Goal: Task Accomplishment & Management: Use online tool/utility

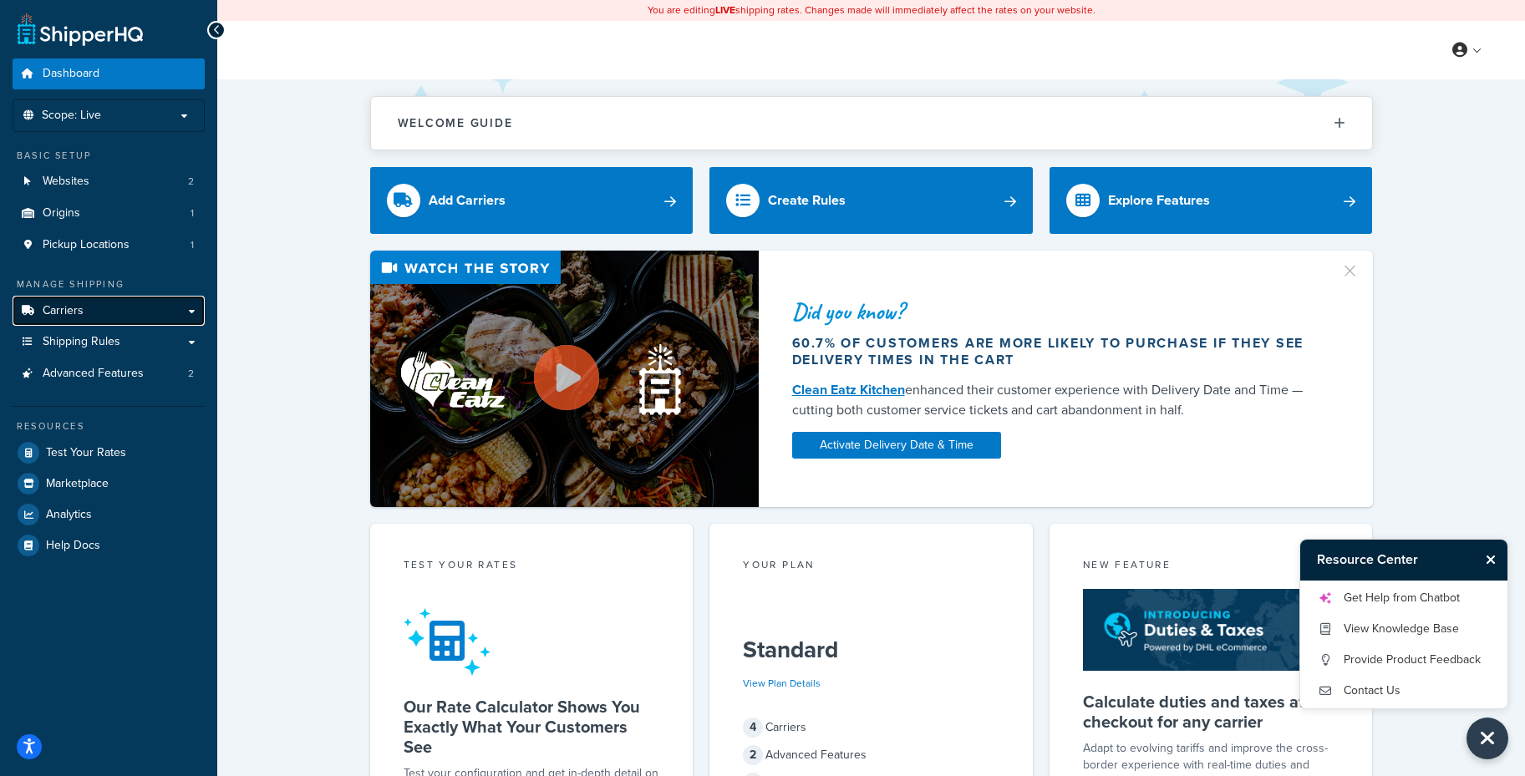
click at [138, 313] on link "Carriers" at bounding box center [109, 311] width 192 height 31
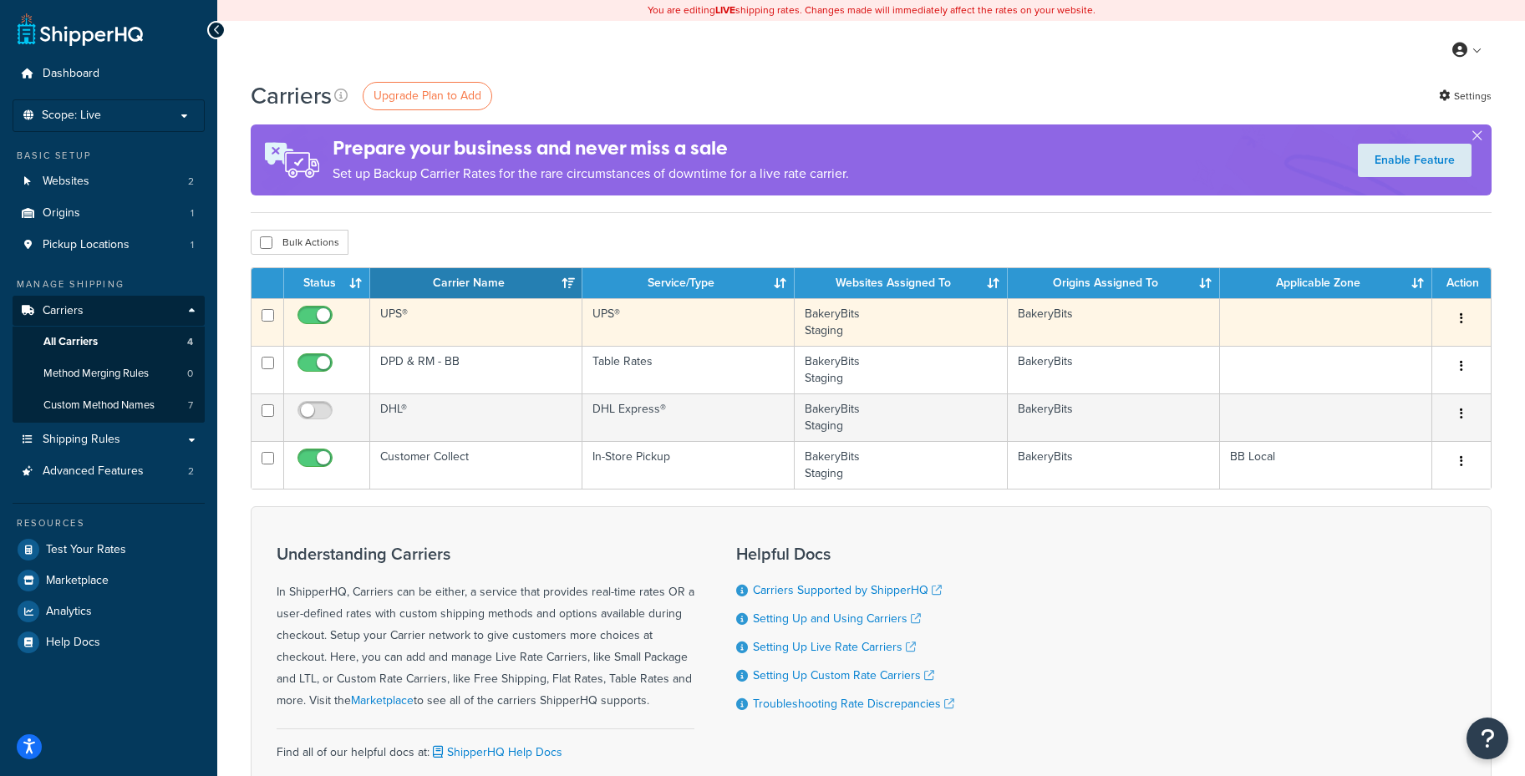
drag, startPoint x: 1464, startPoint y: 322, endPoint x: 1450, endPoint y: 338, distance: 21.4
click at [1464, 322] on button "button" at bounding box center [1461, 319] width 23 height 27
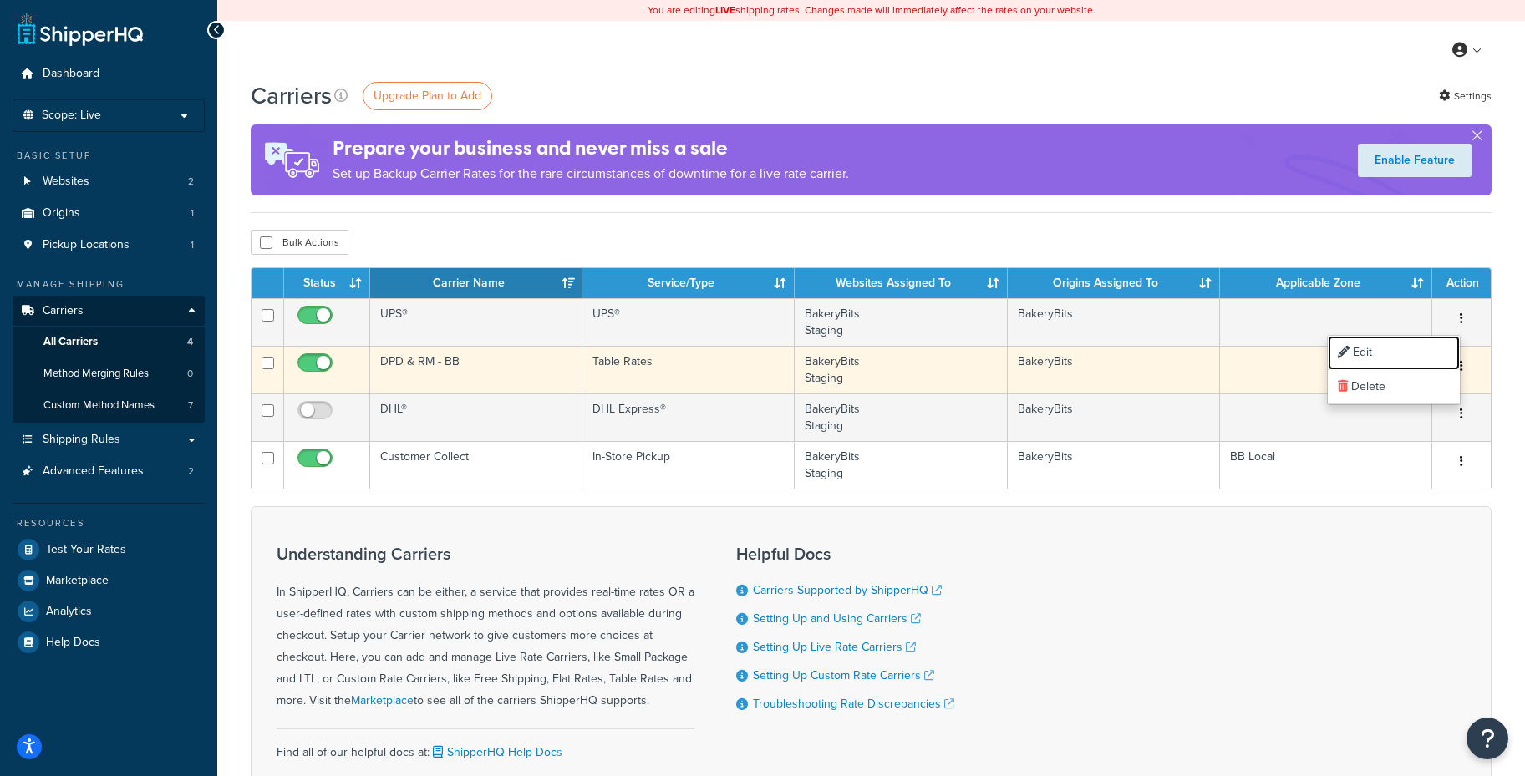
click at [1328, 353] on link "Edit" at bounding box center [1394, 353] width 132 height 34
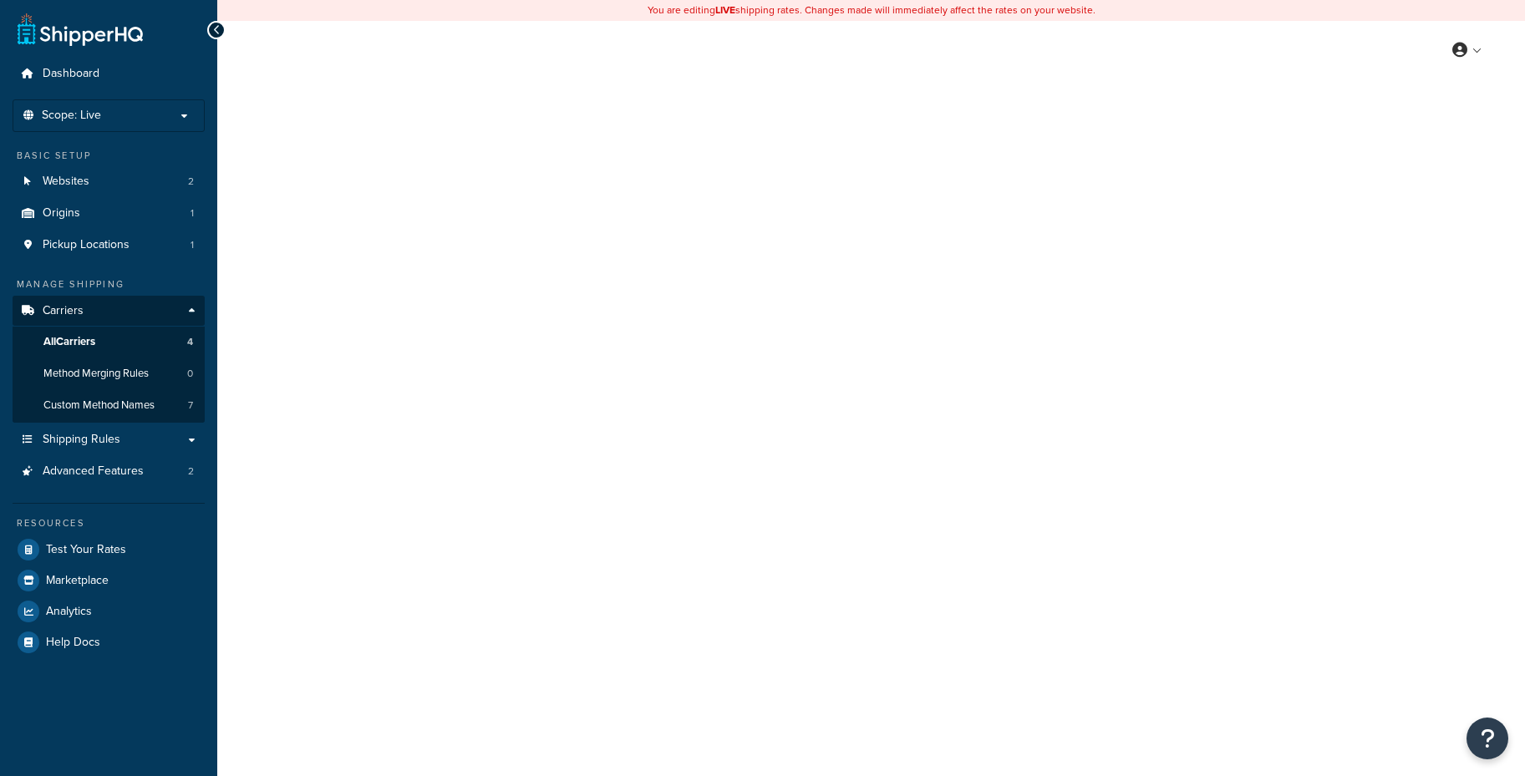
select select "ups"
select select "row"
select select "kg"
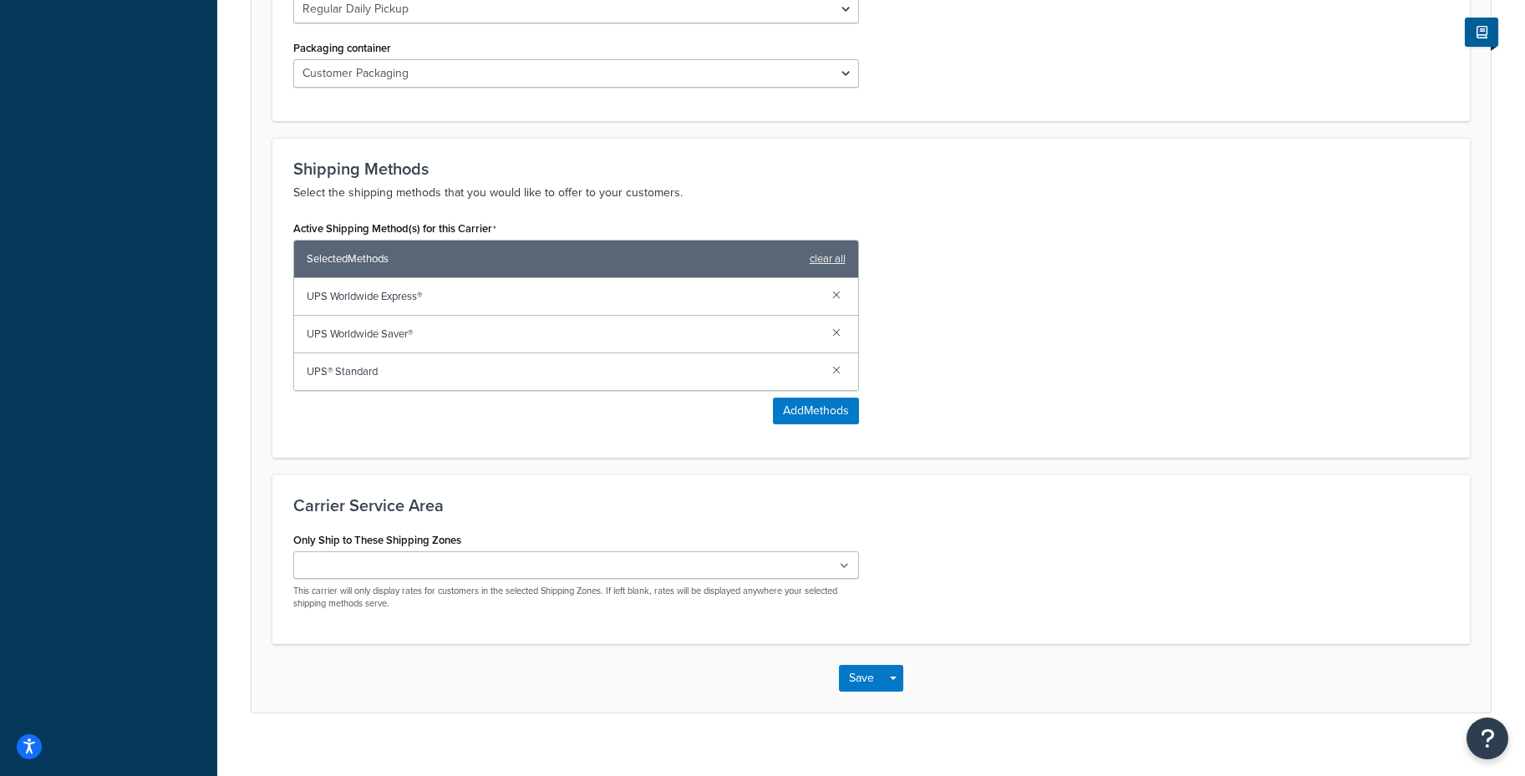
scroll to position [912, 0]
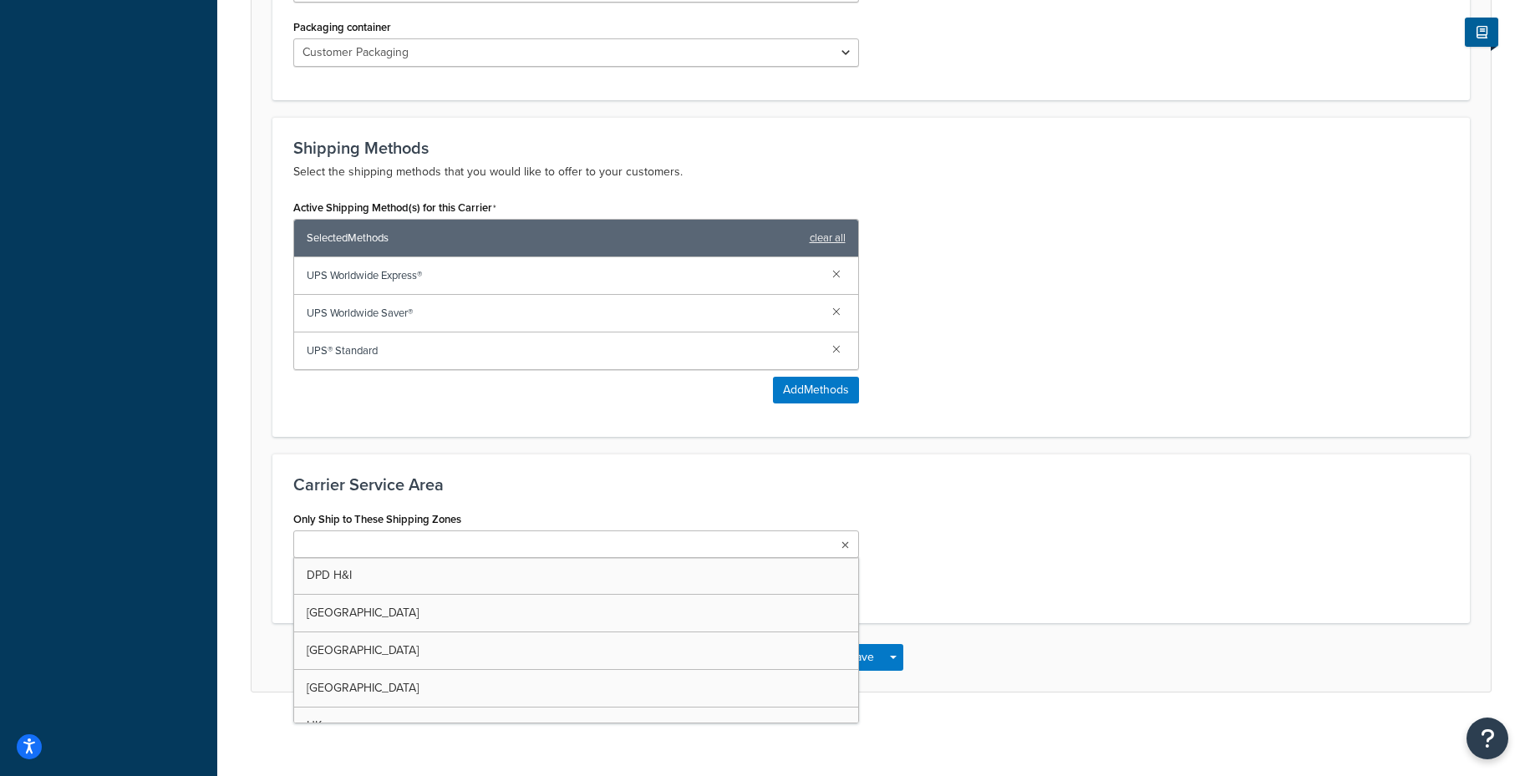
click at [716, 545] on ul at bounding box center [576, 545] width 566 height 28
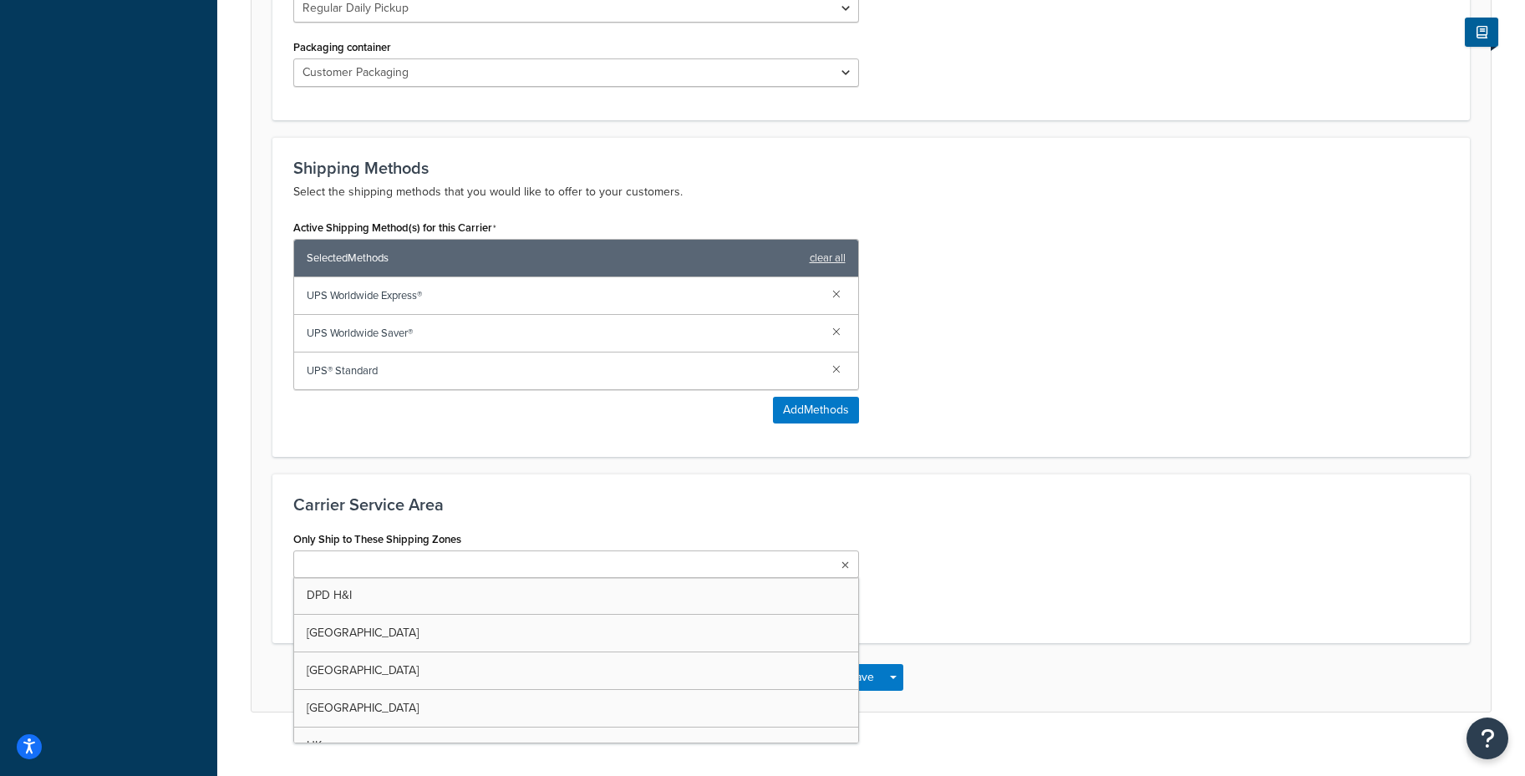
scroll to position [889, 0]
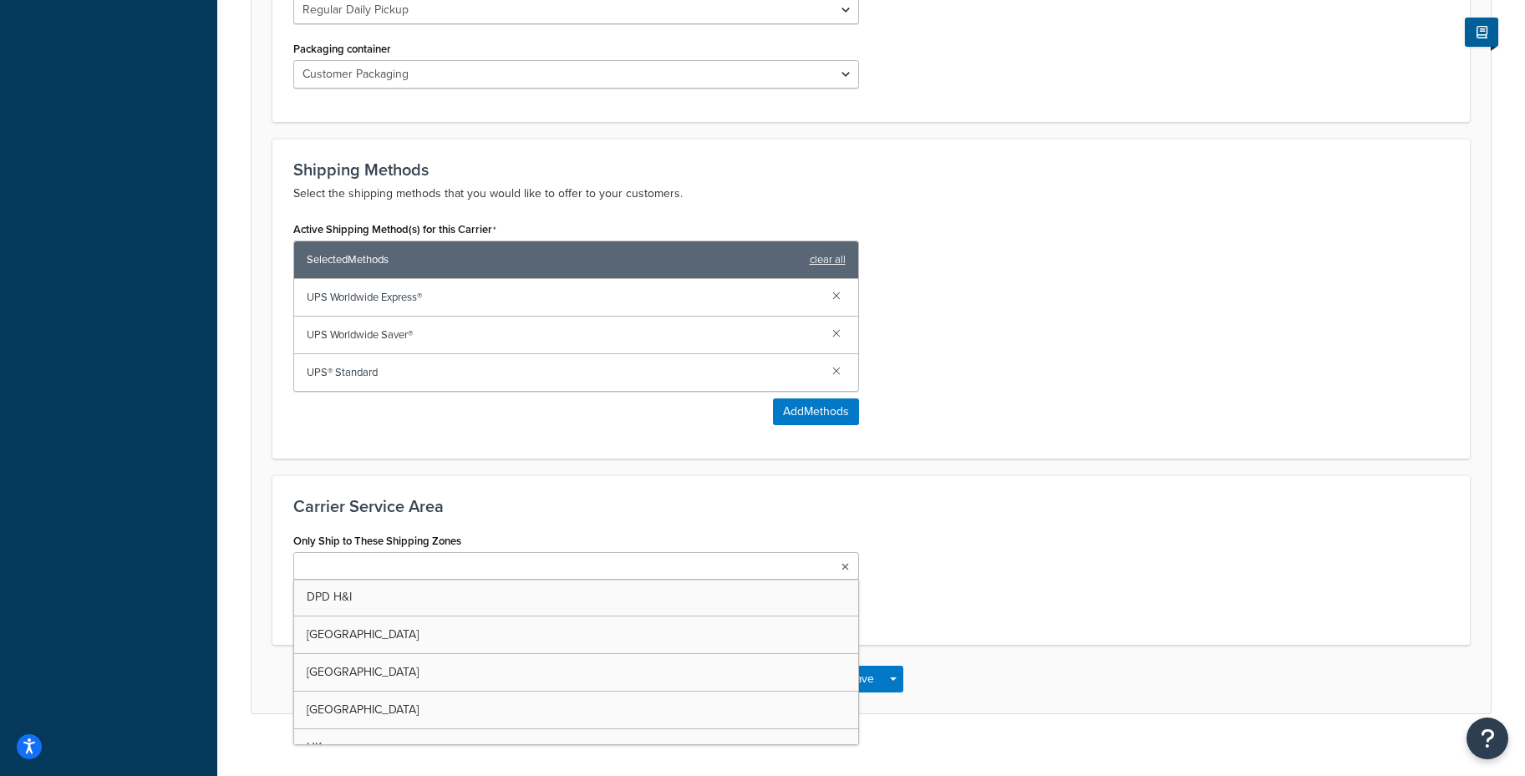
click at [897, 548] on div "Only Ship to These Shipping Zones DPD H&I Ireland Hungary Channel Islands UK IO…" at bounding box center [871, 576] width 1181 height 95
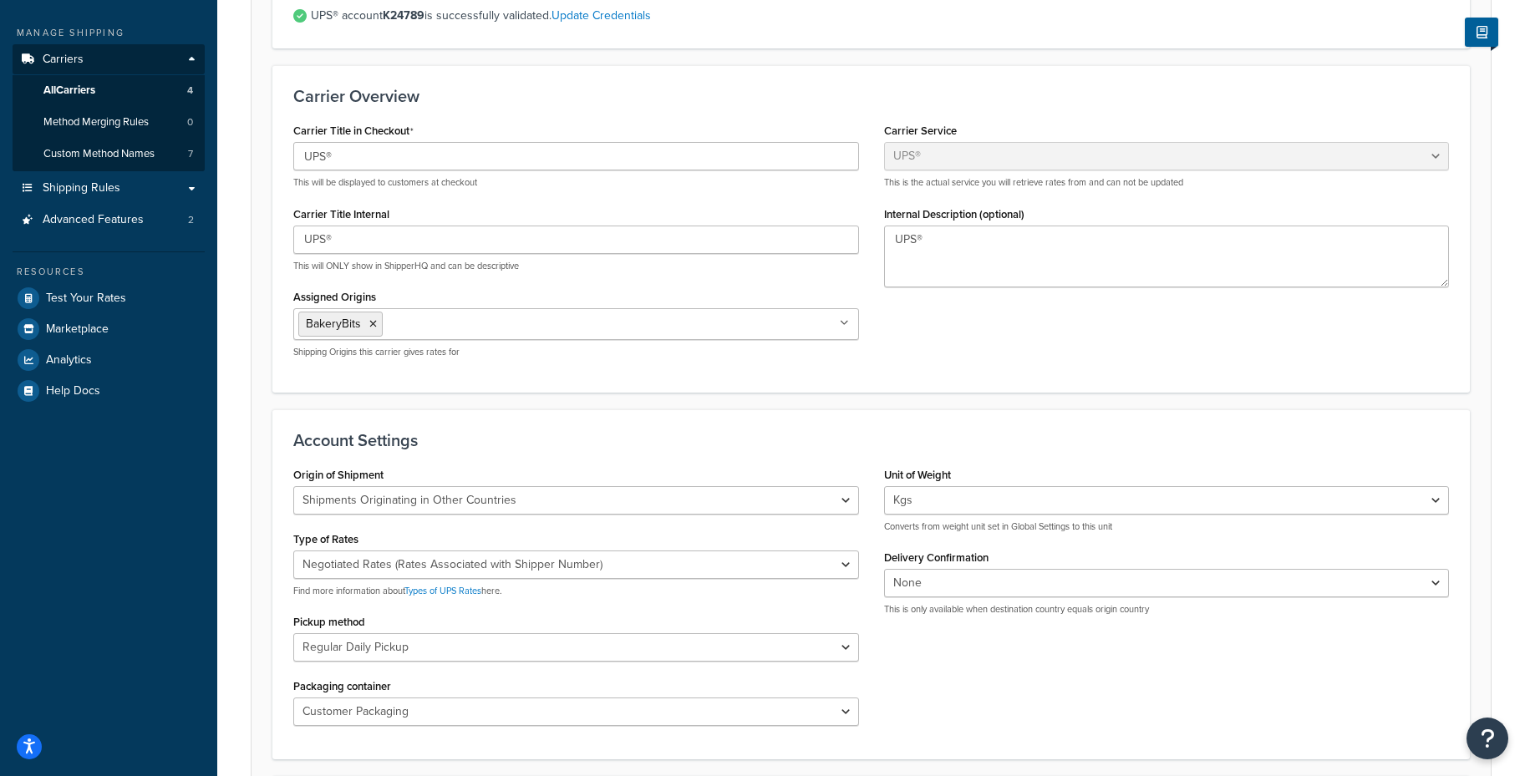
scroll to position [0, 0]
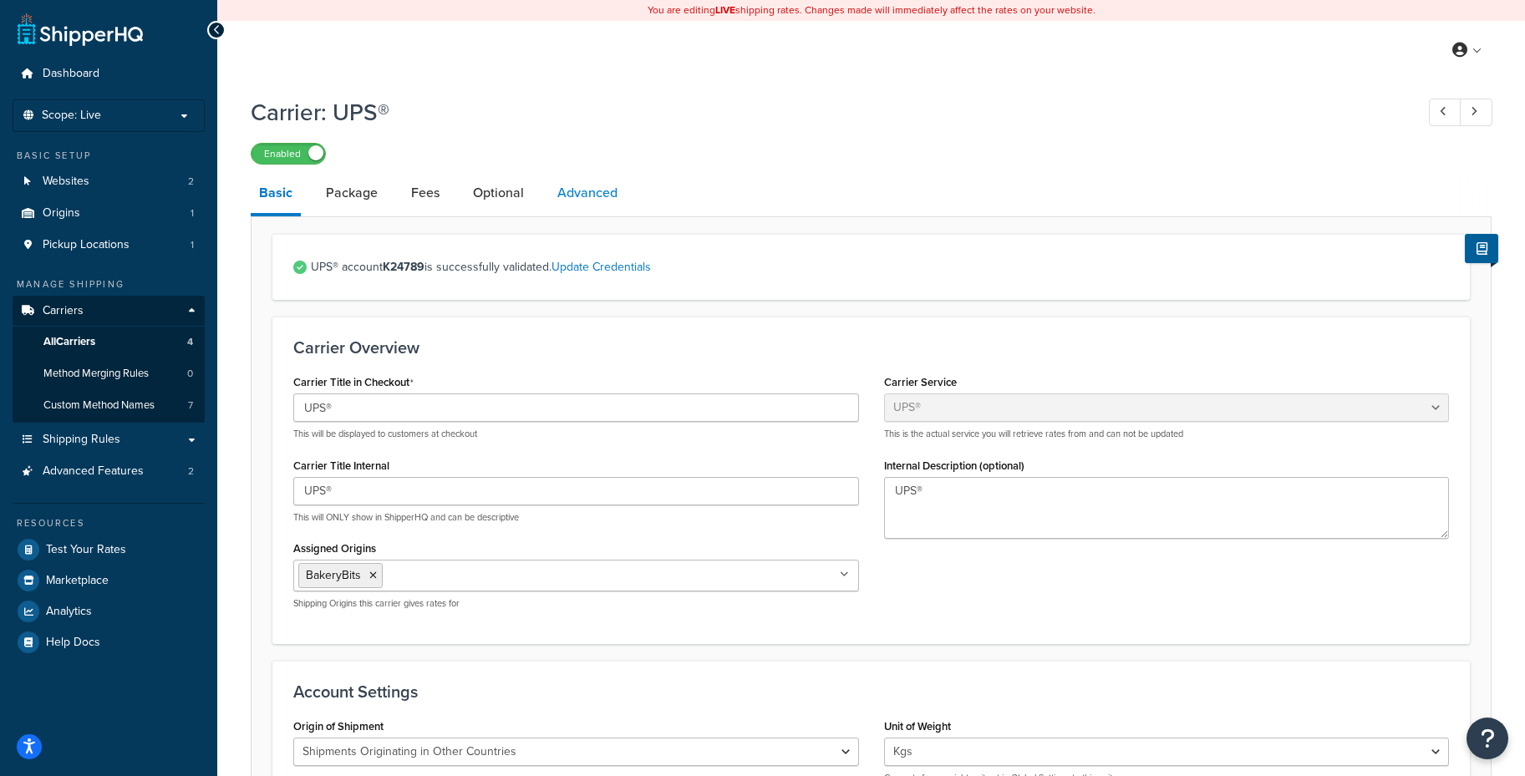
click at [564, 192] on link "Advanced" at bounding box center [587, 193] width 77 height 40
select select "false"
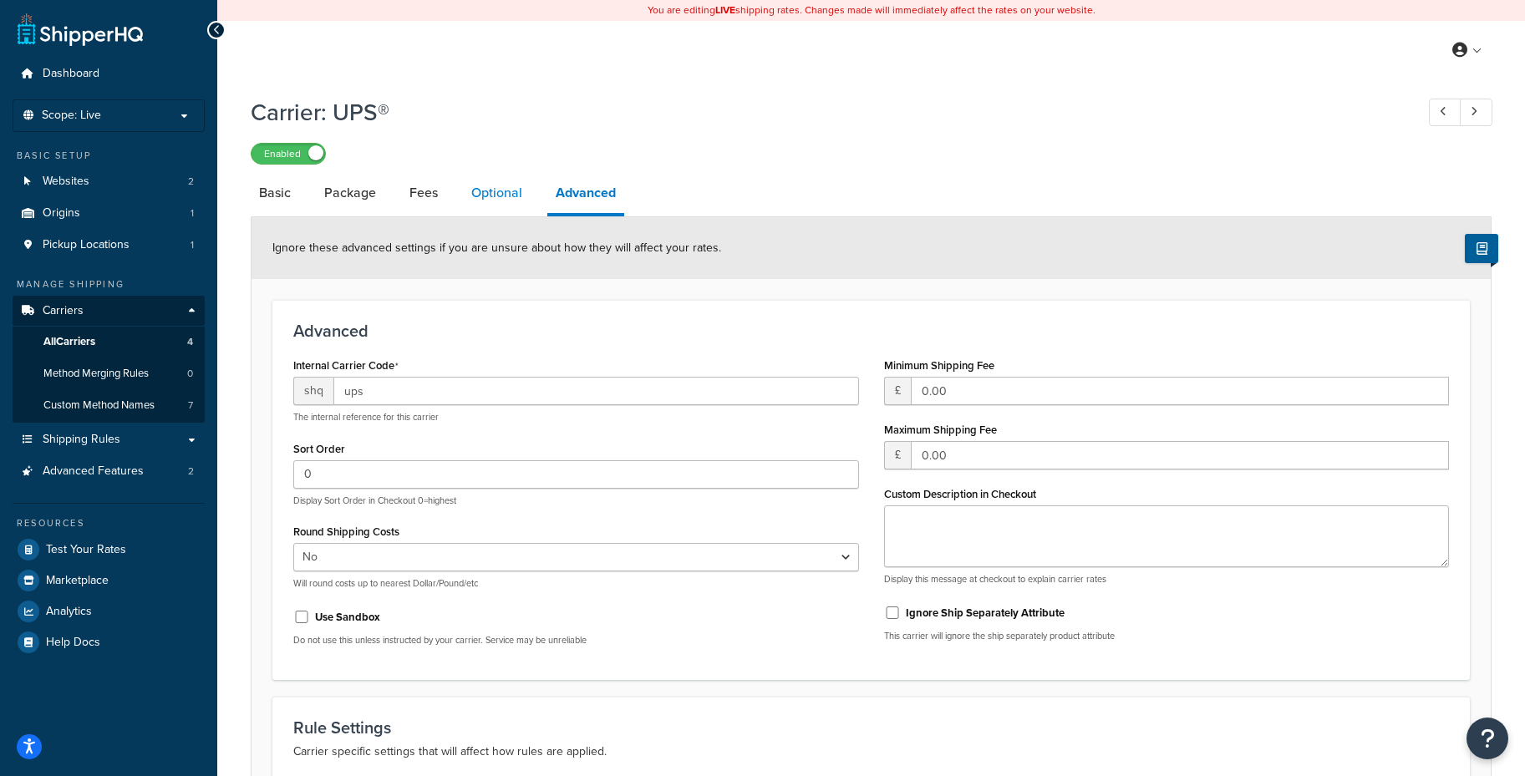
click at [477, 189] on link "Optional" at bounding box center [497, 193] width 68 height 40
select select "business"
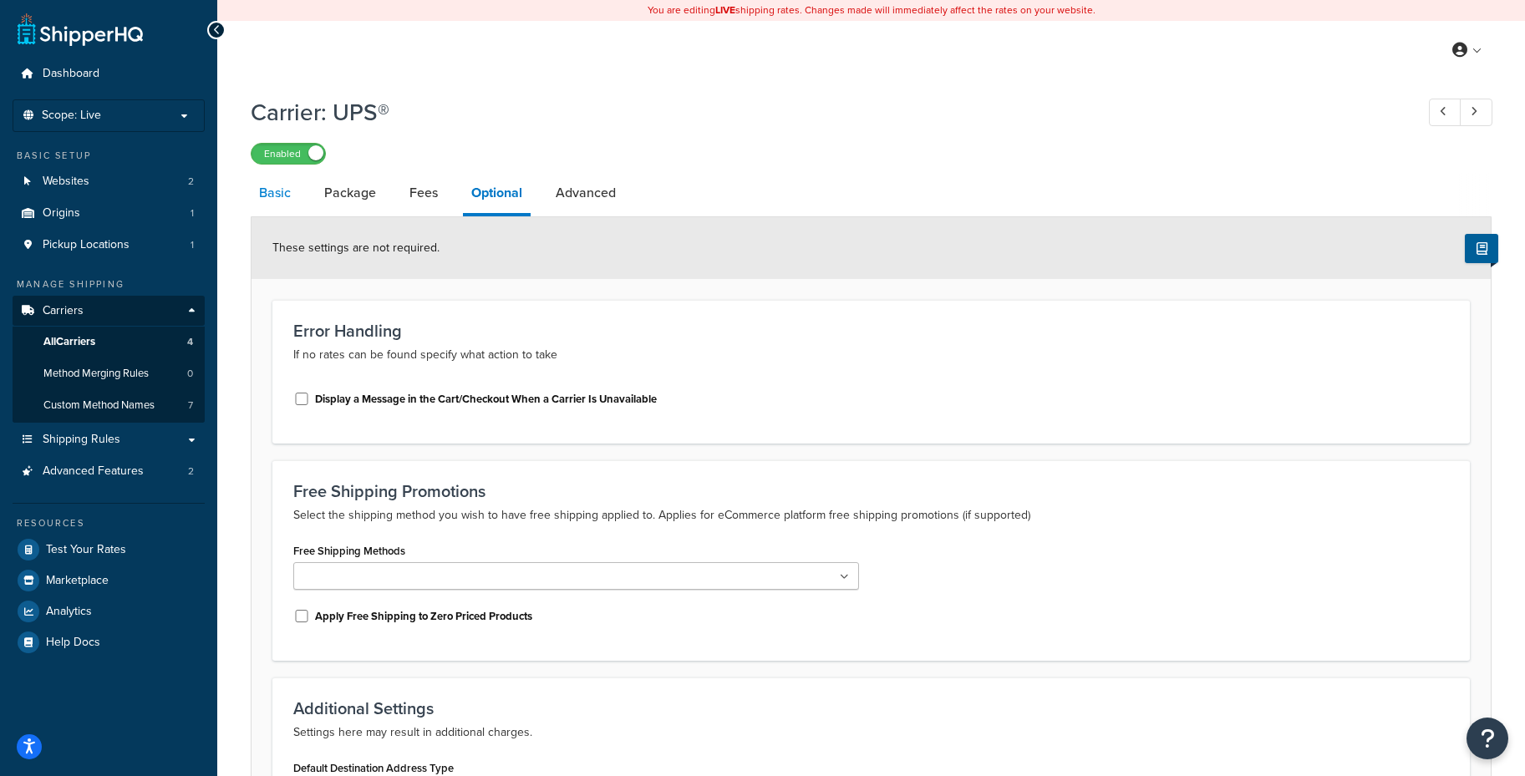
click at [266, 195] on link "Basic" at bounding box center [275, 193] width 48 height 40
select select "ups"
select select "row"
select select "kg"
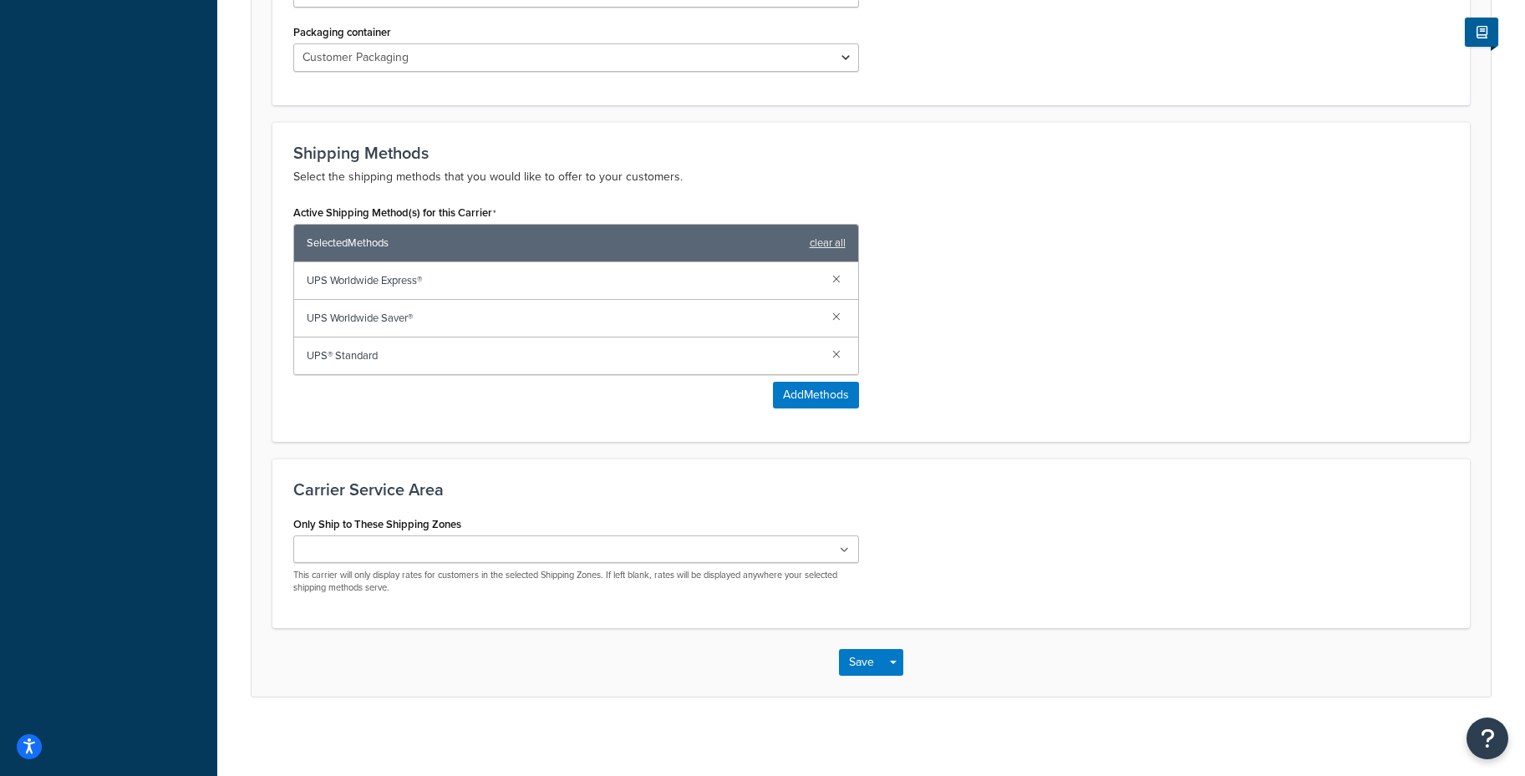
scroll to position [912, 0]
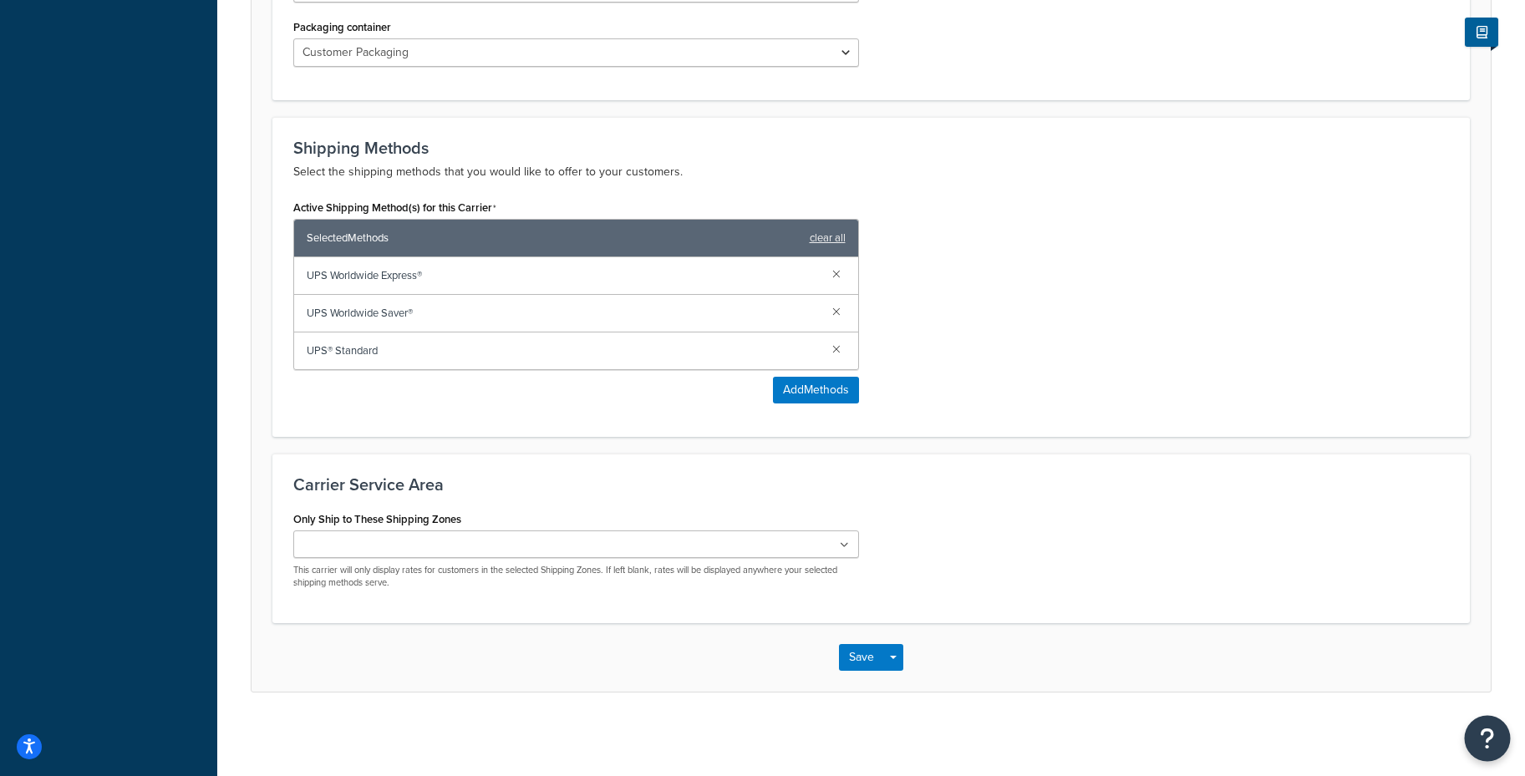
click at [1491, 733] on icon "Open Resource Center" at bounding box center [1488, 738] width 16 height 23
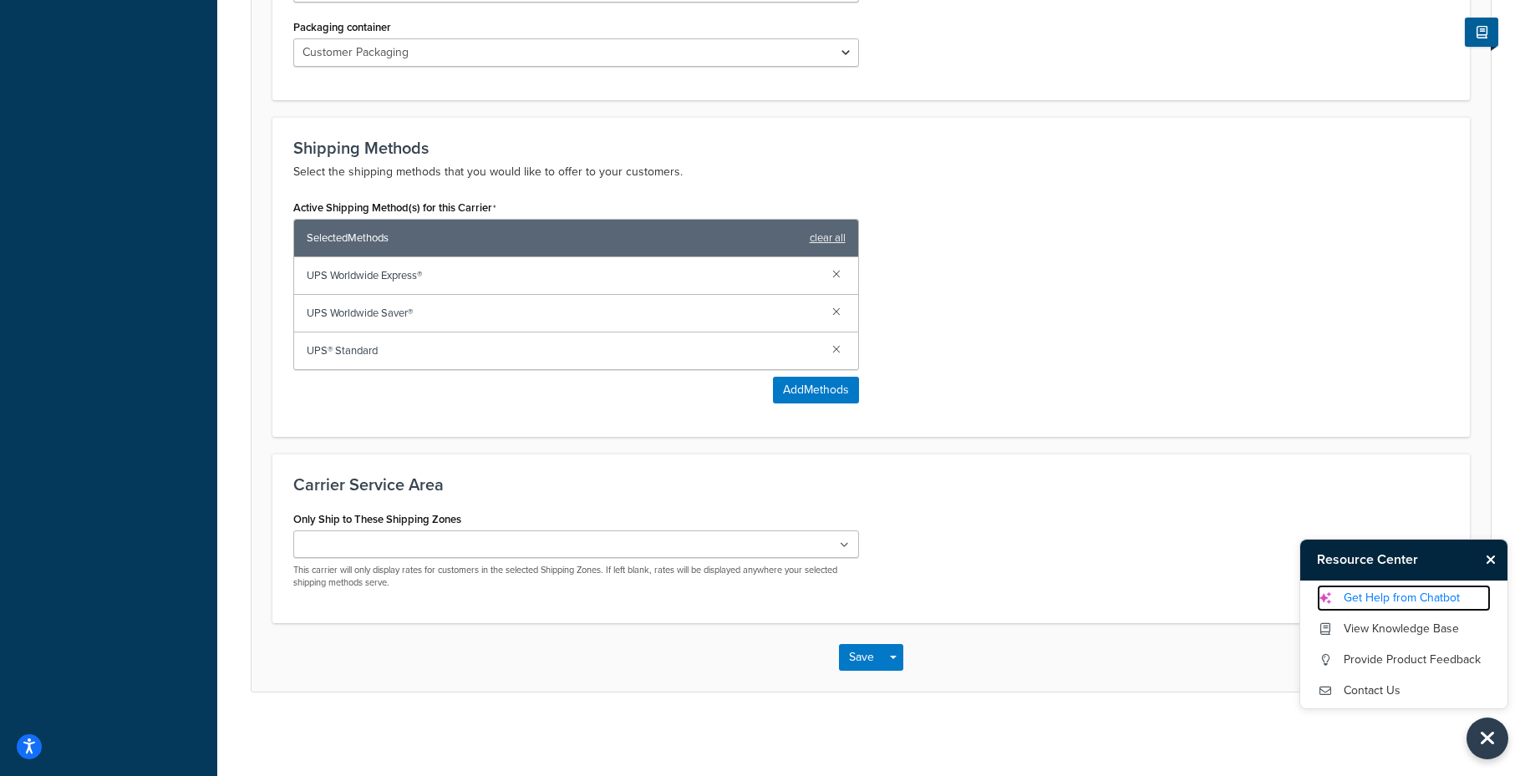
click at [1403, 602] on link "Get Help from Chatbot" at bounding box center [1404, 598] width 174 height 27
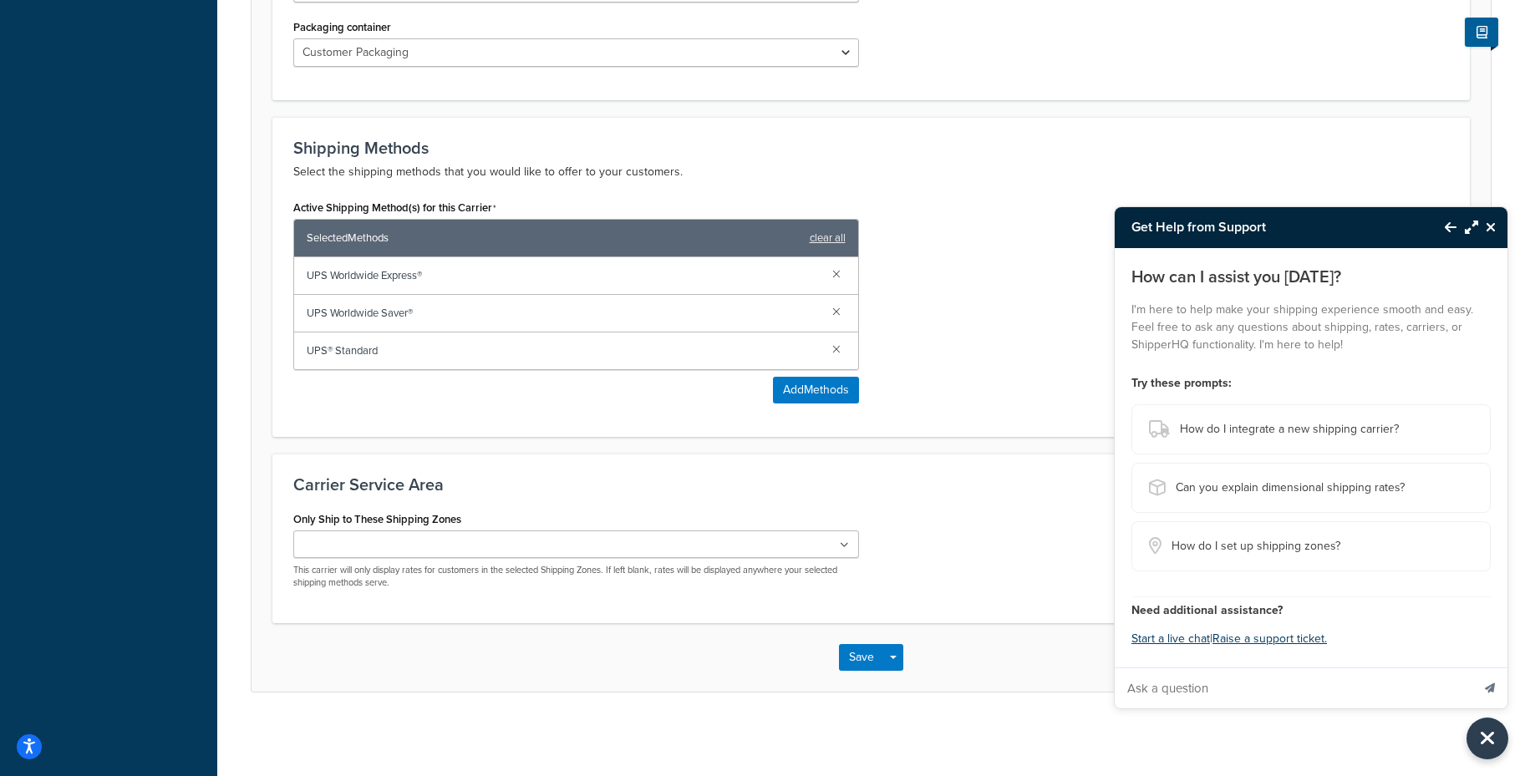
click at [1256, 678] on input "Ask a question" at bounding box center [1293, 688] width 356 height 40
type input "dynamic courier send to everywhere except one zone"
click at [1472, 668] on button "Send message" at bounding box center [1489, 688] width 35 height 41
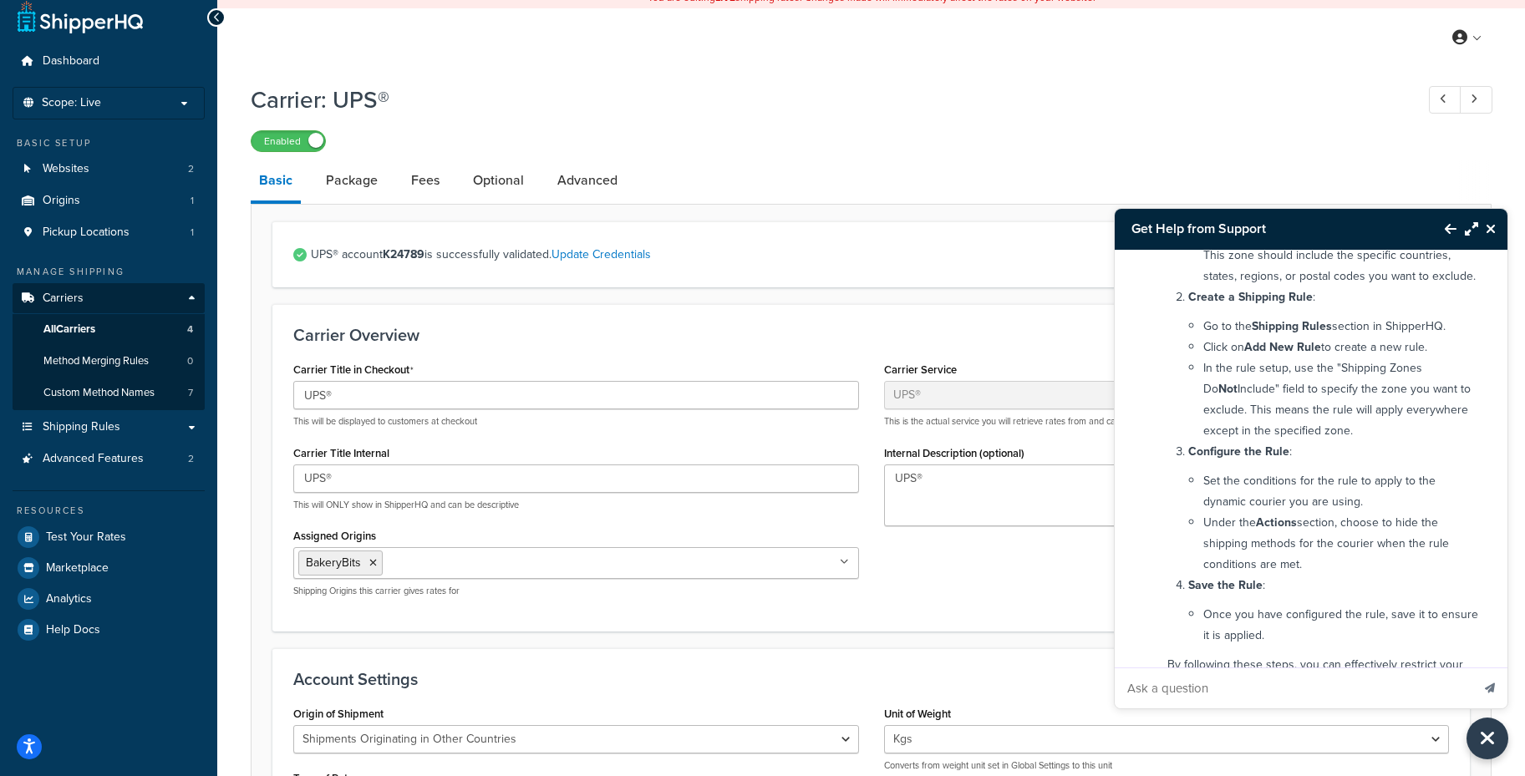
scroll to position [11, 0]
click at [194, 432] on link "Shipping Rules" at bounding box center [109, 429] width 192 height 31
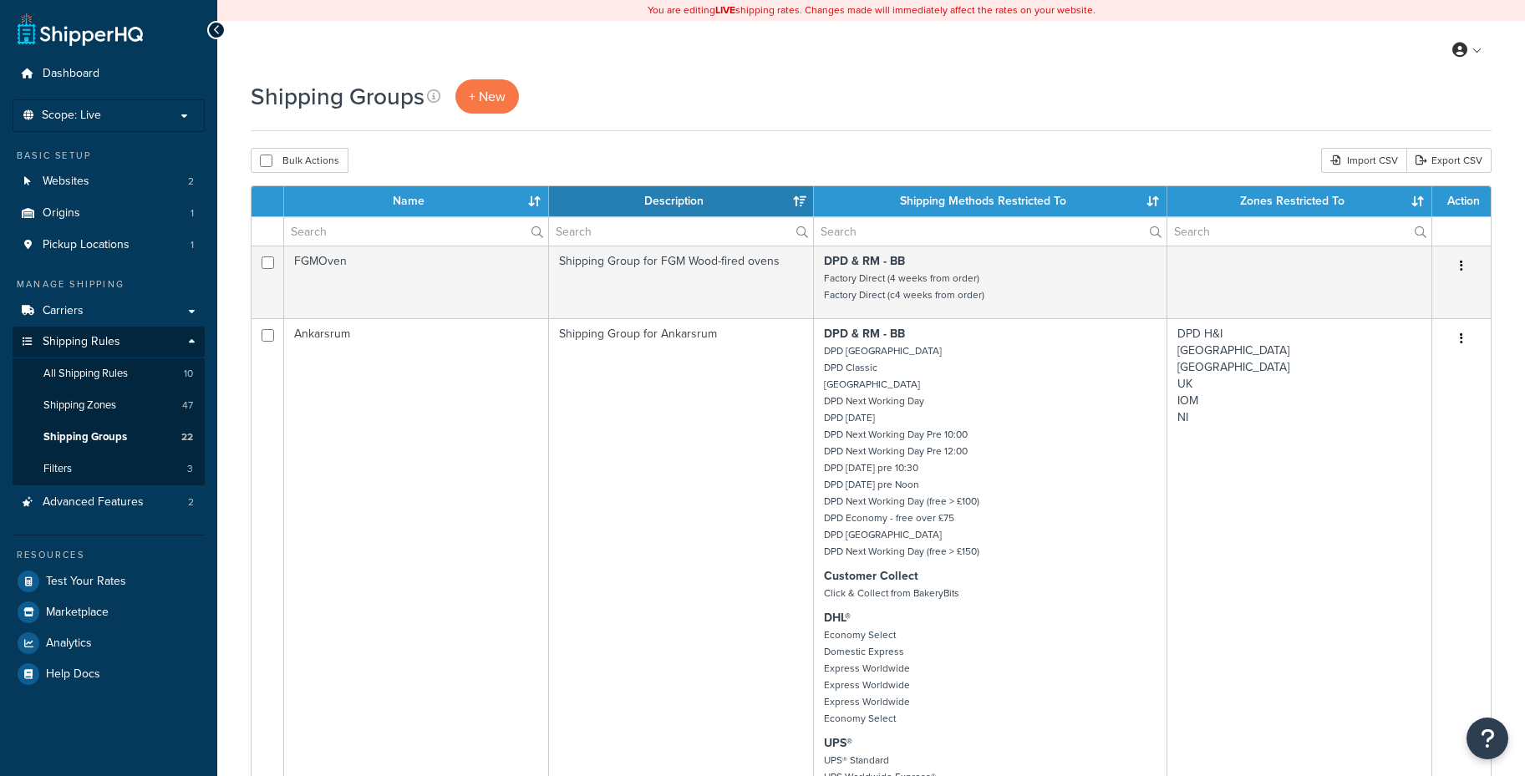
select select "15"
click at [161, 408] on link "Shipping Zones 47" at bounding box center [109, 405] width 192 height 31
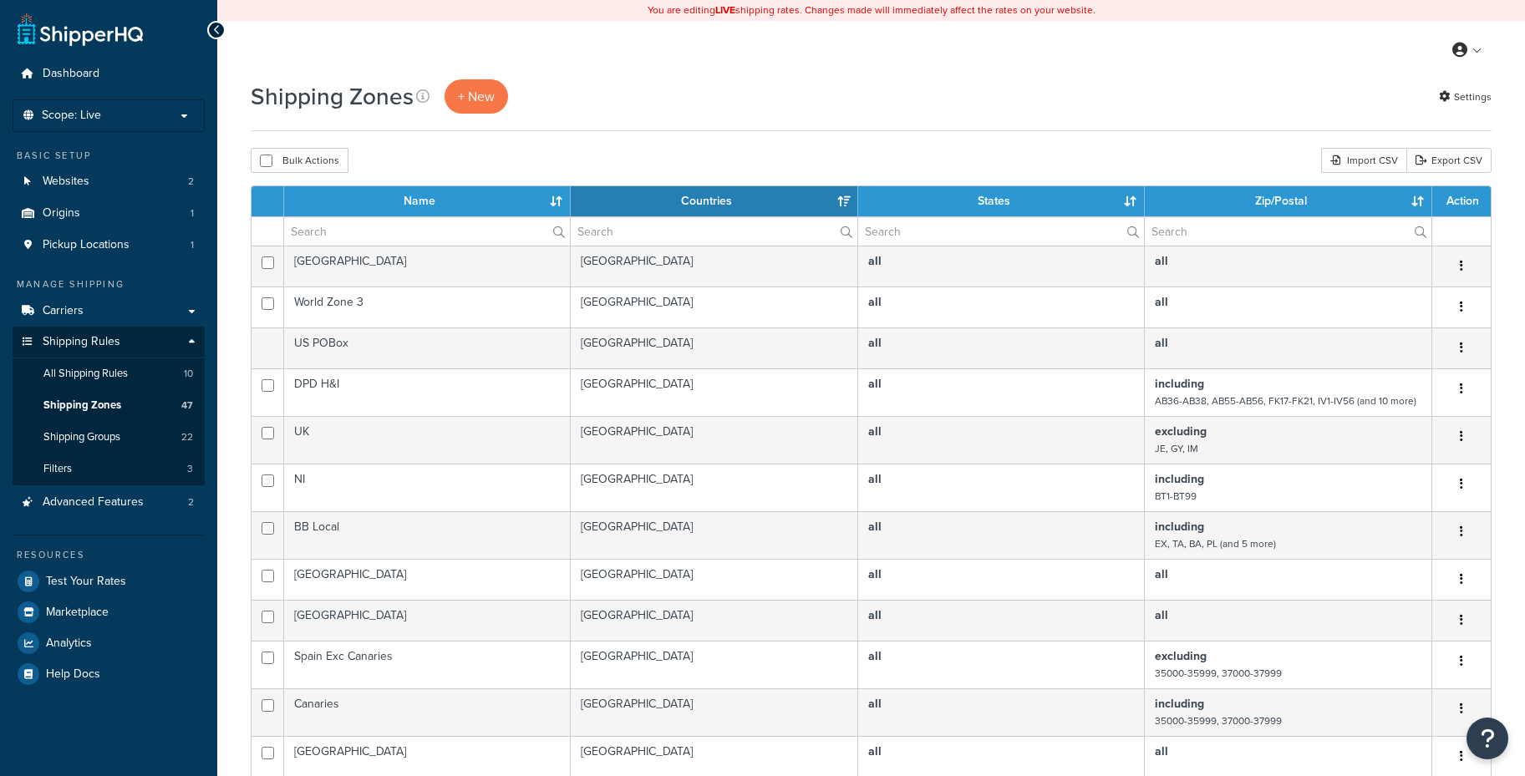
select select "15"
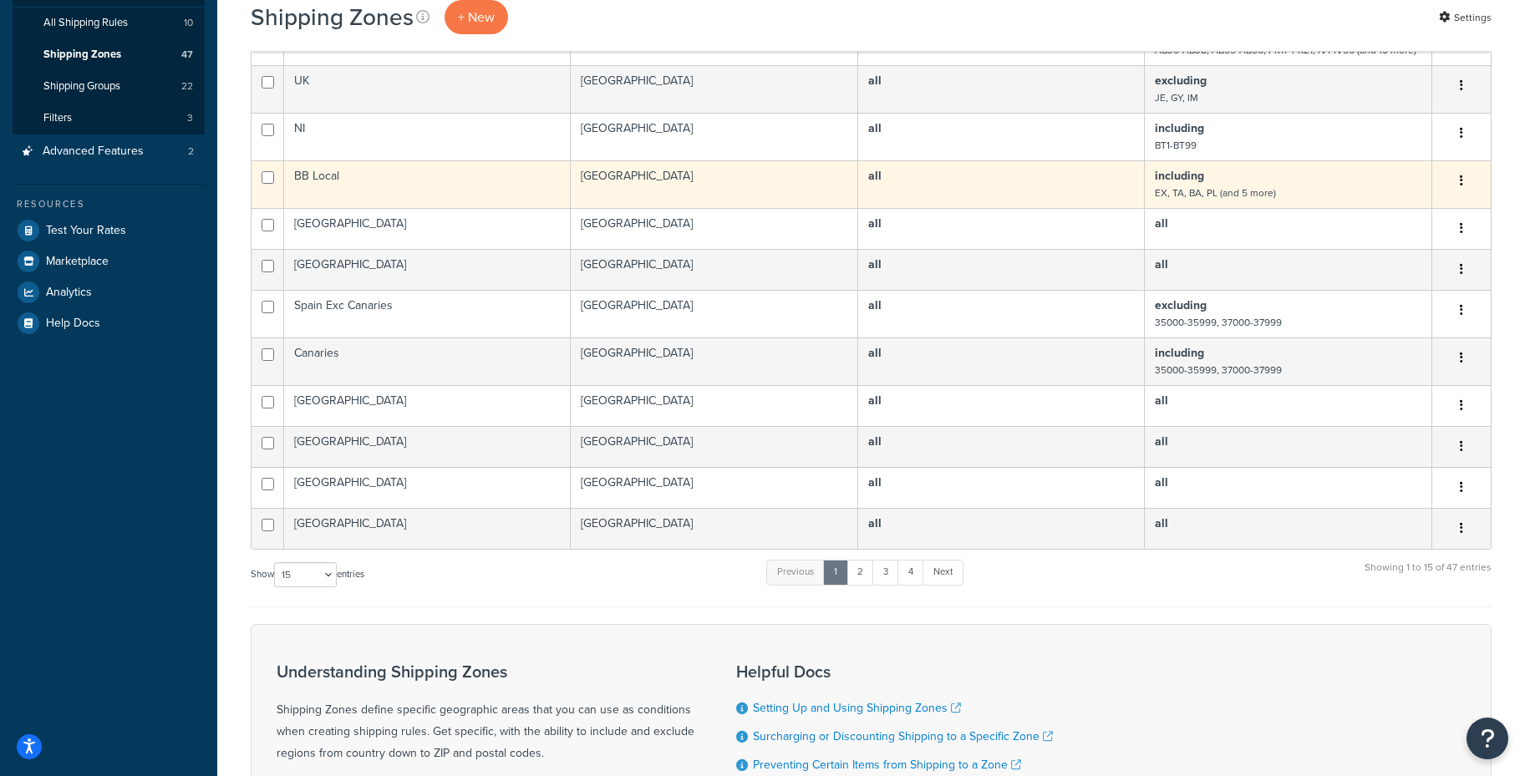
scroll to position [348, 0]
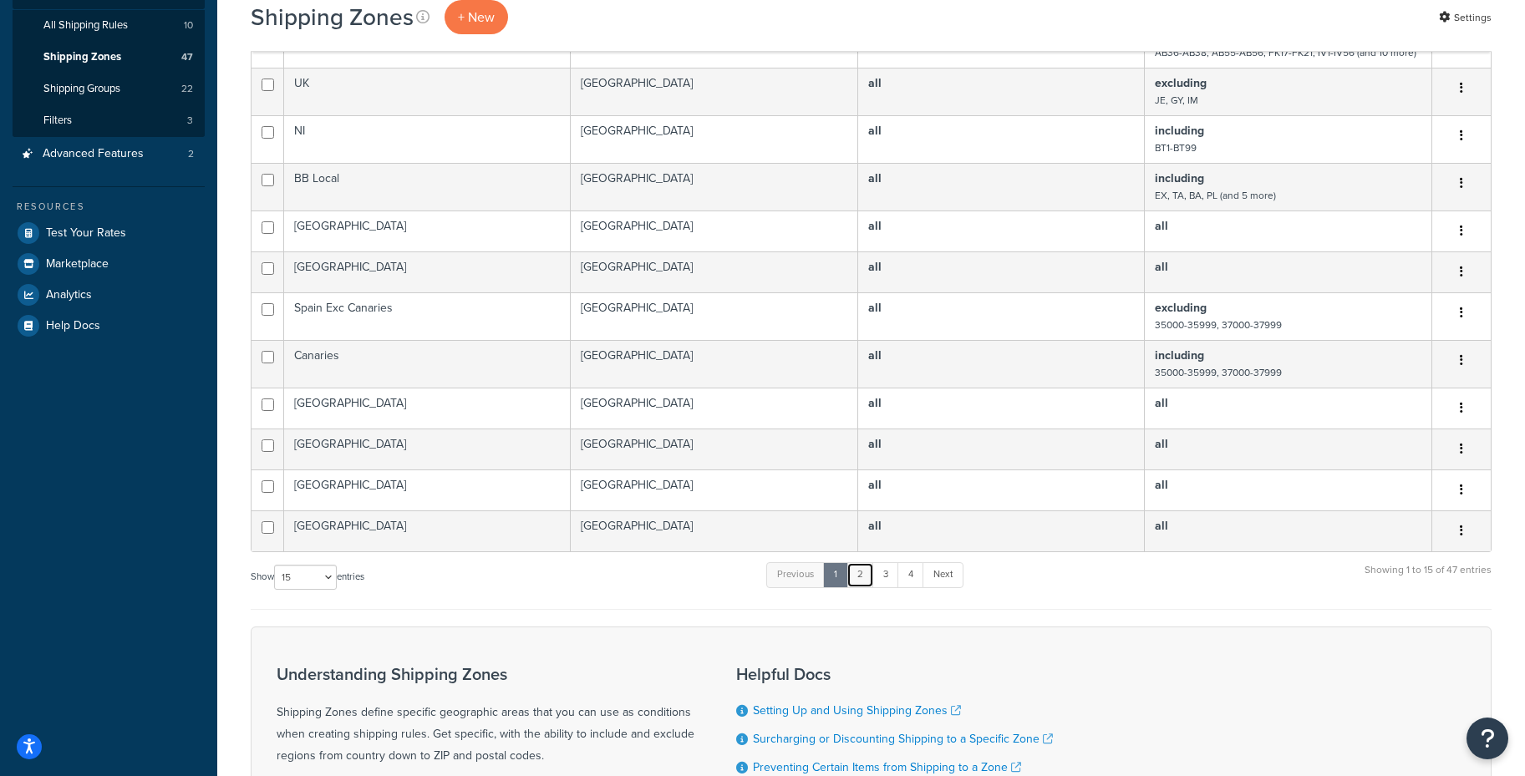
click at [866, 580] on link "2" at bounding box center [860, 574] width 28 height 25
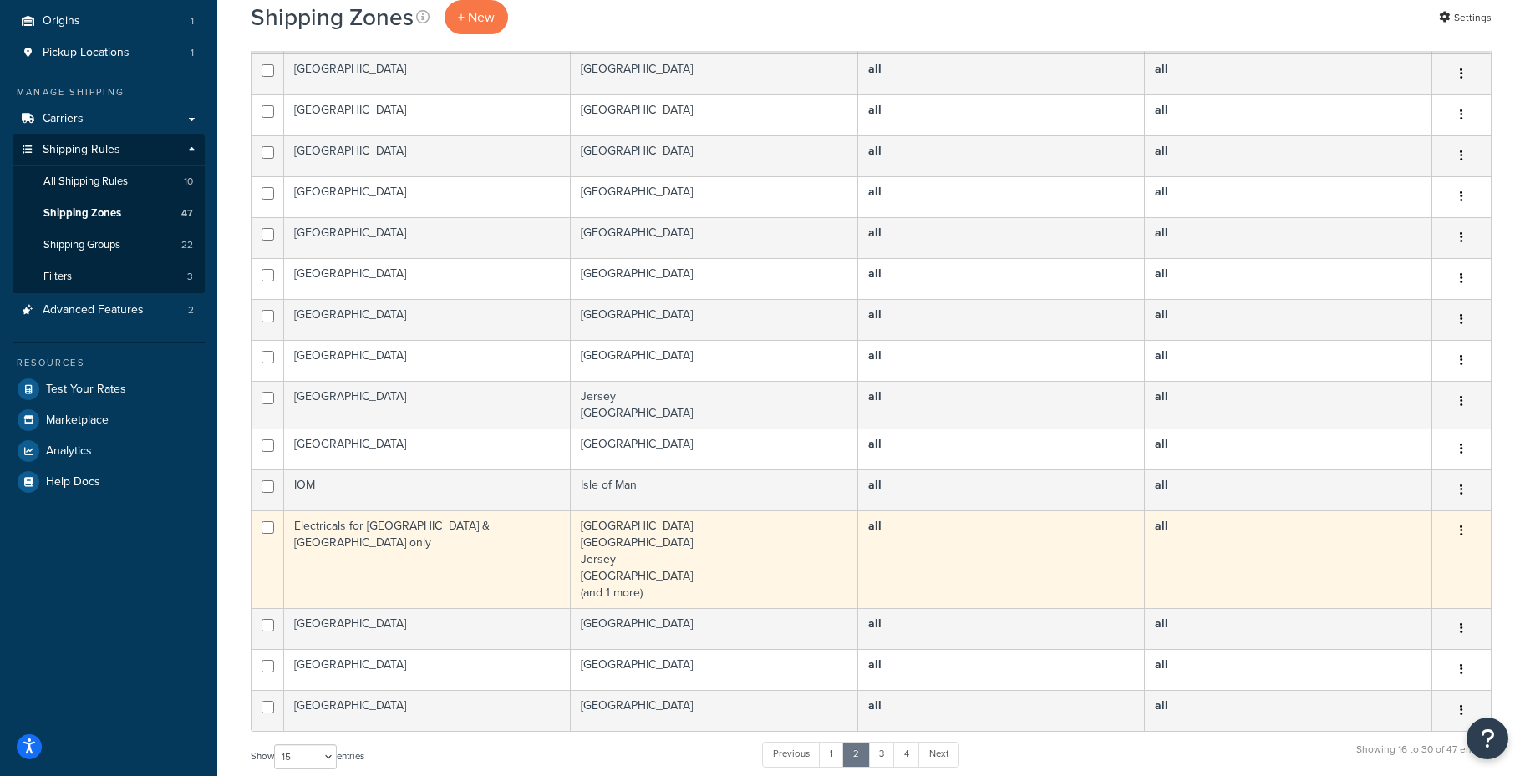
scroll to position [239, 0]
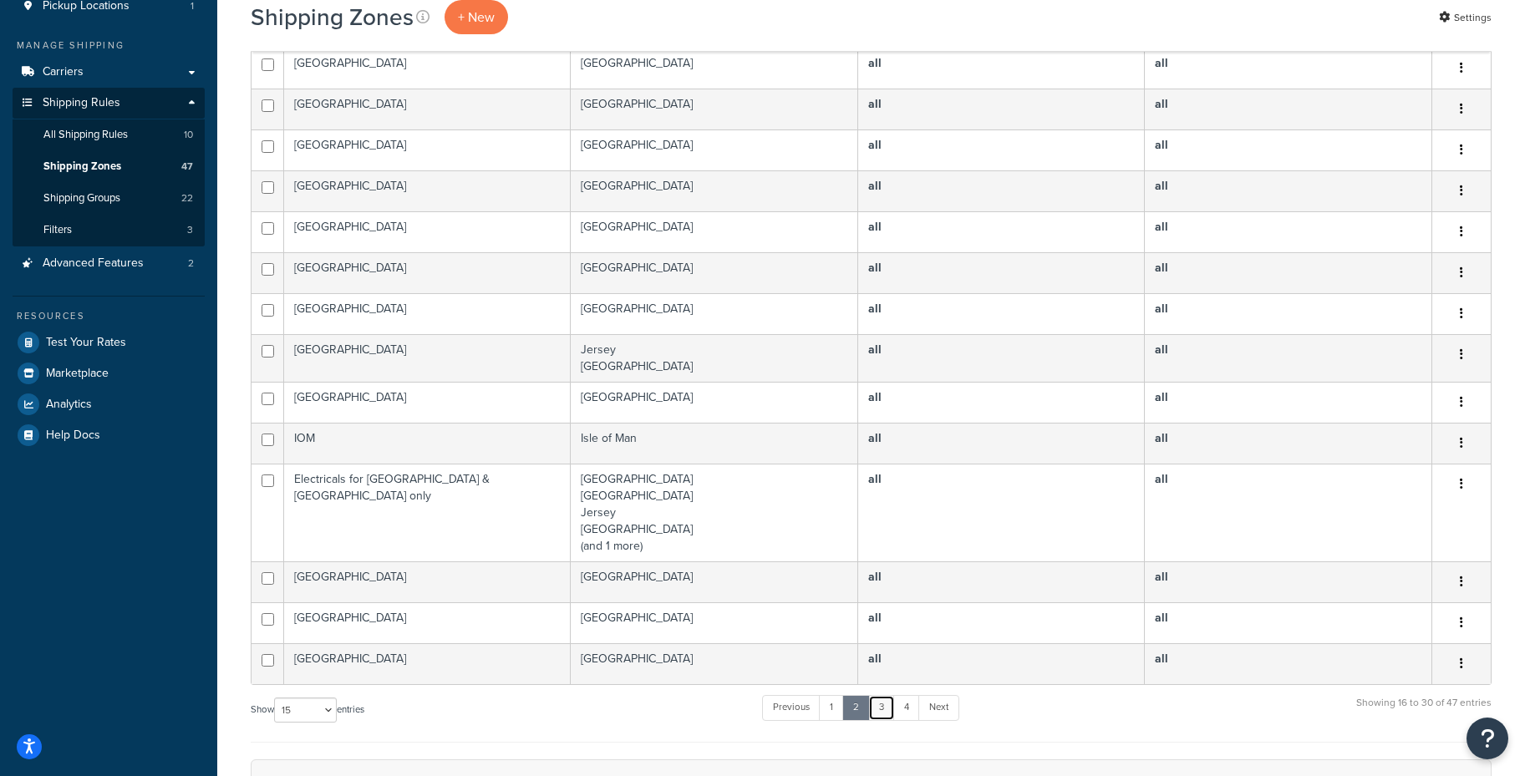
click at [881, 706] on link "3" at bounding box center [881, 707] width 27 height 25
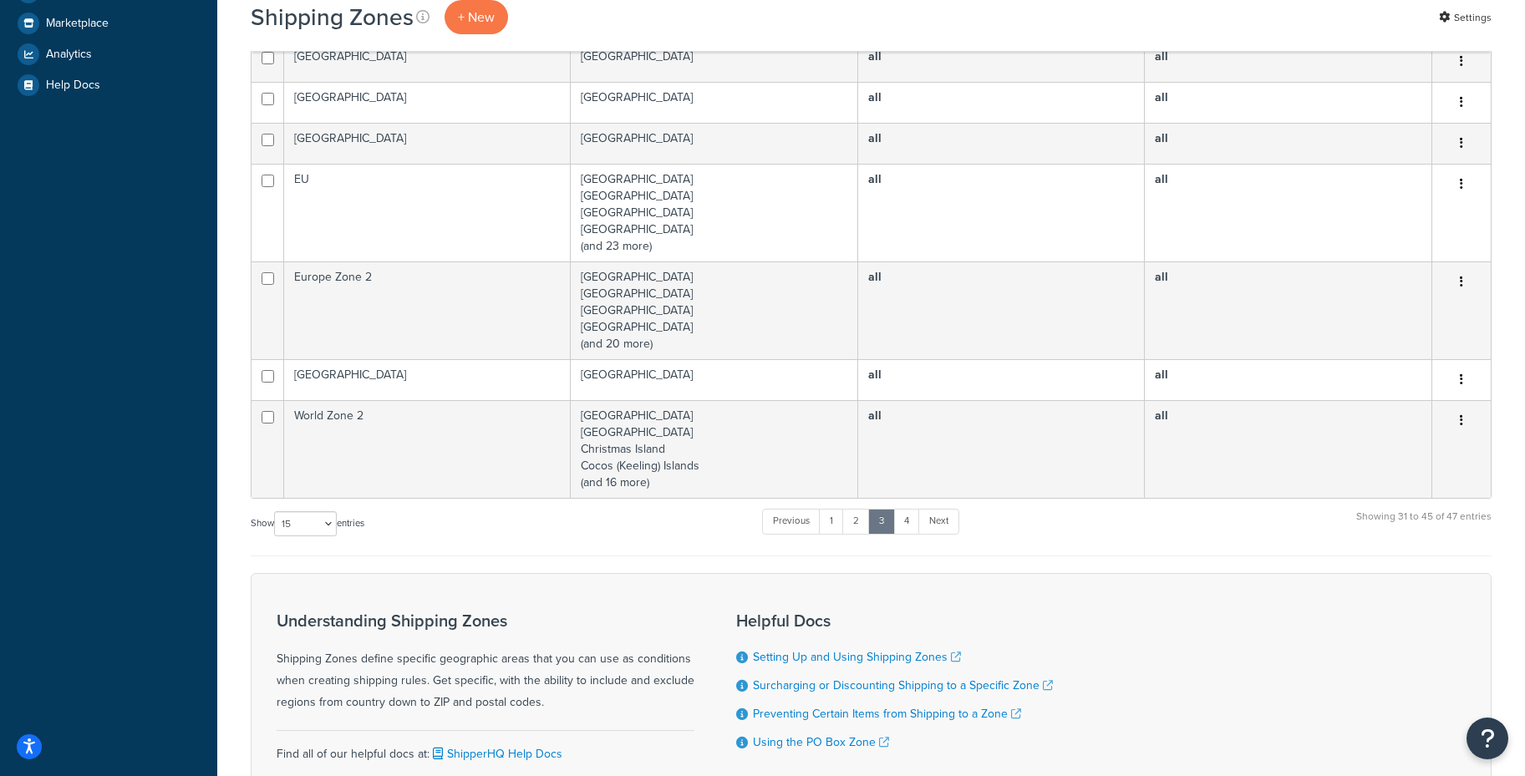
scroll to position [593, 0]
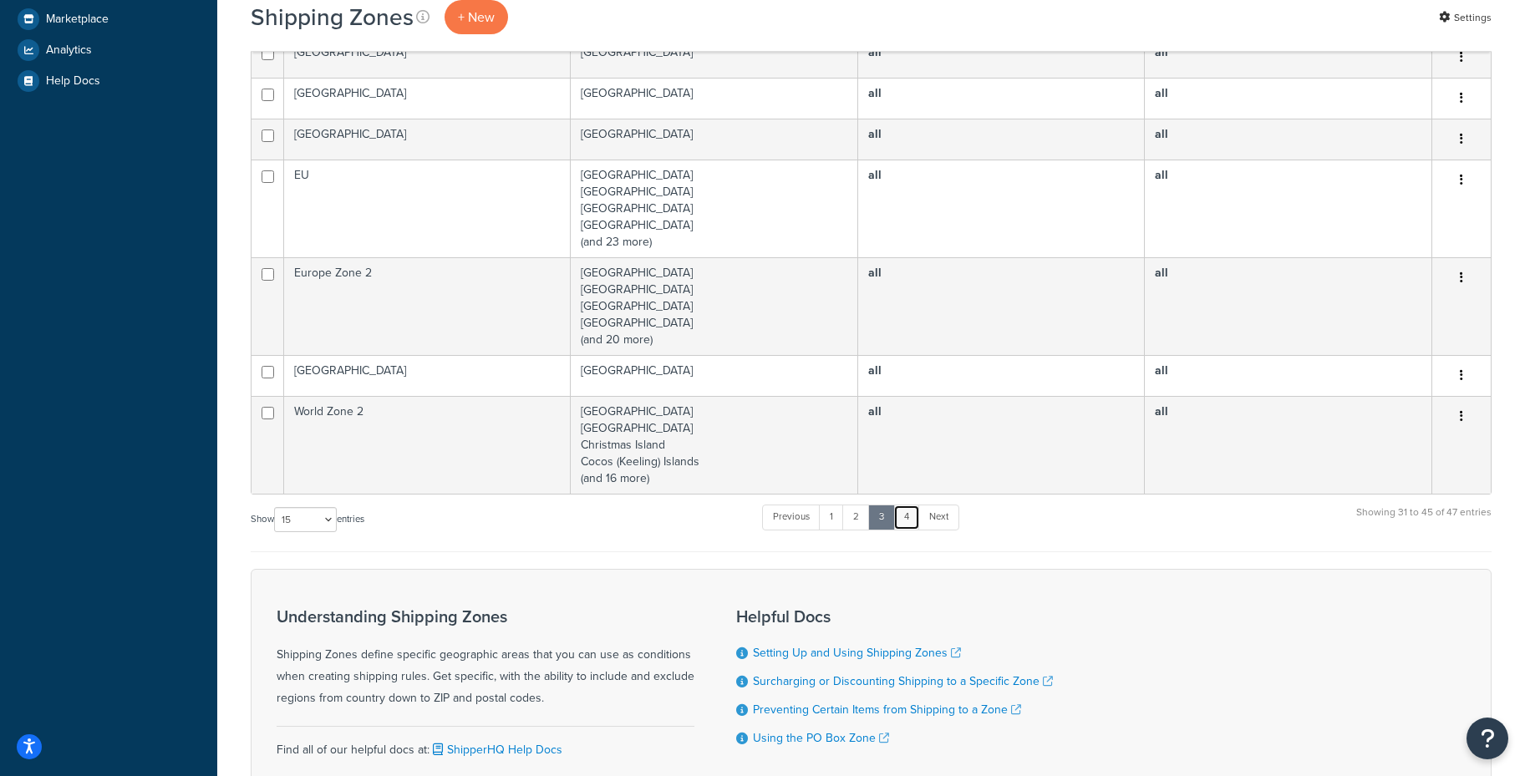
click at [907, 526] on link "4" at bounding box center [906, 517] width 27 height 25
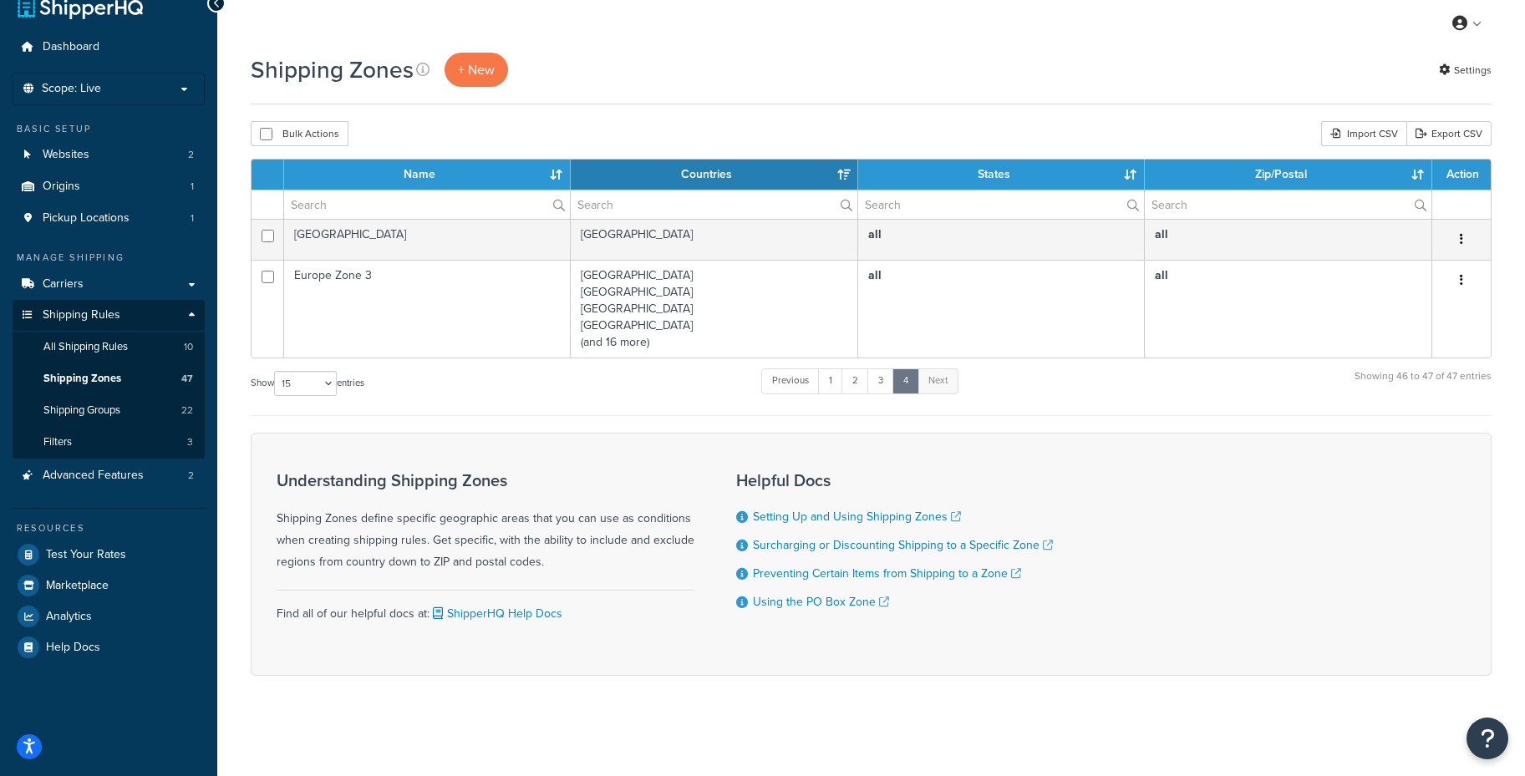
scroll to position [26, 0]
click at [488, 77] on span "+ New" at bounding box center [476, 70] width 37 height 19
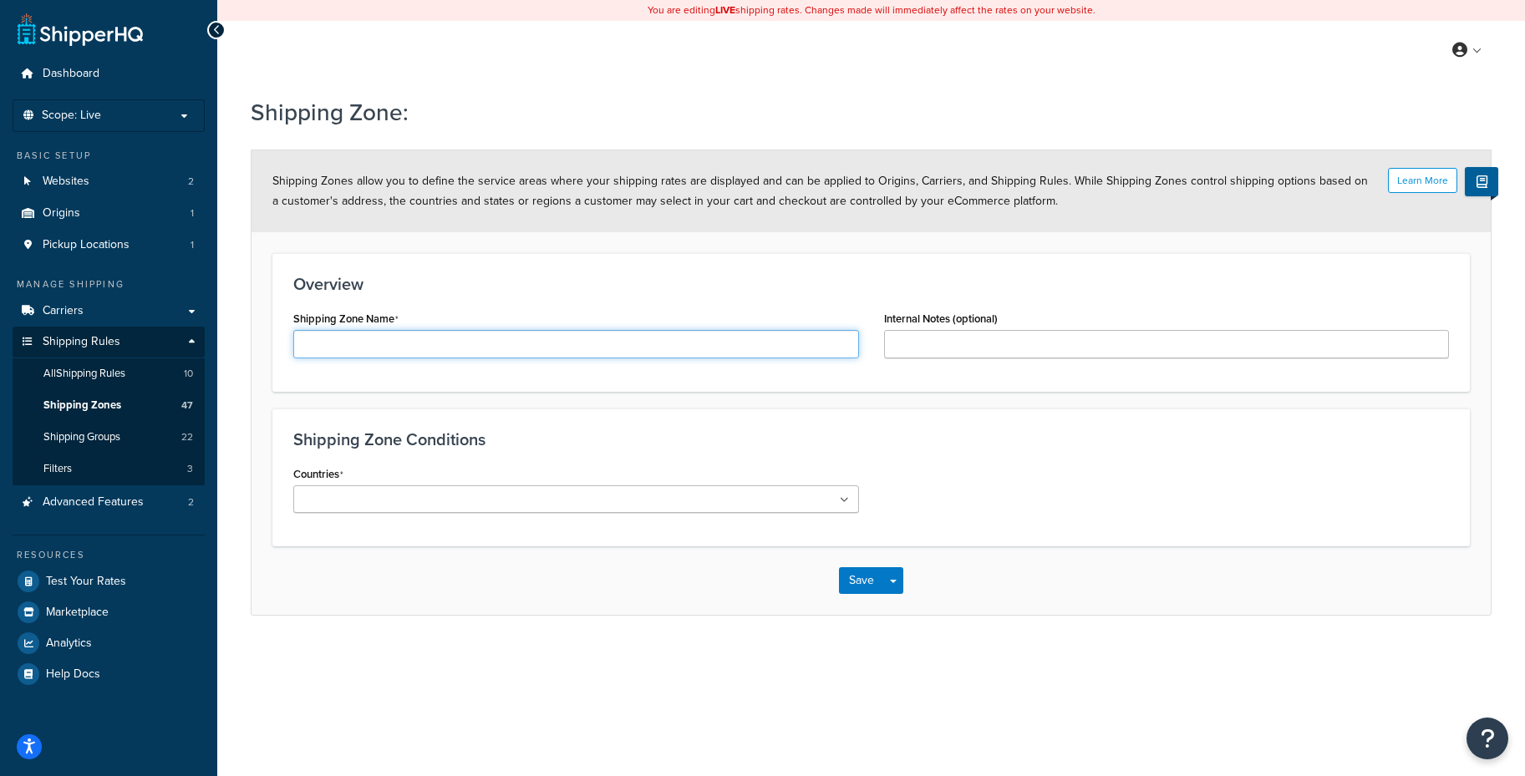
click at [484, 335] on input "Shipping Zone Name" at bounding box center [576, 344] width 566 height 28
type input "GB Not H&I"
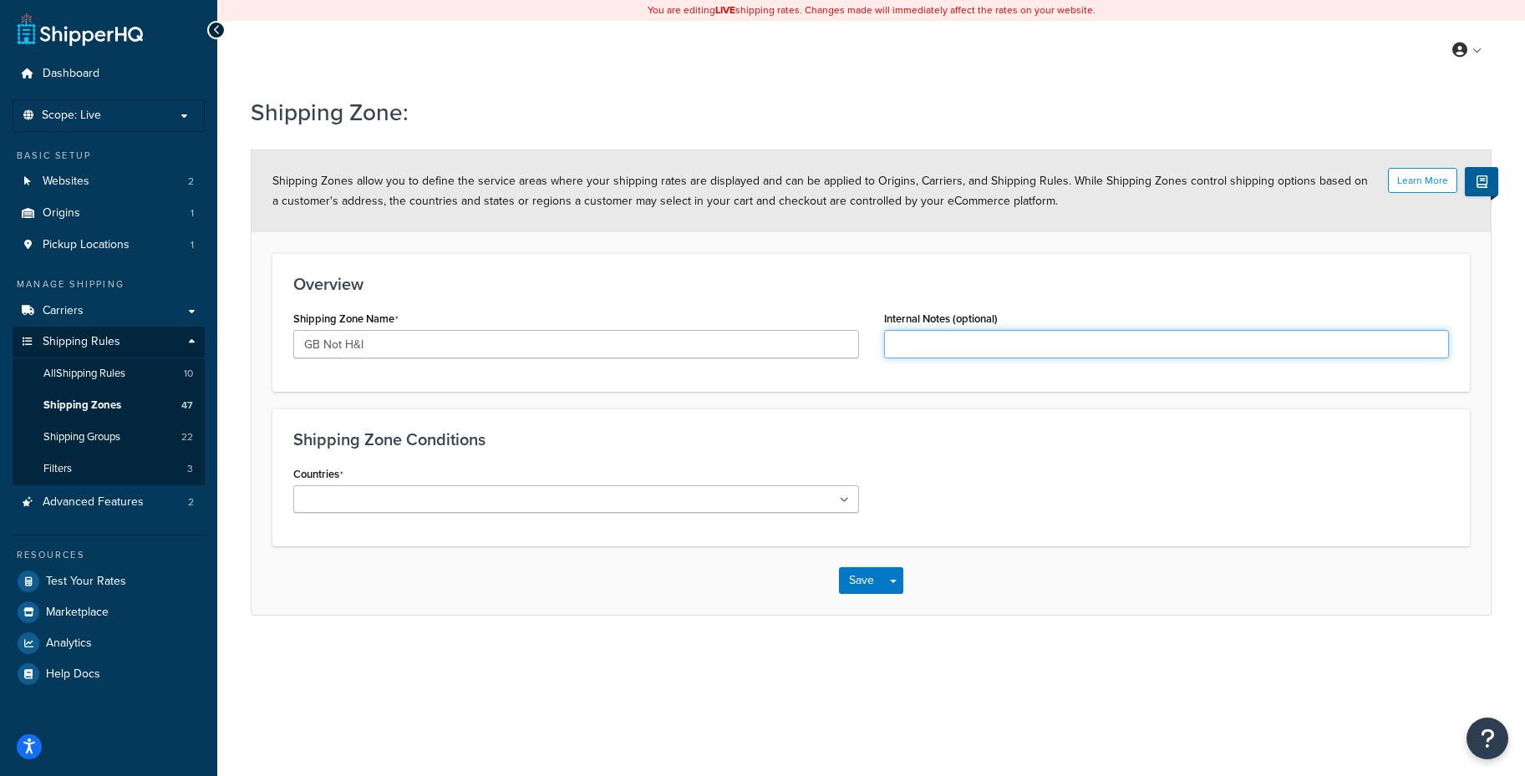
click at [911, 351] on input "Internal Notes (optional)" at bounding box center [1167, 344] width 566 height 28
type input "England, Wales and Scotland non H&I for UPS exclusion"
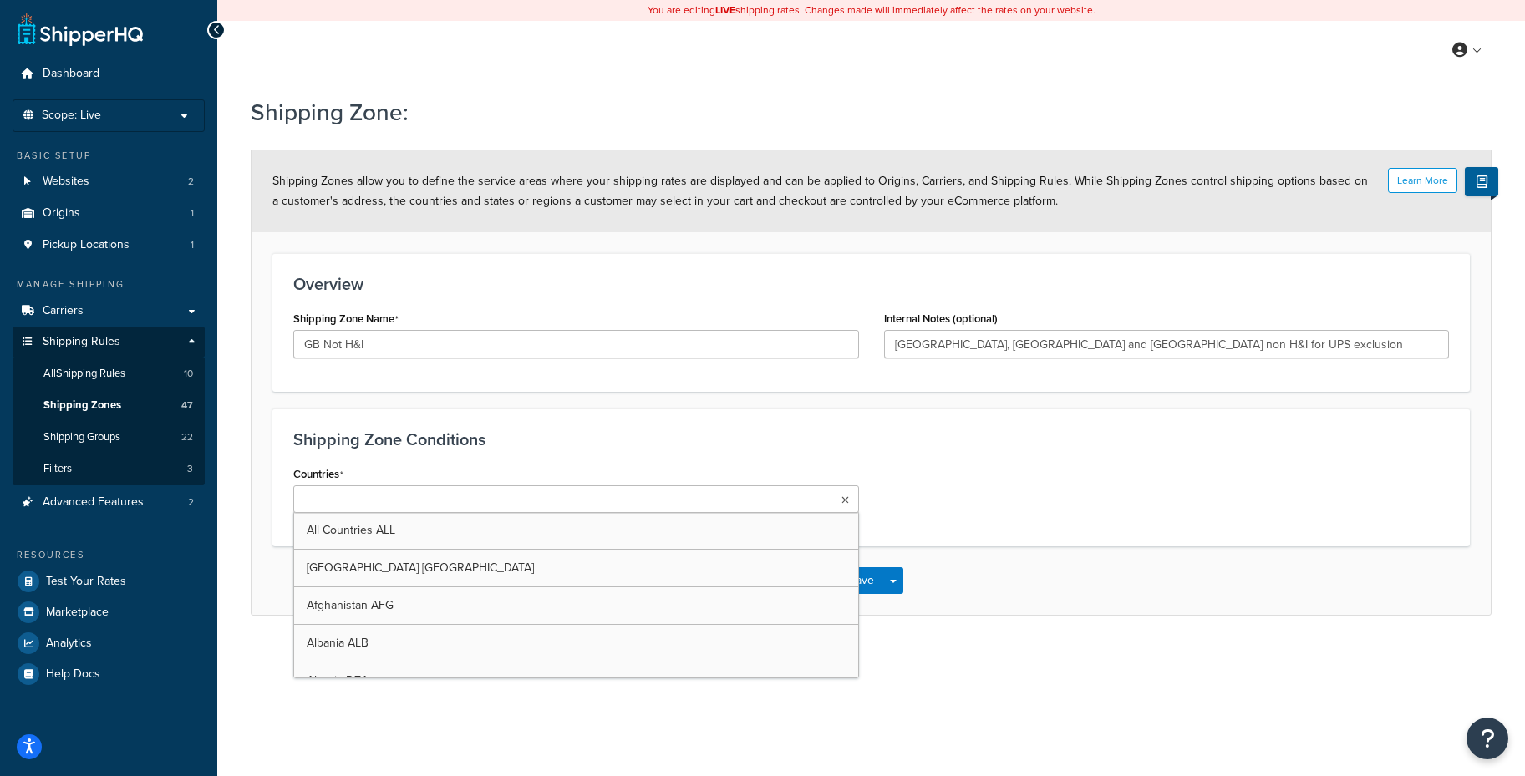
click at [524, 509] on ul at bounding box center [576, 499] width 566 height 28
type input "un"
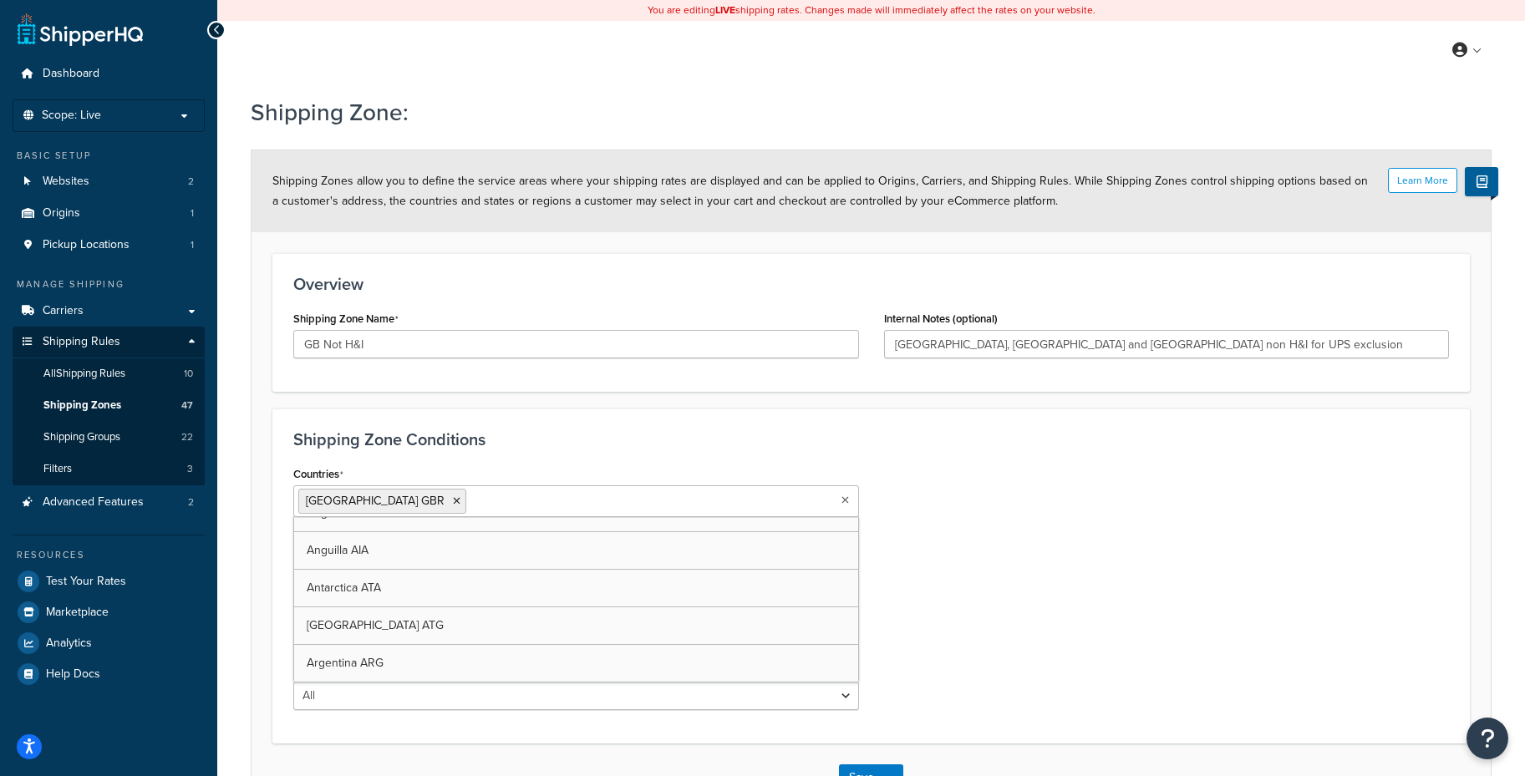
scroll to position [8218, 0]
click at [954, 602] on div "Countries United Kingdom GBR All Countries ALL United States USA Afghanistan AF…" at bounding box center [871, 592] width 1181 height 261
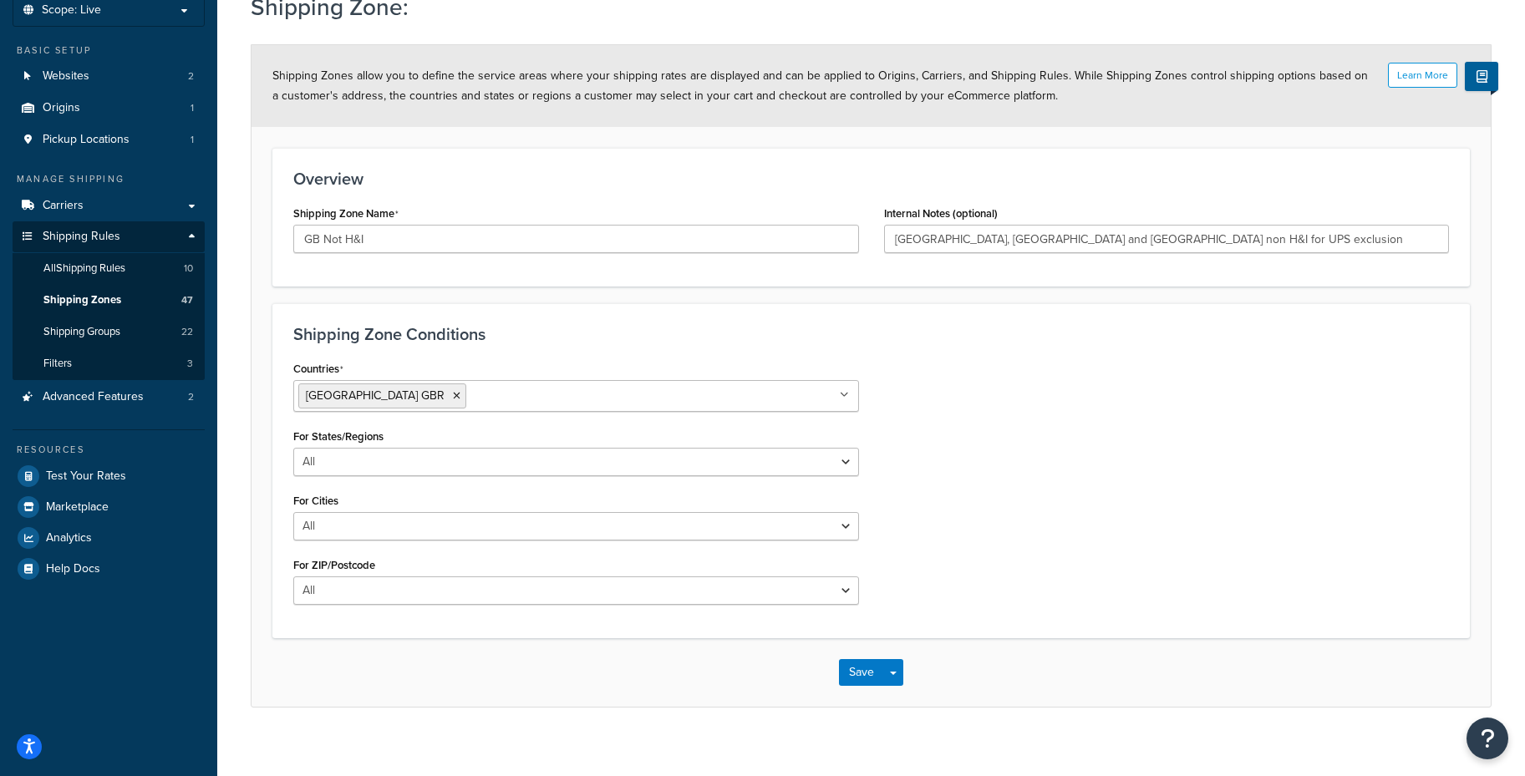
scroll to position [120, 0]
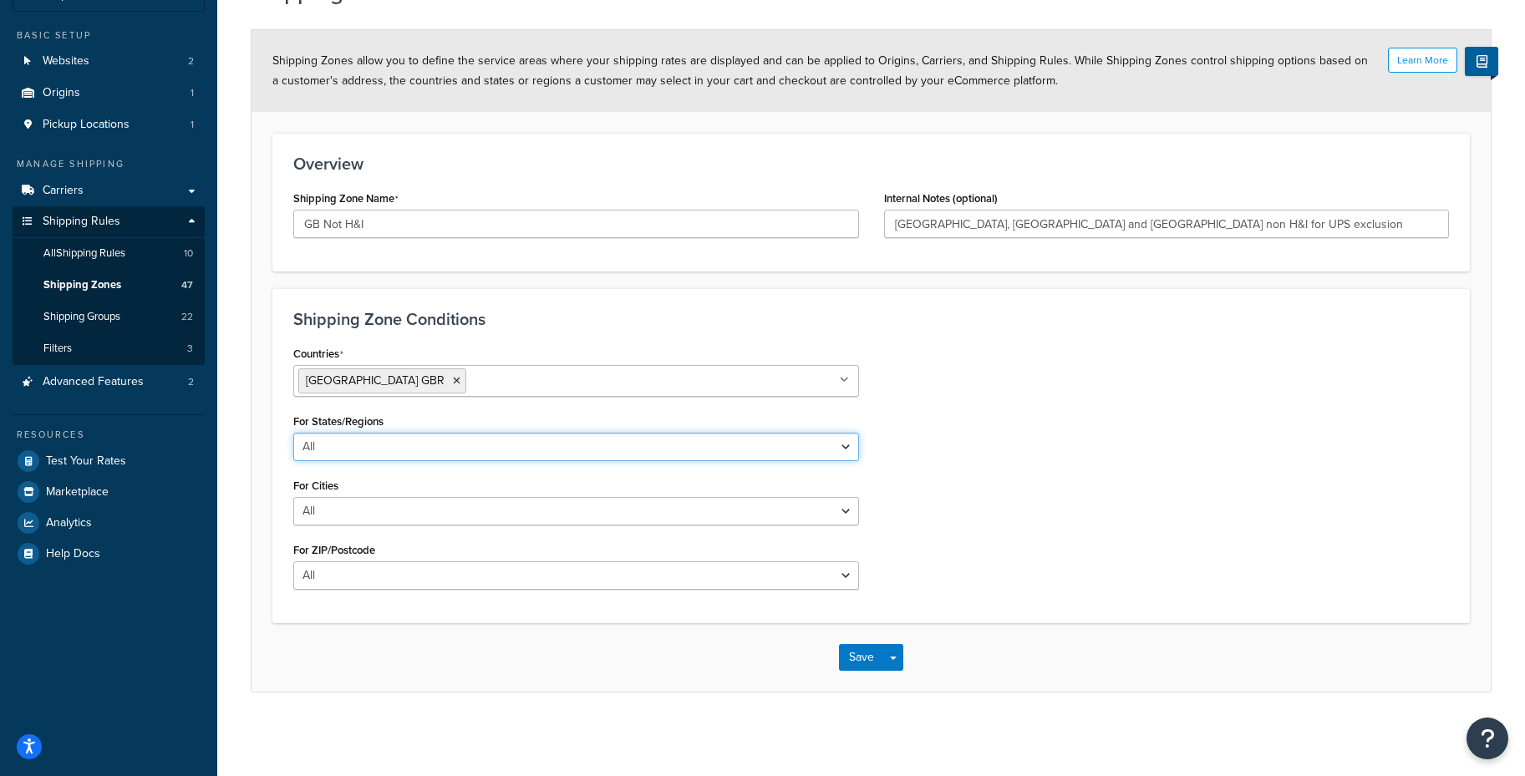
click at [514, 453] on select "All Including Excluding" at bounding box center [576, 447] width 566 height 28
select select "excluding"
click at [293, 433] on select "All Including Excluding" at bounding box center [576, 447] width 566 height 28
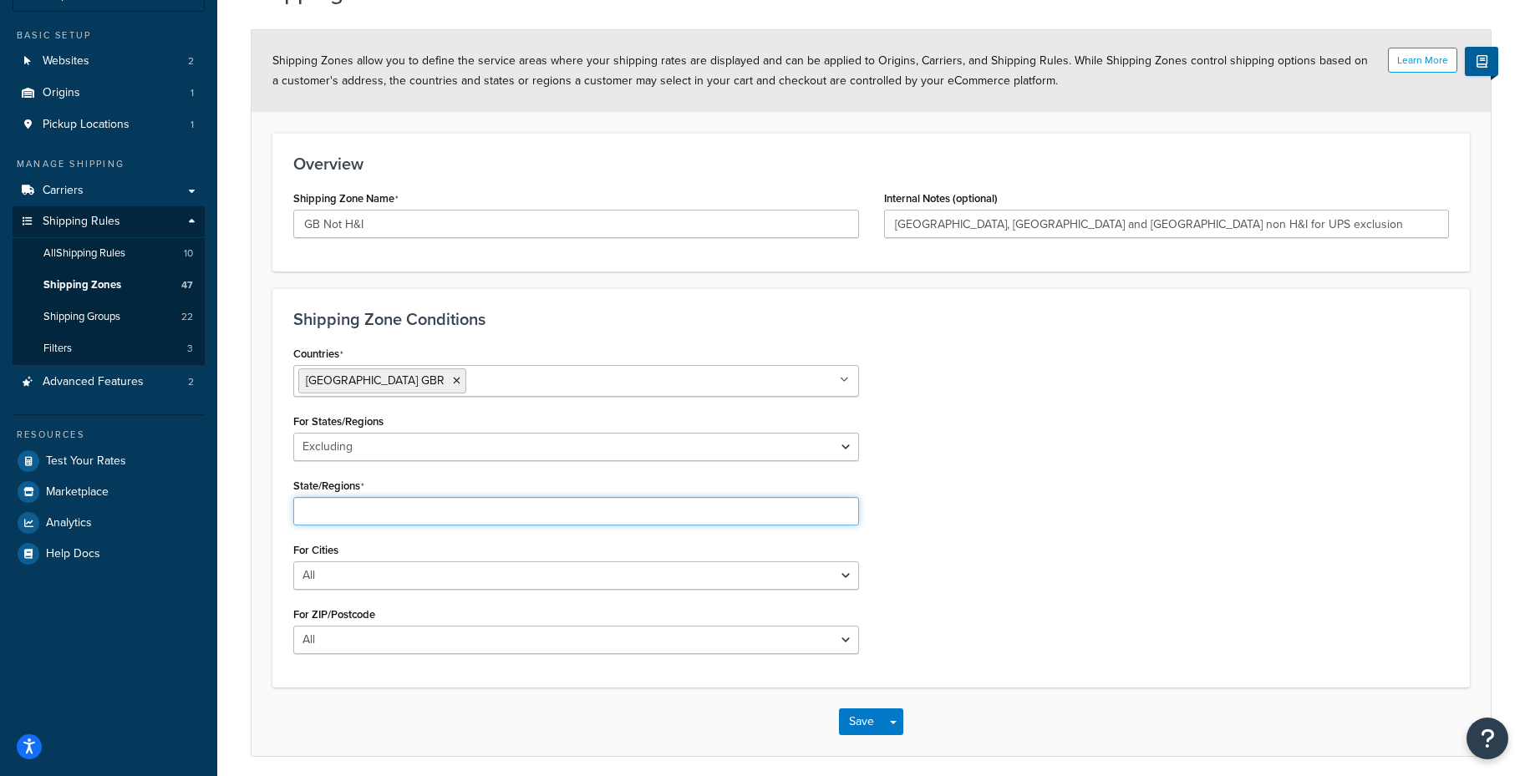
click at [504, 509] on input "State/Regions" at bounding box center [576, 511] width 566 height 28
click at [503, 508] on input "State/Regions" at bounding box center [576, 511] width 566 height 28
click at [626, 549] on div "Countries United Kingdom GBR All Countries ALL United States USA Afghanistan AF…" at bounding box center [576, 504] width 591 height 325
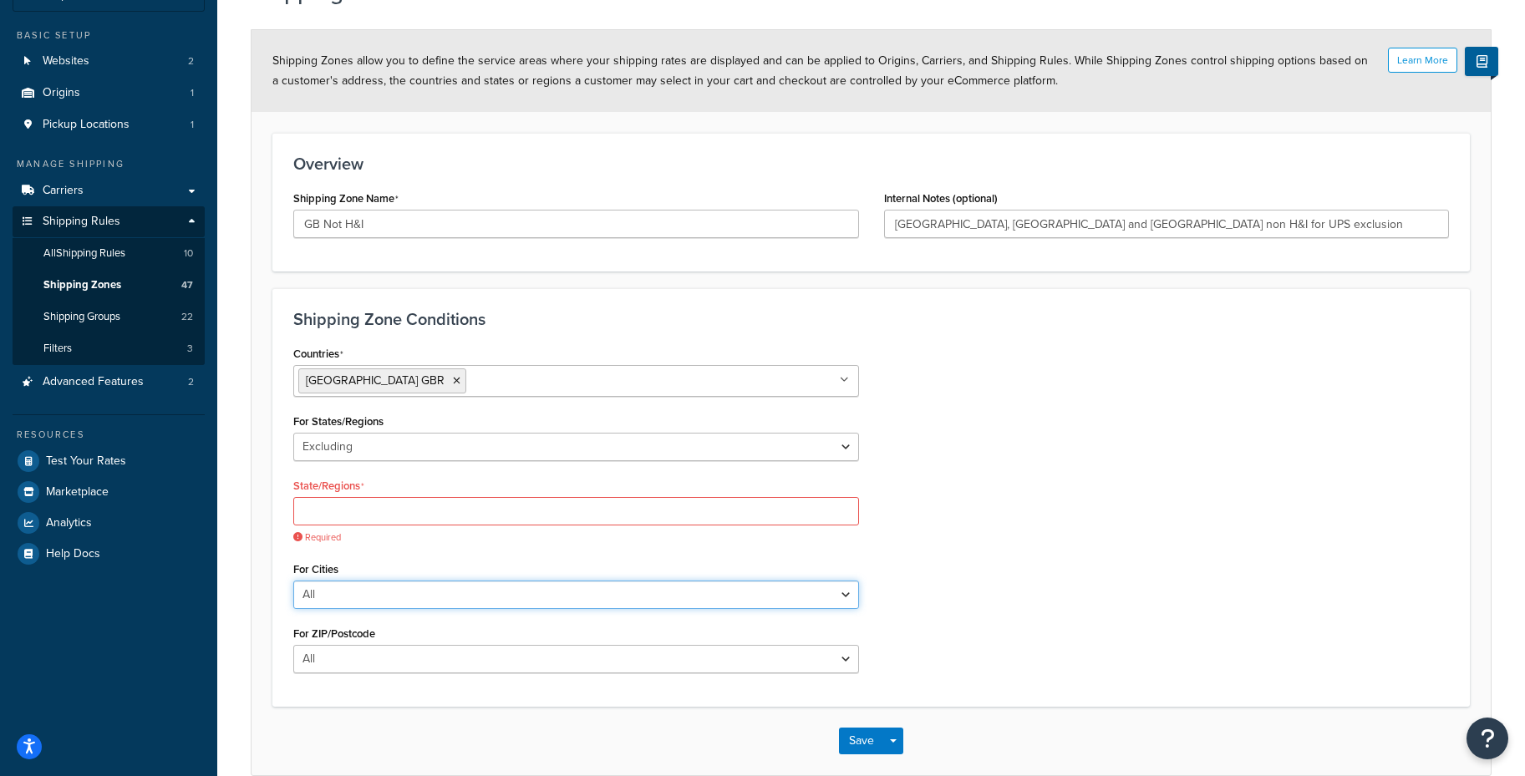
click at [521, 596] on select "All Including Excluding" at bounding box center [576, 595] width 566 height 28
click at [293, 581] on select "All Including Excluding" at bounding box center [576, 595] width 566 height 28
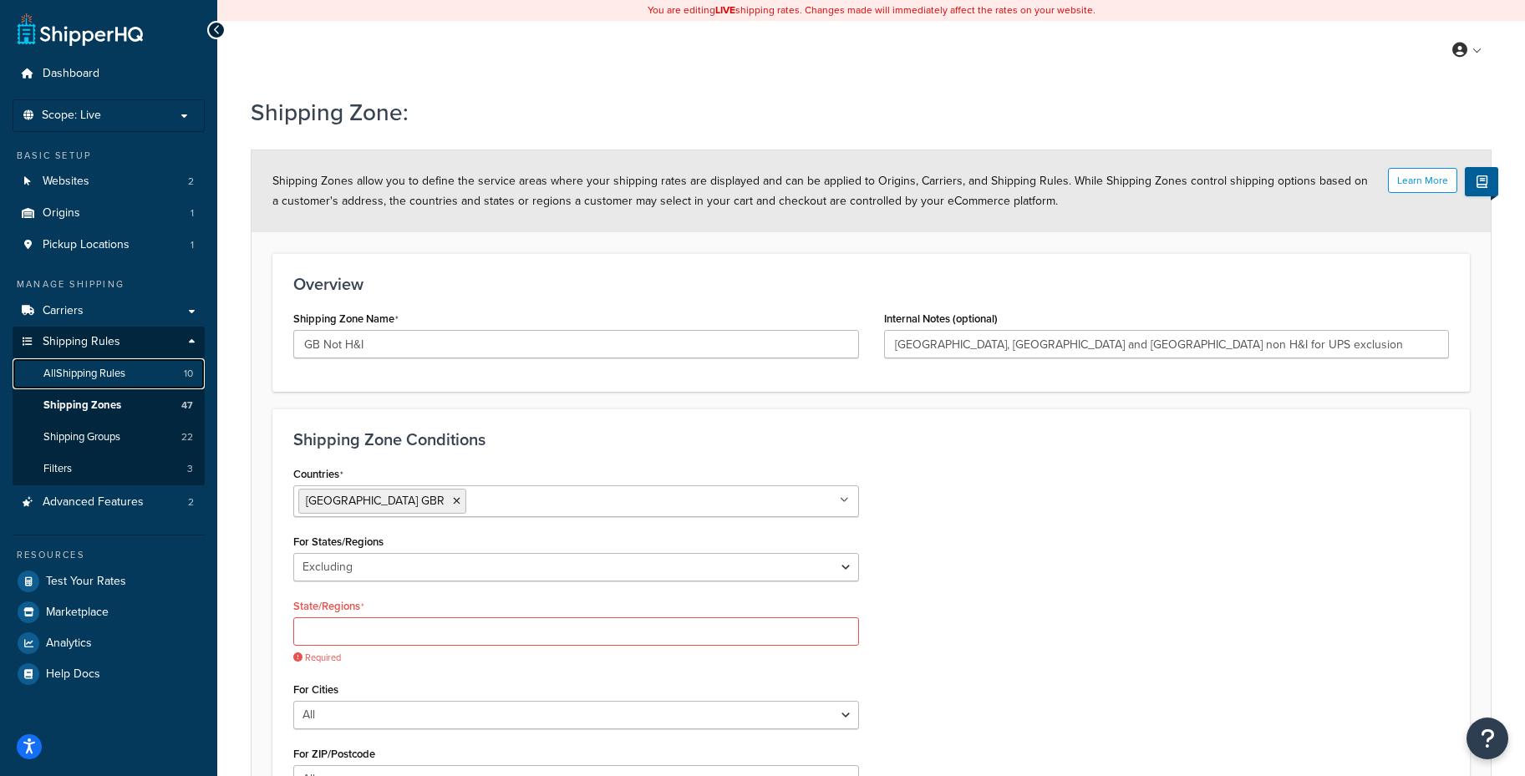
click at [120, 369] on span "All Shipping Rules" at bounding box center [84, 374] width 82 height 14
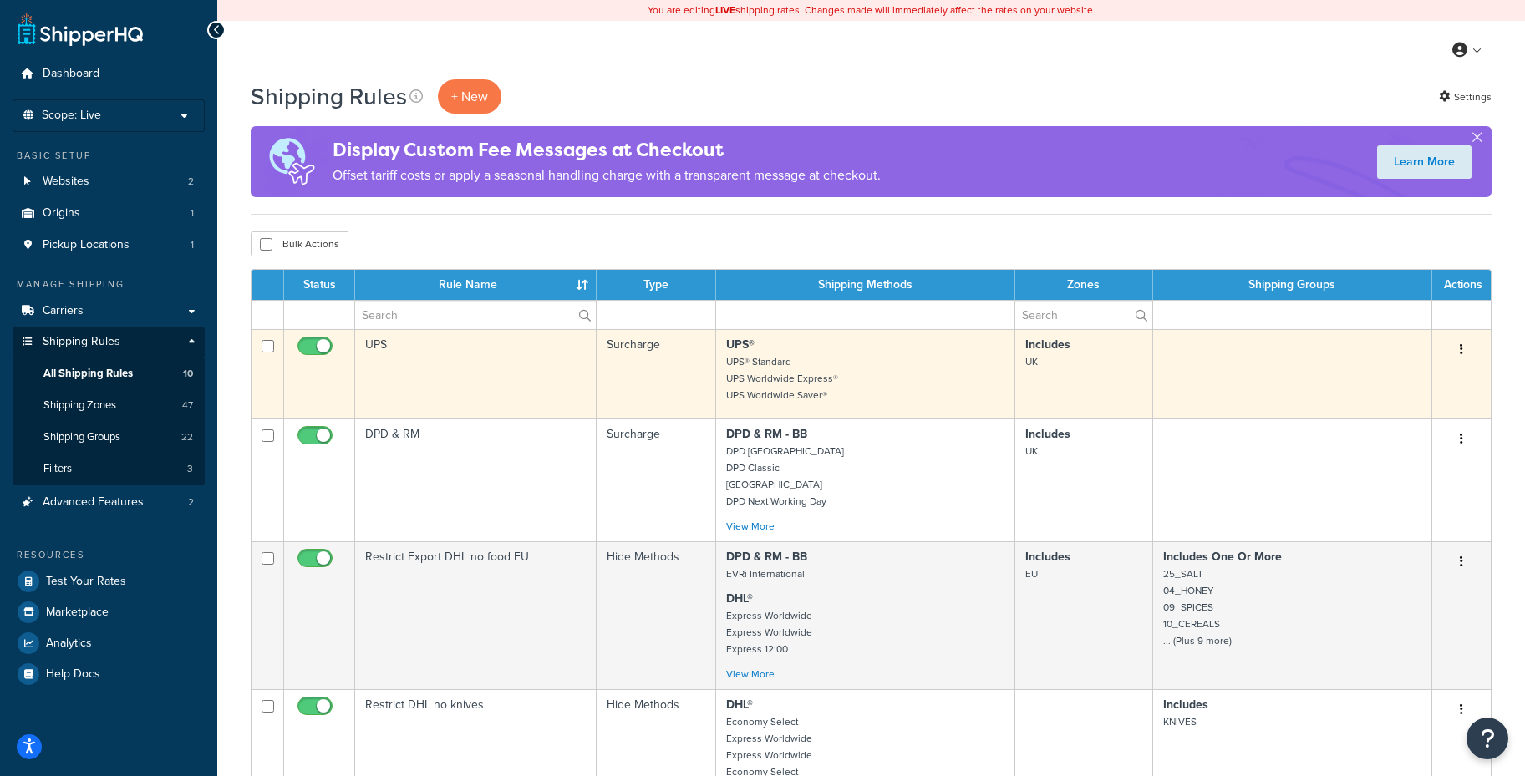
click at [1275, 373] on td at bounding box center [1292, 373] width 279 height 89
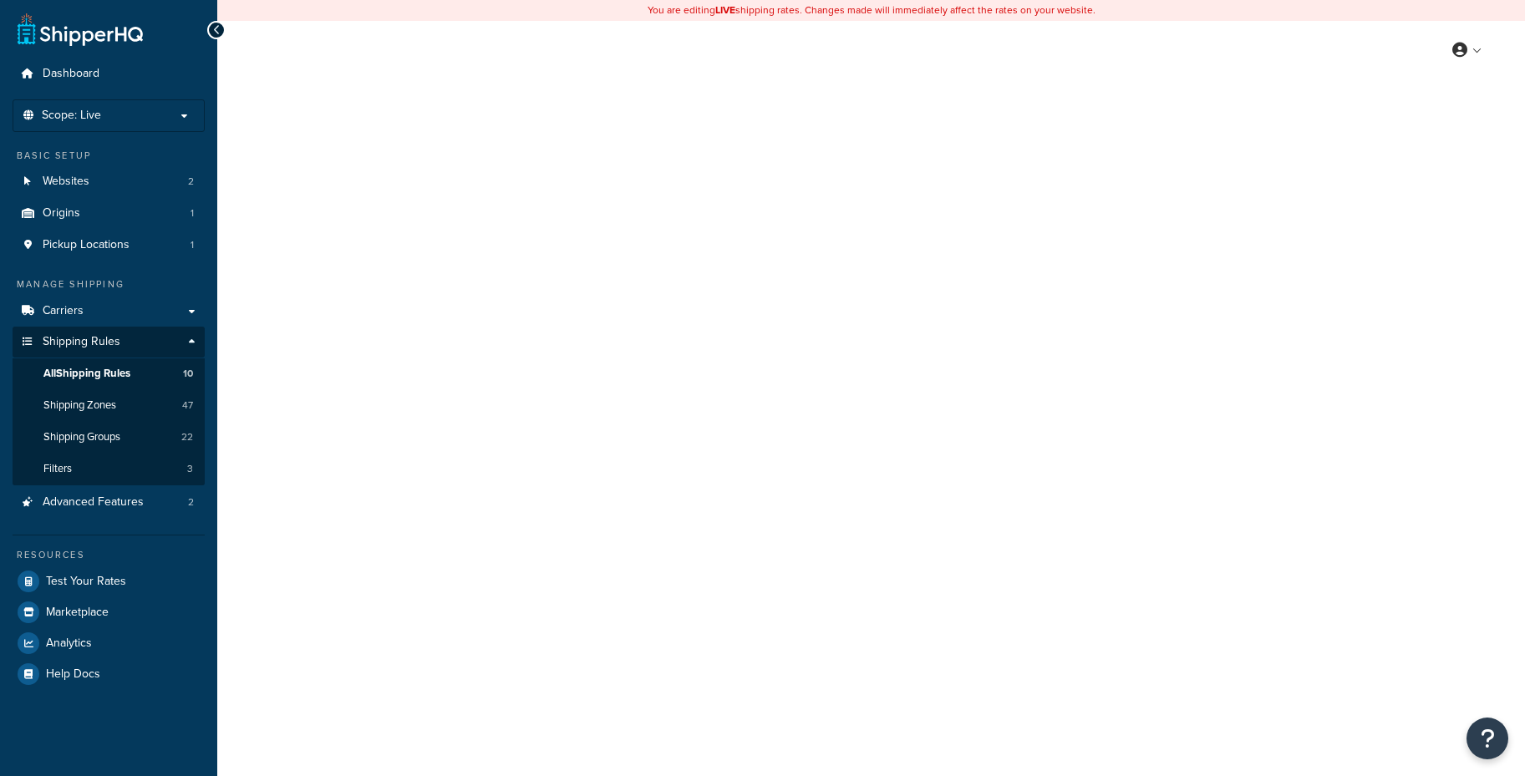
select select "SURCHARGE"
select select "LOCATION"
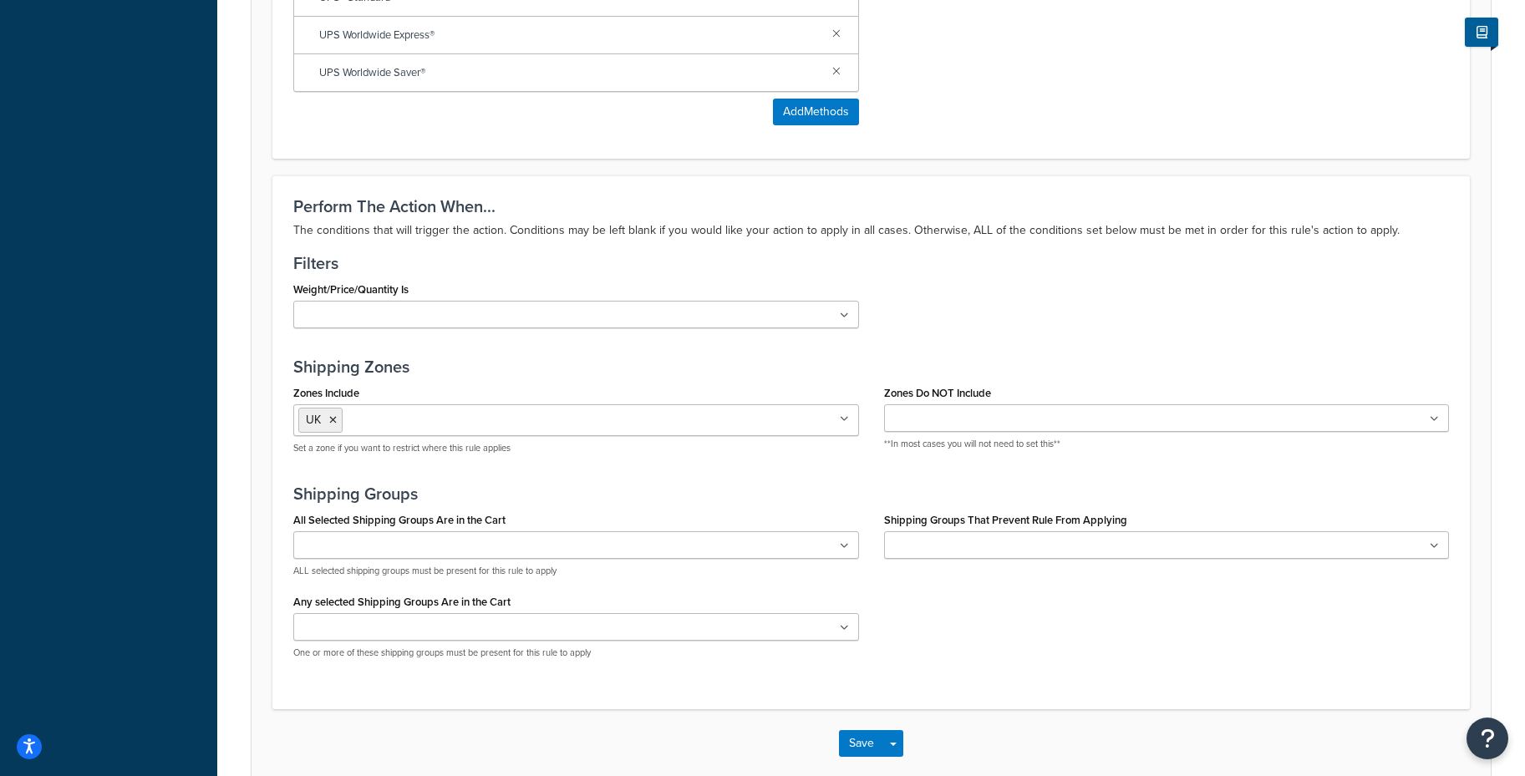
scroll to position [1135, 0]
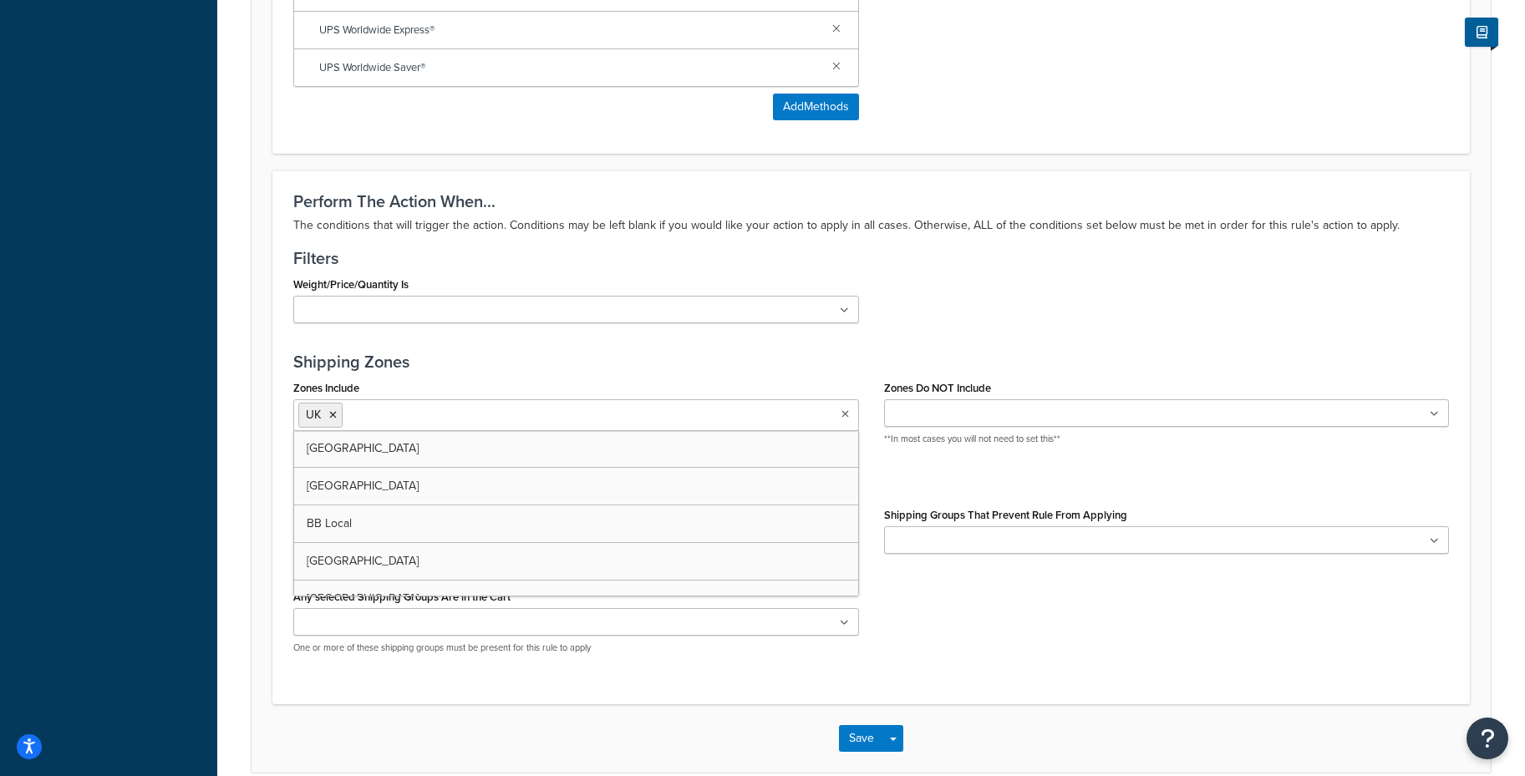
click at [792, 422] on ul "UK" at bounding box center [576, 415] width 566 height 32
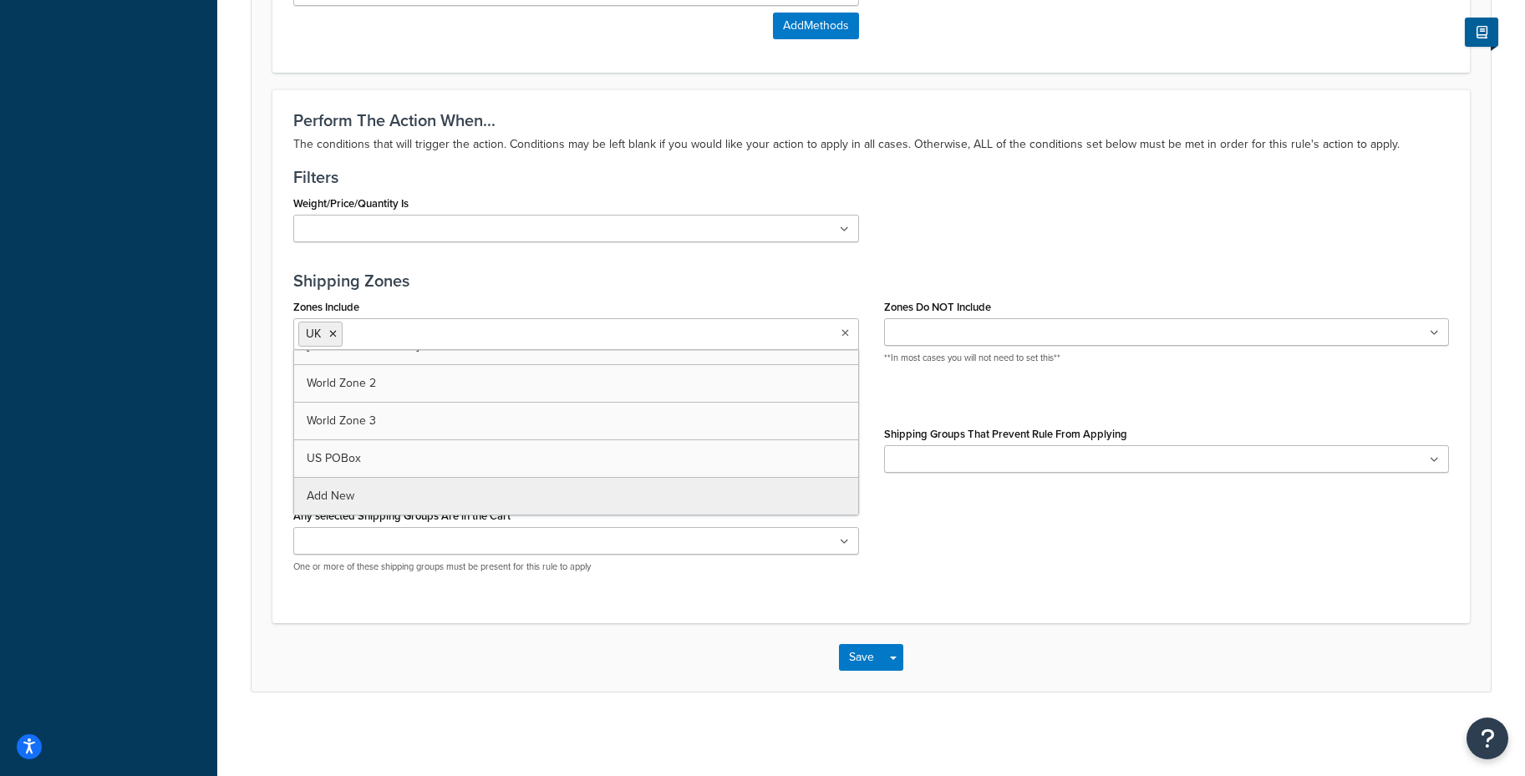
scroll to position [1216, 0]
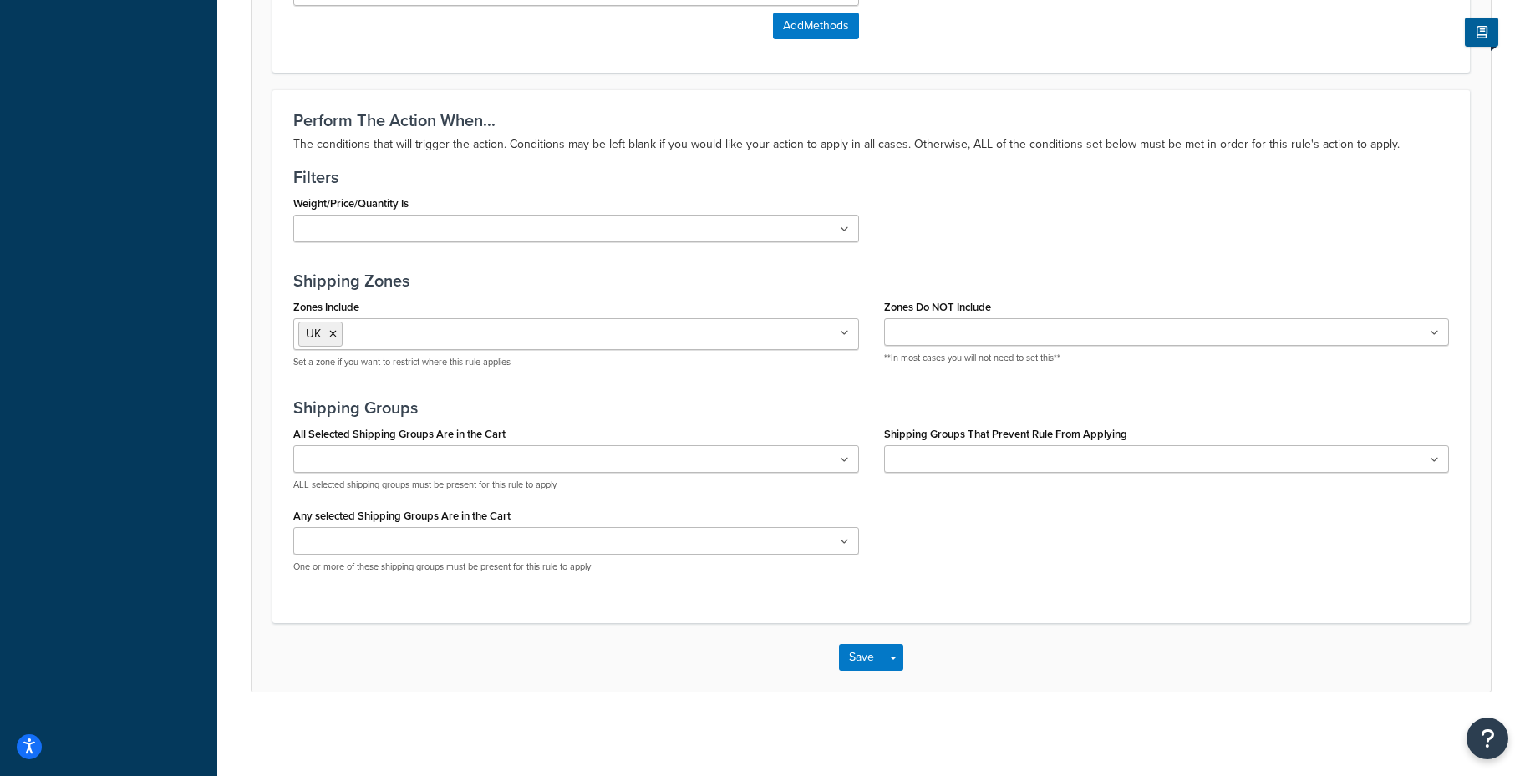
click at [922, 526] on div "All Selected Shipping Groups Are in the Cart 04_HONEY 07_PULSES 09_SPICES 10_CE…" at bounding box center [871, 504] width 1181 height 165
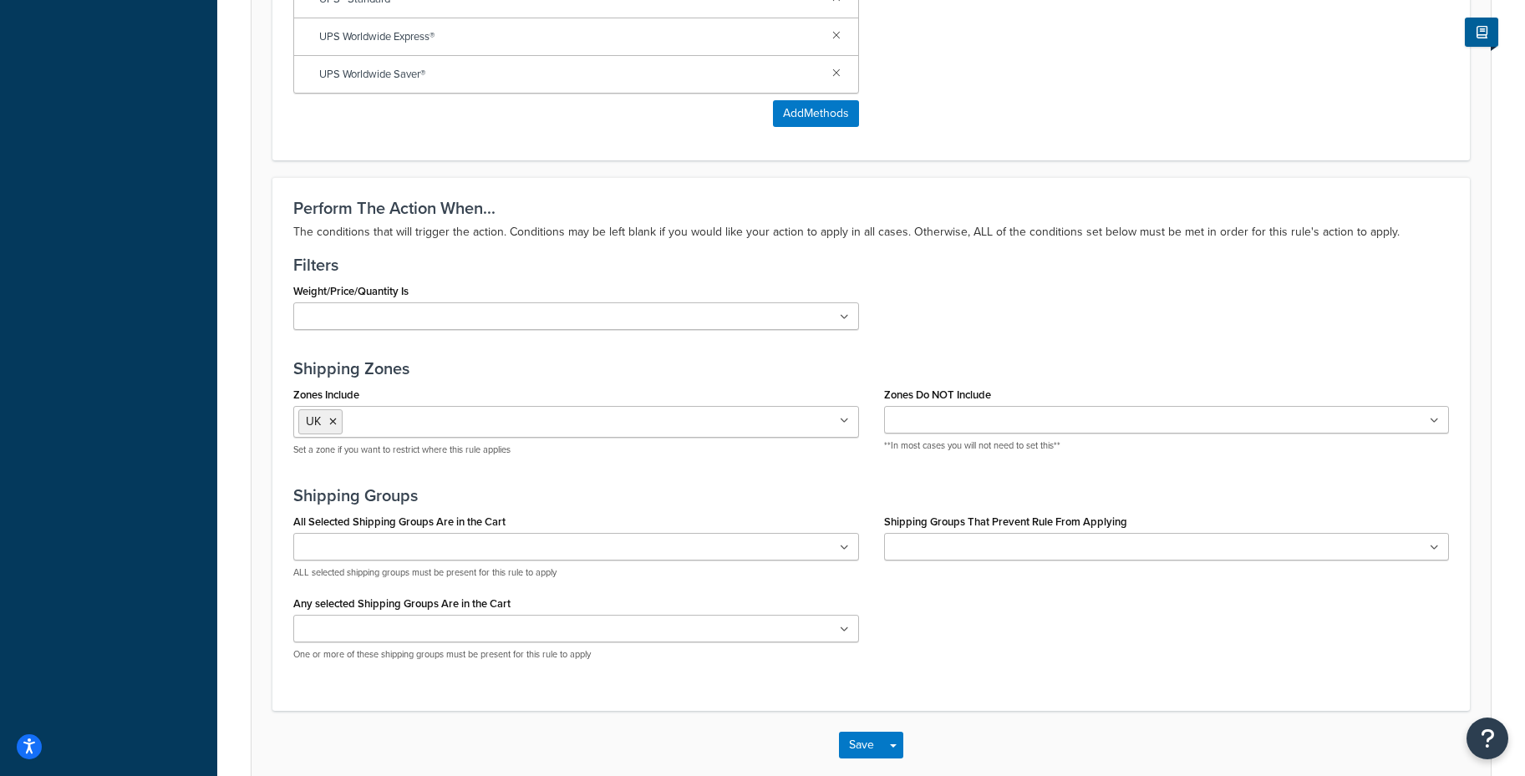
scroll to position [1130, 0]
click at [847, 420] on icon at bounding box center [844, 419] width 9 height 10
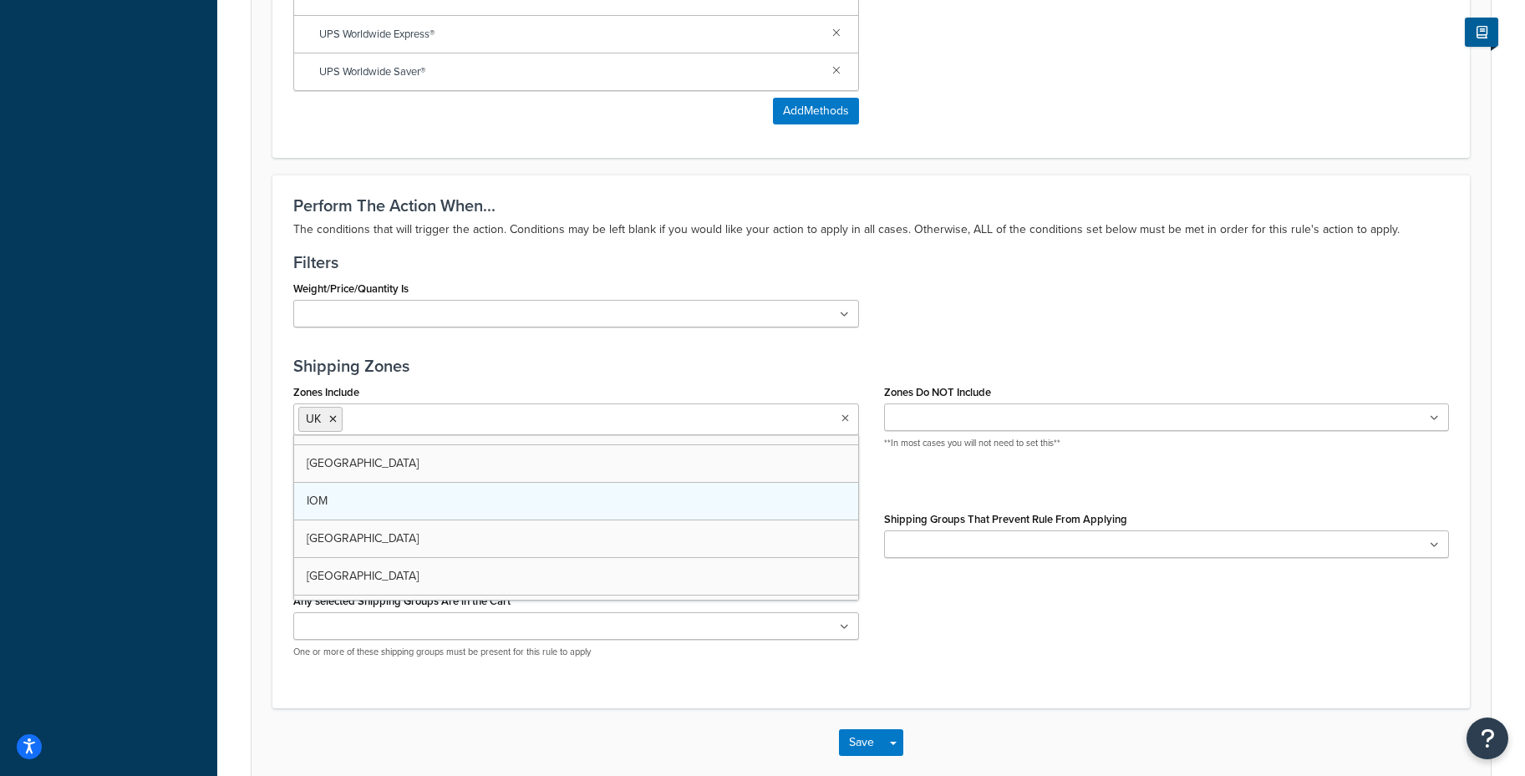
scroll to position [843, 0]
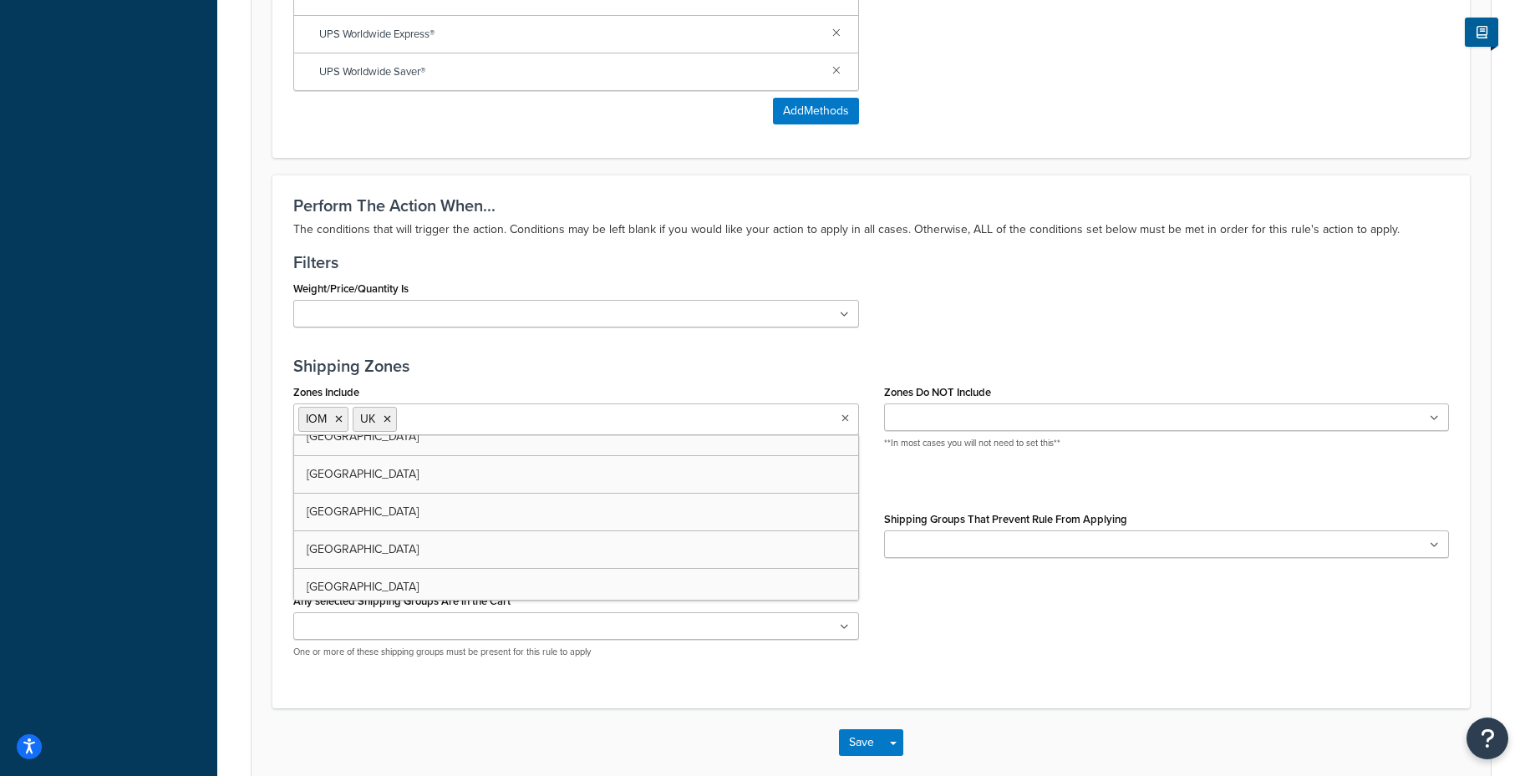
click at [650, 423] on ul "IOM UK" at bounding box center [576, 420] width 566 height 32
click at [634, 424] on ul "DPD H&I IOM UK" at bounding box center [576, 420] width 566 height 32
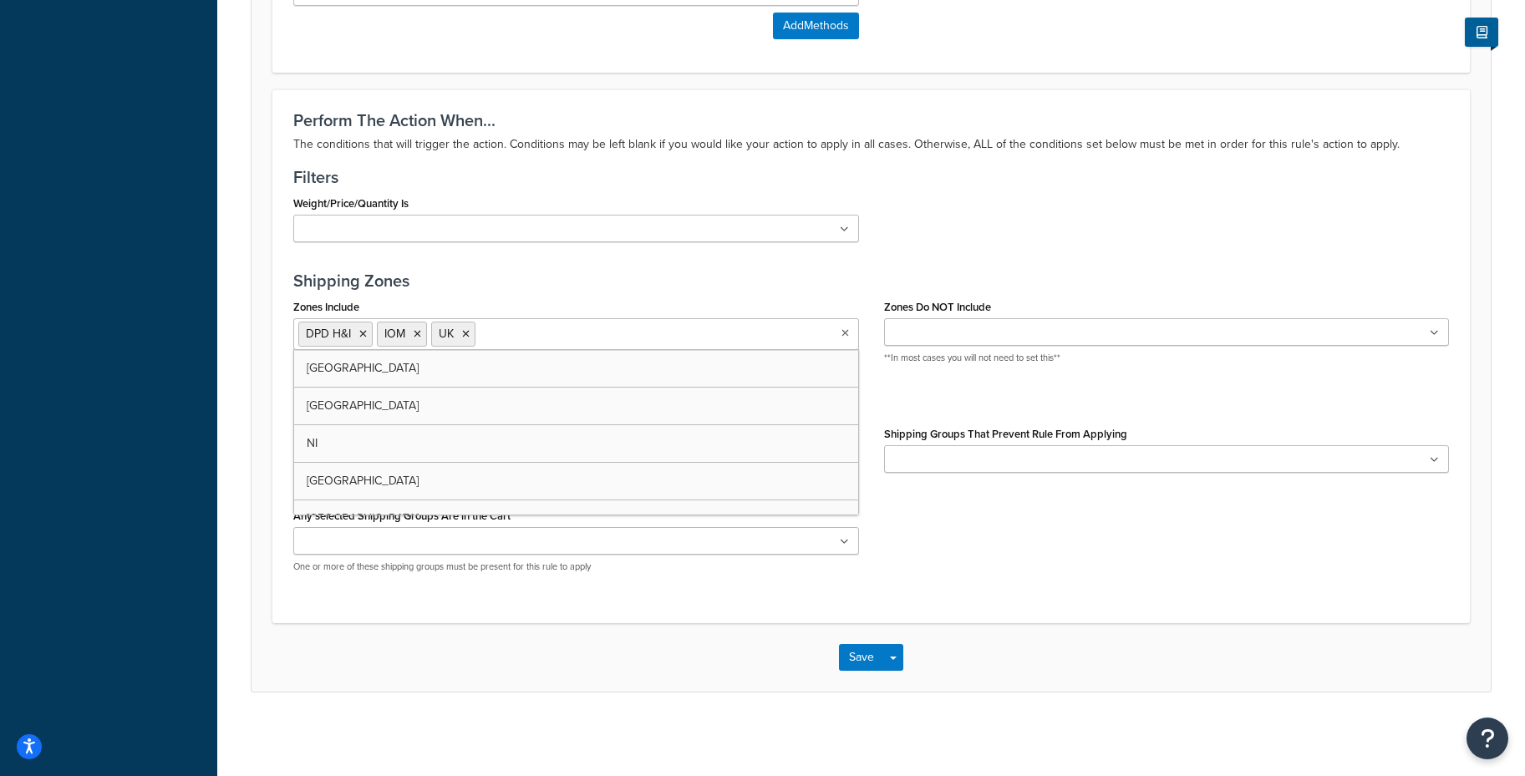
scroll to position [1021, 0]
click at [510, 330] on icon at bounding box center [510, 334] width 8 height 10
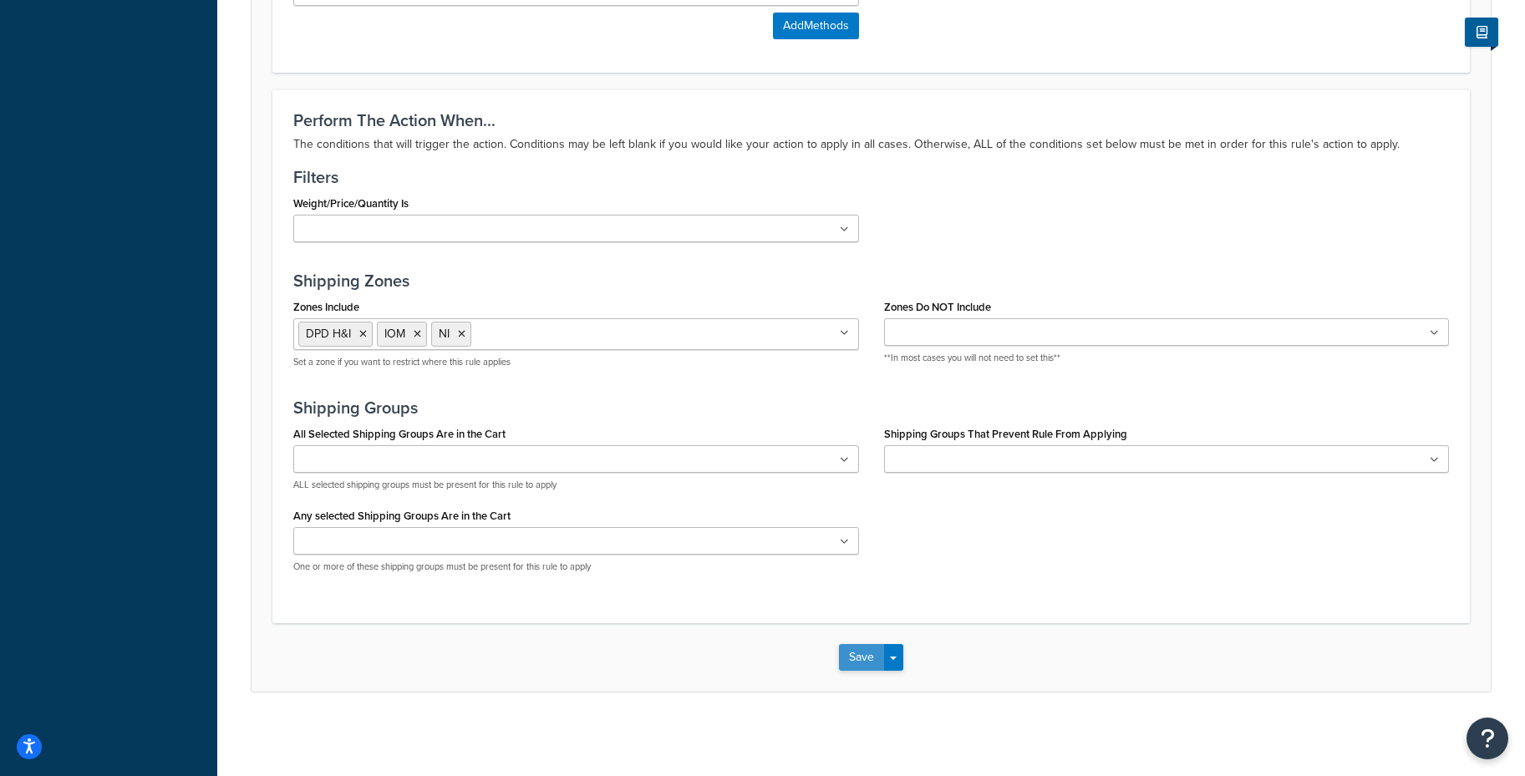
click at [867, 653] on button "Save" at bounding box center [861, 657] width 45 height 27
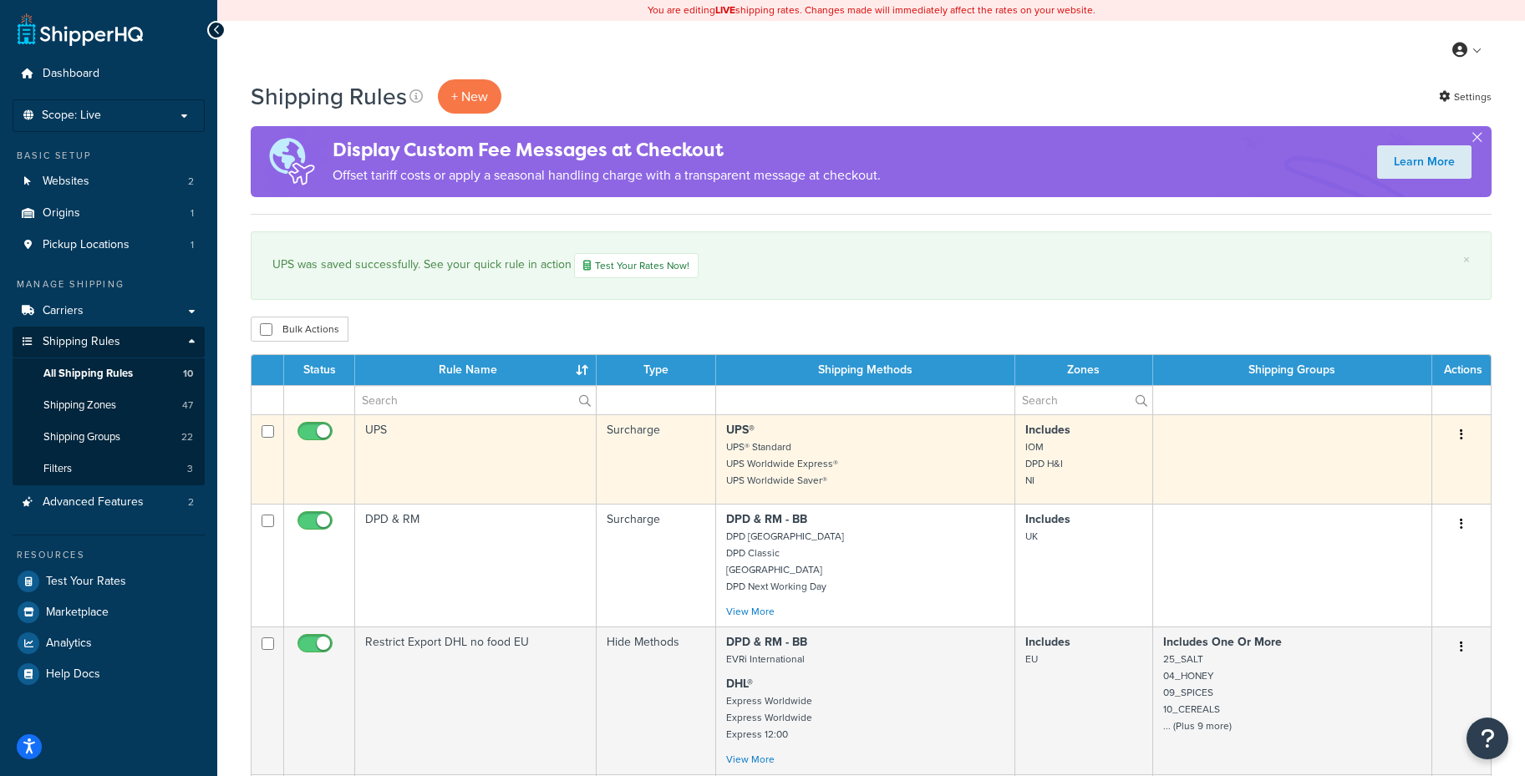
click at [1312, 457] on td at bounding box center [1292, 458] width 279 height 89
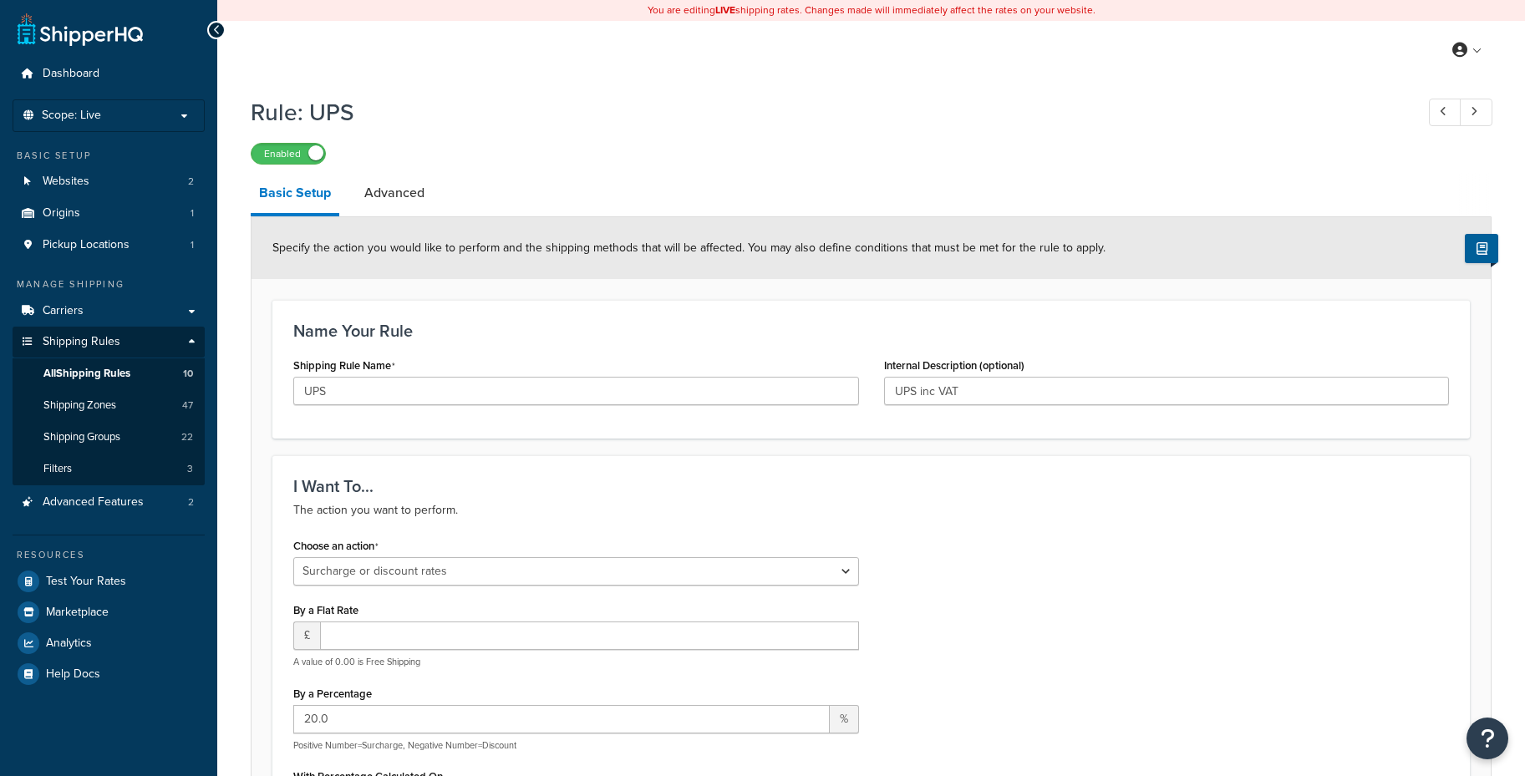
select select "SURCHARGE"
select select "LOCATION"
click at [994, 391] on input "UPS inc VAT" at bounding box center [1167, 391] width 566 height 28
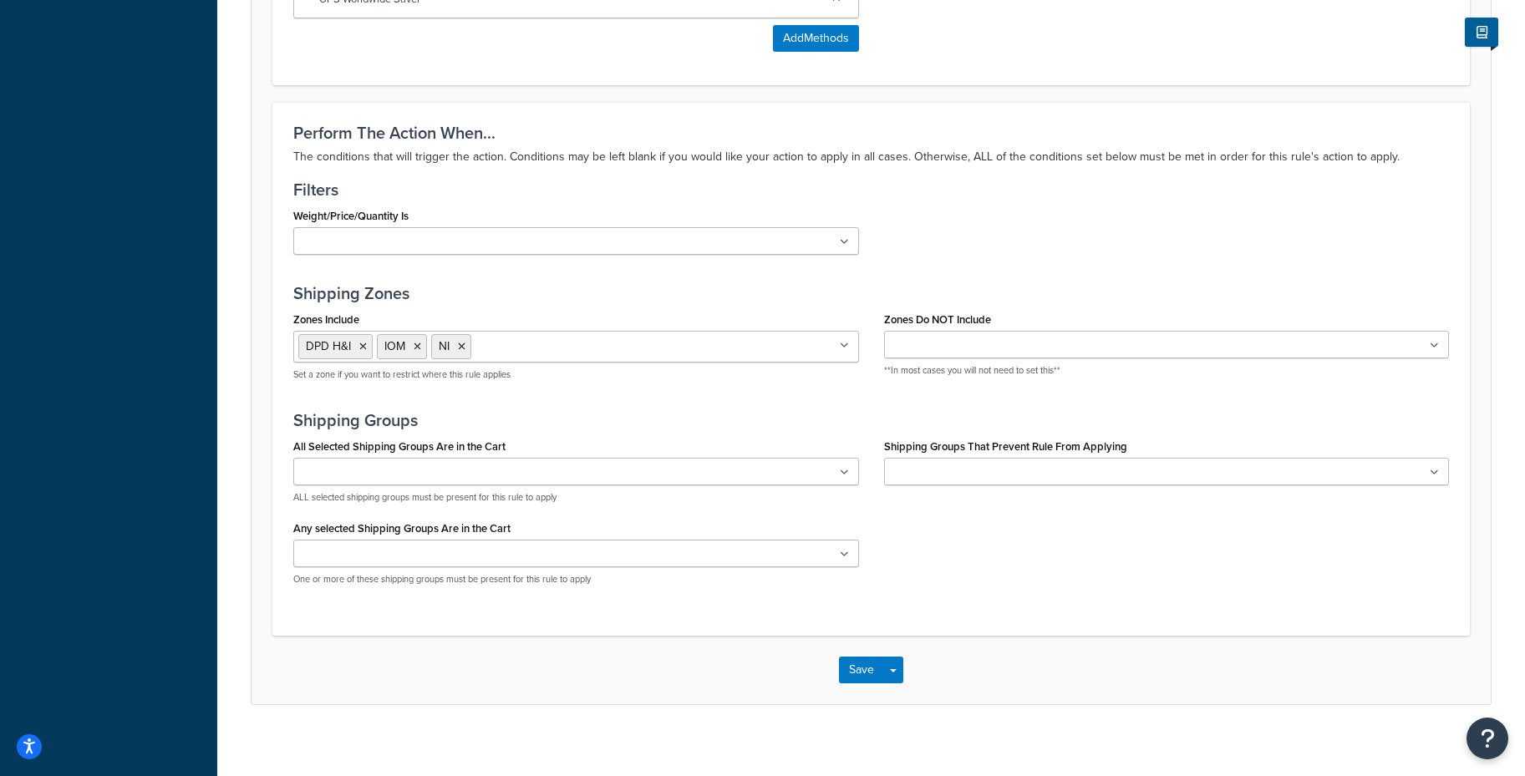
scroll to position [1216, 0]
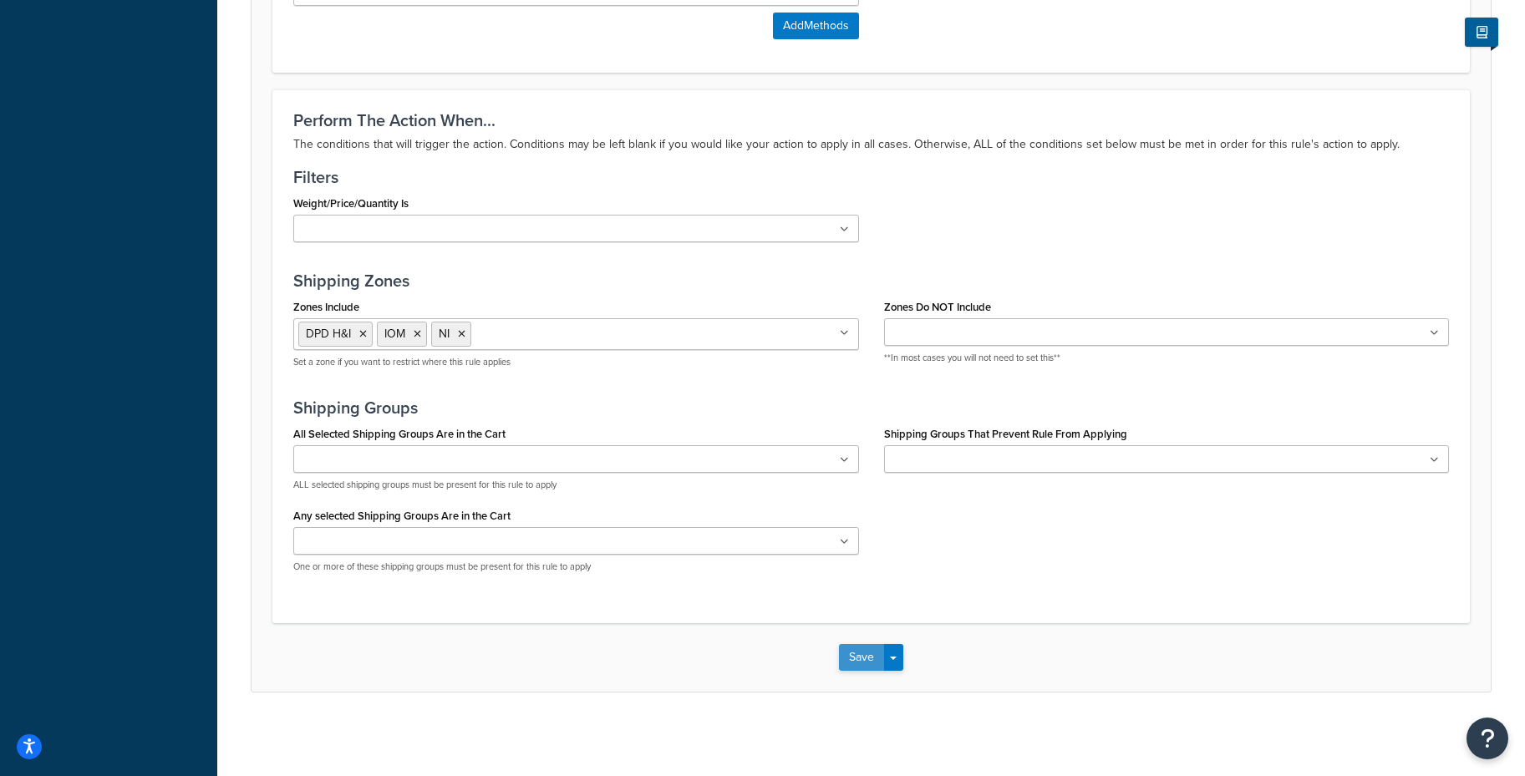
type input "UPS inc VAT (For UPS to NI, H&I & IOW)"
click at [863, 658] on button "Save" at bounding box center [861, 657] width 45 height 27
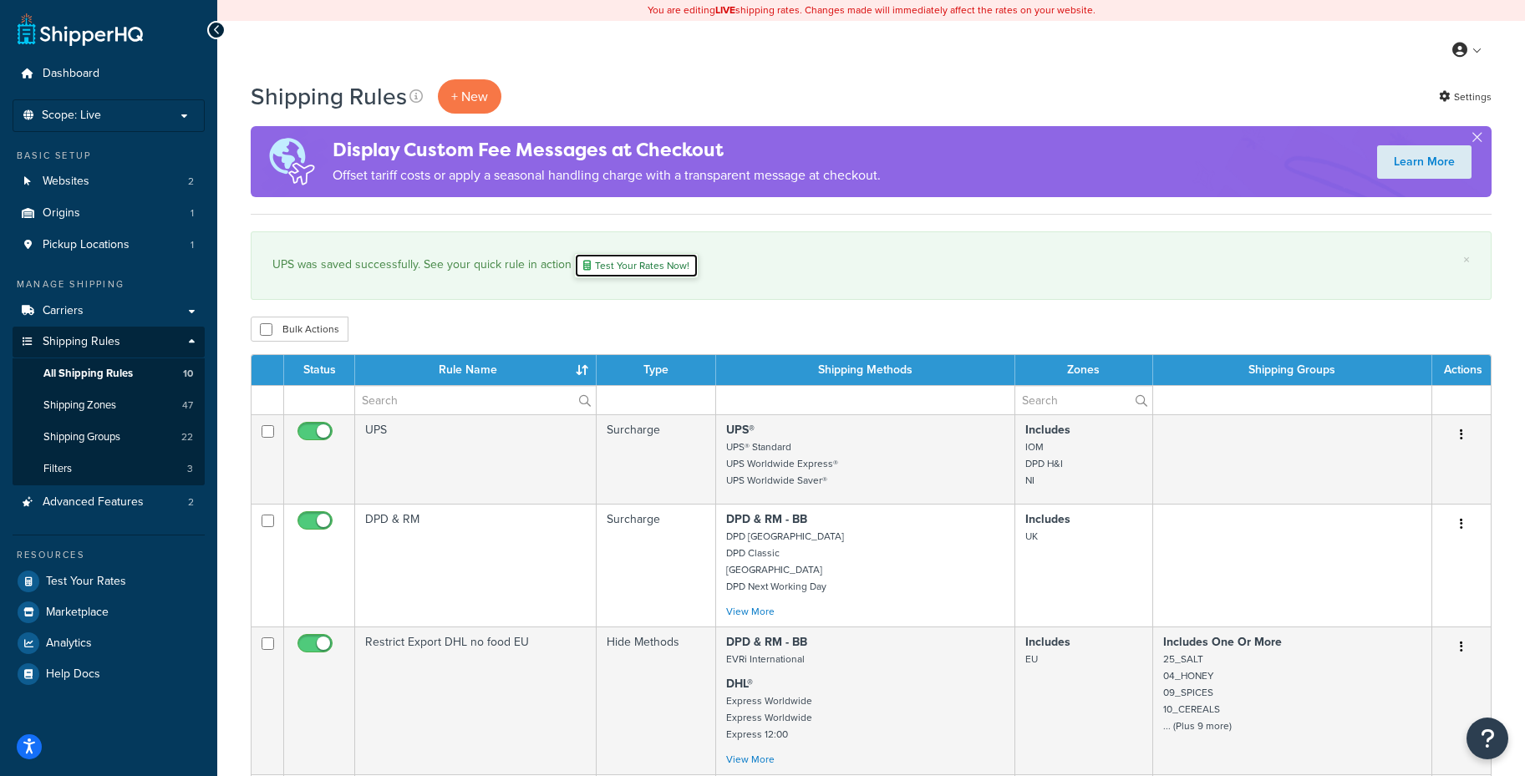
click at [660, 261] on link "Test Your Rates Now!" at bounding box center [636, 265] width 124 height 25
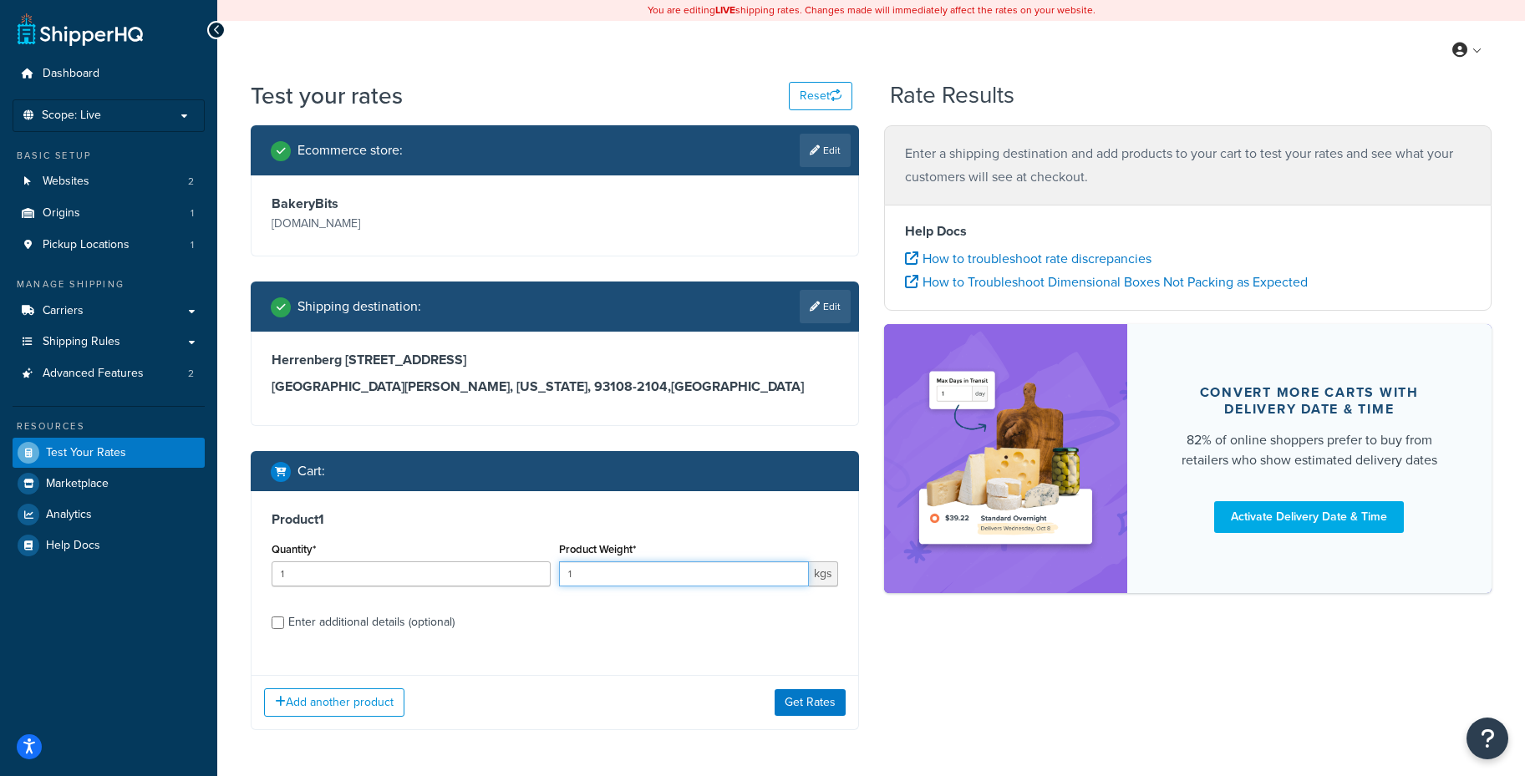
click at [604, 580] on input "1" at bounding box center [684, 573] width 250 height 25
type input "10"
drag, startPoint x: 811, startPoint y: 708, endPoint x: 800, endPoint y: 706, distance: 11.0
click at [810, 708] on button "Get Rates" at bounding box center [810, 702] width 71 height 27
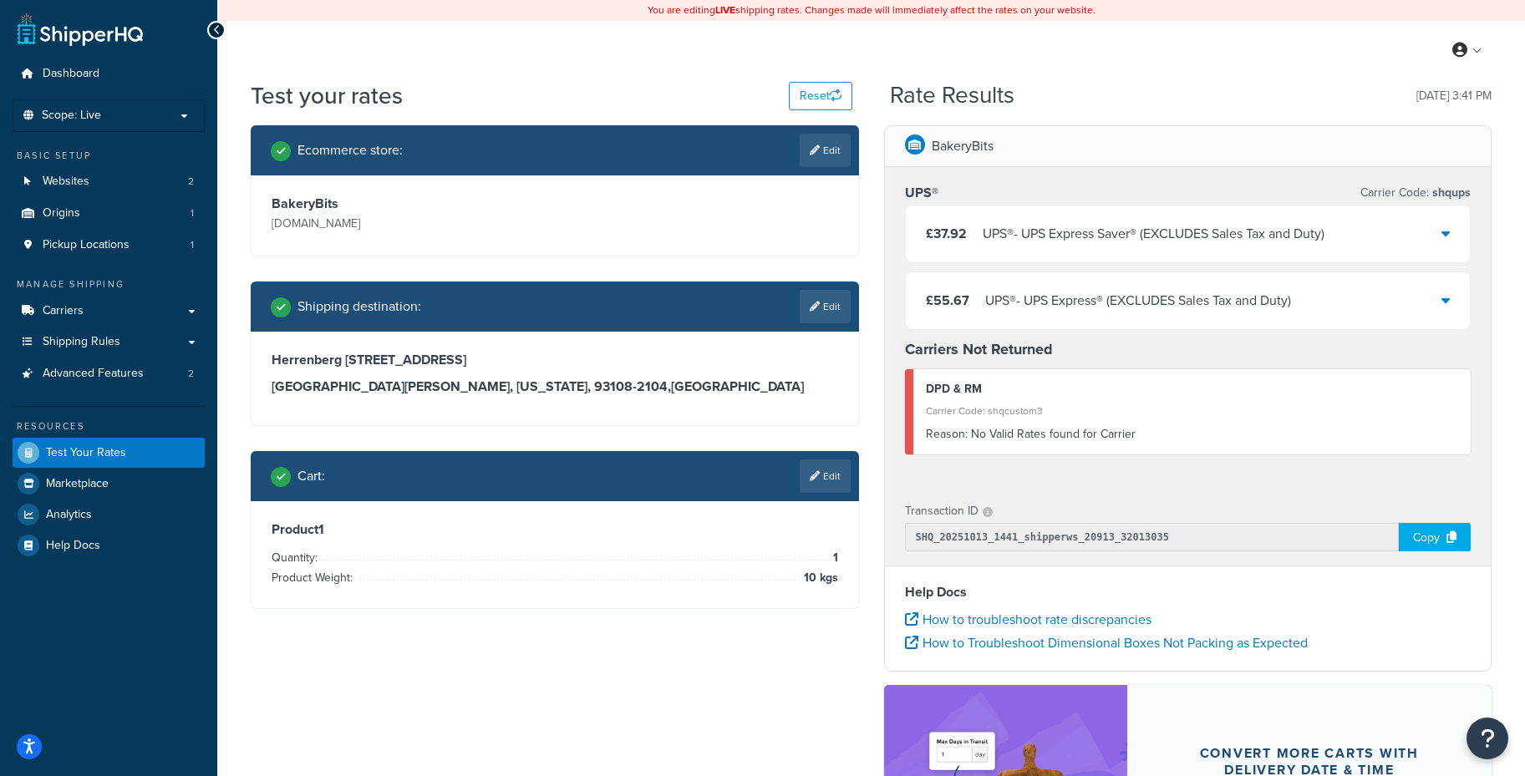
click at [822, 307] on link "Edit" at bounding box center [825, 306] width 51 height 33
select select "CA"
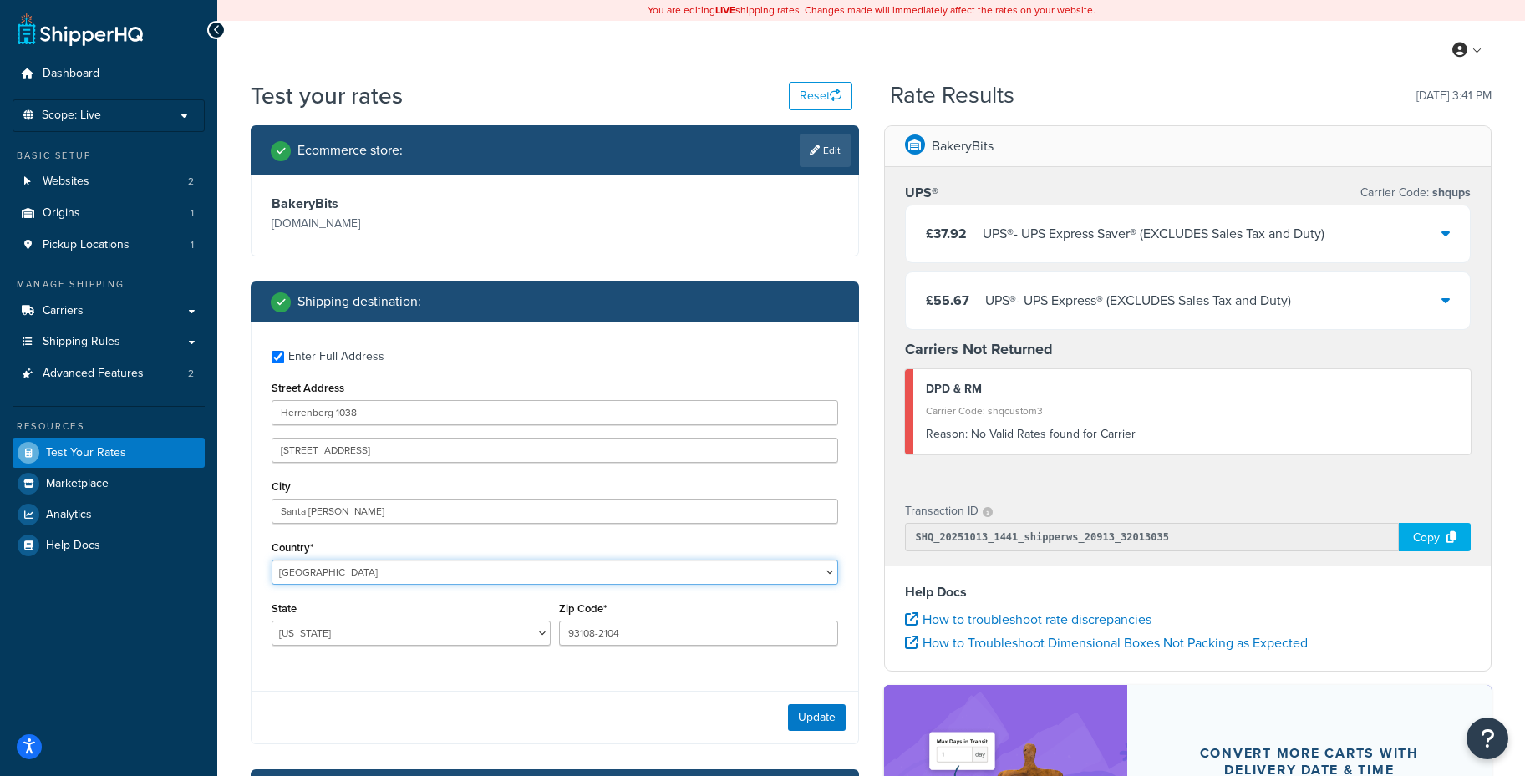
click at [477, 575] on select "United States United Kingdom Afghanistan Åland Islands Albania Algeria American…" at bounding box center [555, 572] width 566 height 25
select select "GB"
click at [272, 560] on select "United States United Kingdom Afghanistan Åland Islands Albania Algeria American…" at bounding box center [555, 572] width 566 height 25
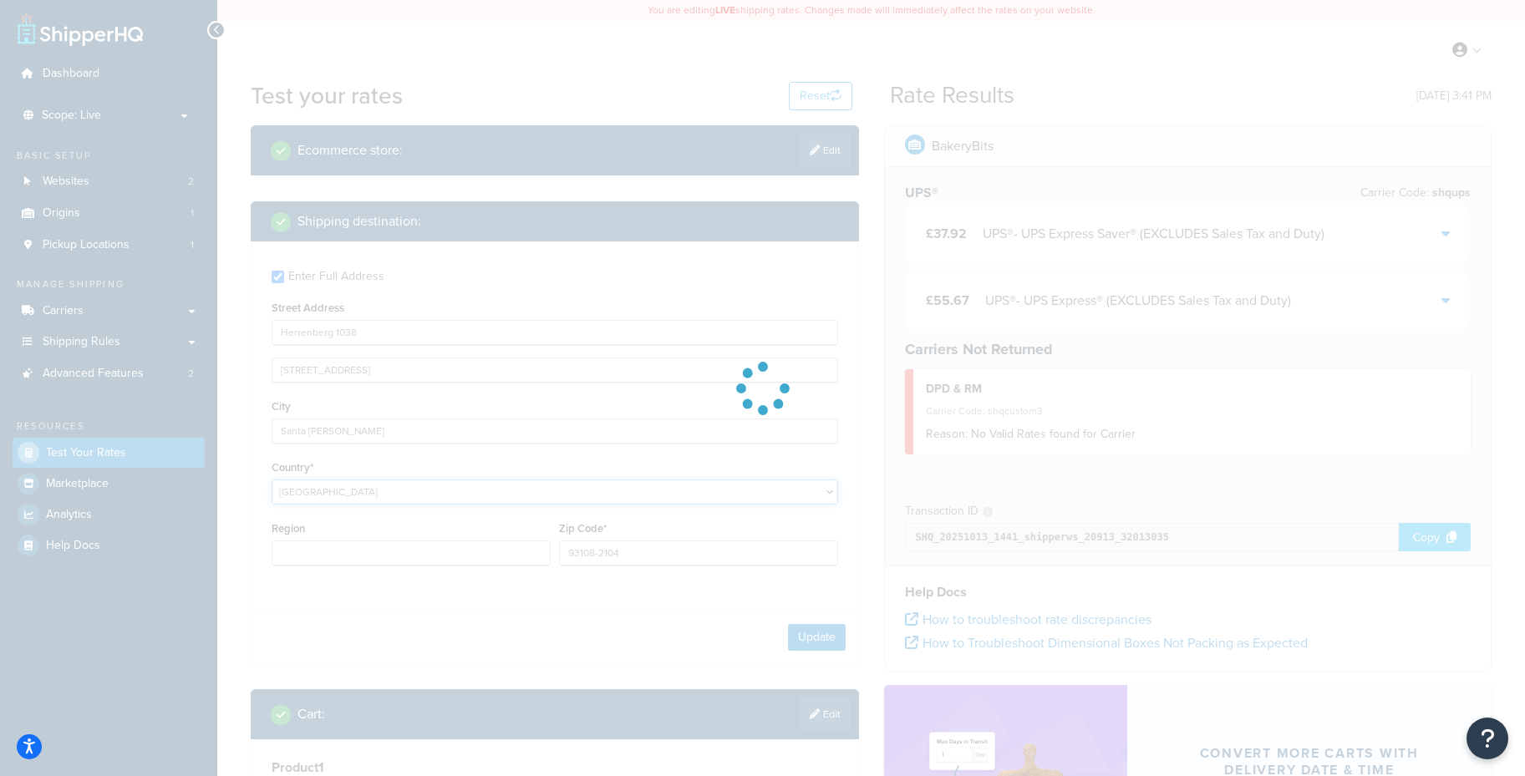
type input "CA"
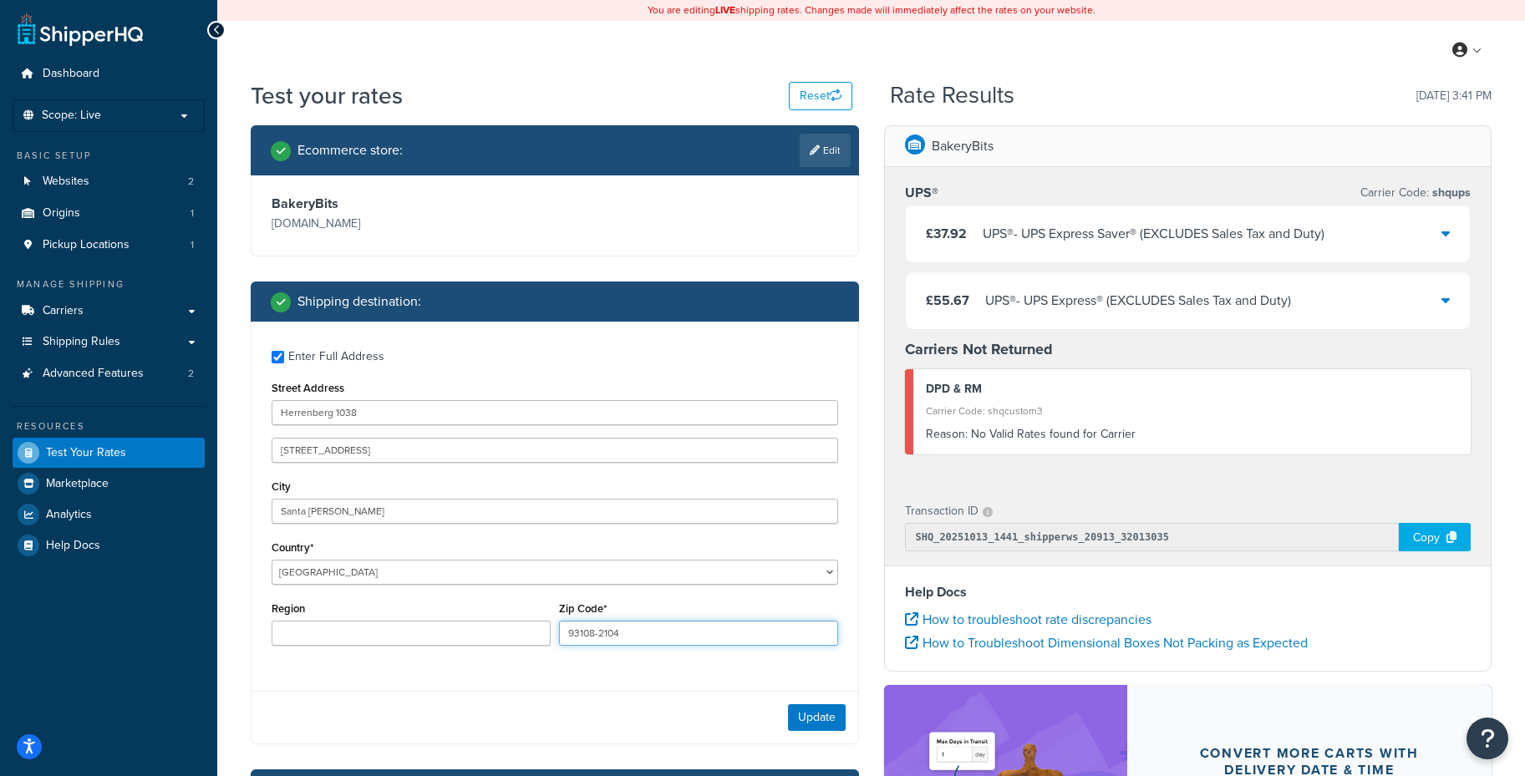
click at [643, 630] on input "93108-2104" at bounding box center [698, 633] width 279 height 25
type input "ta1 4ta"
click at [813, 724] on button "Update" at bounding box center [817, 717] width 58 height 27
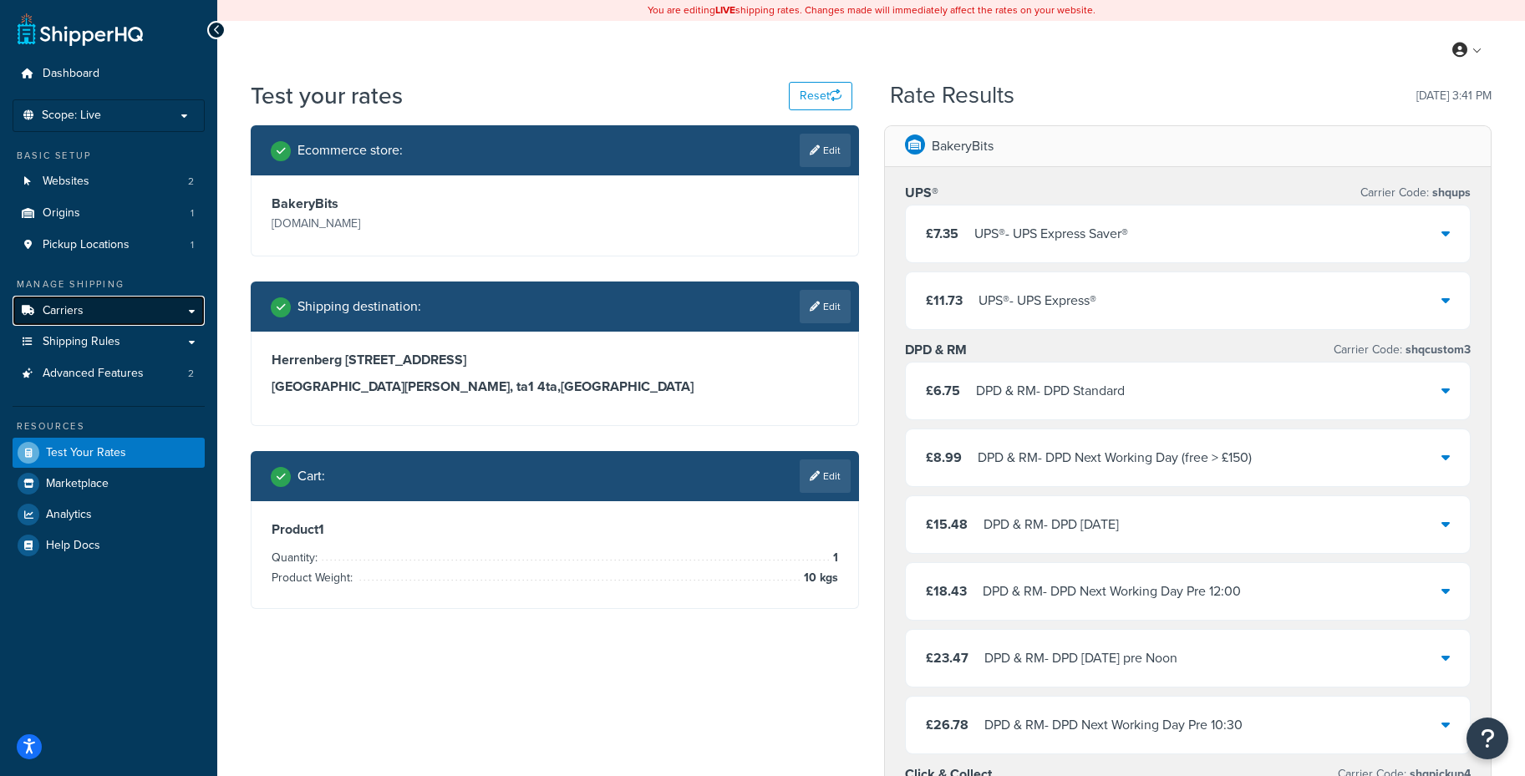
click at [99, 315] on link "Carriers" at bounding box center [109, 311] width 192 height 31
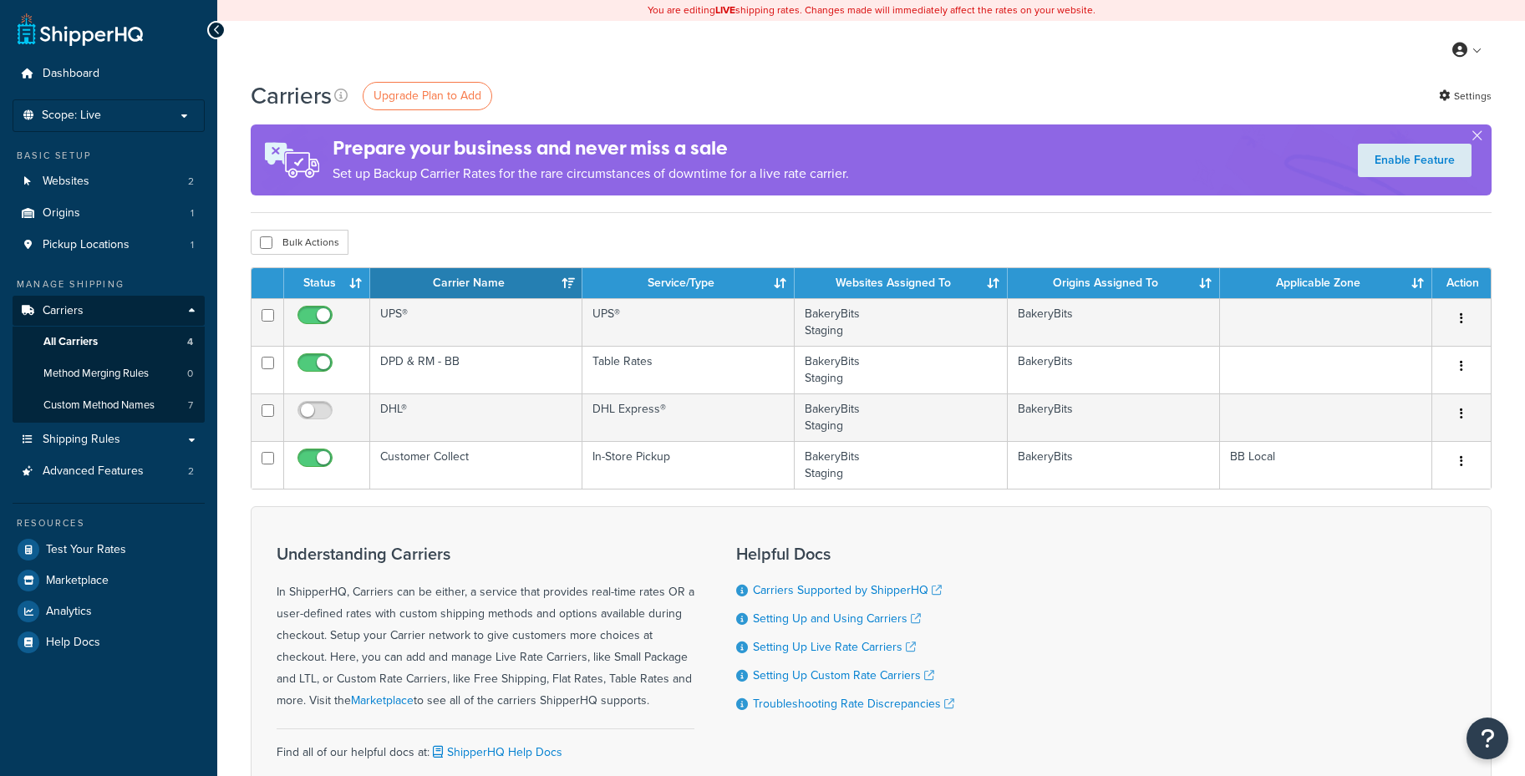
click at [102, 339] on link "All Carriers 4" at bounding box center [109, 342] width 192 height 31
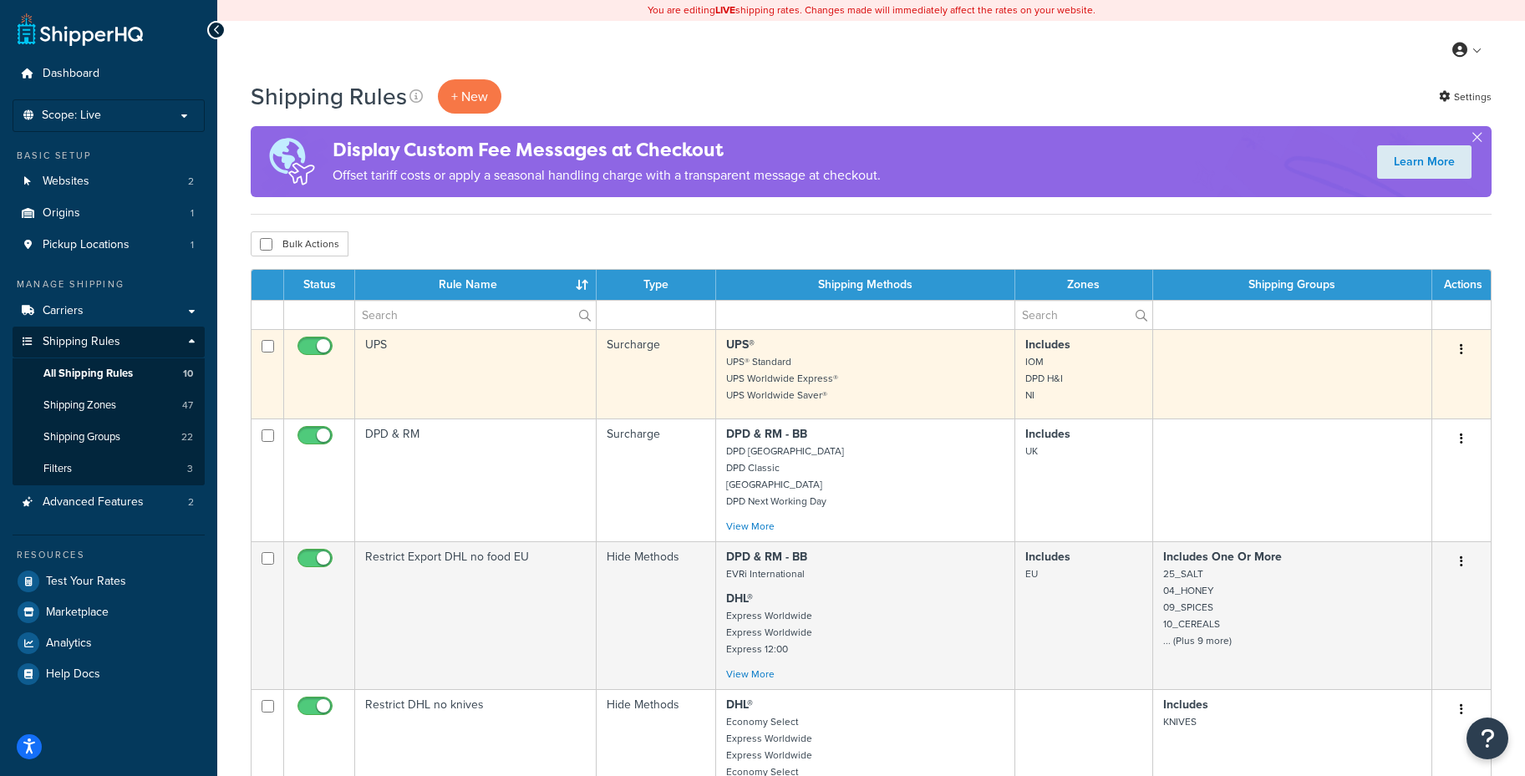
click at [1465, 349] on button "button" at bounding box center [1461, 350] width 23 height 27
click at [1376, 378] on link "Edit" at bounding box center [1406, 381] width 132 height 34
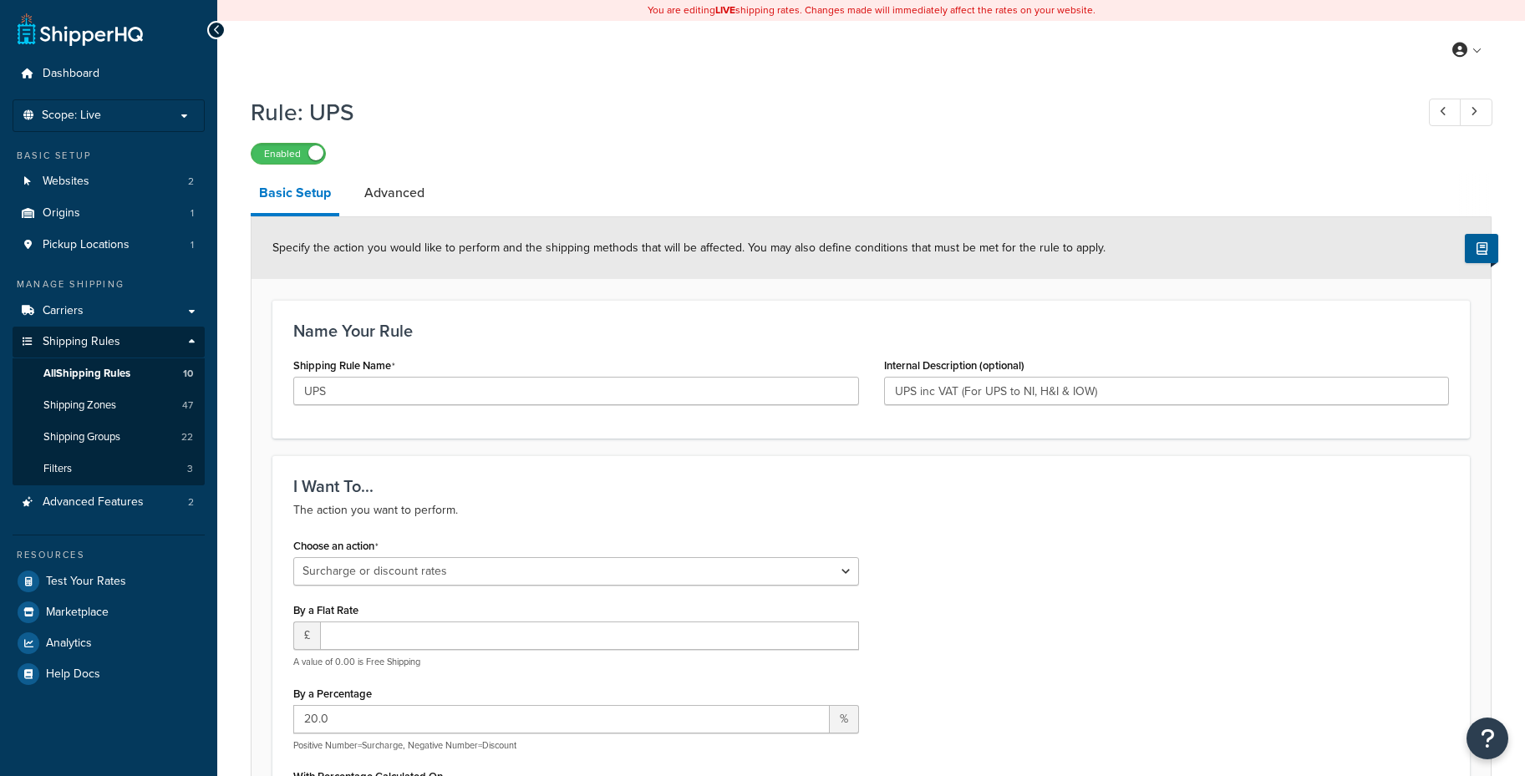
select select "SURCHARGE"
select select "LOCATION"
drag, startPoint x: 957, startPoint y: 391, endPoint x: 1119, endPoint y: 398, distance: 161.4
click at [1119, 398] on input "UPS inc VAT (For UPS to NI, H&I & IOW)" at bounding box center [1167, 391] width 566 height 28
type input "UPS inc VAT"
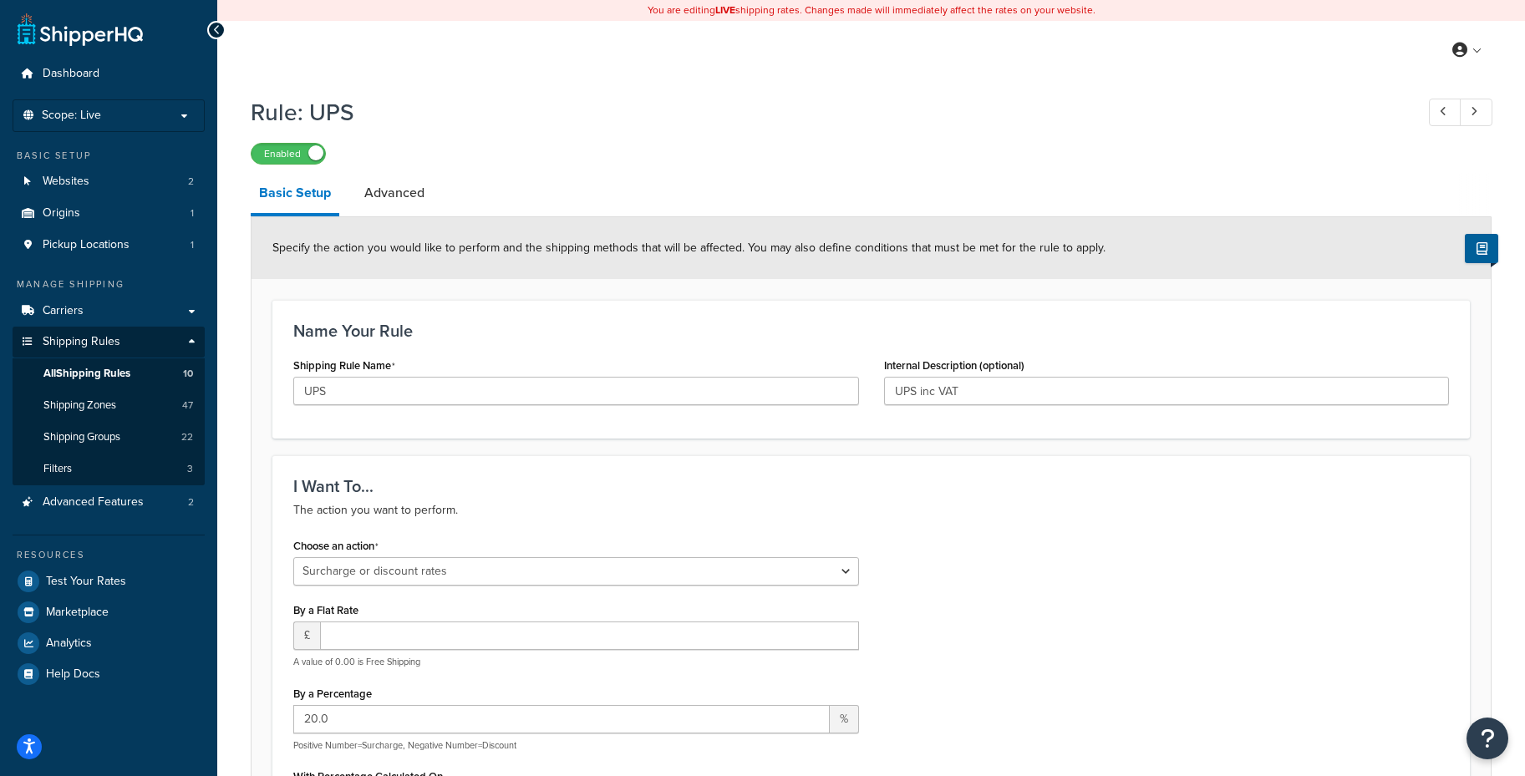
click at [982, 546] on div "Choose an action Choose an action Override Rates Surcharge or discount rates Hi…" at bounding box center [871, 713] width 1181 height 359
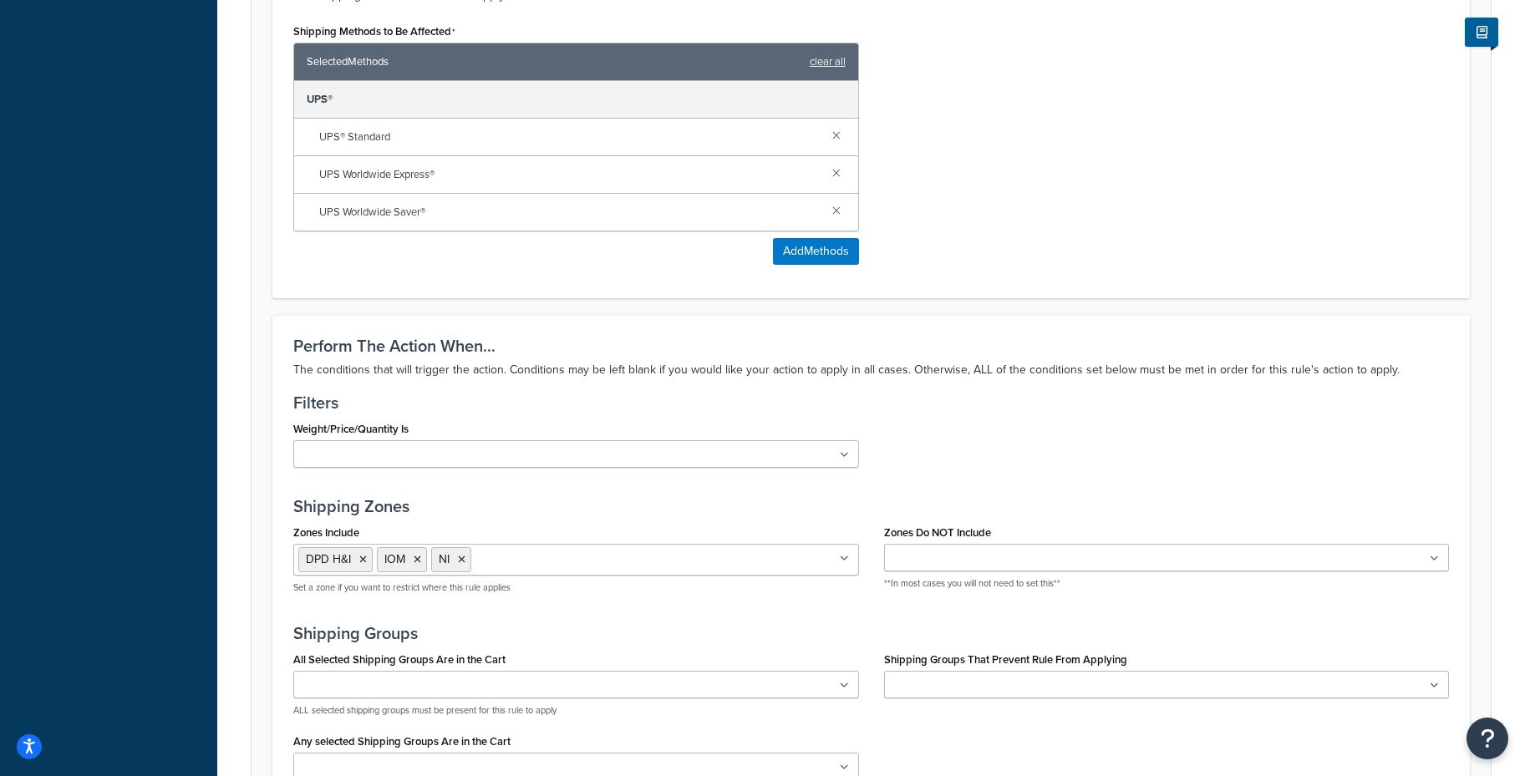
scroll to position [992, 0]
drag, startPoint x: 463, startPoint y: 561, endPoint x: 440, endPoint y: 560, distance: 22.6
click at [462, 561] on icon at bounding box center [462, 558] width 8 height 10
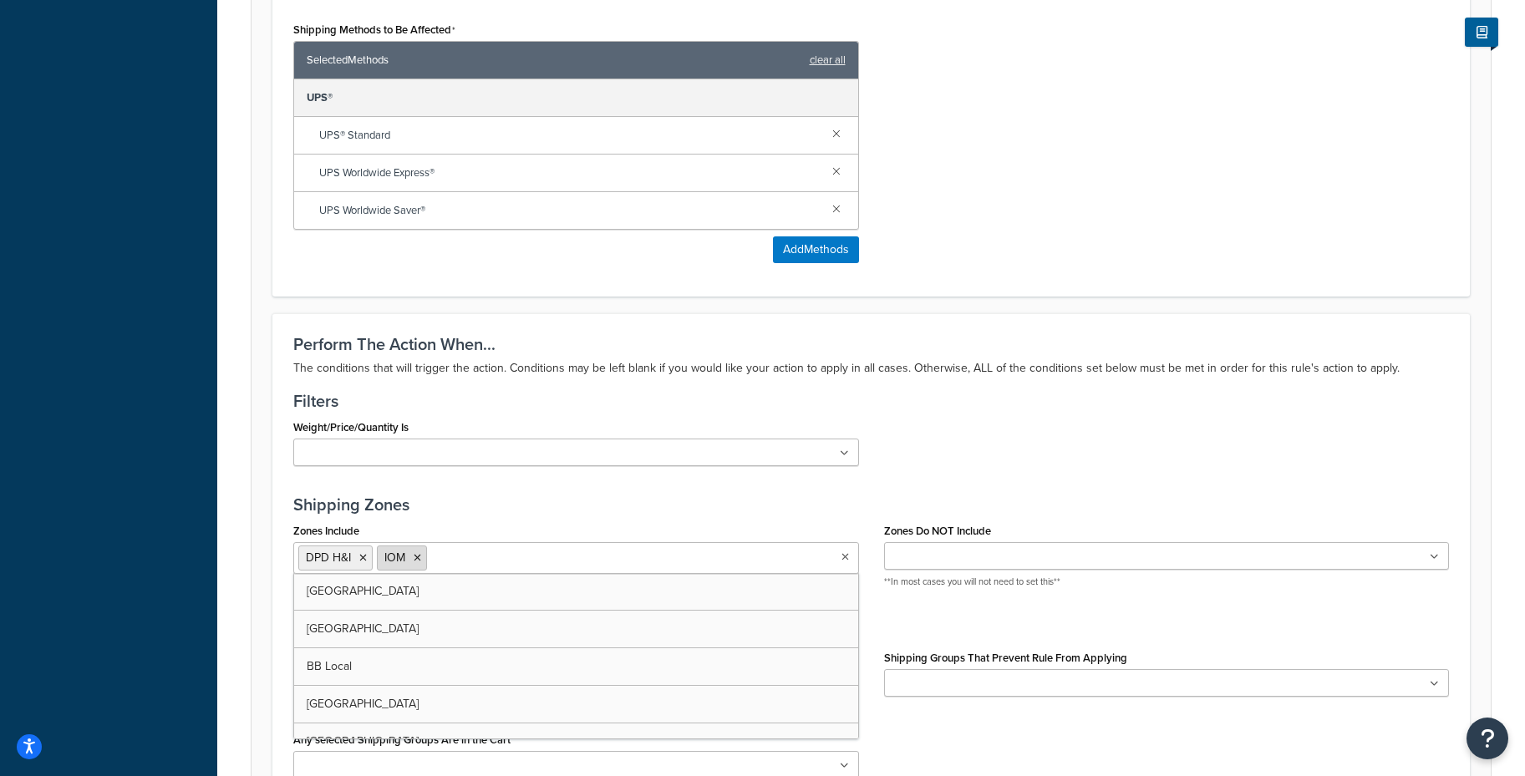
click at [425, 559] on li "IOM" at bounding box center [402, 558] width 50 height 25
click at [365, 560] on icon at bounding box center [363, 558] width 8 height 10
click at [337, 559] on icon at bounding box center [339, 558] width 8 height 10
click at [342, 559] on input "Zones Include" at bounding box center [372, 557] width 148 height 18
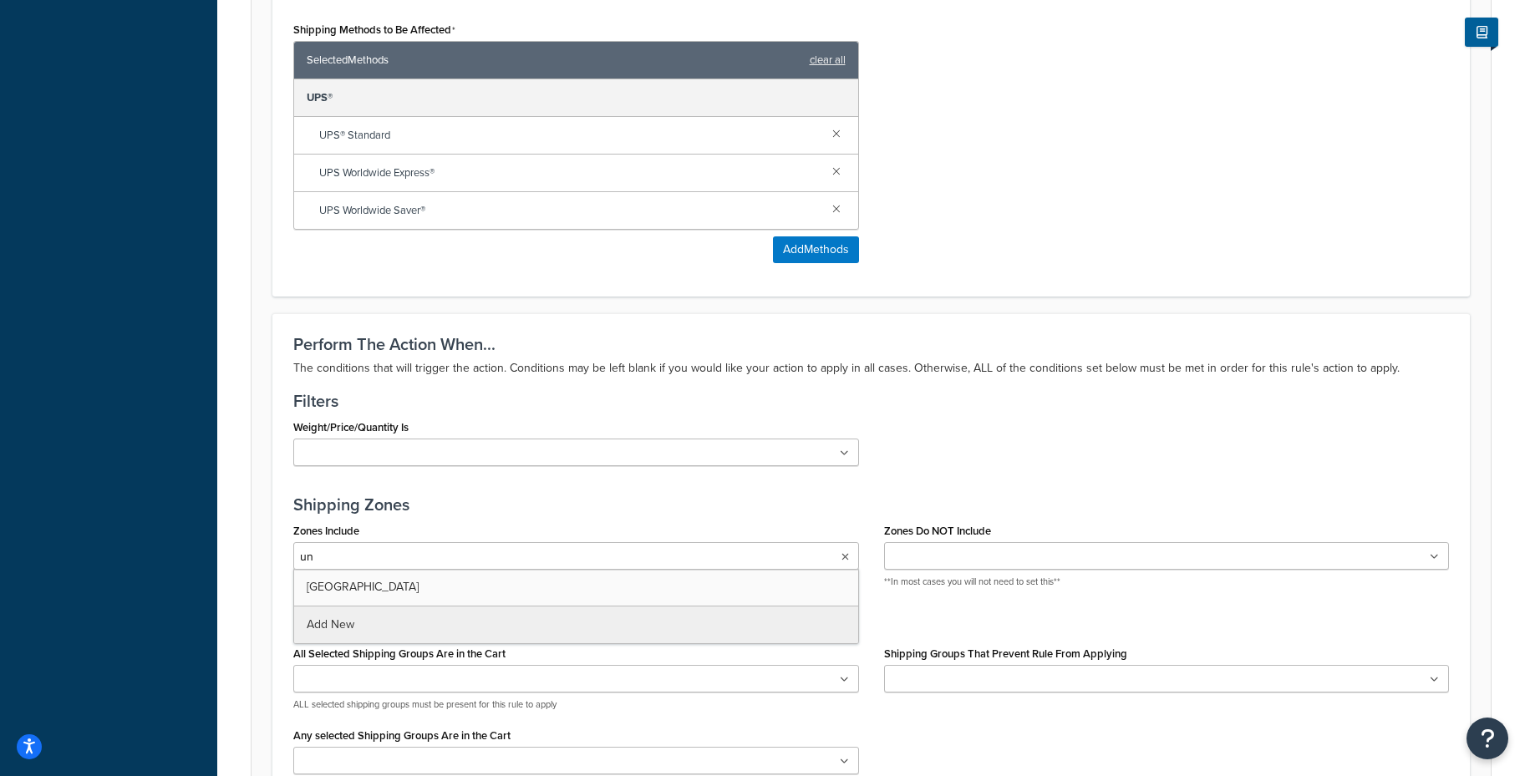
type input "u"
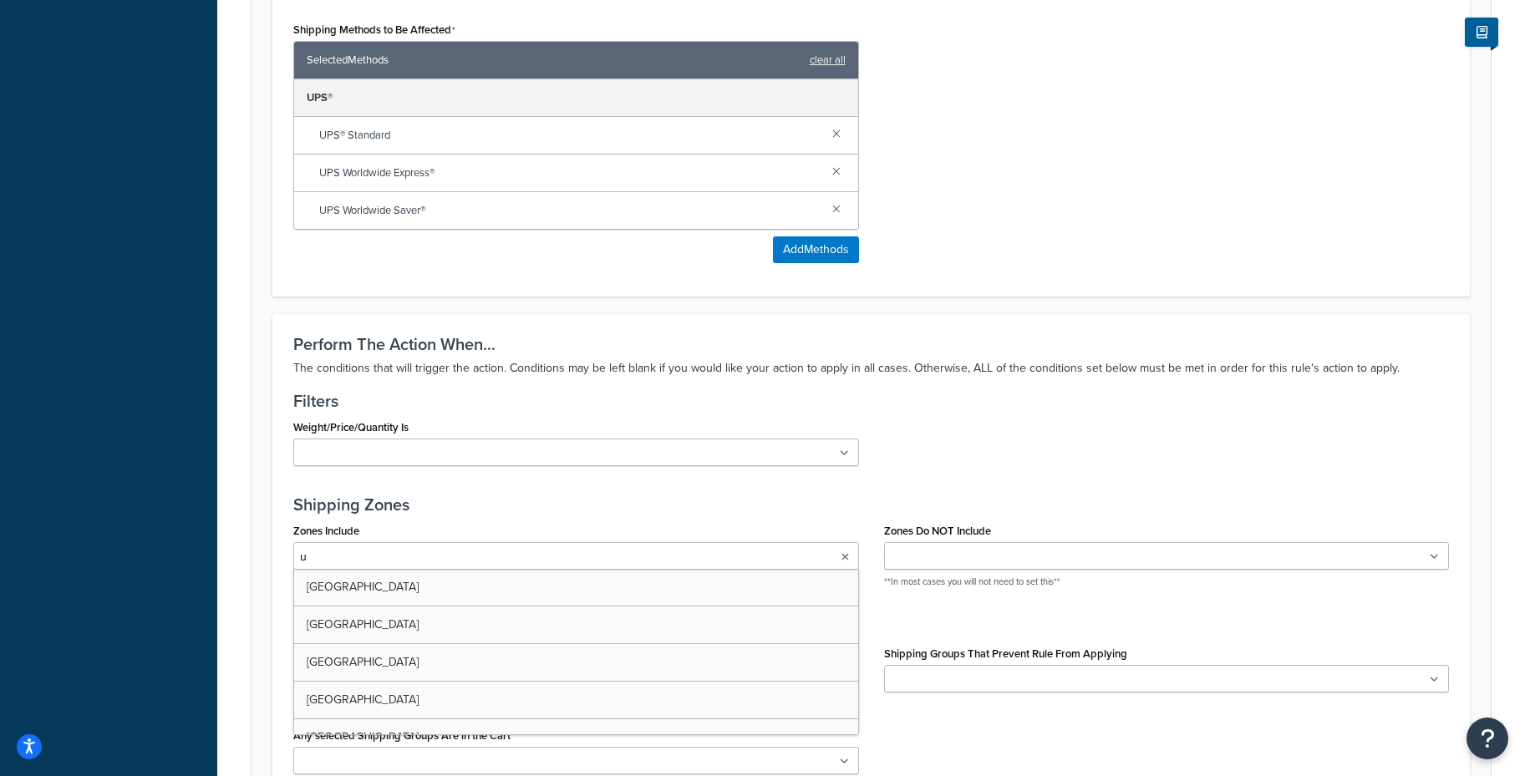
type input "uk"
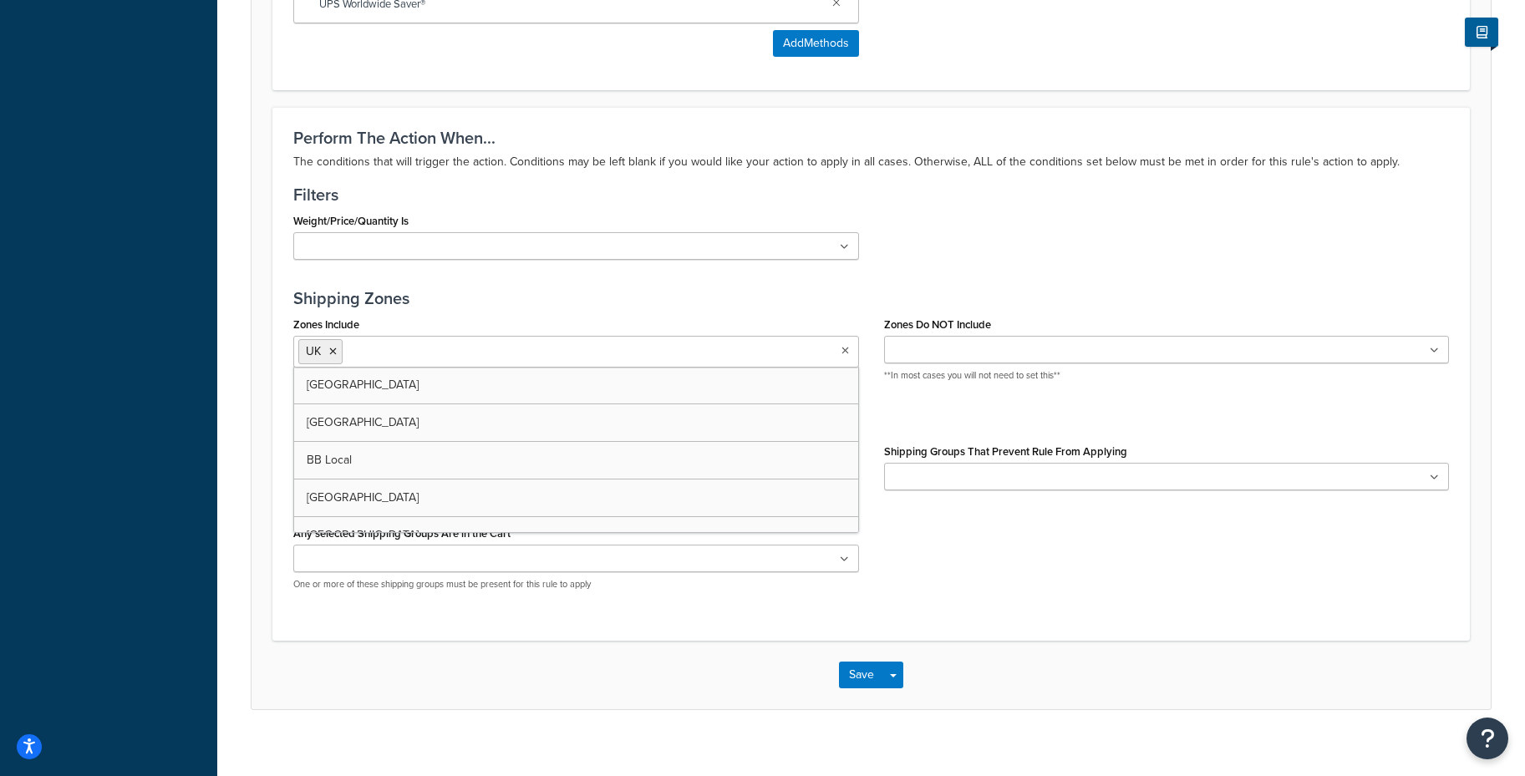
scroll to position [1216, 0]
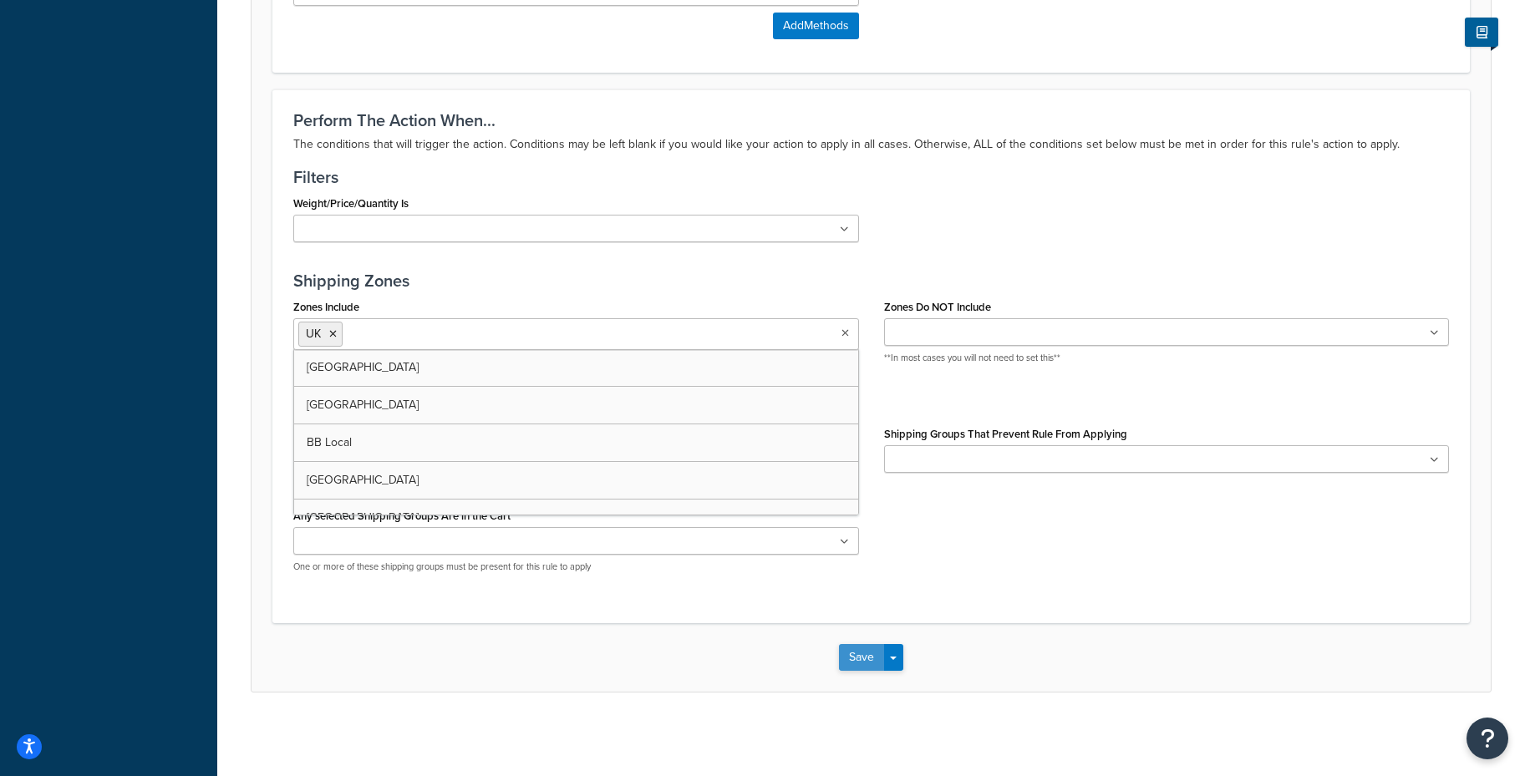
click at [859, 658] on button "Save" at bounding box center [861, 657] width 45 height 27
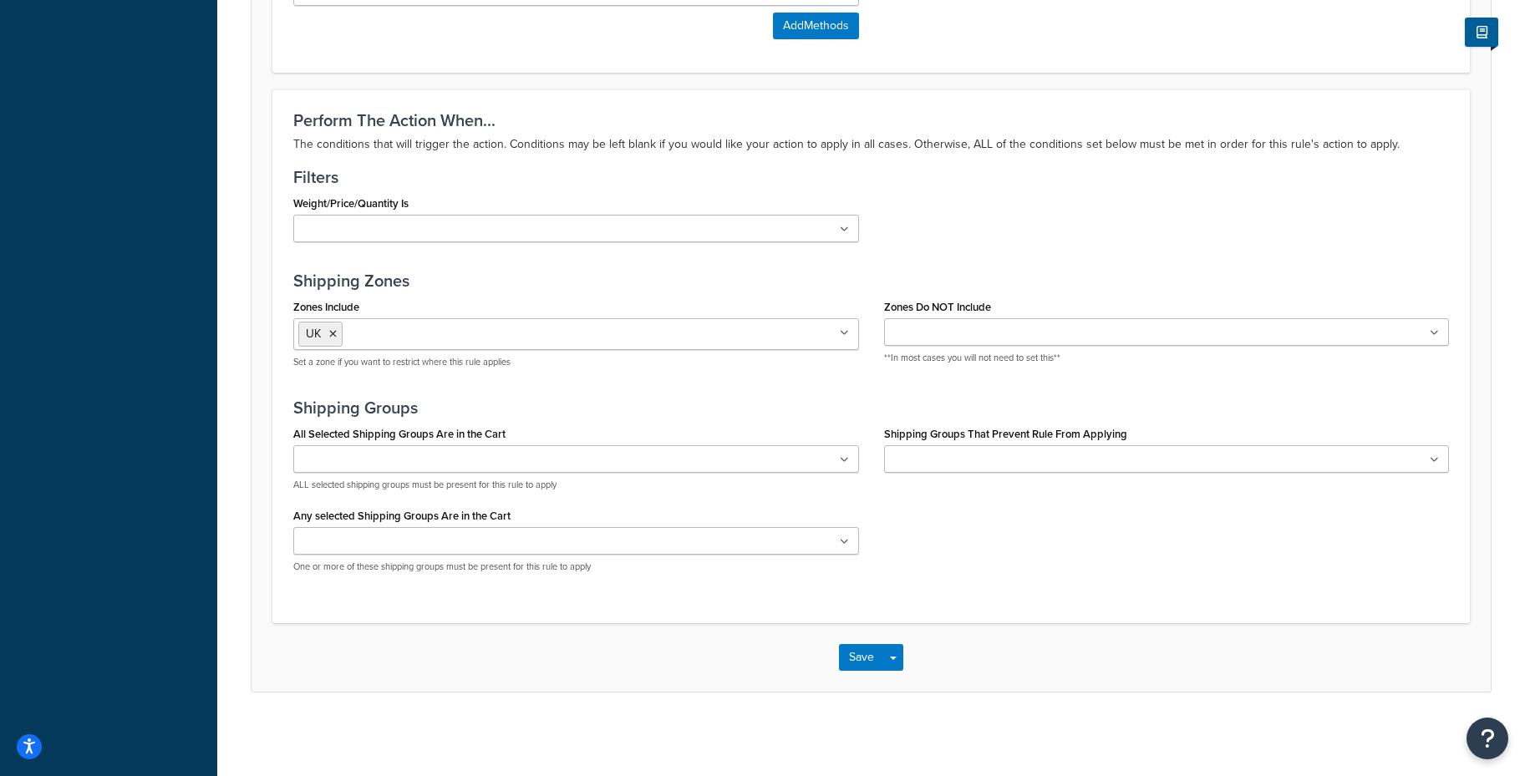
scroll to position [0, 0]
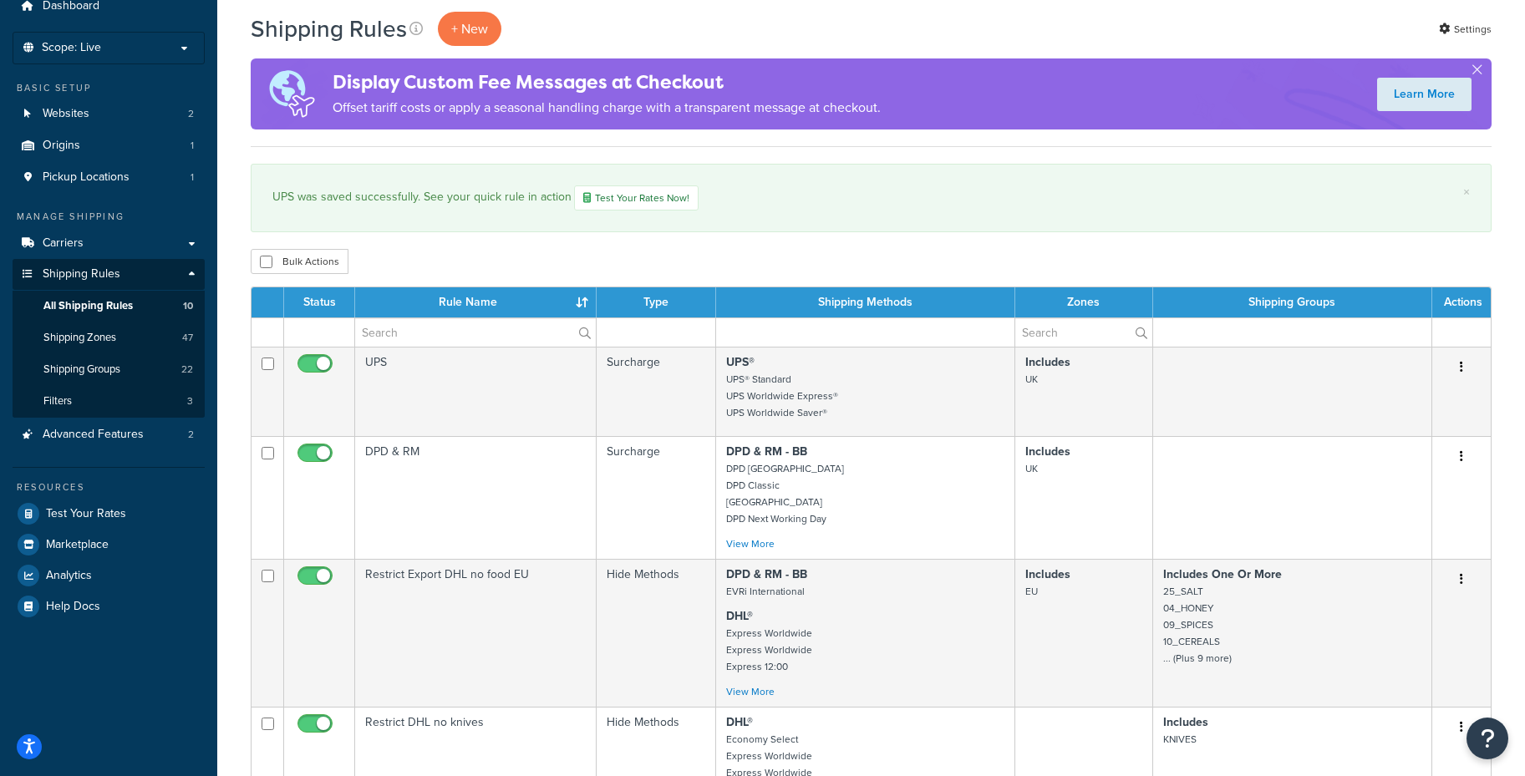
scroll to position [5, 0]
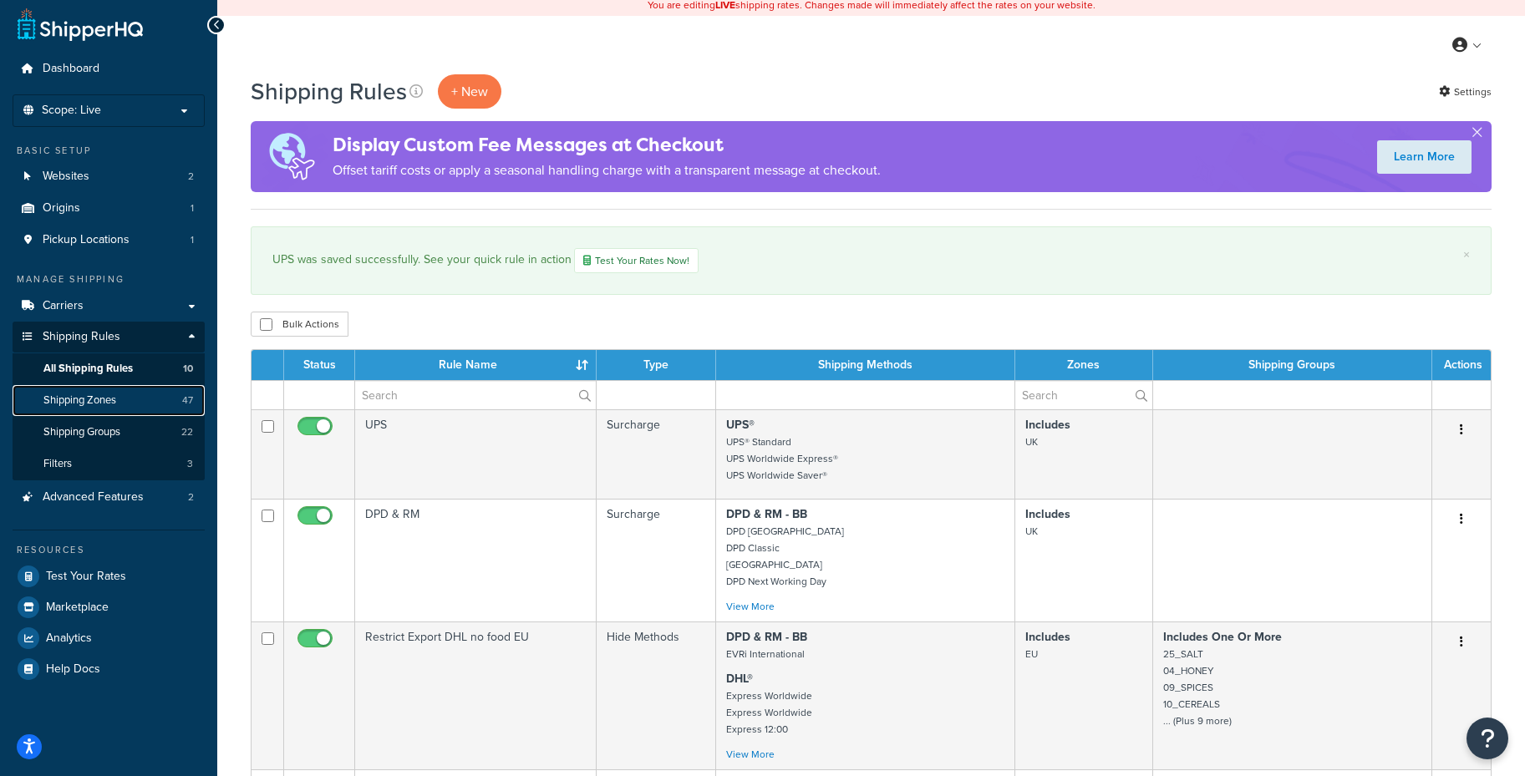
click at [119, 412] on link "Shipping Zones 47" at bounding box center [109, 400] width 192 height 31
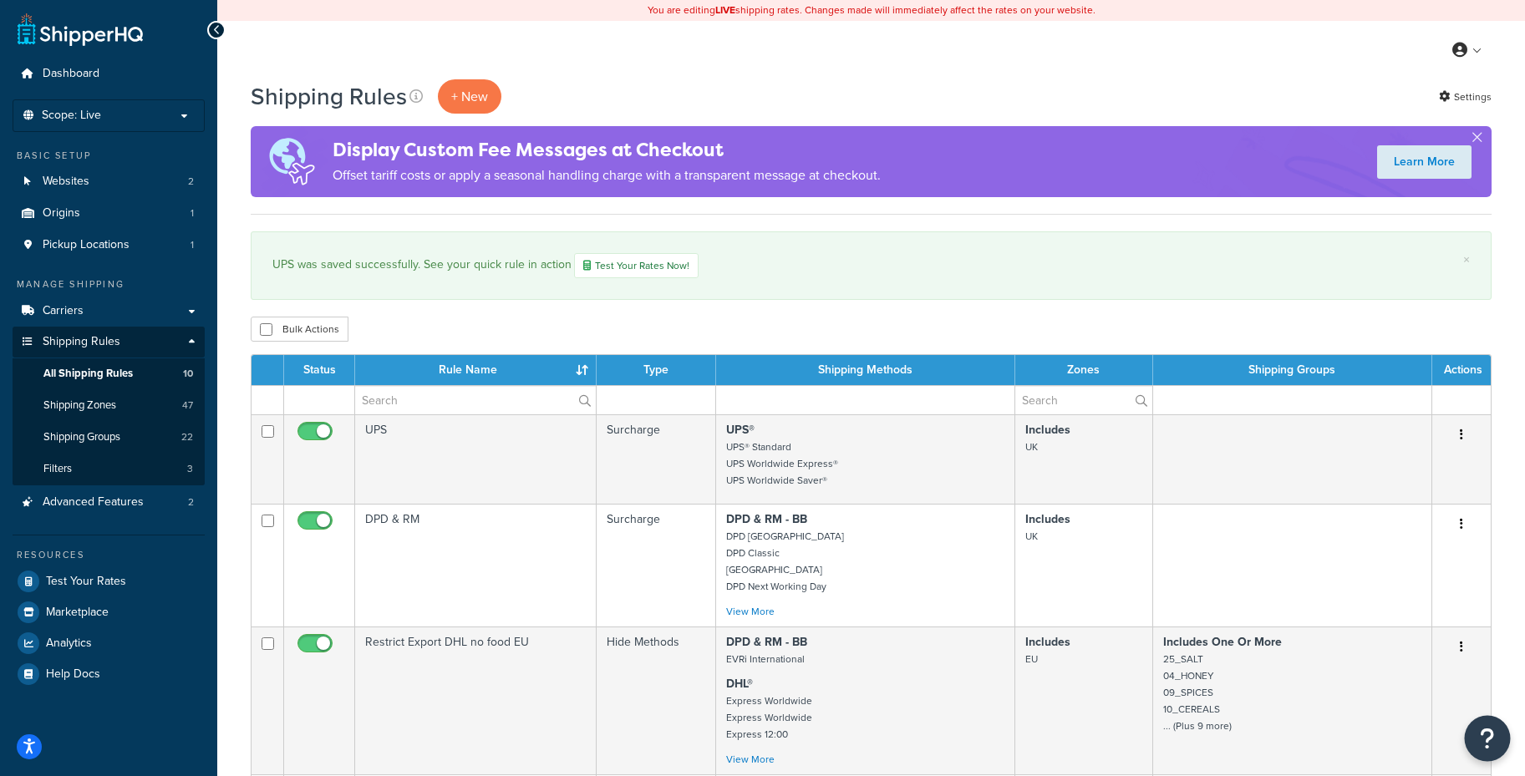
click at [1476, 727] on button "Open Resource Center" at bounding box center [1488, 739] width 46 height 46
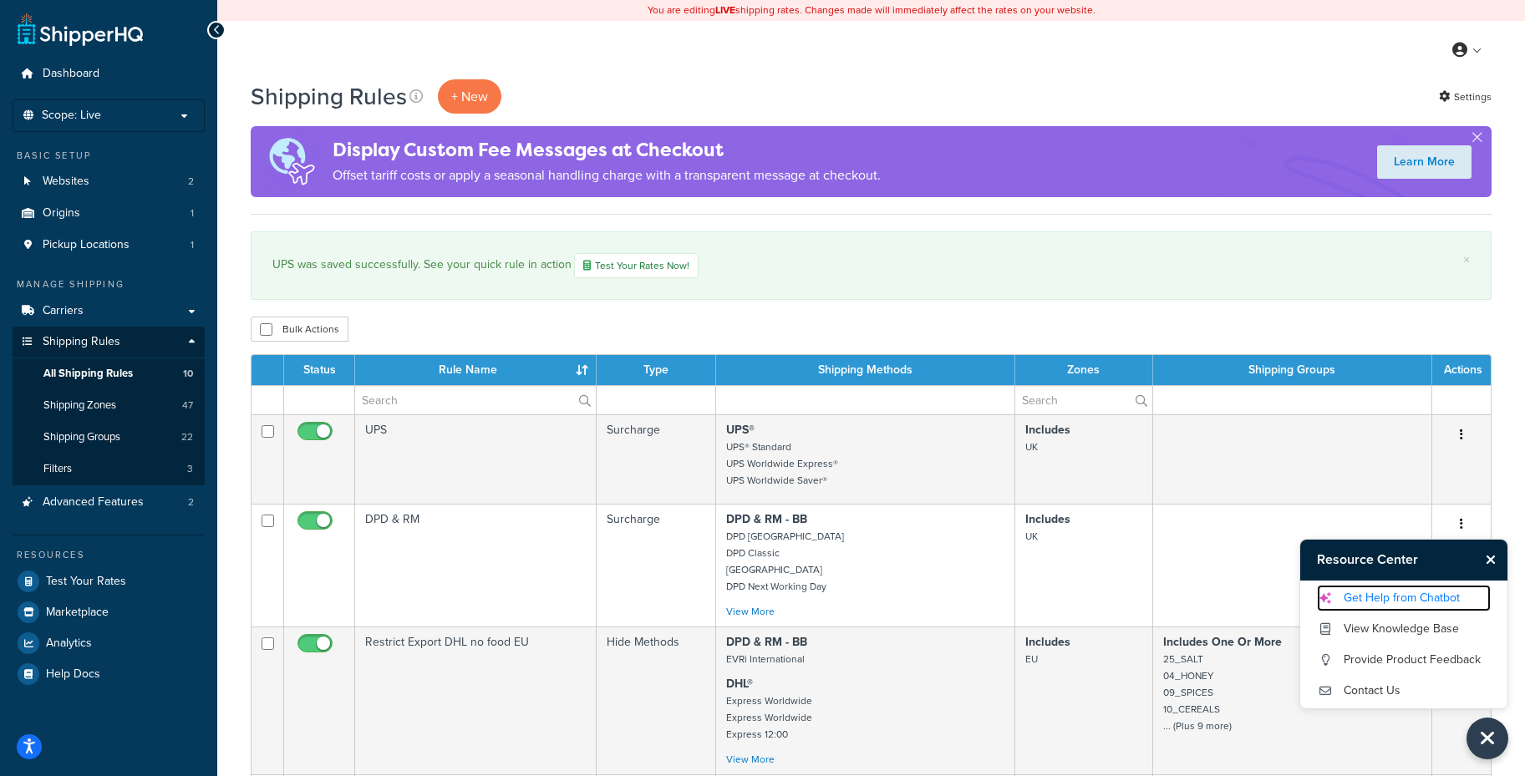
click at [1435, 602] on link "Get Help from Chatbot" at bounding box center [1404, 598] width 174 height 27
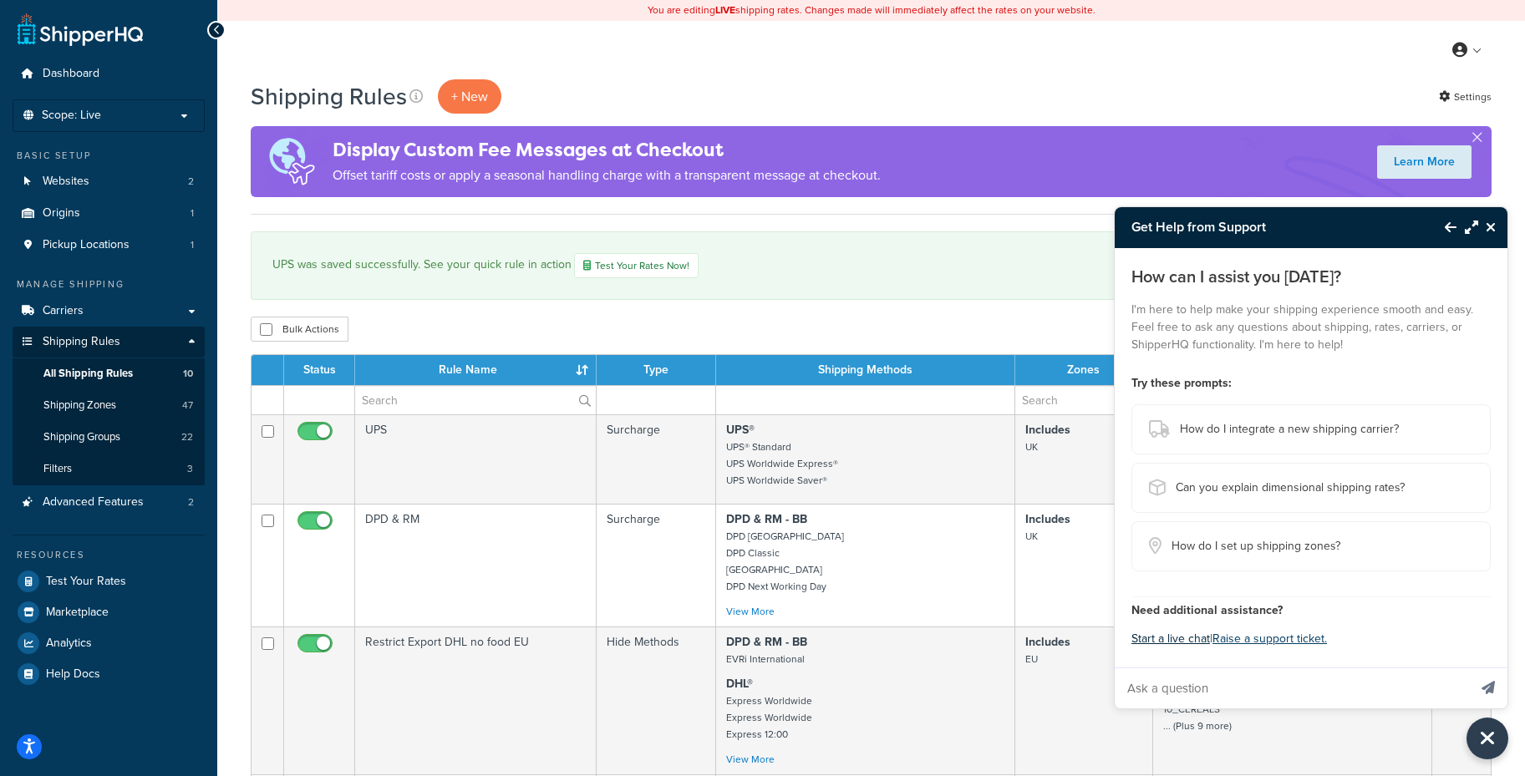
click at [1188, 639] on button "Start a live chat" at bounding box center [1170, 638] width 79 height 23
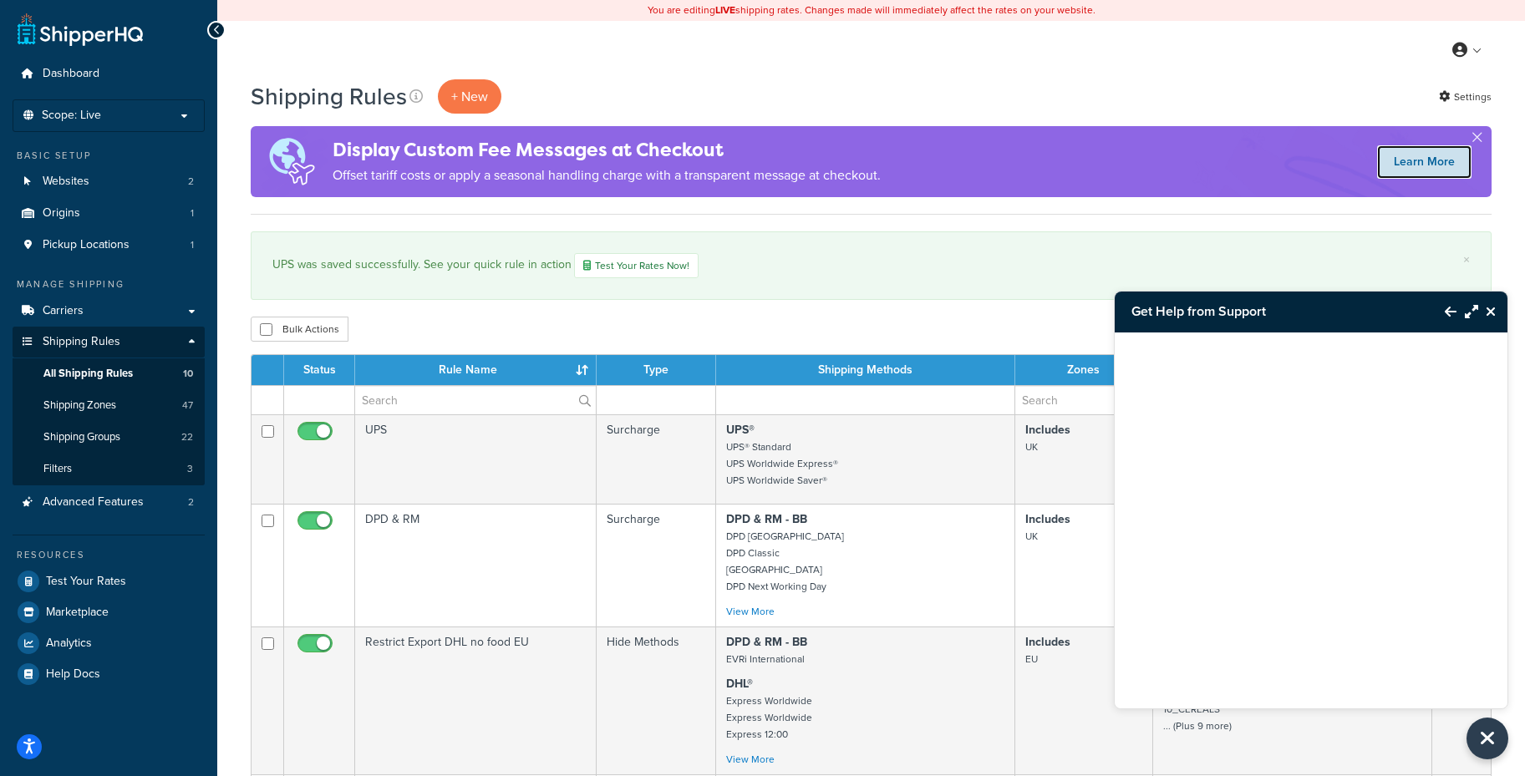
click at [1405, 169] on link "Learn More" at bounding box center [1424, 161] width 94 height 33
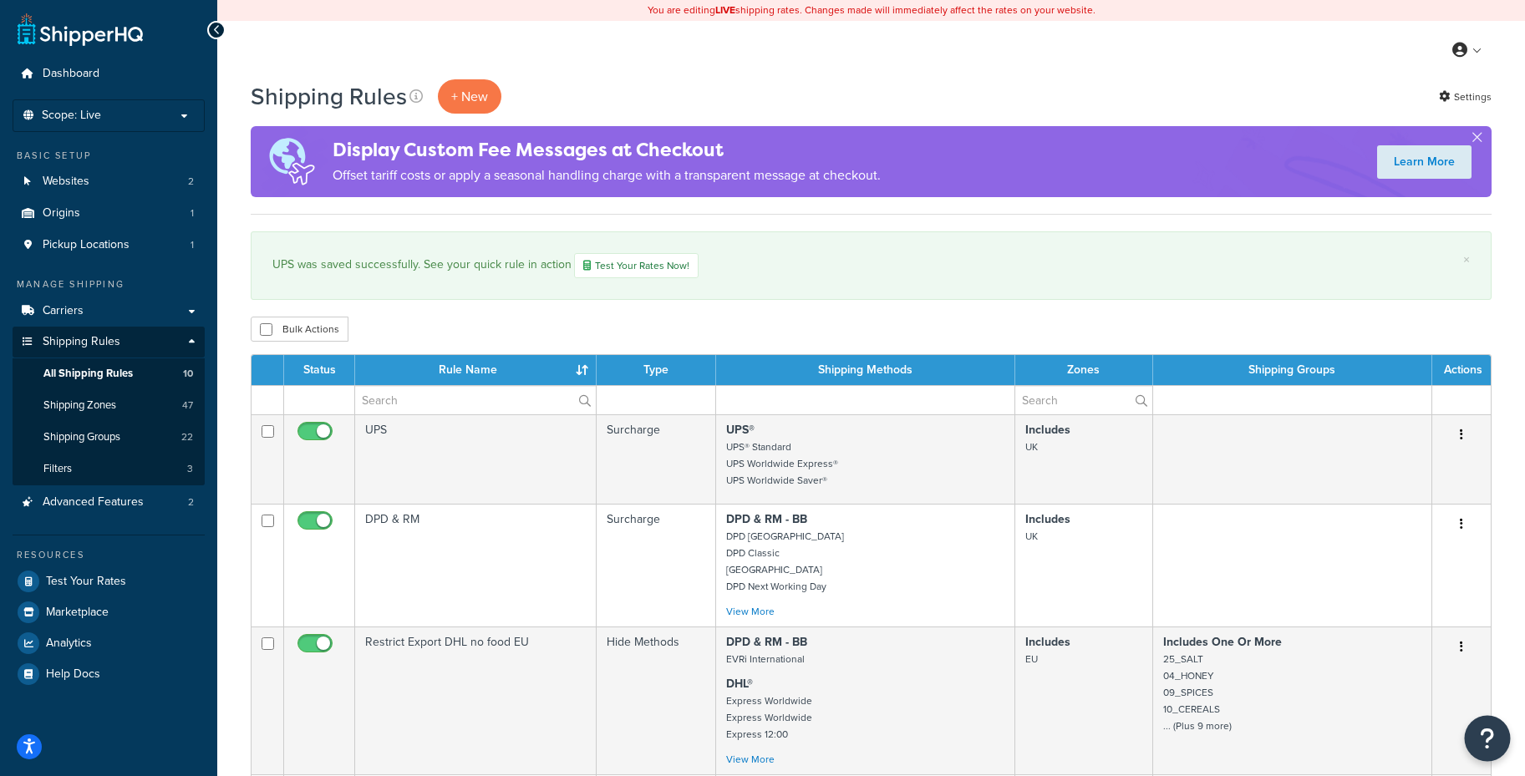
click at [1495, 740] on button "Open Resource Center" at bounding box center [1488, 739] width 46 height 46
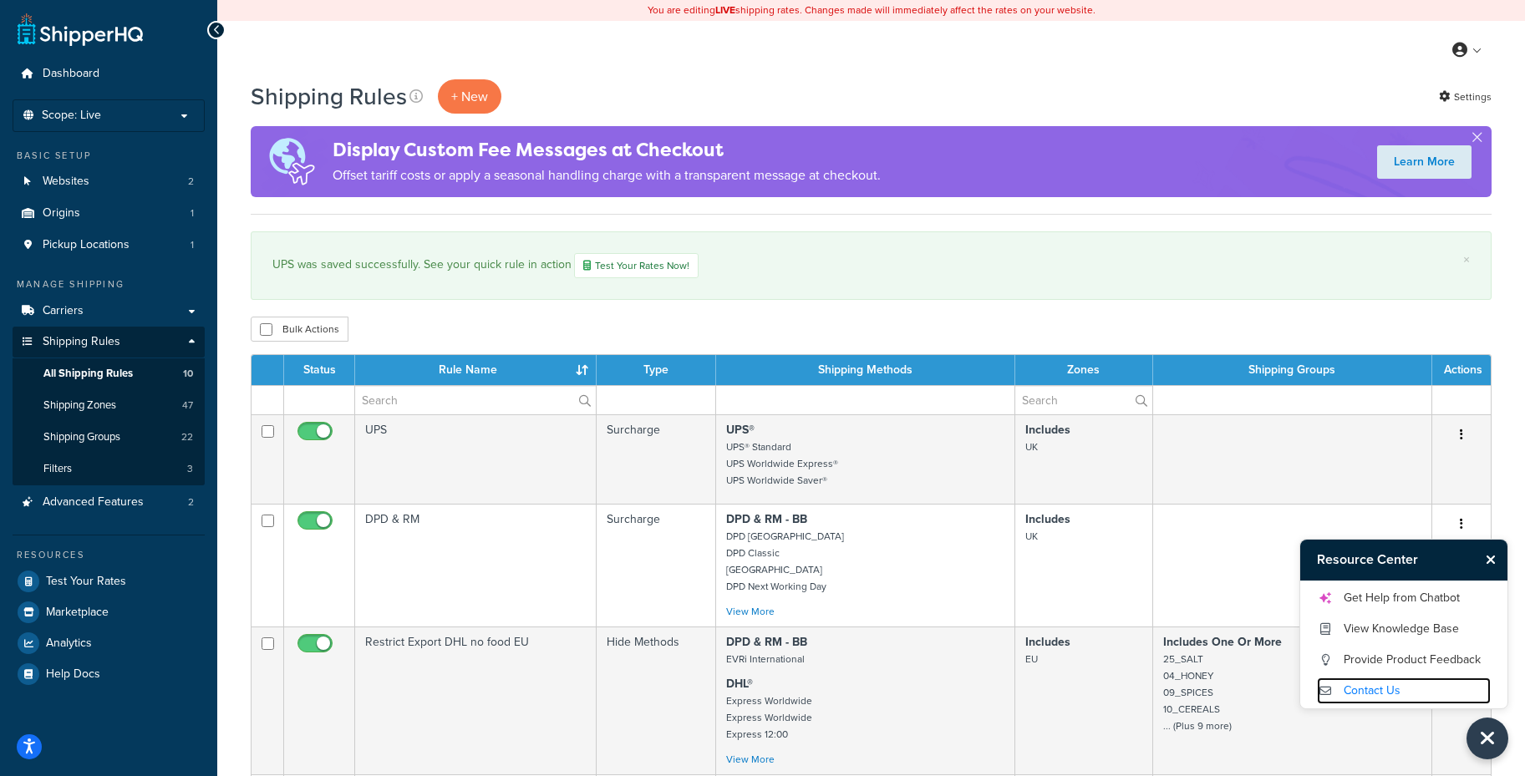
click at [1394, 688] on link "Contact Us" at bounding box center [1404, 691] width 174 height 27
click at [1379, 597] on link "Get Help from Chatbot" at bounding box center [1404, 598] width 174 height 27
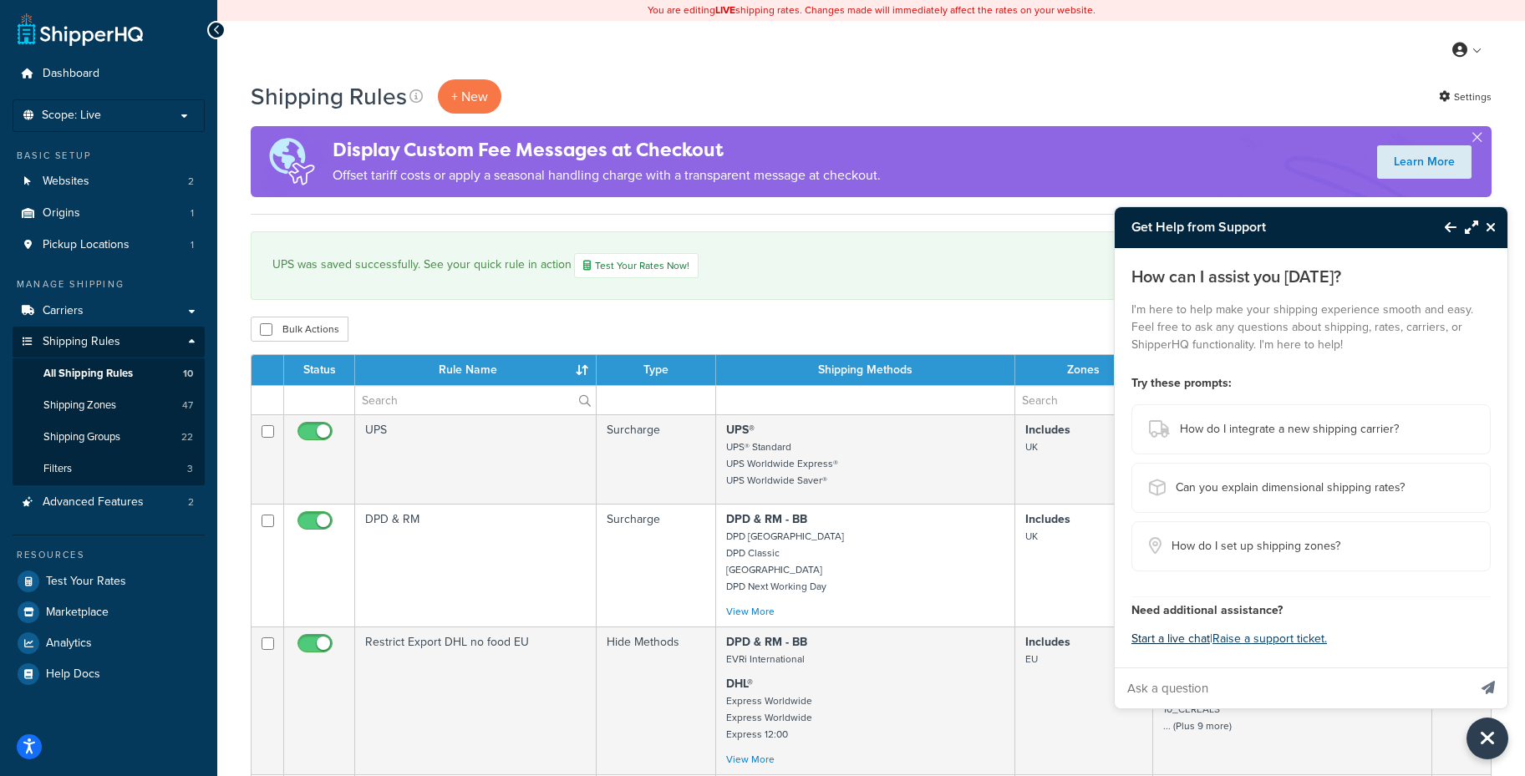
click at [1182, 637] on button "Start a live chat" at bounding box center [1170, 638] width 79 height 23
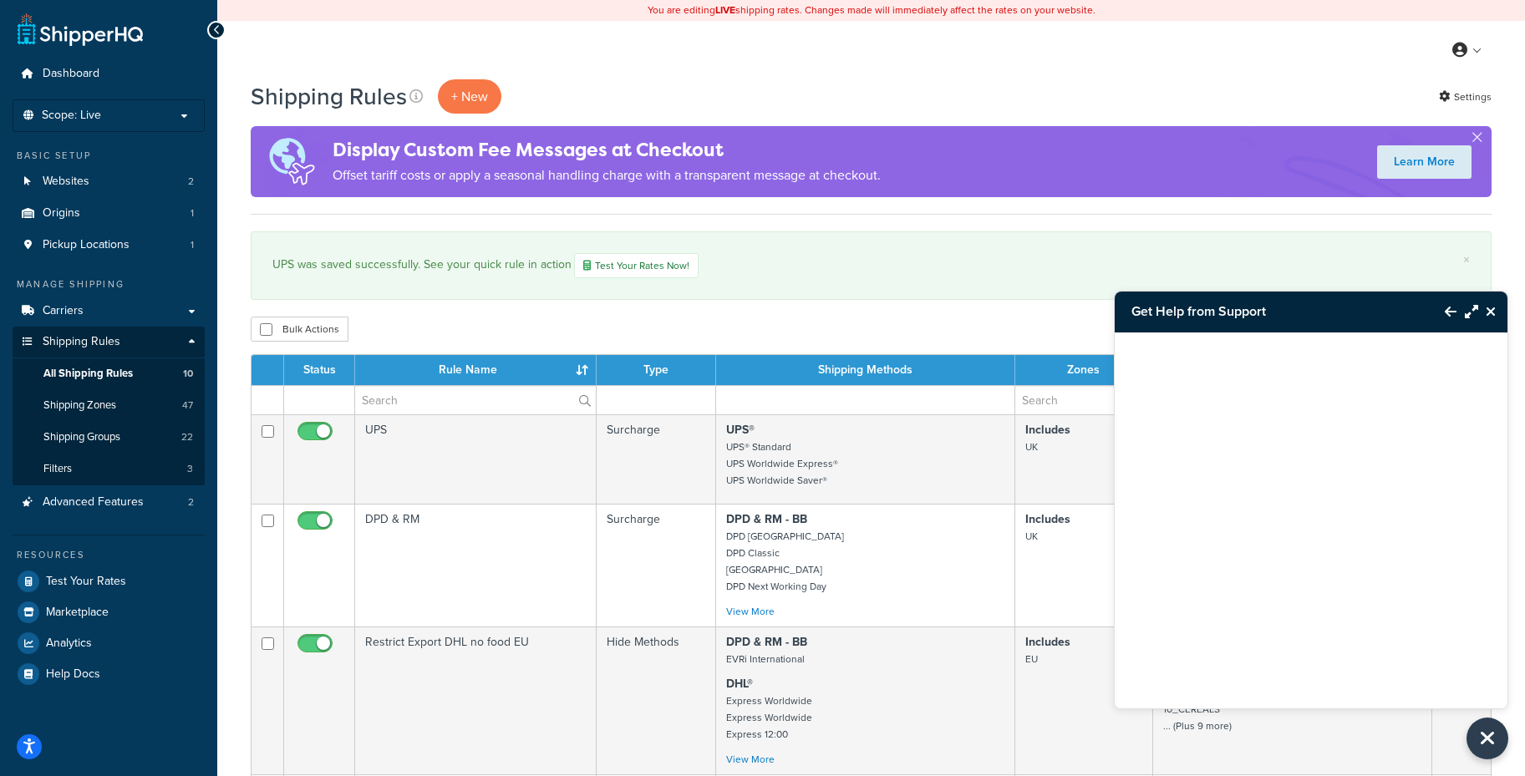
click at [1218, 600] on div at bounding box center [1311, 500] width 393 height 334
click at [1453, 311] on icon "Back to Resource Center" at bounding box center [1451, 311] width 12 height 13
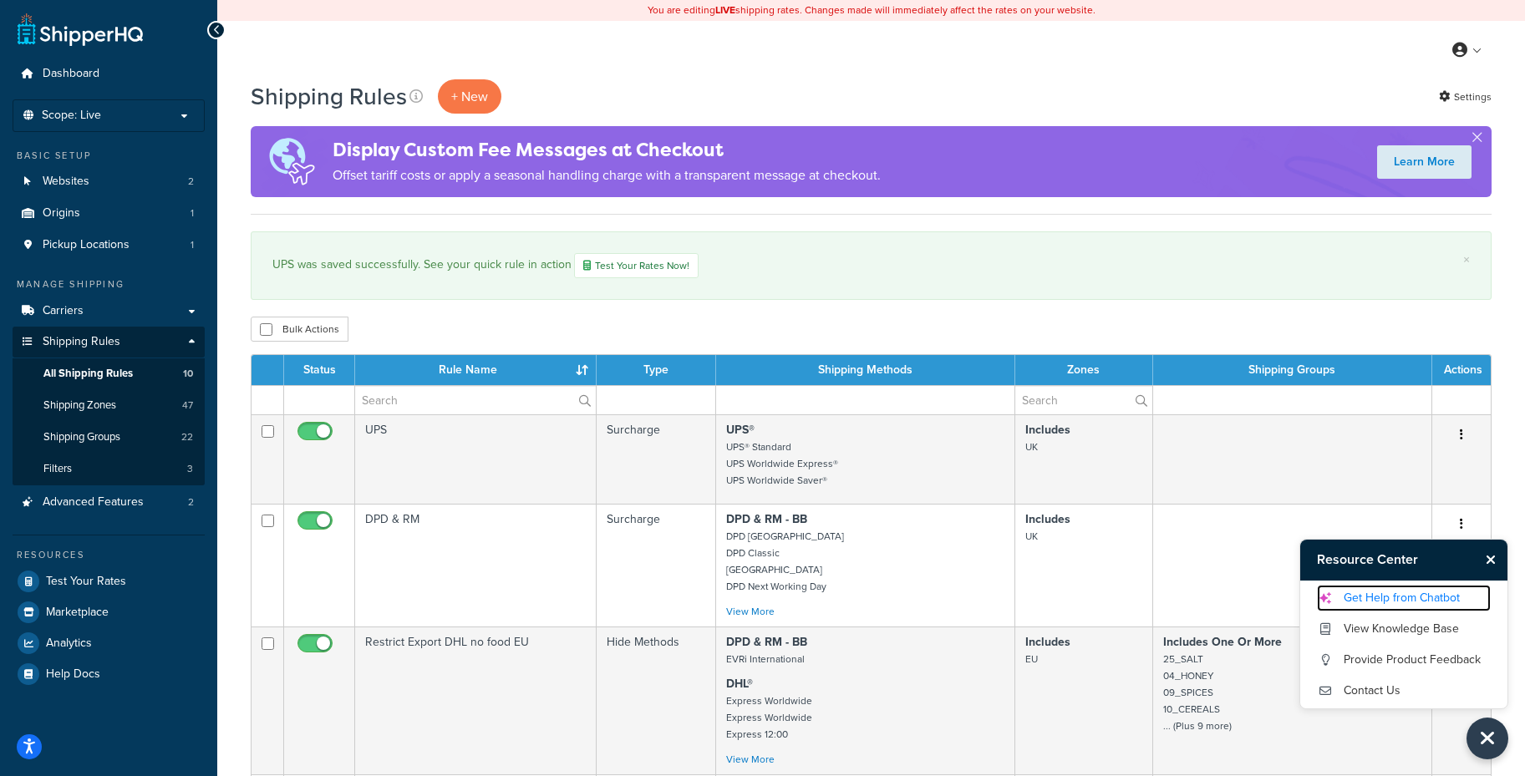
click at [1376, 595] on link "Get Help from Chatbot" at bounding box center [1404, 598] width 174 height 27
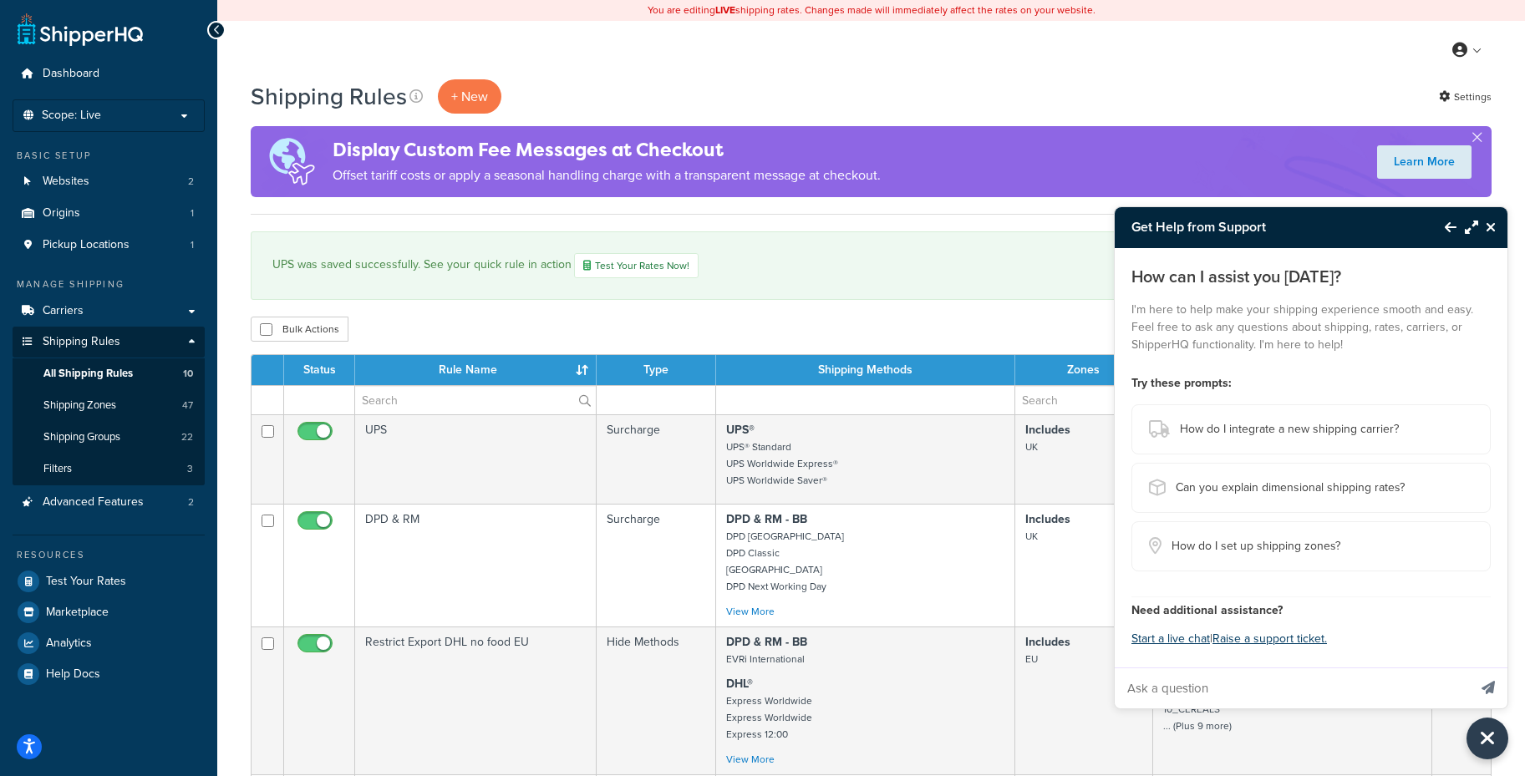
click at [1268, 679] on input "Ask a question" at bounding box center [1291, 688] width 353 height 40
type input "I want to exclude part of UK from a dynamic shipping method"
click at [1469, 668] on button "Send message" at bounding box center [1488, 688] width 38 height 41
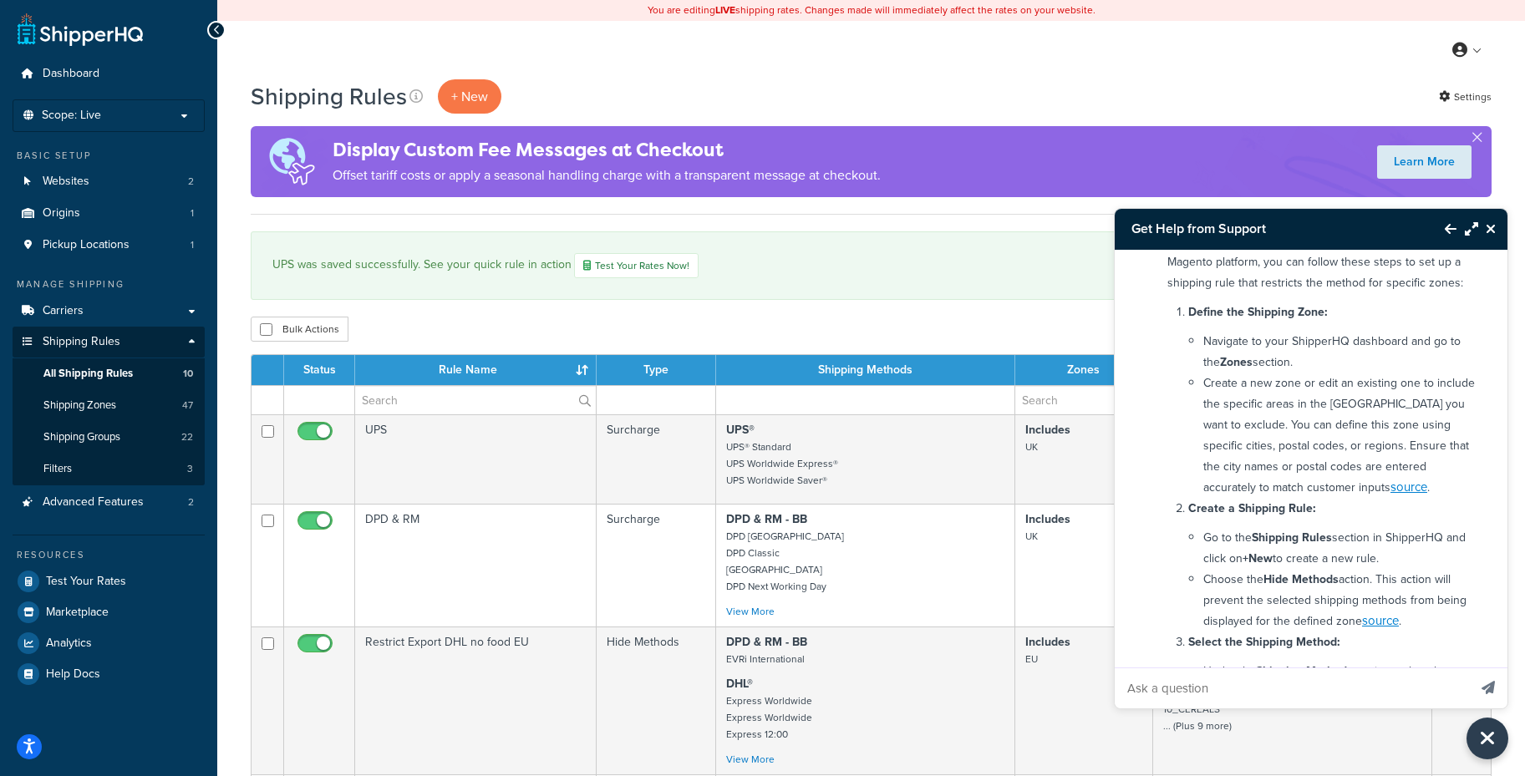
scroll to position [141, 0]
click at [952, 323] on div "Bulk Actions Duplicate Delete" at bounding box center [871, 329] width 1241 height 25
click at [1198, 692] on input "Ask a question" at bounding box center [1291, 688] width 353 height 40
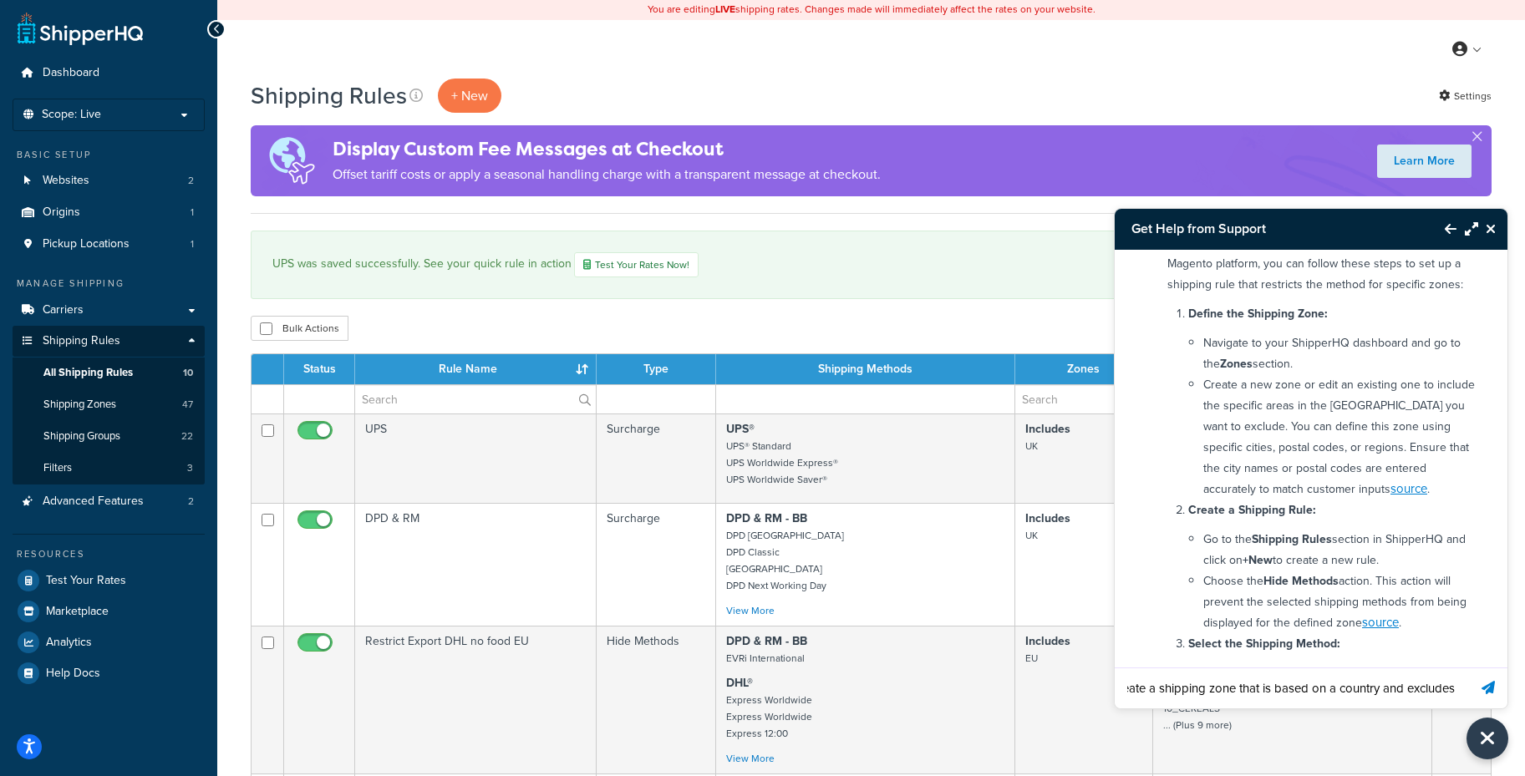
click at [1254, 695] on input "can i create a shipping zone that is based on a country and excludes" at bounding box center [1291, 688] width 353 height 40
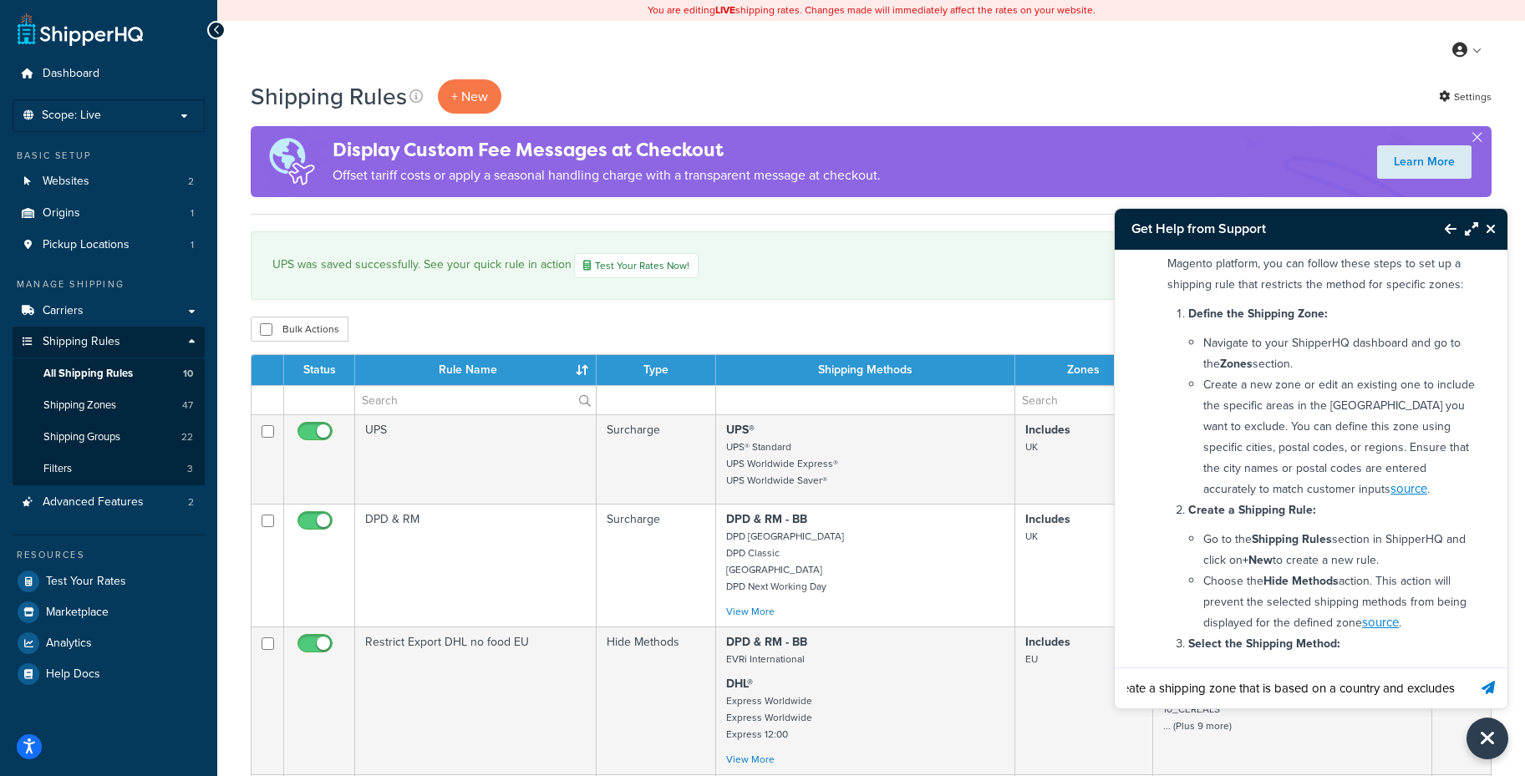
click at [1254, 695] on input "can i create a shipping zone that is based on a country and excludes" at bounding box center [1291, 688] width 353 height 40
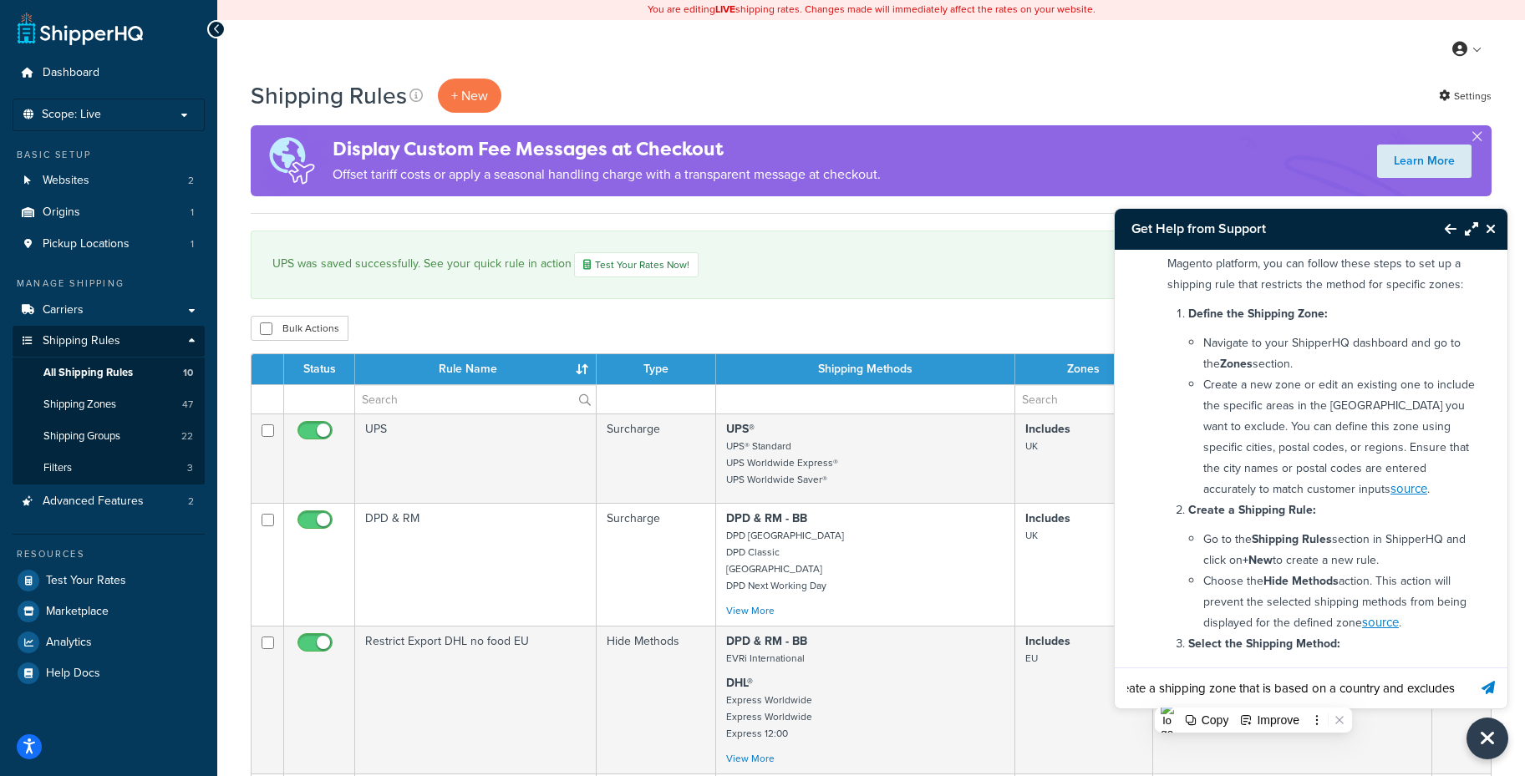
click at [1449, 688] on input "can i create a shipping zone that is based on a country and excludes" at bounding box center [1291, 688] width 353 height 40
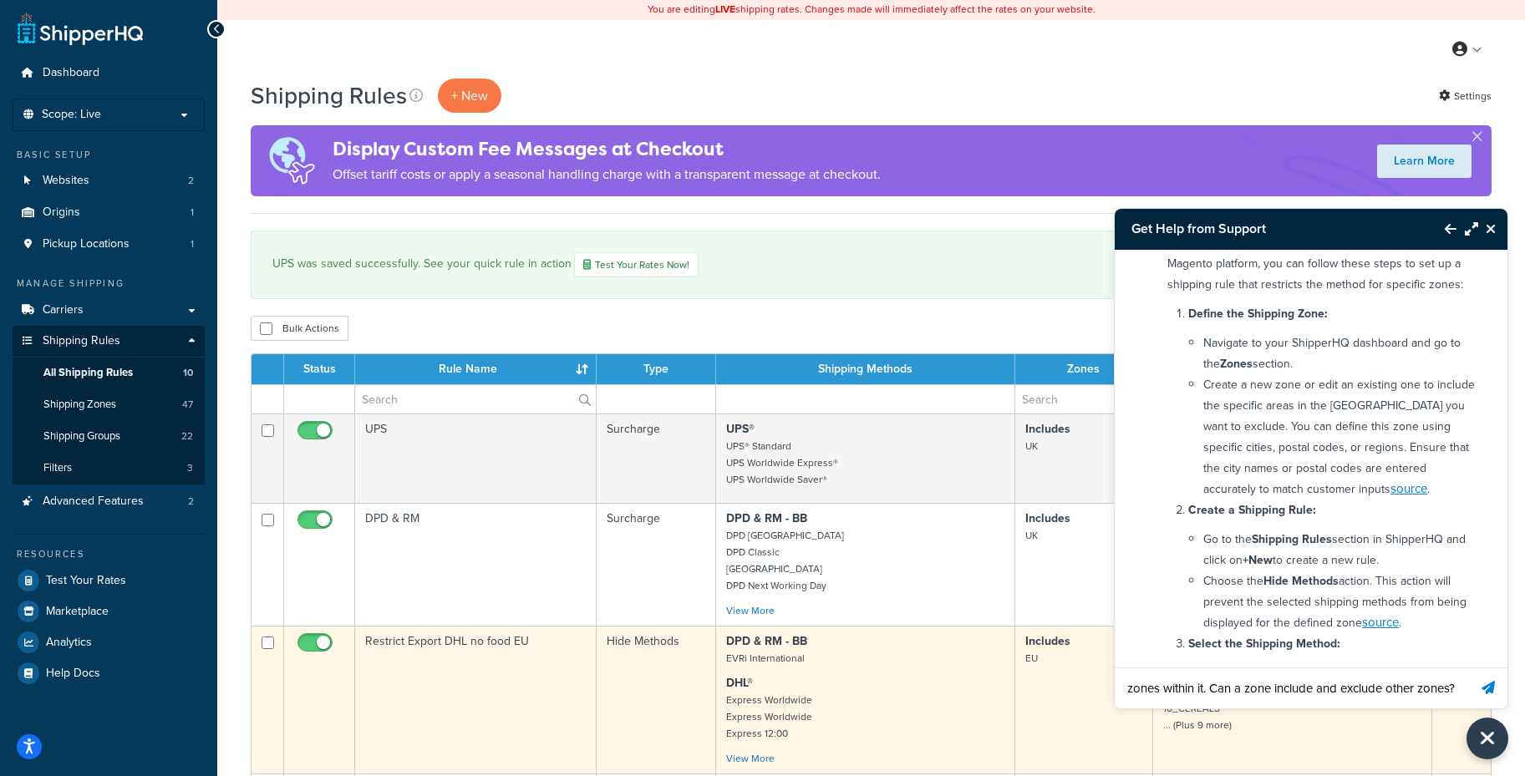
scroll to position [0, 386]
type input "can i create a shipping zone that is based on a country and excludes zones with…"
click at [1469, 668] on button "Send message" at bounding box center [1488, 688] width 38 height 41
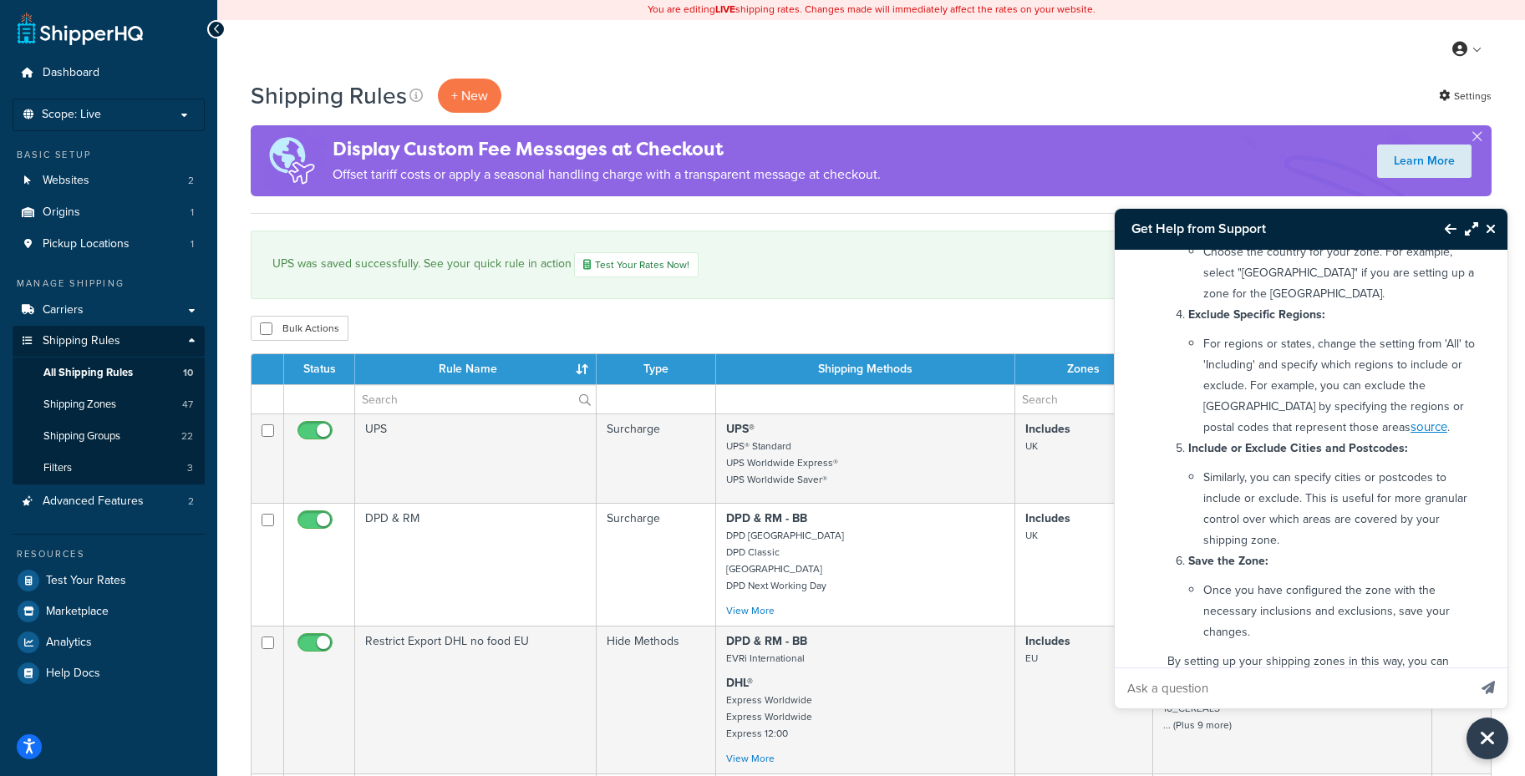
scroll to position [1575, 0]
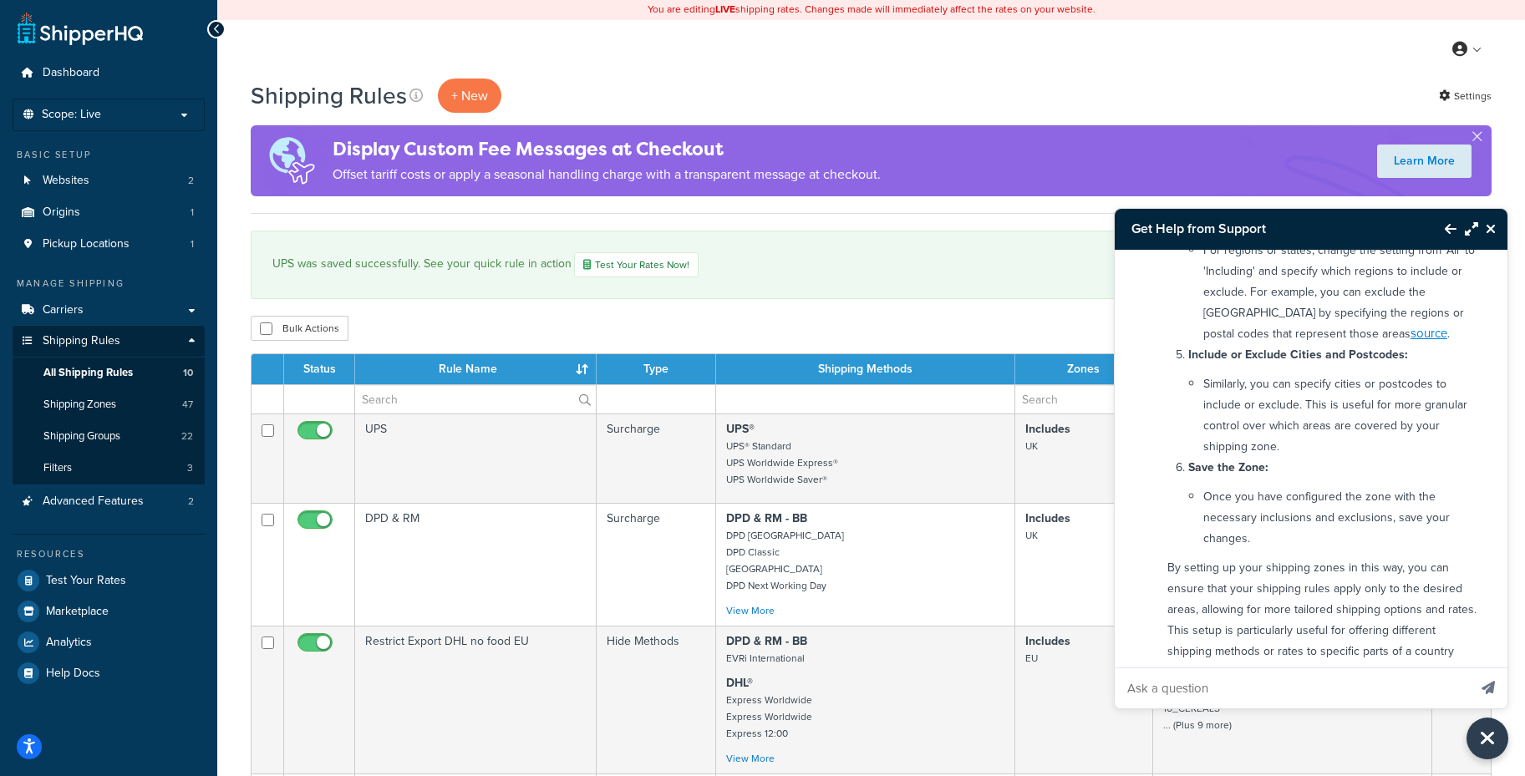
click at [1214, 676] on input "Ask a question" at bounding box center [1291, 688] width 353 height 40
type input "ah but I would like to include or exclude zones not postcodes."
click at [1469, 668] on button "Send message" at bounding box center [1488, 688] width 38 height 41
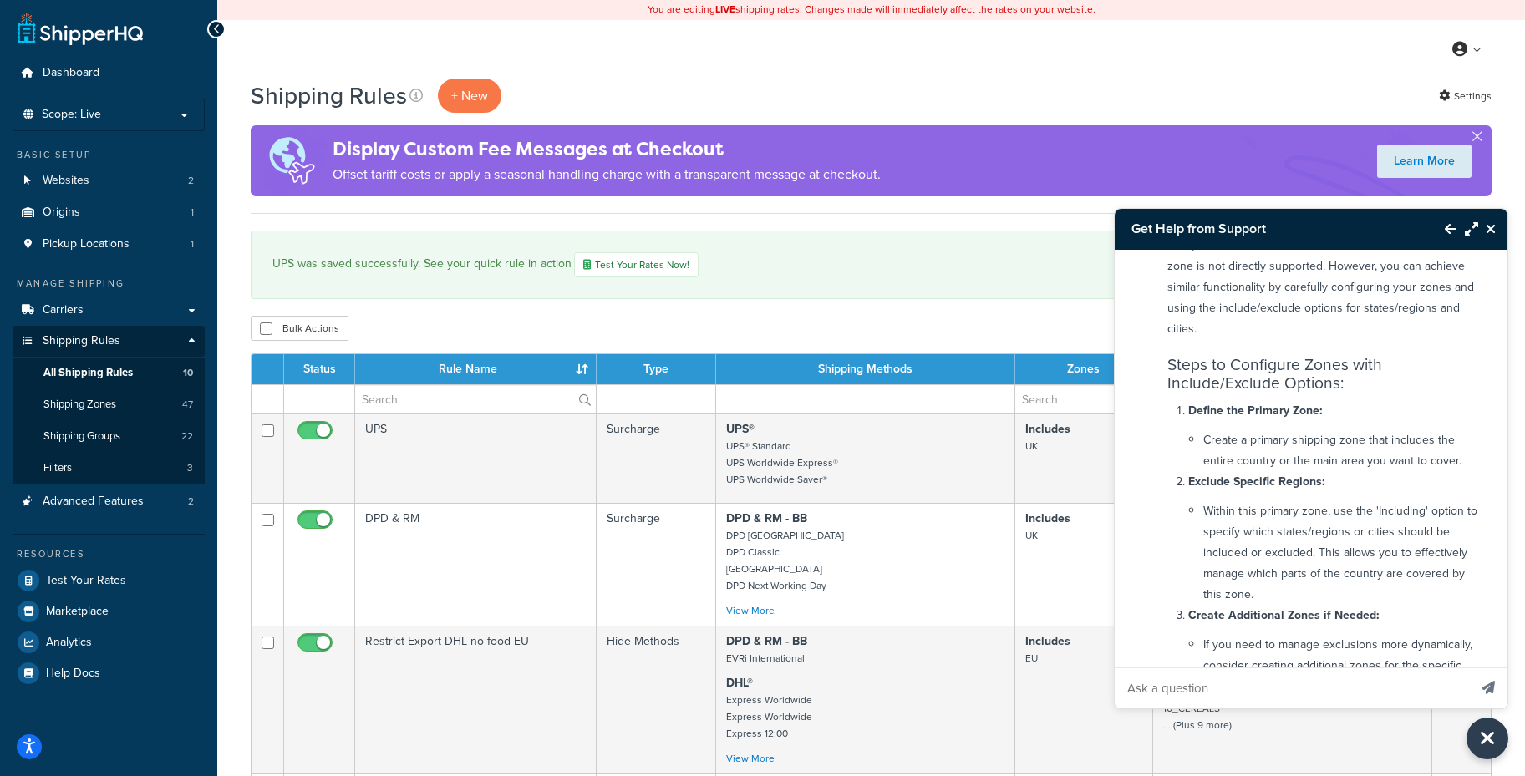
scroll to position [2168, 0]
click at [1494, 231] on icon "Close Resource Center" at bounding box center [1491, 228] width 10 height 13
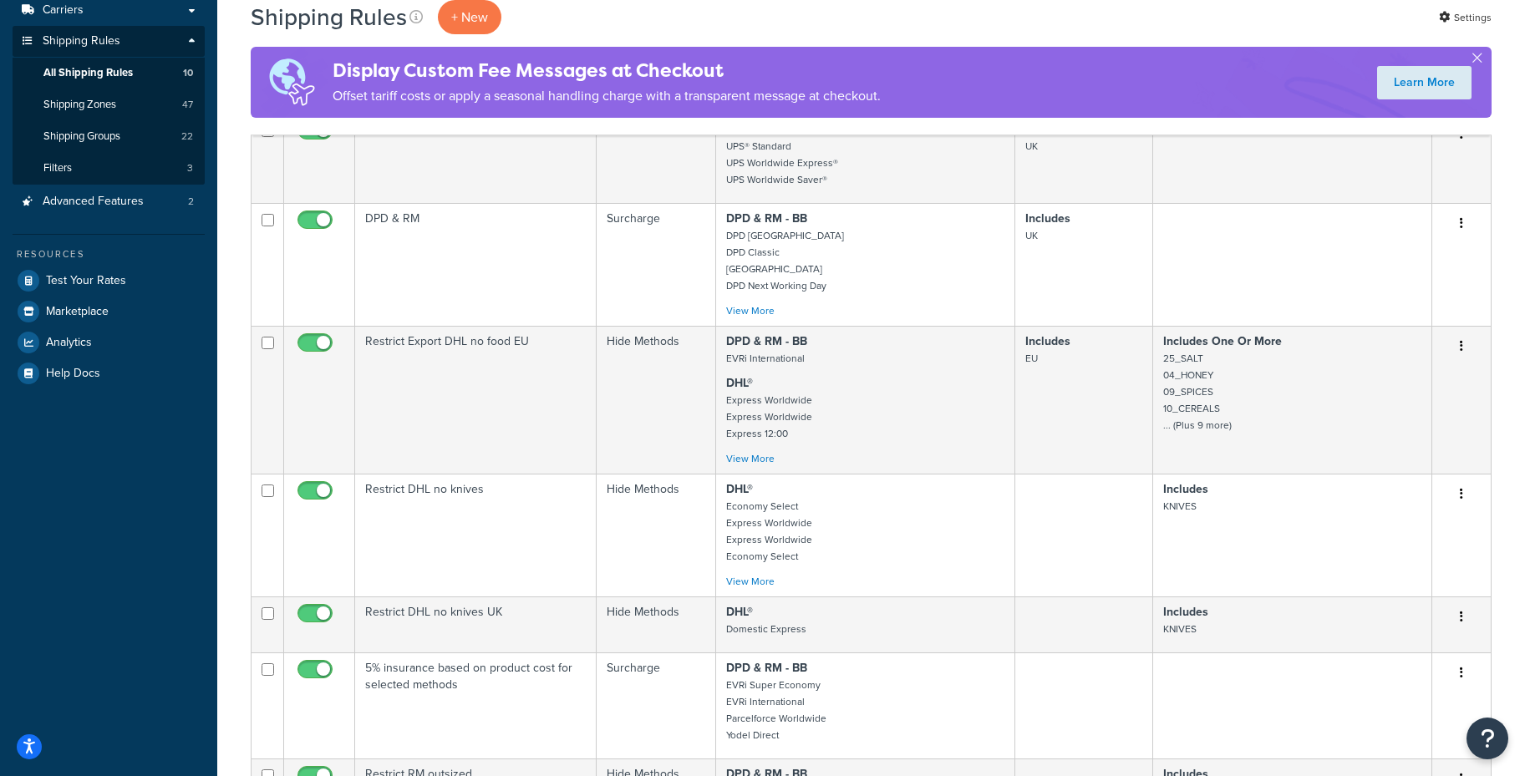
scroll to position [171, 0]
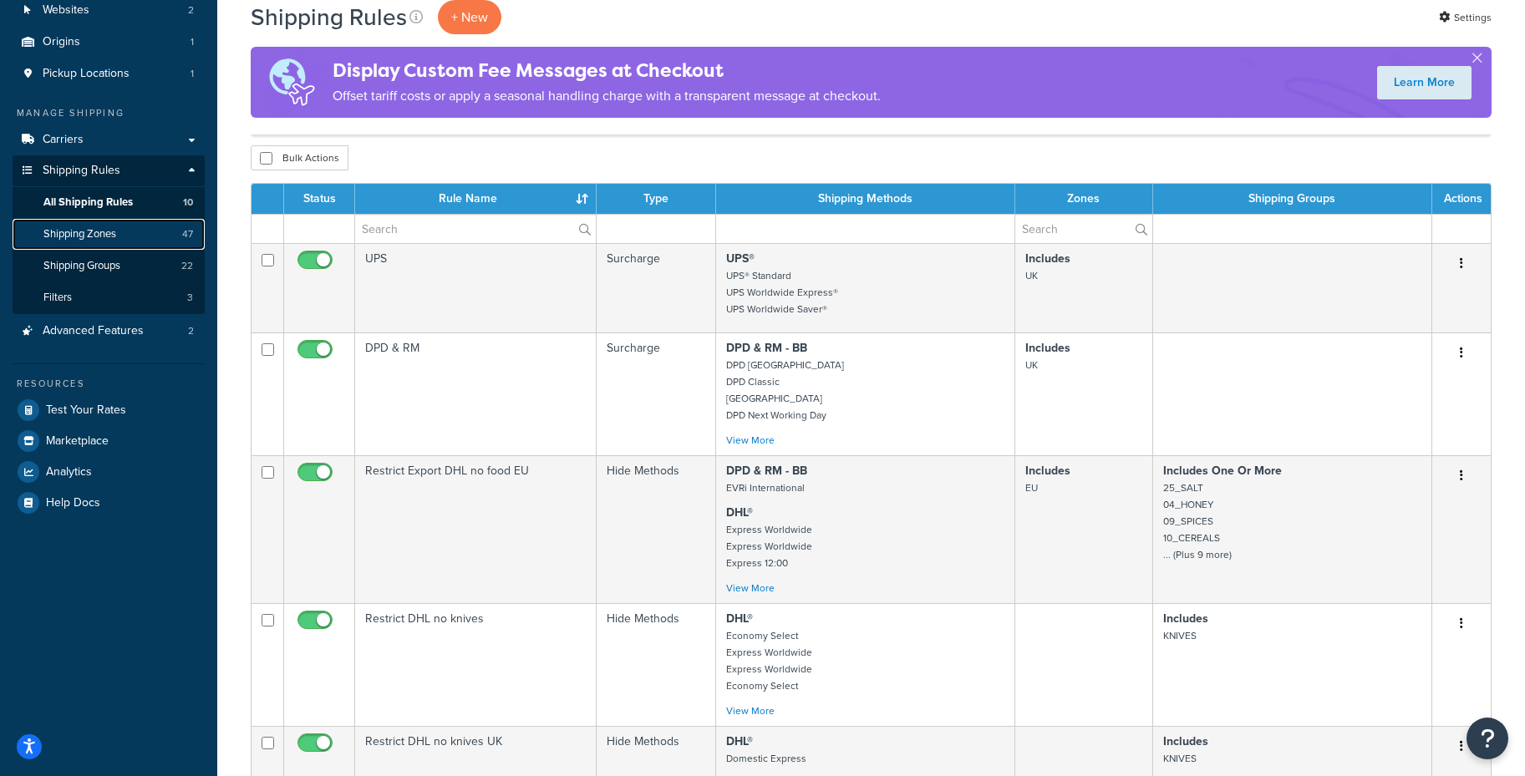
click at [74, 242] on link "Shipping Zones 47" at bounding box center [109, 234] width 192 height 31
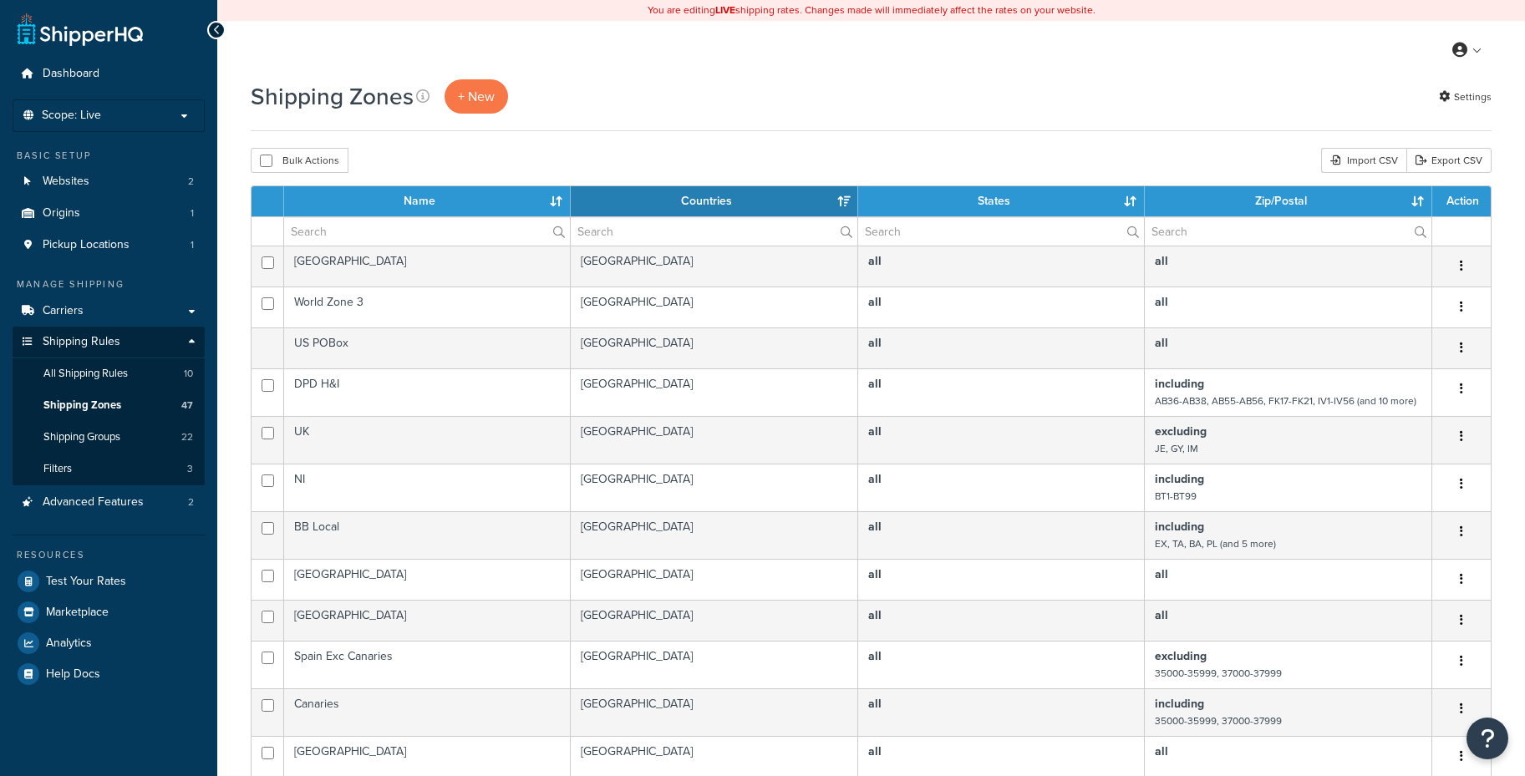
select select "15"
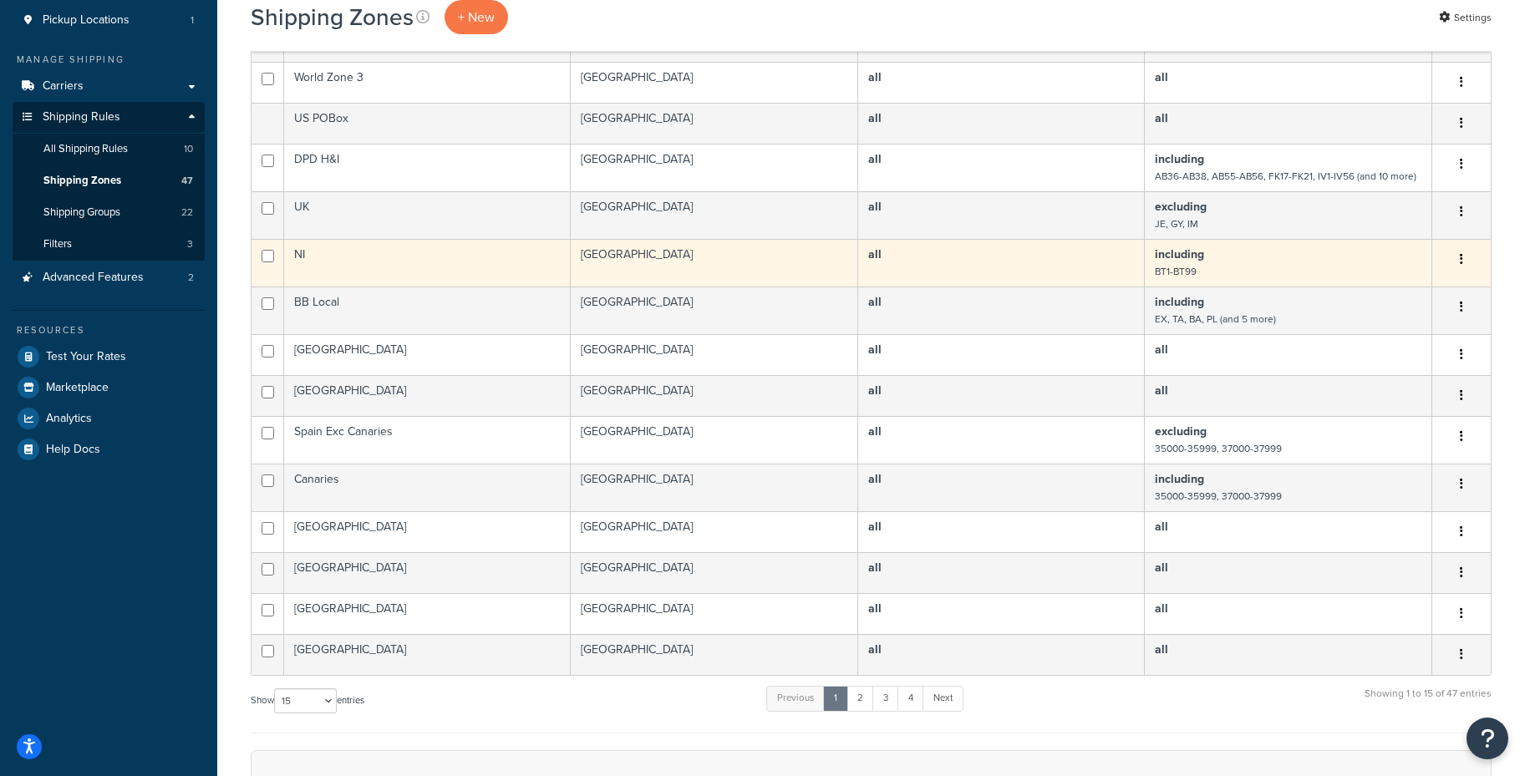
scroll to position [223, 0]
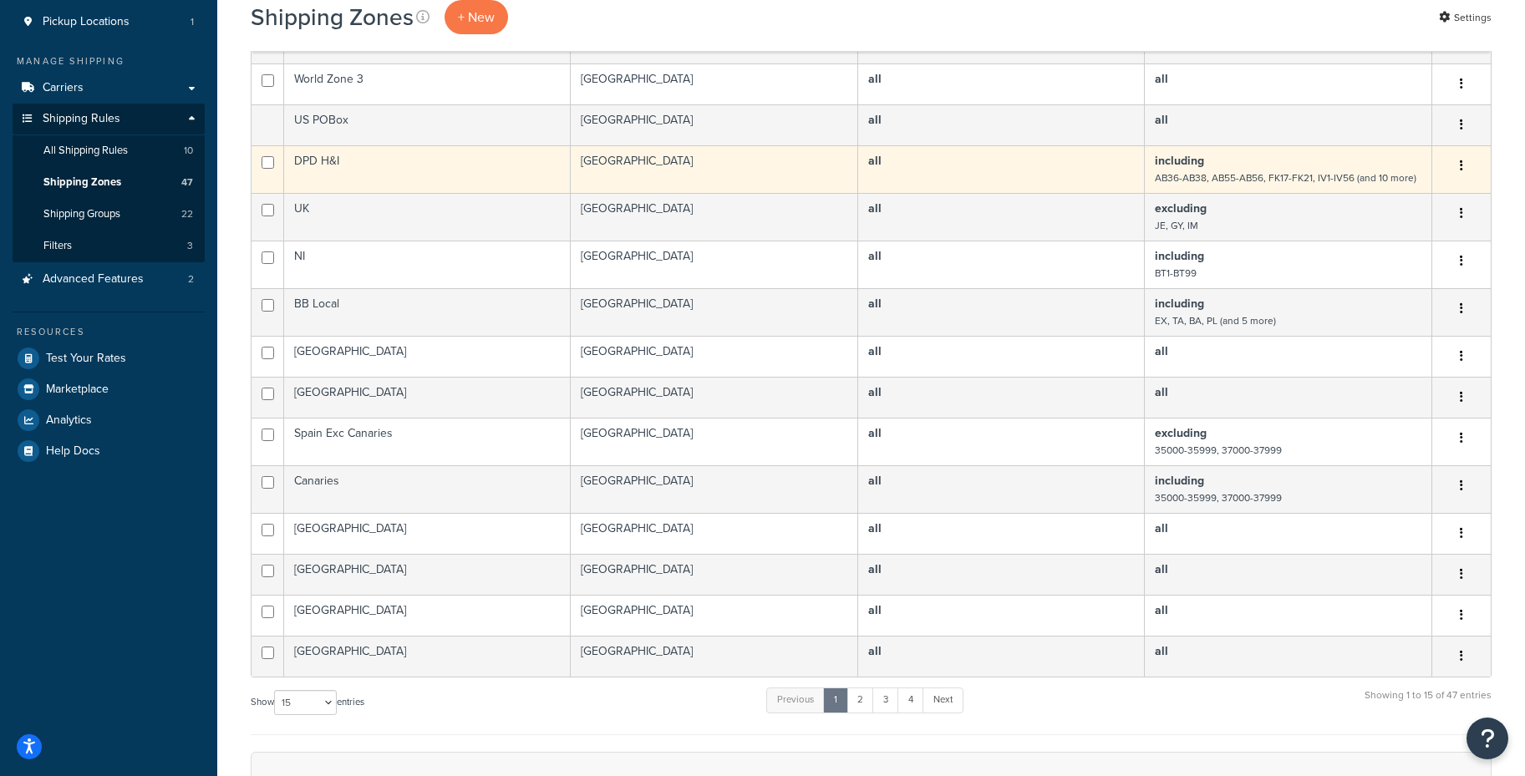
click at [1102, 178] on td "all" at bounding box center [1001, 169] width 287 height 48
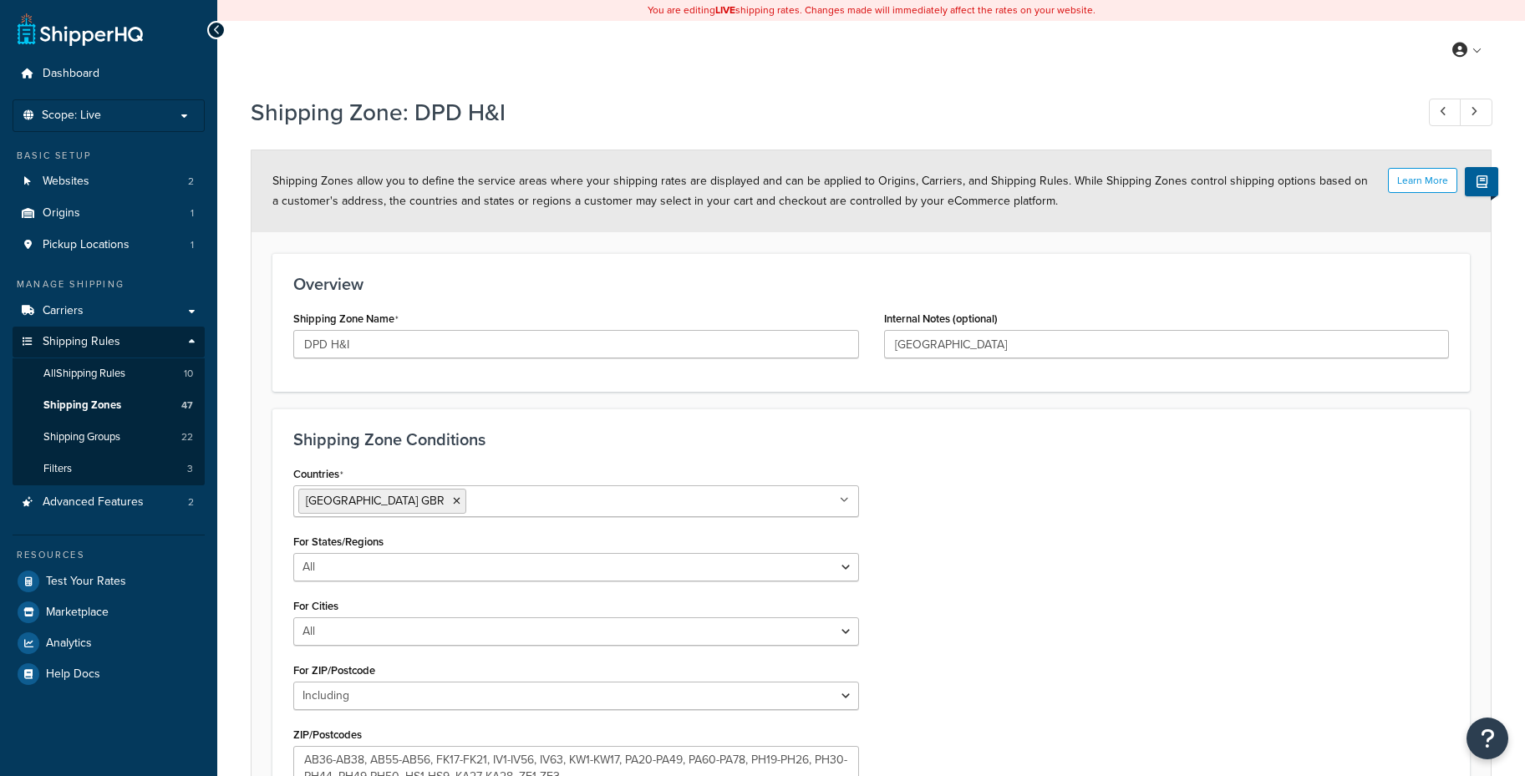
select select "including"
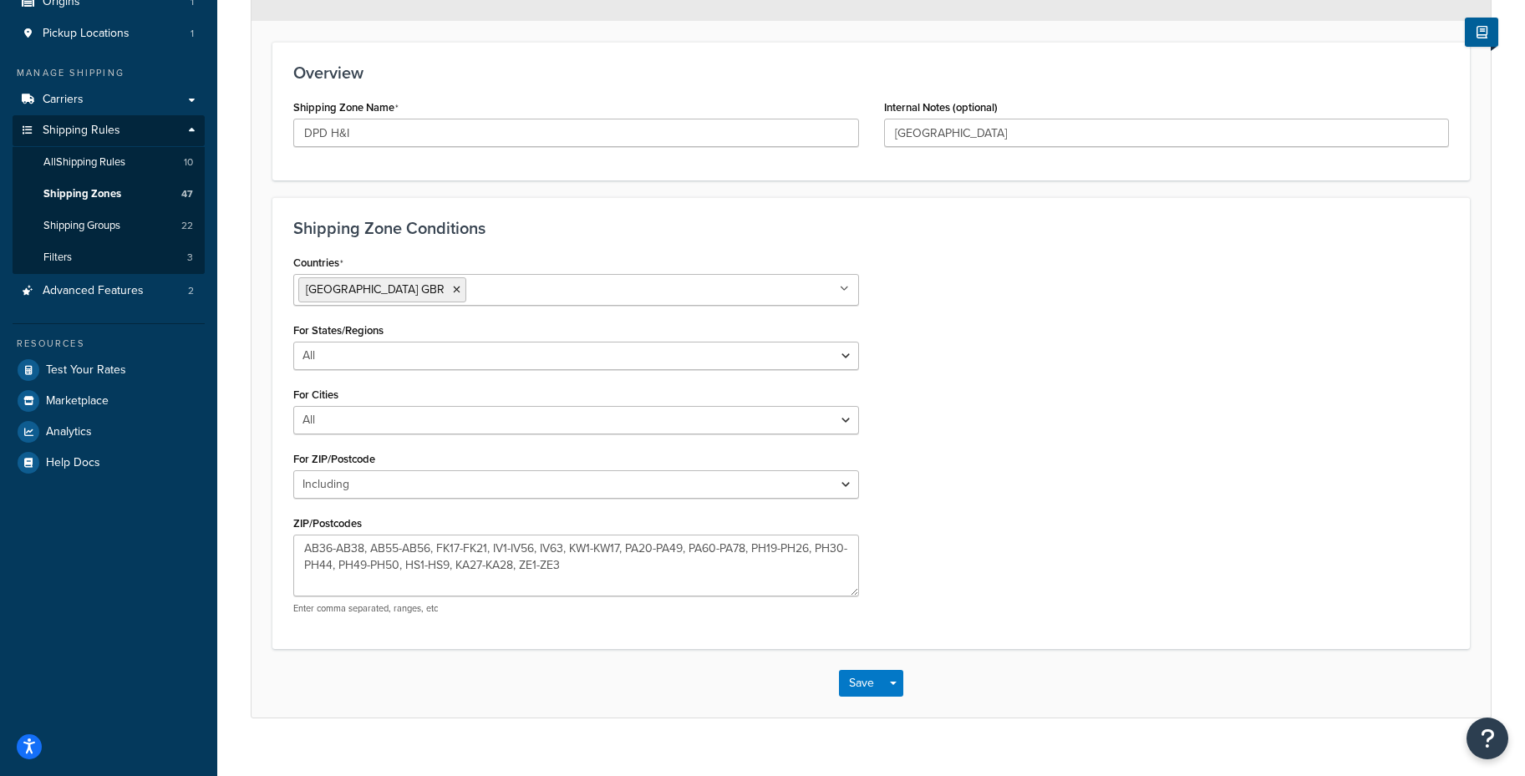
scroll to position [236, 0]
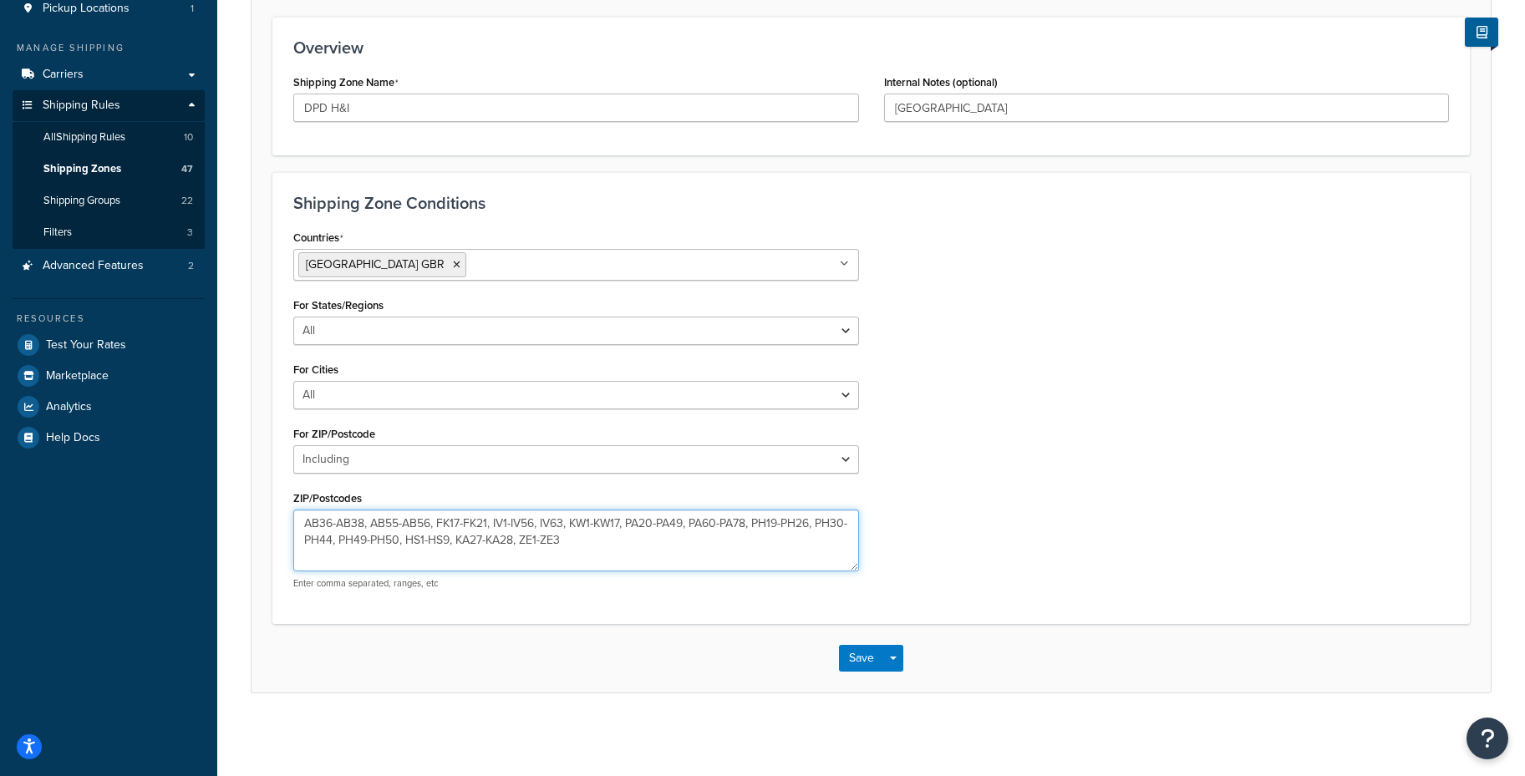
drag, startPoint x: 332, startPoint y: 505, endPoint x: 290, endPoint y: 505, distance: 41.8
click at [292, 505] on div "Countries [GEOGRAPHIC_DATA] [GEOGRAPHIC_DATA] All Countries ALL [GEOGRAPHIC_DAT…" at bounding box center [576, 414] width 591 height 377
click at [95, 171] on span "Shipping Zones" at bounding box center [82, 169] width 78 height 14
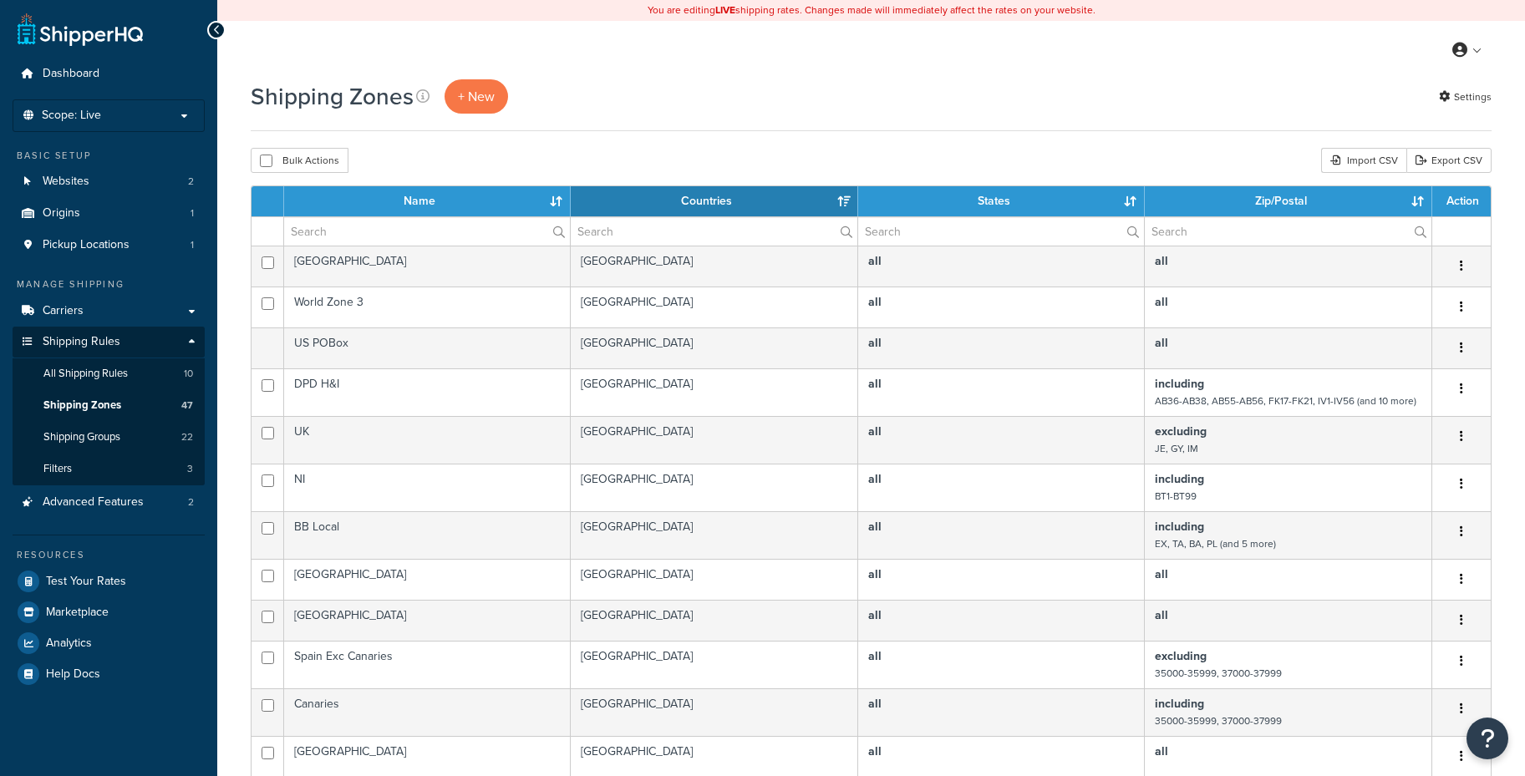
select select "15"
click at [462, 96] on span "+ New" at bounding box center [476, 96] width 37 height 19
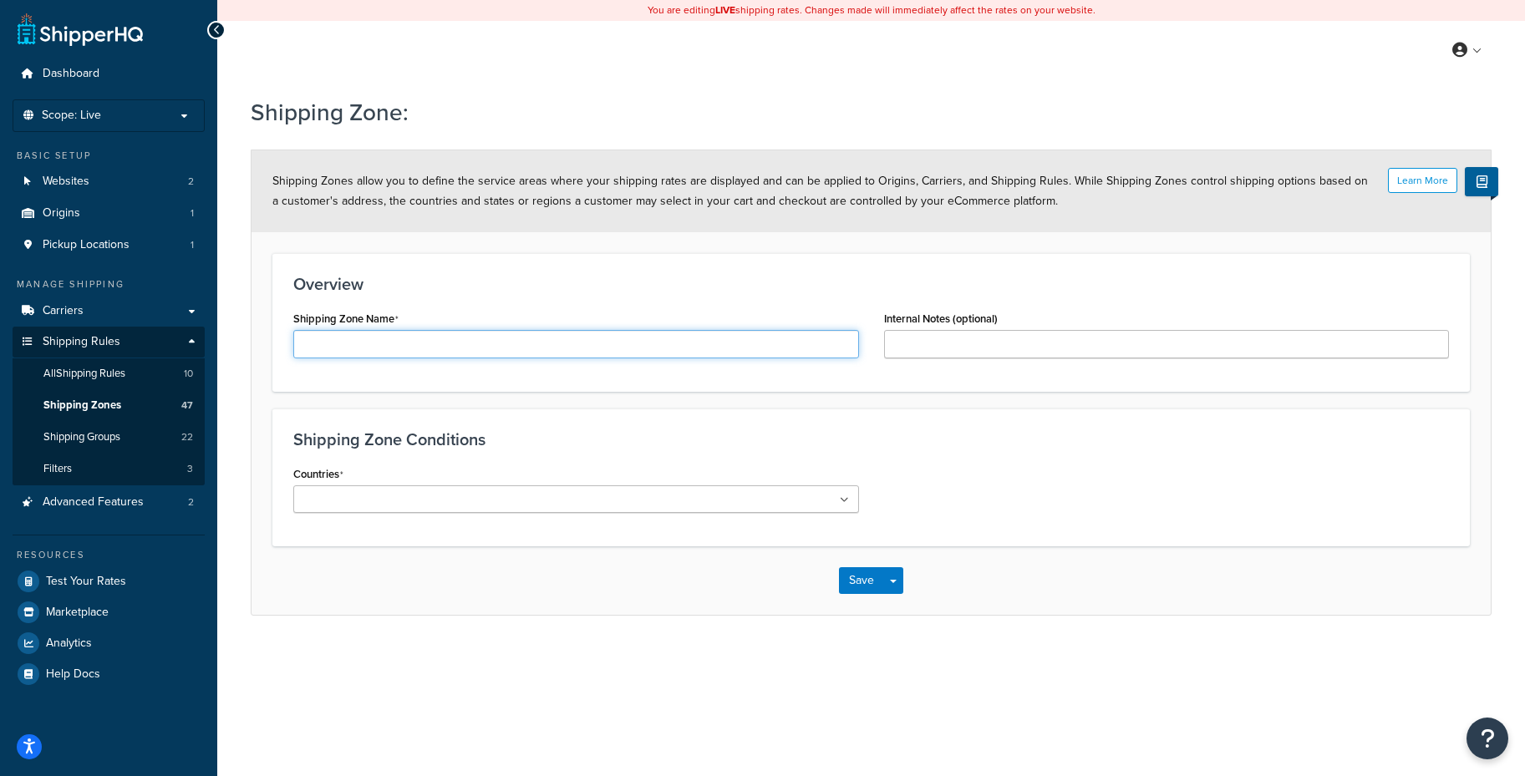
click at [389, 348] on input "Shipping Zone Name" at bounding box center [576, 344] width 566 height 28
type input "GB not H&I"
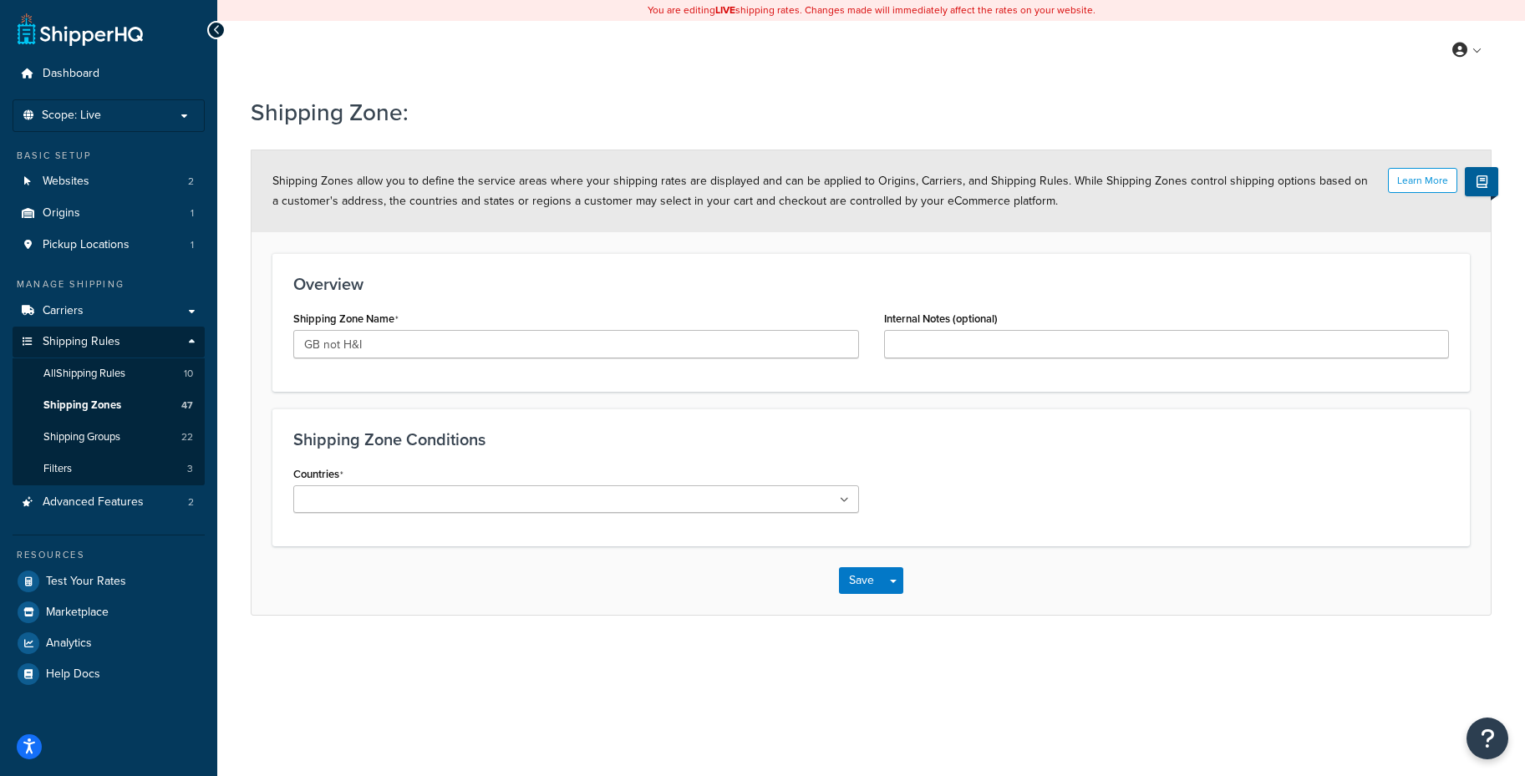
click at [430, 496] on ul at bounding box center [576, 499] width 566 height 28
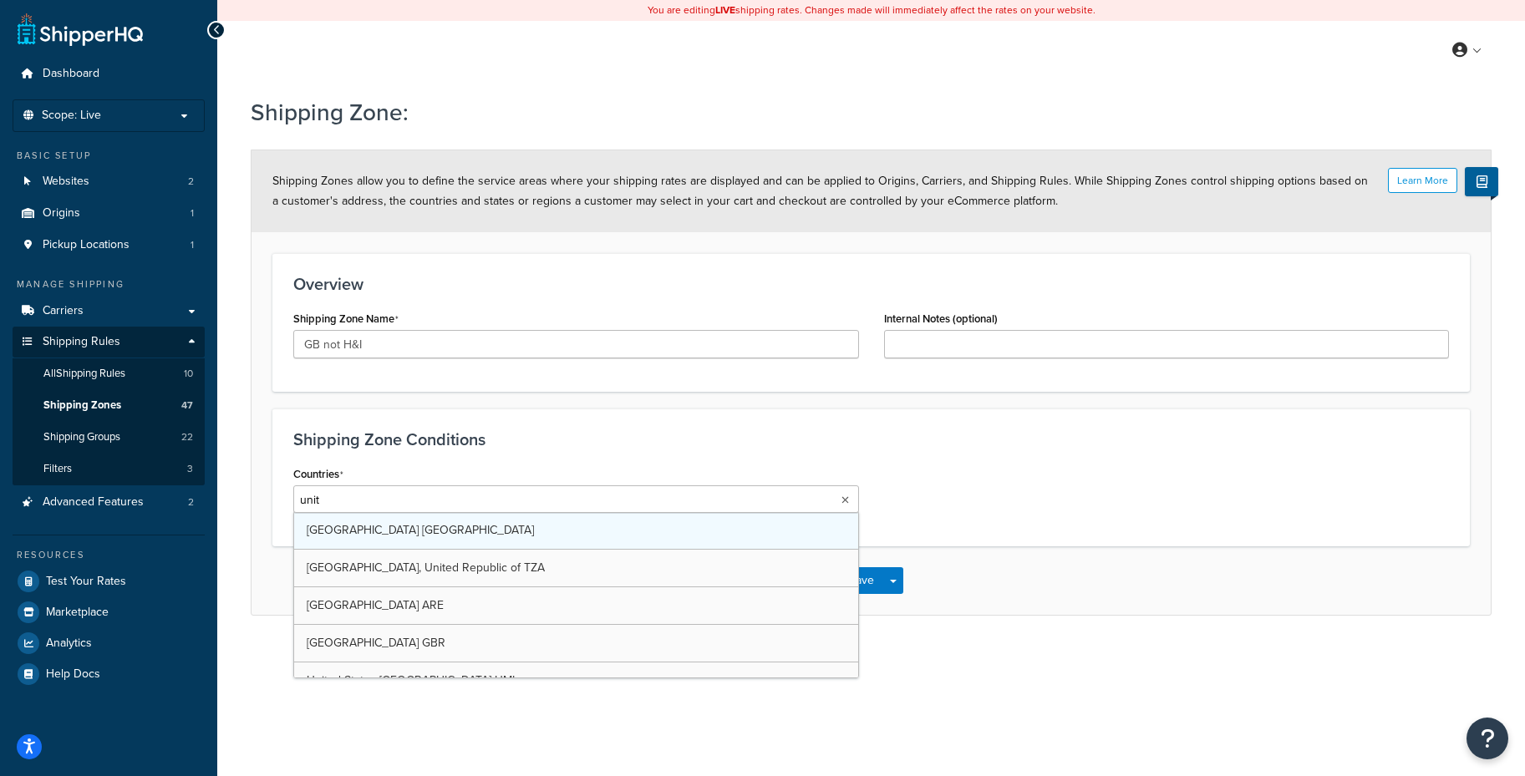
type input "unit"
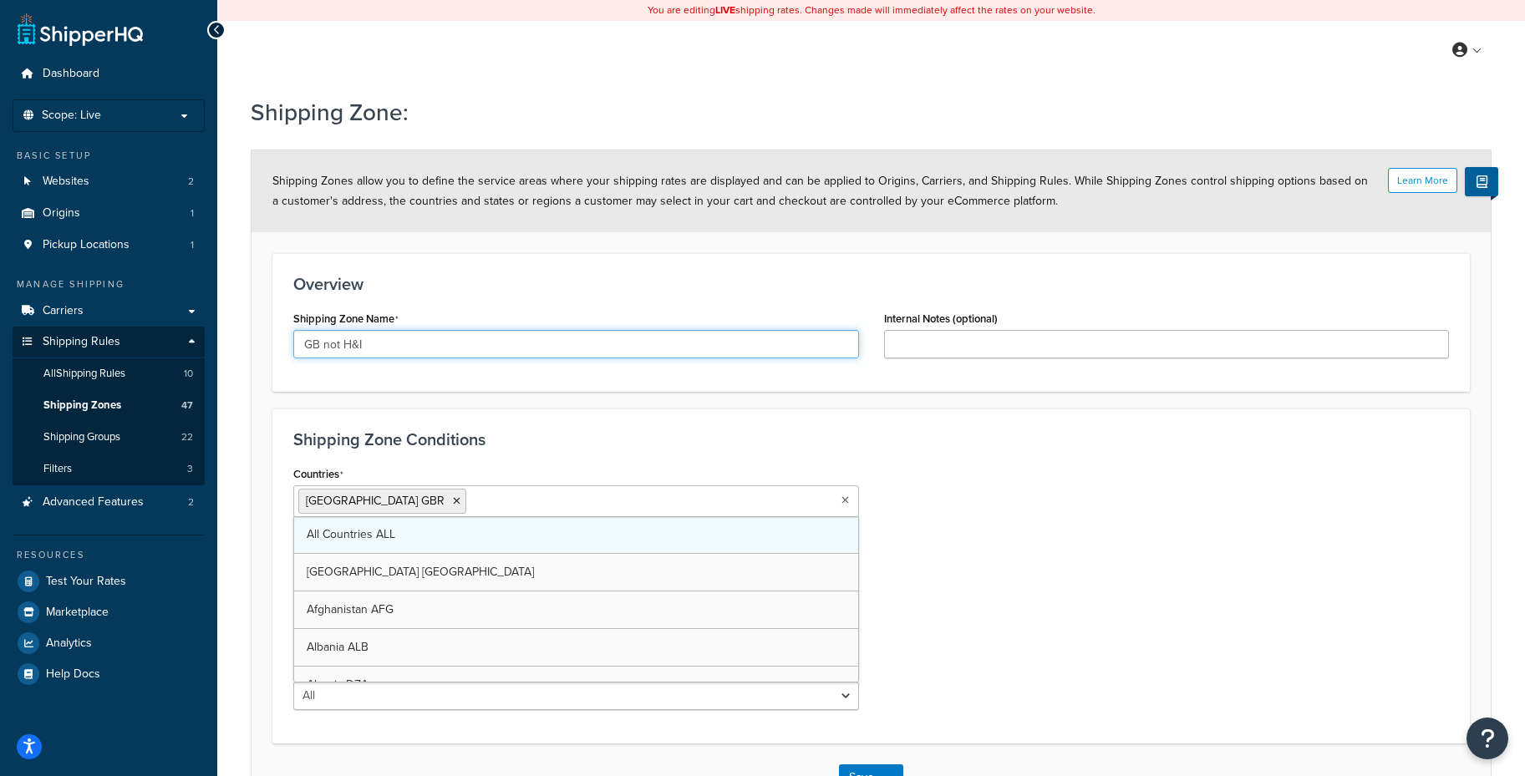
click at [424, 344] on input "GB not H&I" at bounding box center [576, 344] width 566 height 28
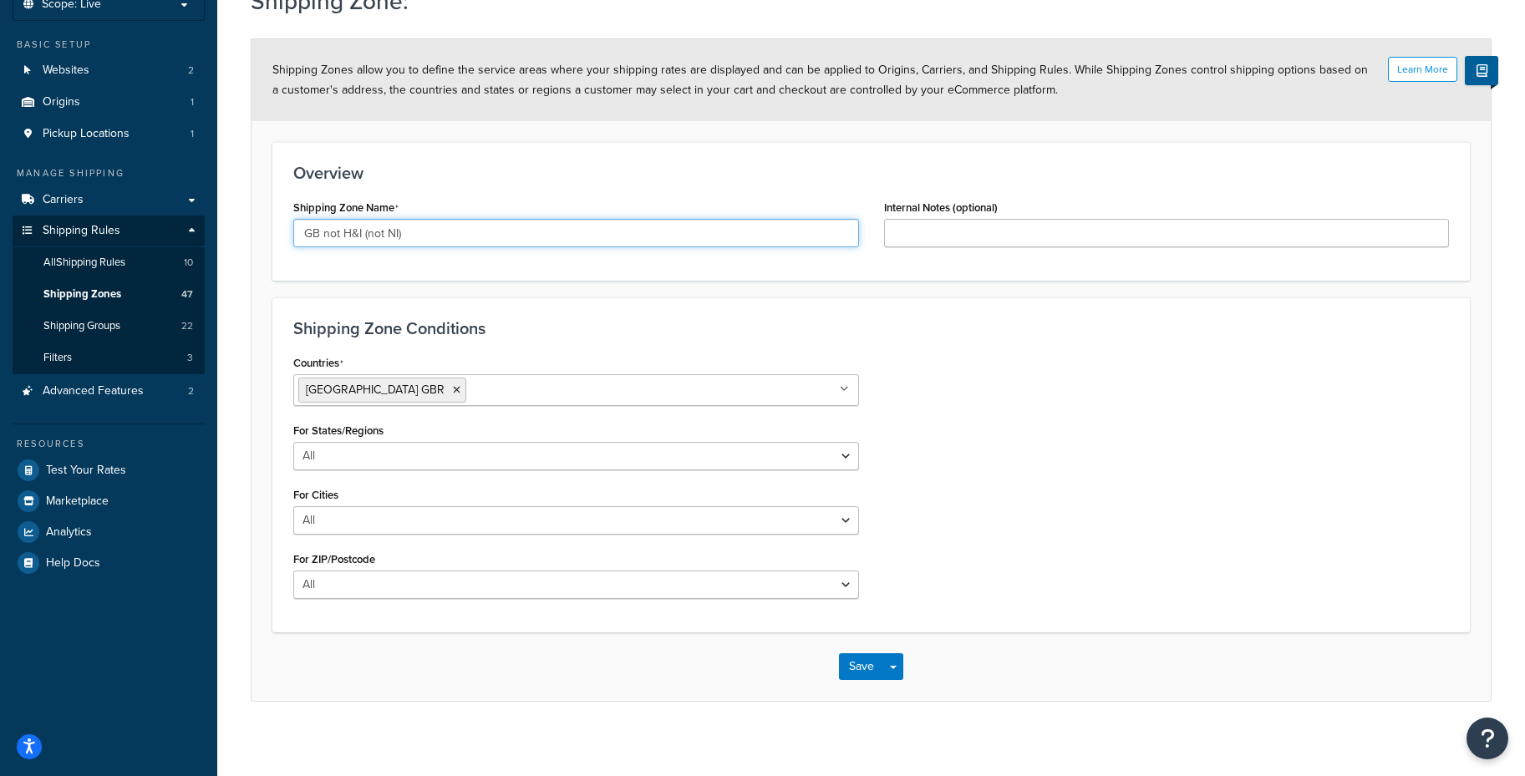
scroll to position [114, 0]
type input "GB not H&I (not NI)"
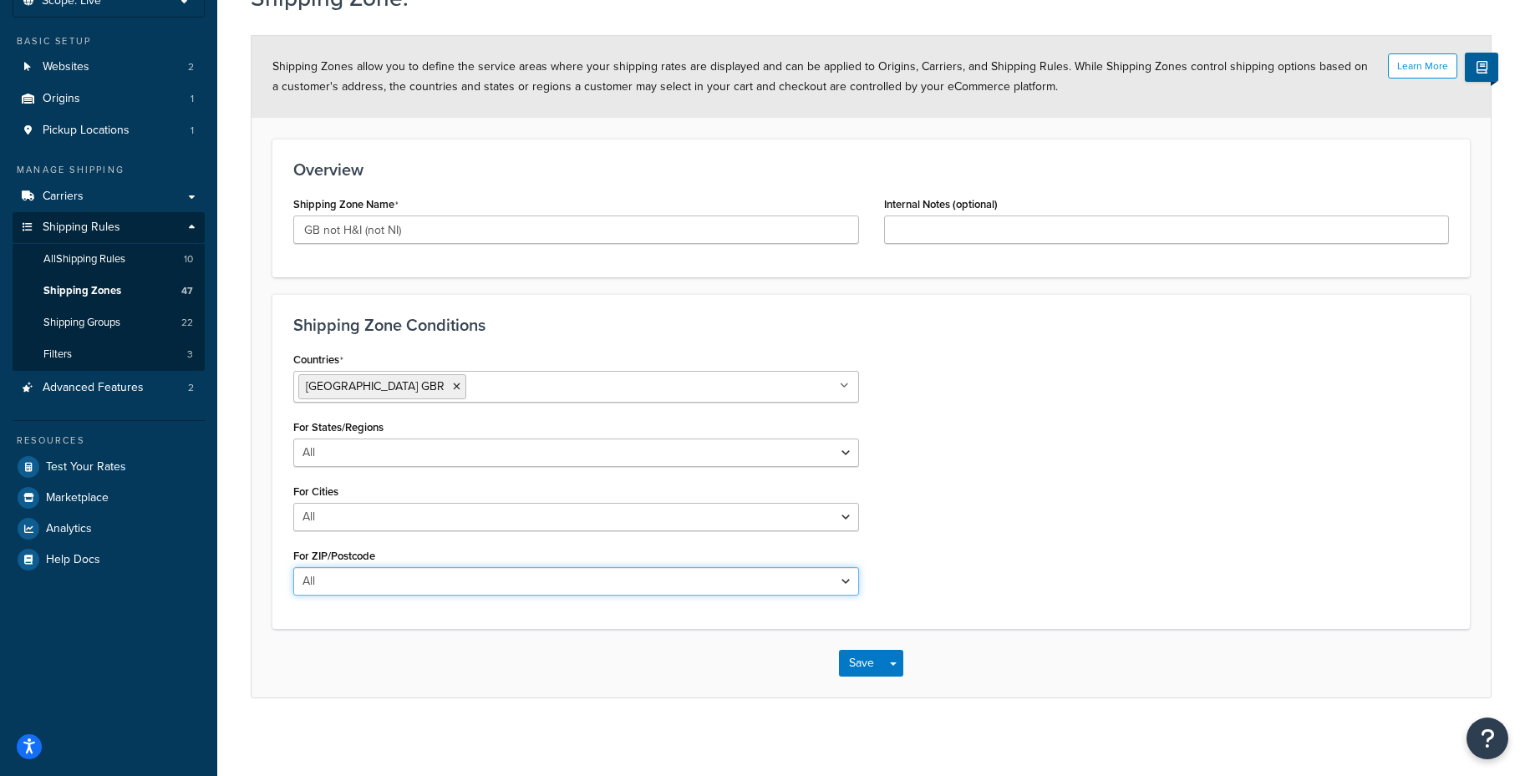
click at [422, 570] on select "All Including Excluding" at bounding box center [576, 581] width 566 height 28
select select "excluding"
click at [293, 567] on select "All Including Excluding" at bounding box center [576, 581] width 566 height 28
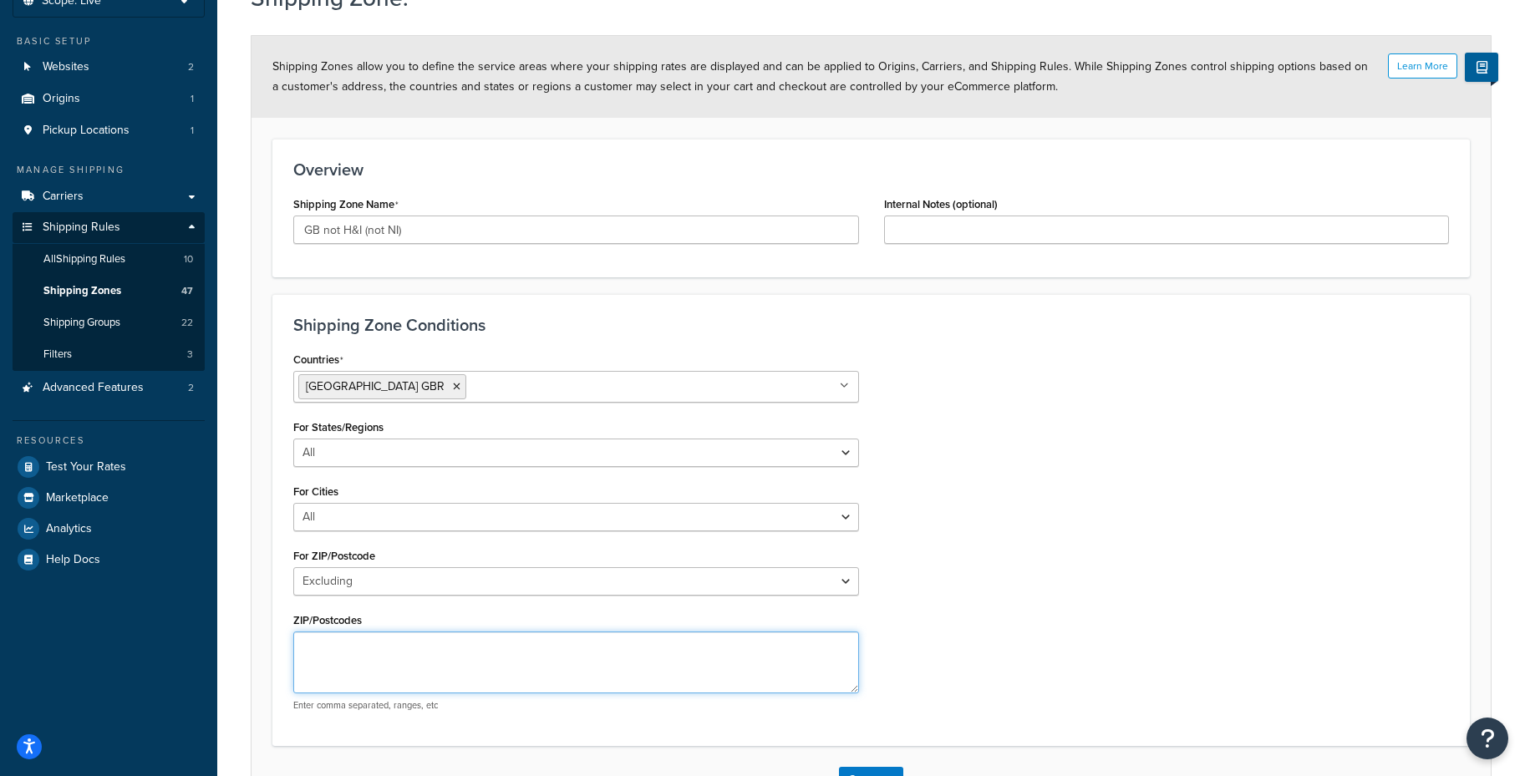
click at [400, 641] on textarea "ZIP/Postcodes" at bounding box center [576, 663] width 566 height 62
paste textarea "AB36-AB38, AB55-AB56, FK17-FK21, IV1-IV56, IV63, KW1-KW17, PA20-PA49, PA60-PA78…"
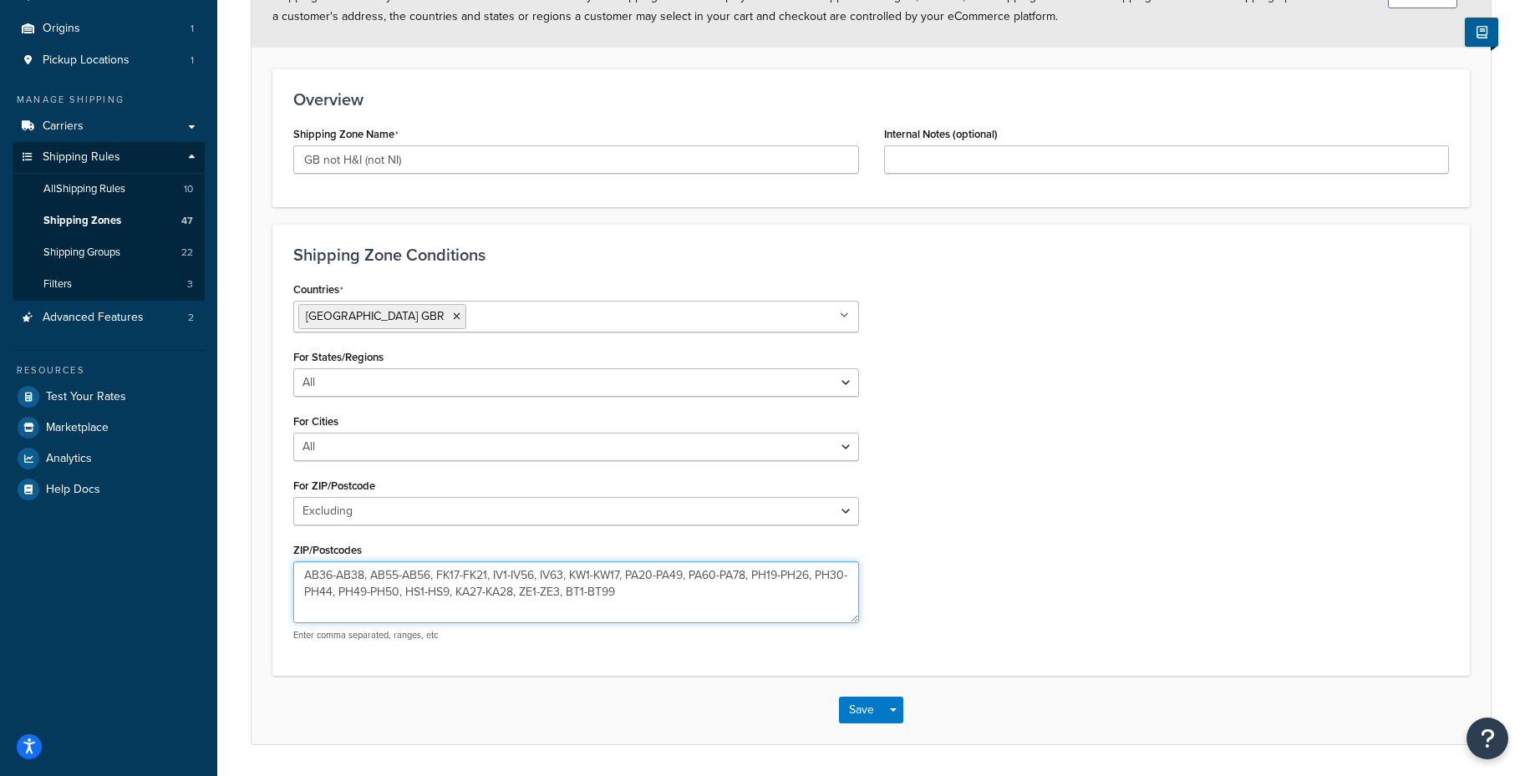
scroll to position [212, 0]
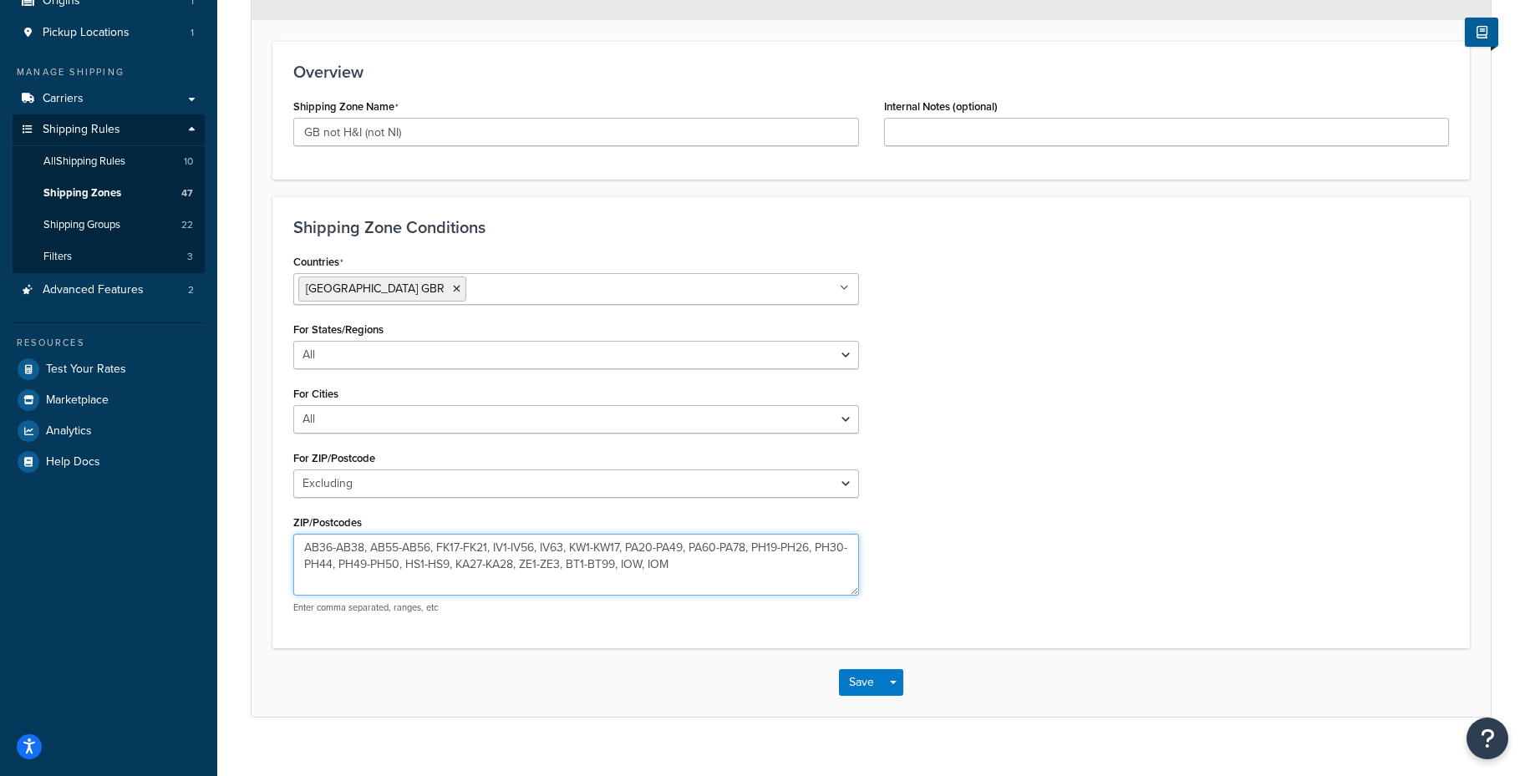
drag, startPoint x: 653, startPoint y: 566, endPoint x: 700, endPoint y: 567, distance: 46.8
click at [700, 567] on textarea "AB36-AB38, AB55-AB56, FK17-FK21, IV1-IV56, IV63, KW1-KW17, PA20-PA49, PA60-PA78…" at bounding box center [576, 565] width 566 height 62
type textarea "AB36-AB38, AB55-AB56, FK17-FK21, IV1-IV56, IV63, KW1-KW17, PA20-PA49, PA60-PA78…"
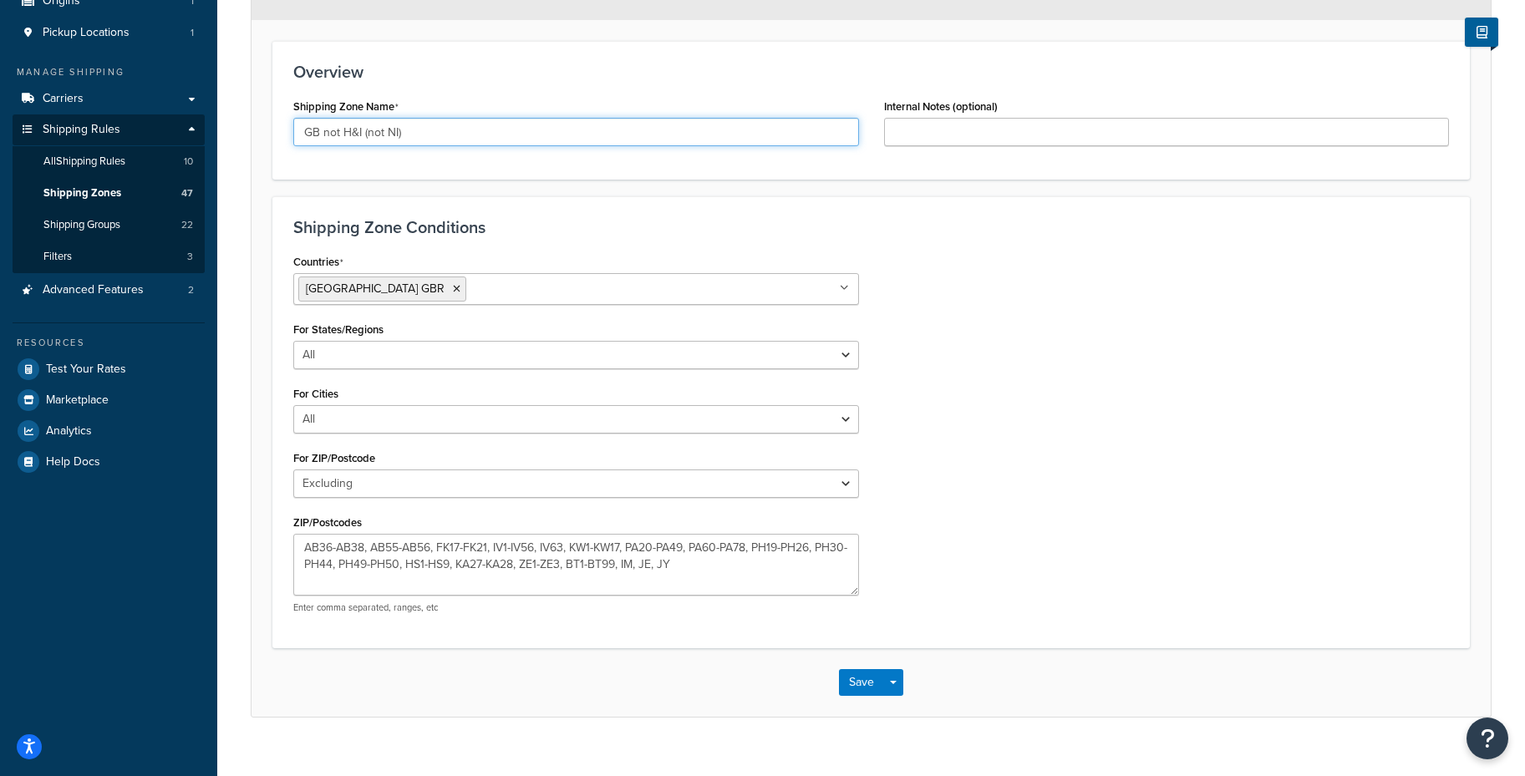
drag, startPoint x: 399, startPoint y: 133, endPoint x: 400, endPoint y: 154, distance: 21.0
click at [399, 133] on input "GB not H&I (not NI)" at bounding box center [576, 132] width 566 height 28
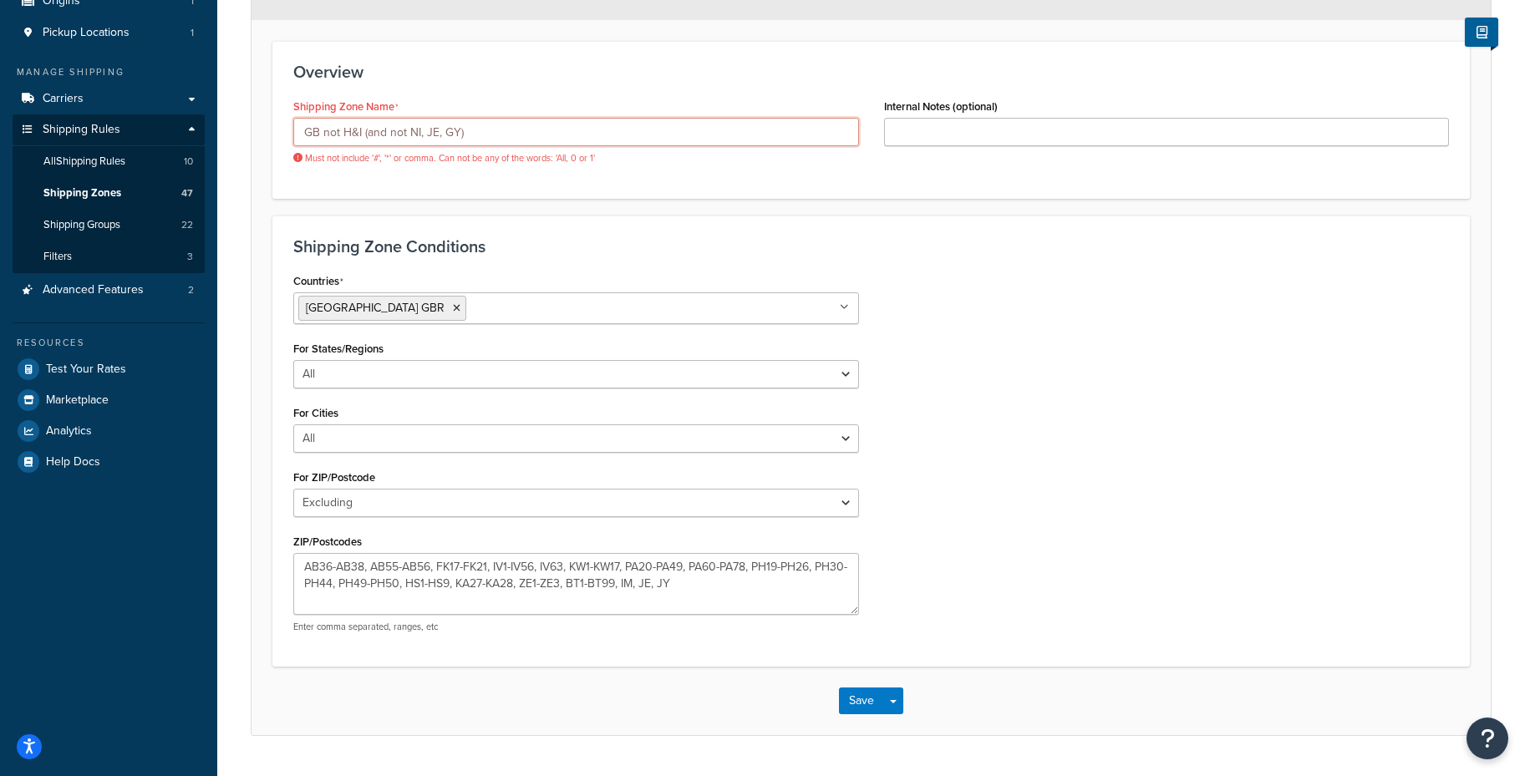
type input "GB not H&I (and not NI, JE, GY)"
click at [680, 586] on textarea "AB36-AB38, AB55-AB56, FK17-FK21, IV1-IV56, IV63, KW1-KW17, PA20-PA49, PA60-PA78…" at bounding box center [576, 584] width 566 height 62
drag, startPoint x: 697, startPoint y: 582, endPoint x: 699, endPoint y: 609, distance: 26.9
click at [697, 583] on textarea "AB36-AB38, AB55-AB56, FK17-FK21, IV1-IV56, IV63, KW1-KW17, PA20-PA49, PA60-PA78…" at bounding box center [576, 584] width 566 height 62
type textarea "AB36-AB38, AB55-AB56, FK17-FK21, IV1-IV56, IV63, KW1-KW17, PA20-PA49, PA60-PA78…"
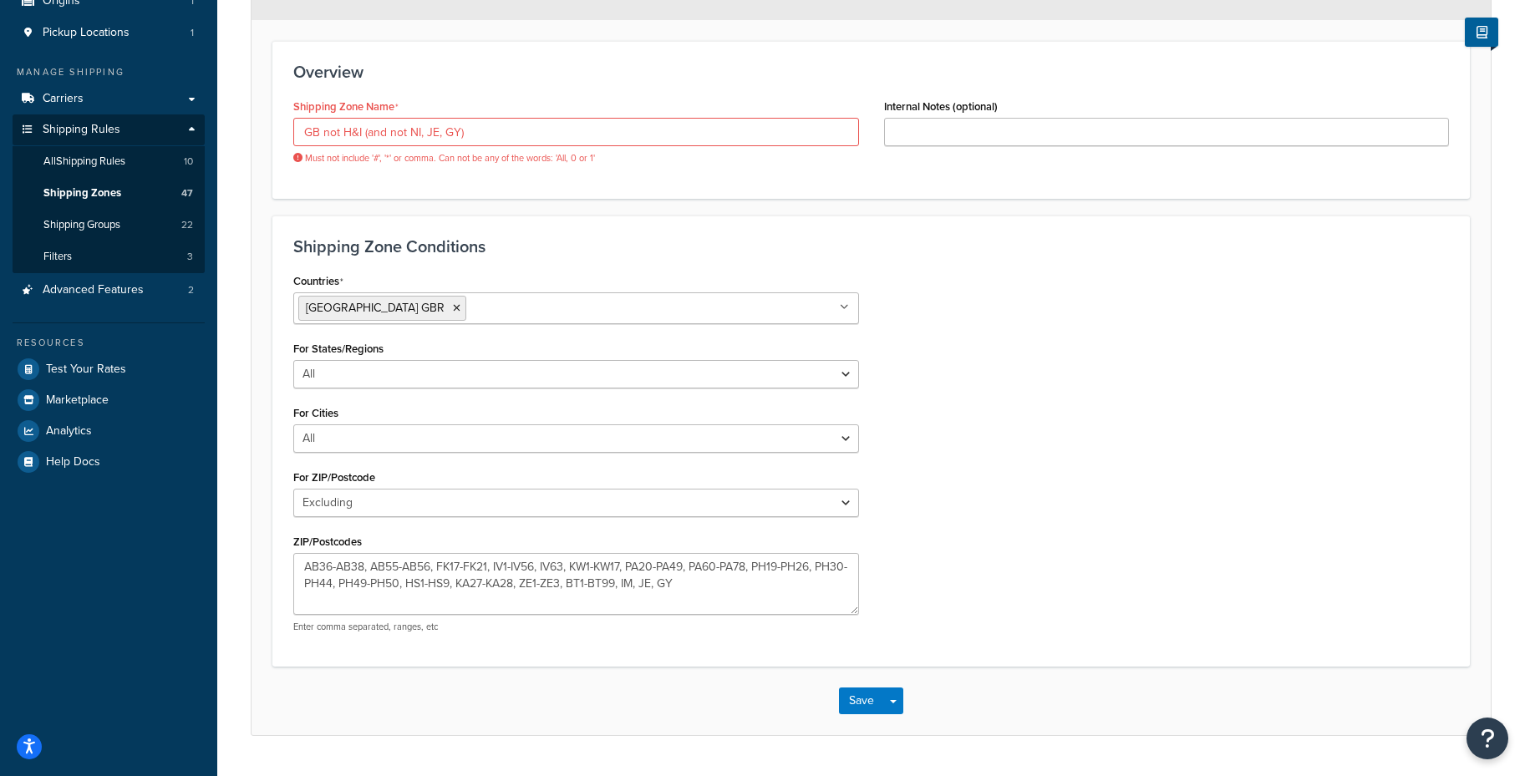
click at [523, 186] on div "Overview Shipping Zone Name GB not H&I (and not NI, JE, GY) Must not include '#…" at bounding box center [870, 119] width 1197 height 157
click at [367, 133] on input "GB not H&I (and not NI, JE, GY)" at bounding box center [576, 132] width 566 height 28
drag, startPoint x: 420, startPoint y: 131, endPoint x: 424, endPoint y: 149, distance: 17.9
click at [420, 131] on input "GB not H&I (and not NI, JE, GY)" at bounding box center [576, 132] width 566 height 28
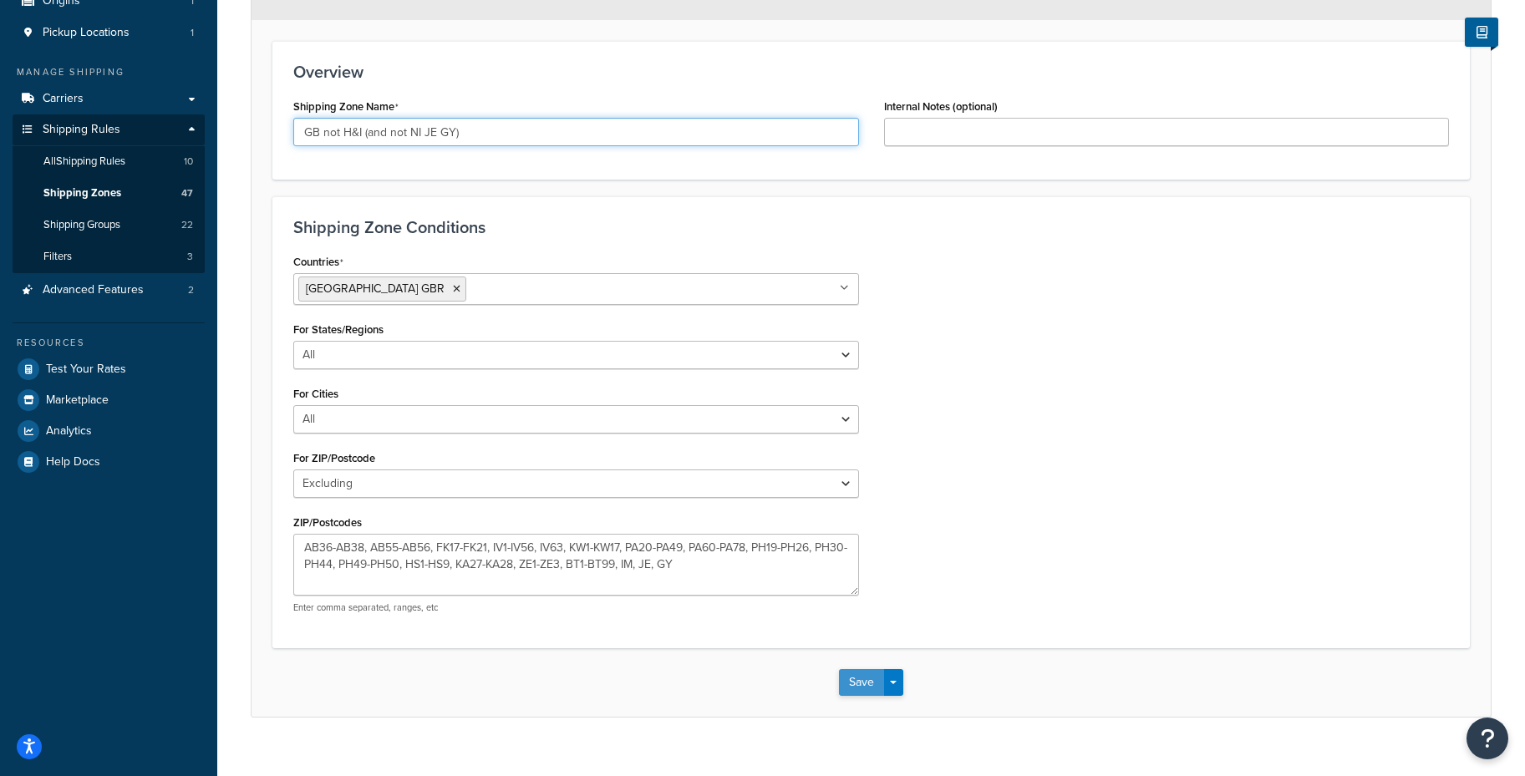
type input "GB not H&I (and not NI JE GY)"
click at [863, 687] on button "Save" at bounding box center [861, 682] width 45 height 27
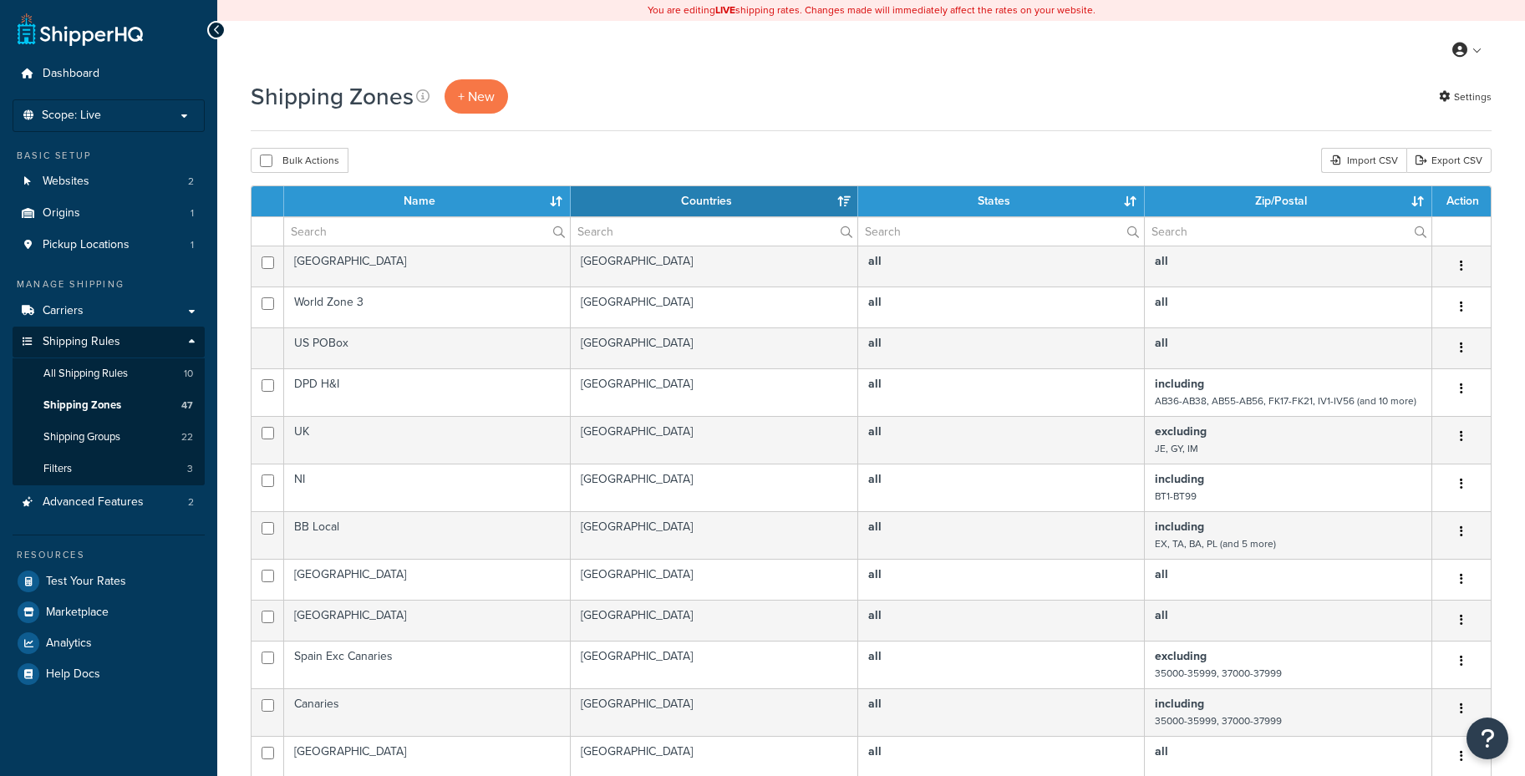
select select "15"
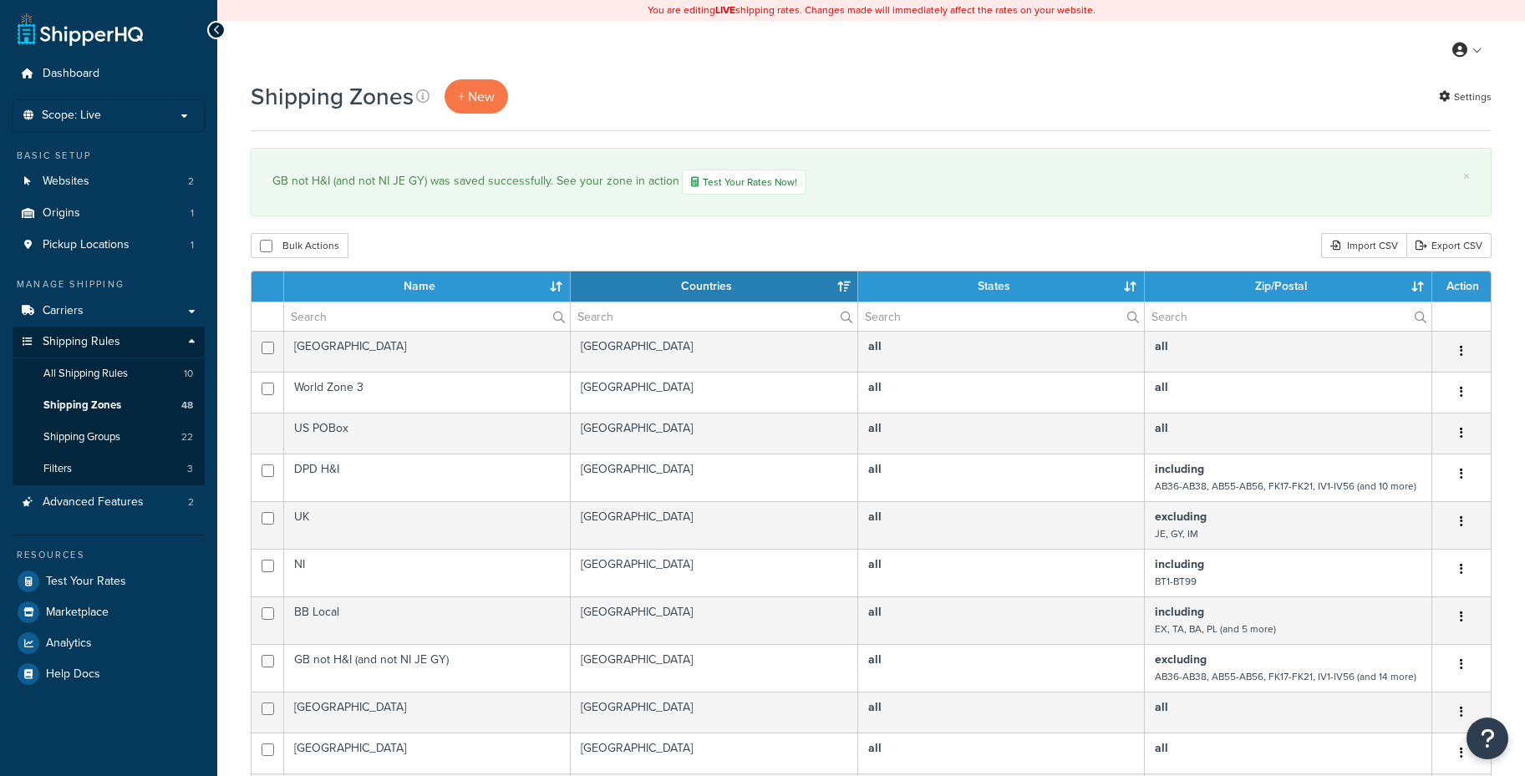
select select "15"
click at [124, 375] on span "All Shipping Rules" at bounding box center [85, 374] width 84 height 14
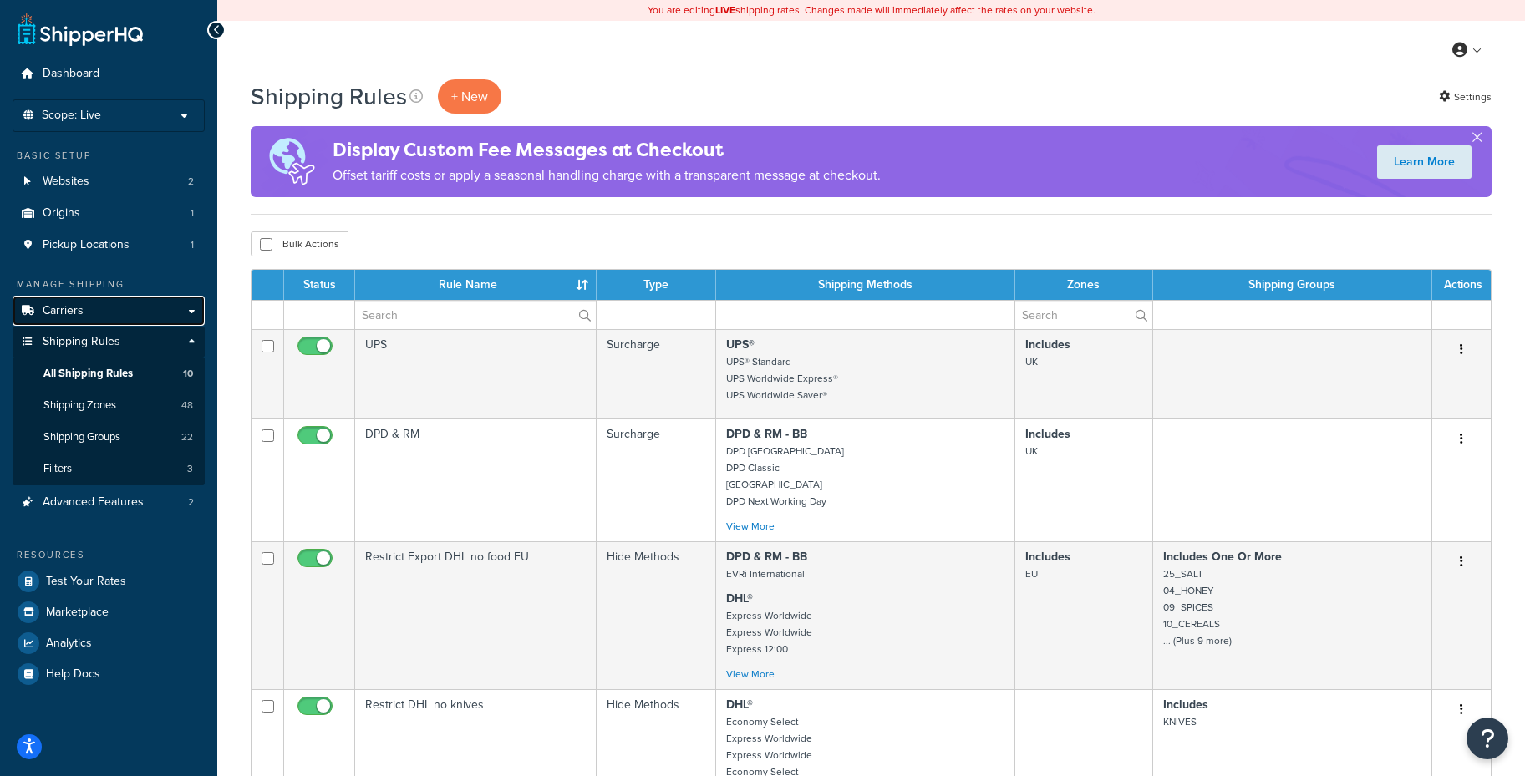
click at [90, 314] on link "Carriers" at bounding box center [109, 311] width 192 height 31
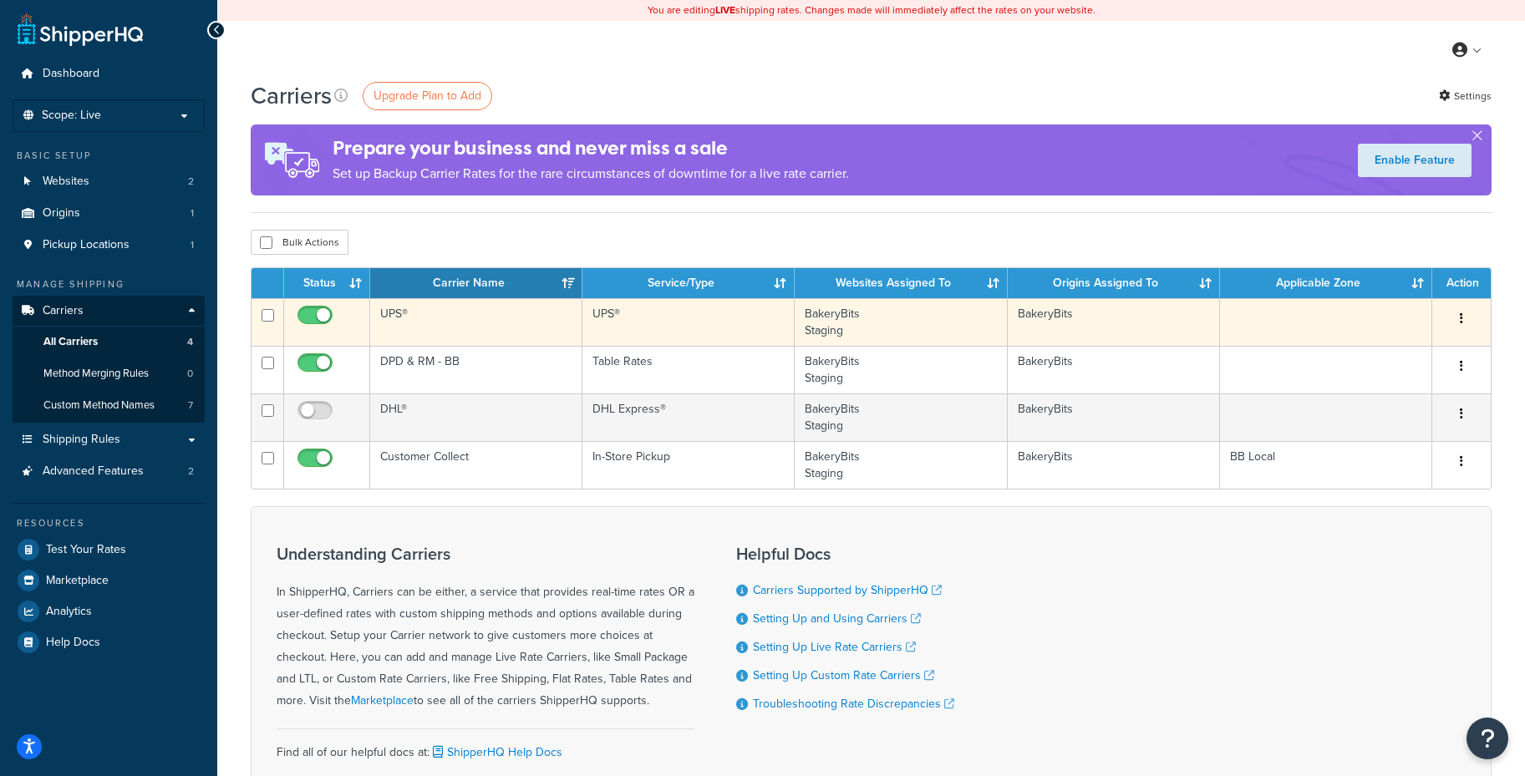
click at [1460, 317] on icon "button" at bounding box center [1461, 318] width 3 height 12
click at [1363, 353] on link "Edit" at bounding box center [1394, 353] width 132 height 34
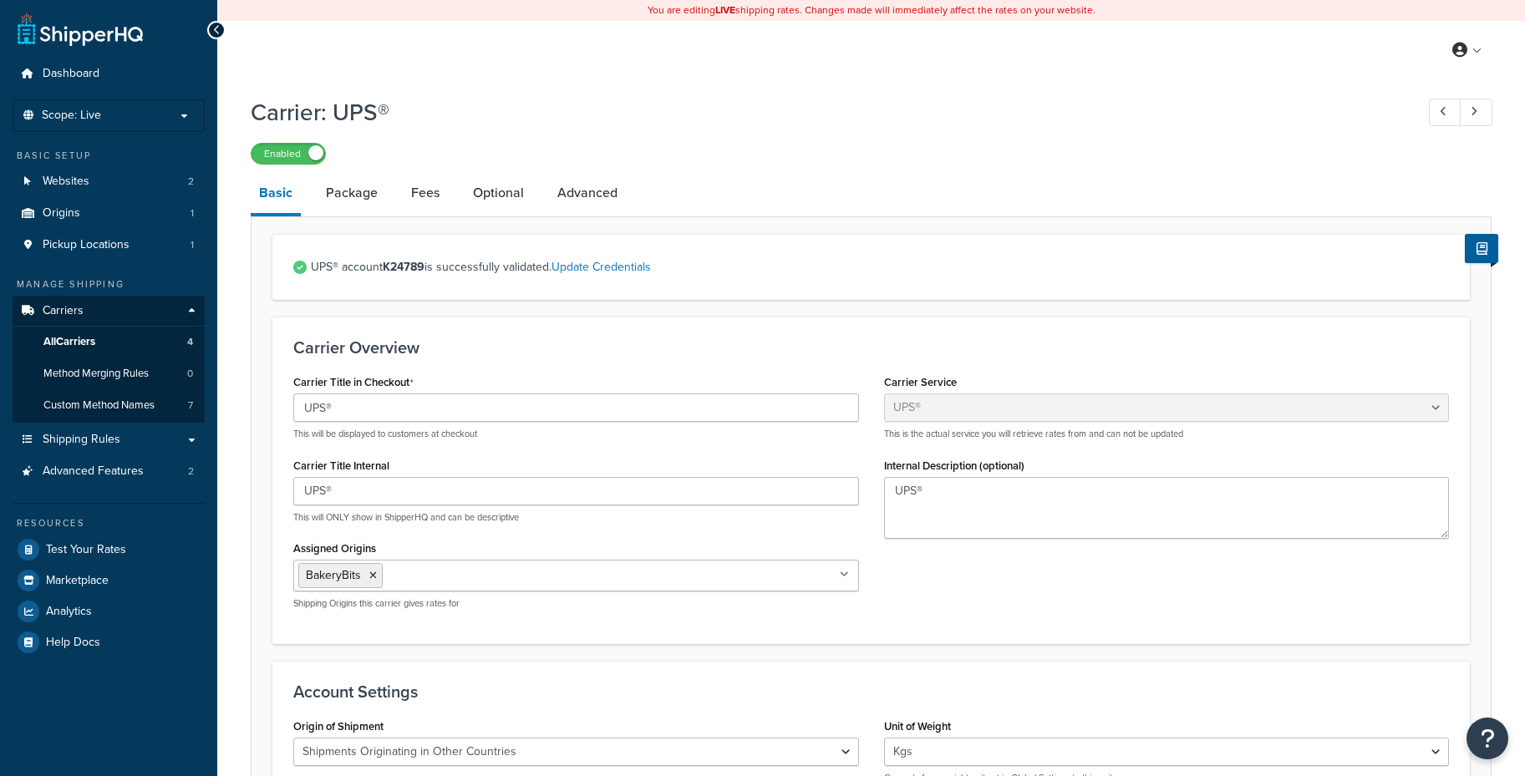
select select "ups"
select select "row"
select select "kg"
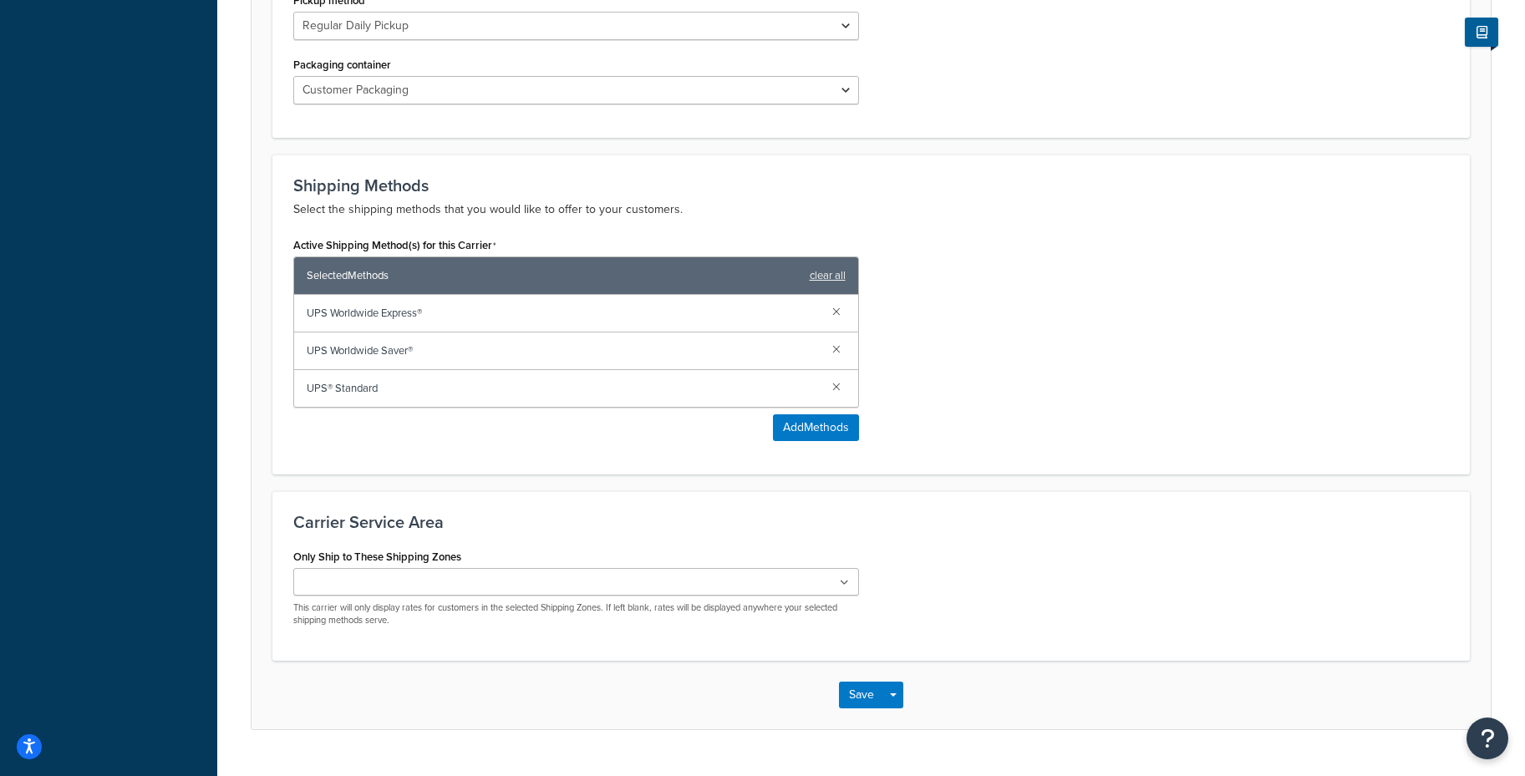
scroll to position [912, 0]
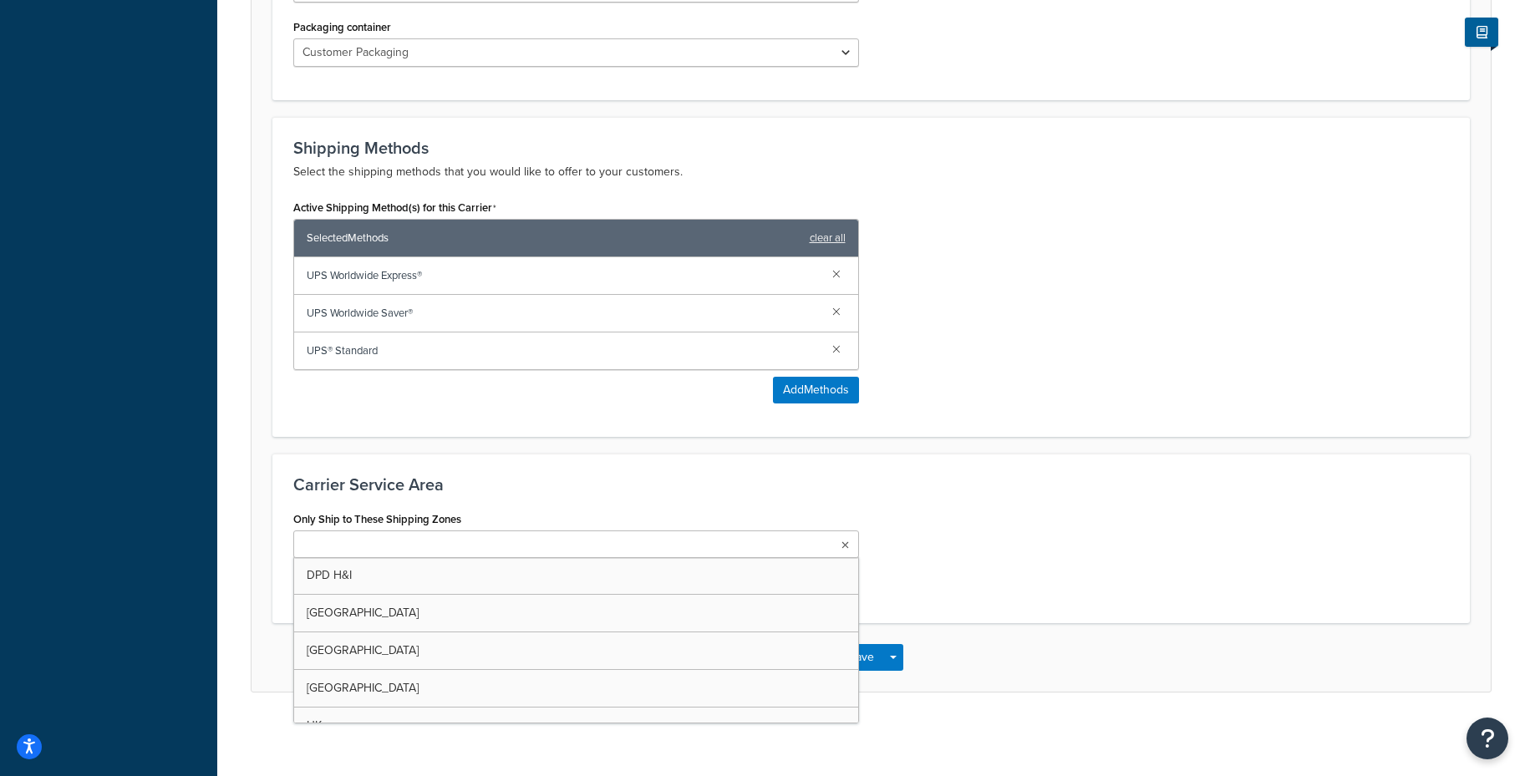
click at [688, 551] on ul at bounding box center [576, 545] width 566 height 28
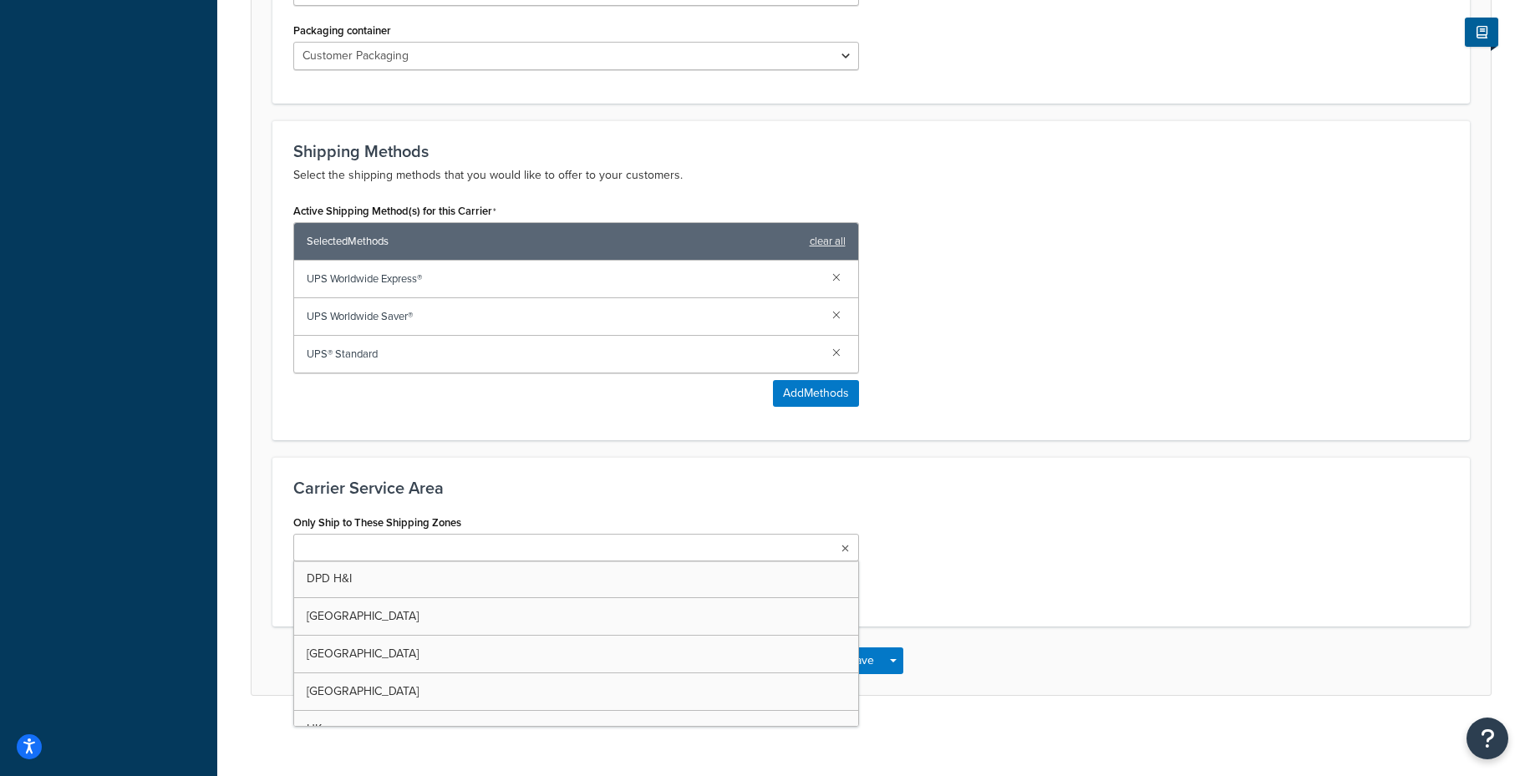
click at [691, 507] on div "Carrier Service Area Only Ship to These Shipping Zones DPD H&I Ireland Hungary …" at bounding box center [870, 542] width 1197 height 170
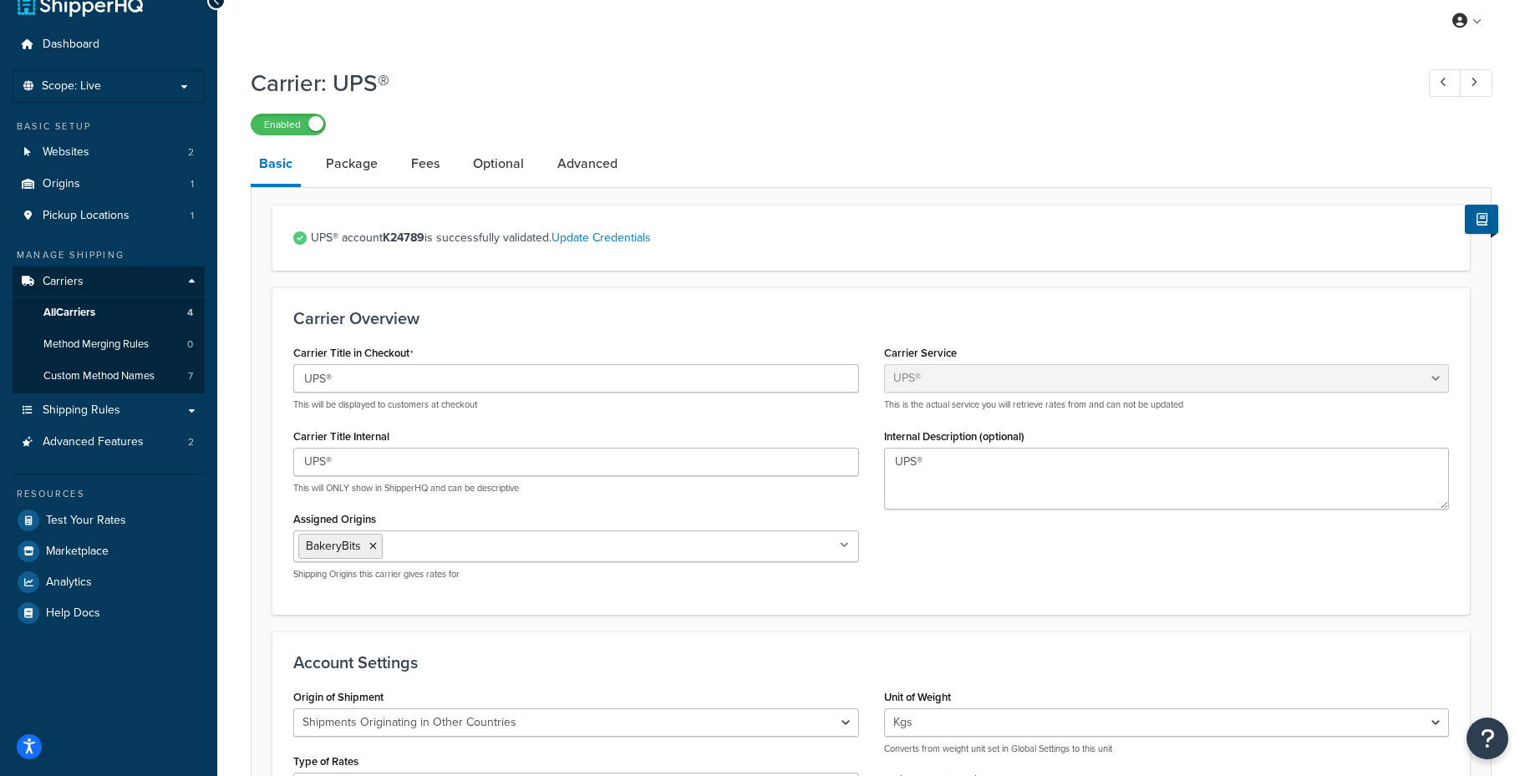
scroll to position [0, 0]
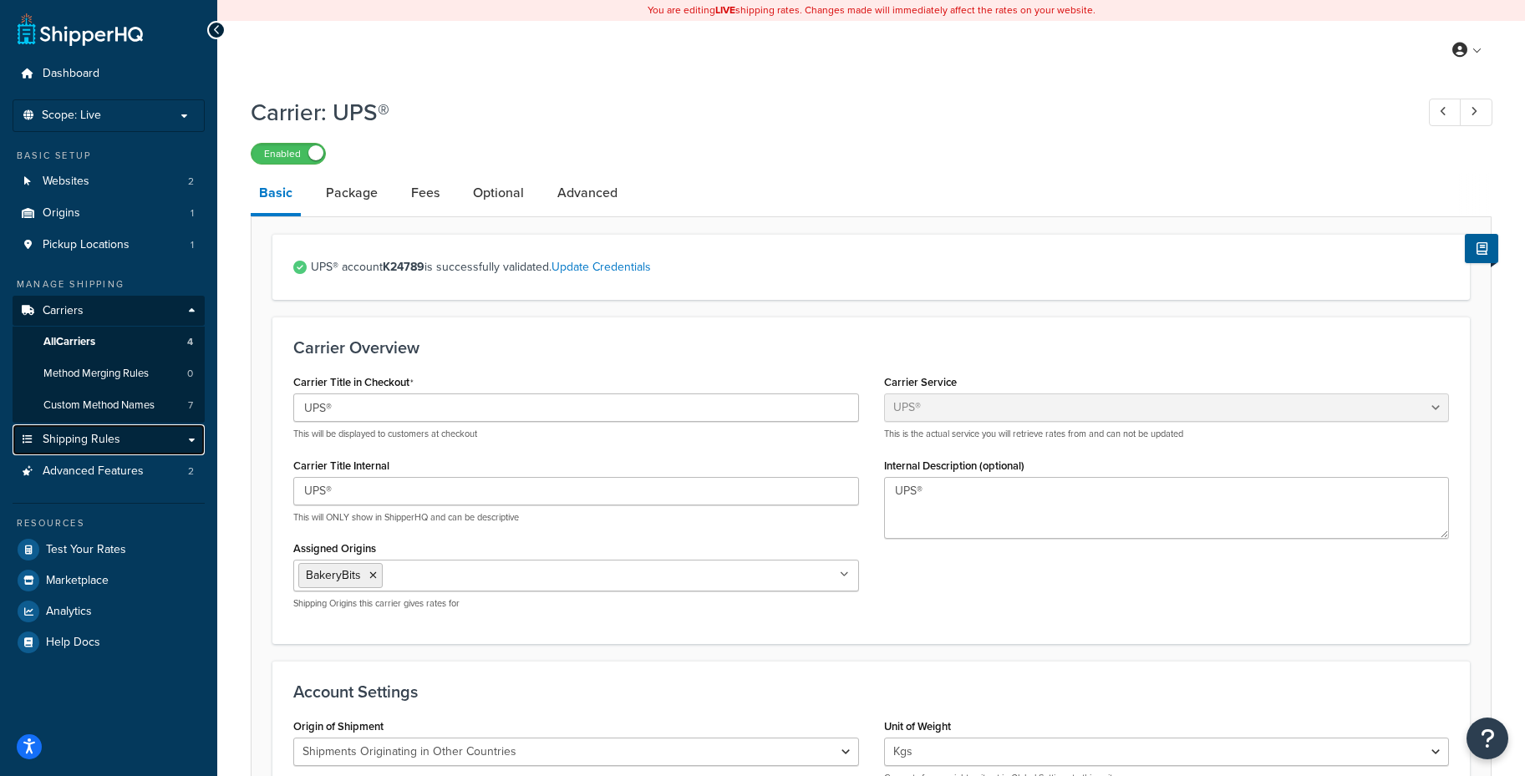
click at [143, 440] on link "Shipping Rules" at bounding box center [109, 439] width 192 height 31
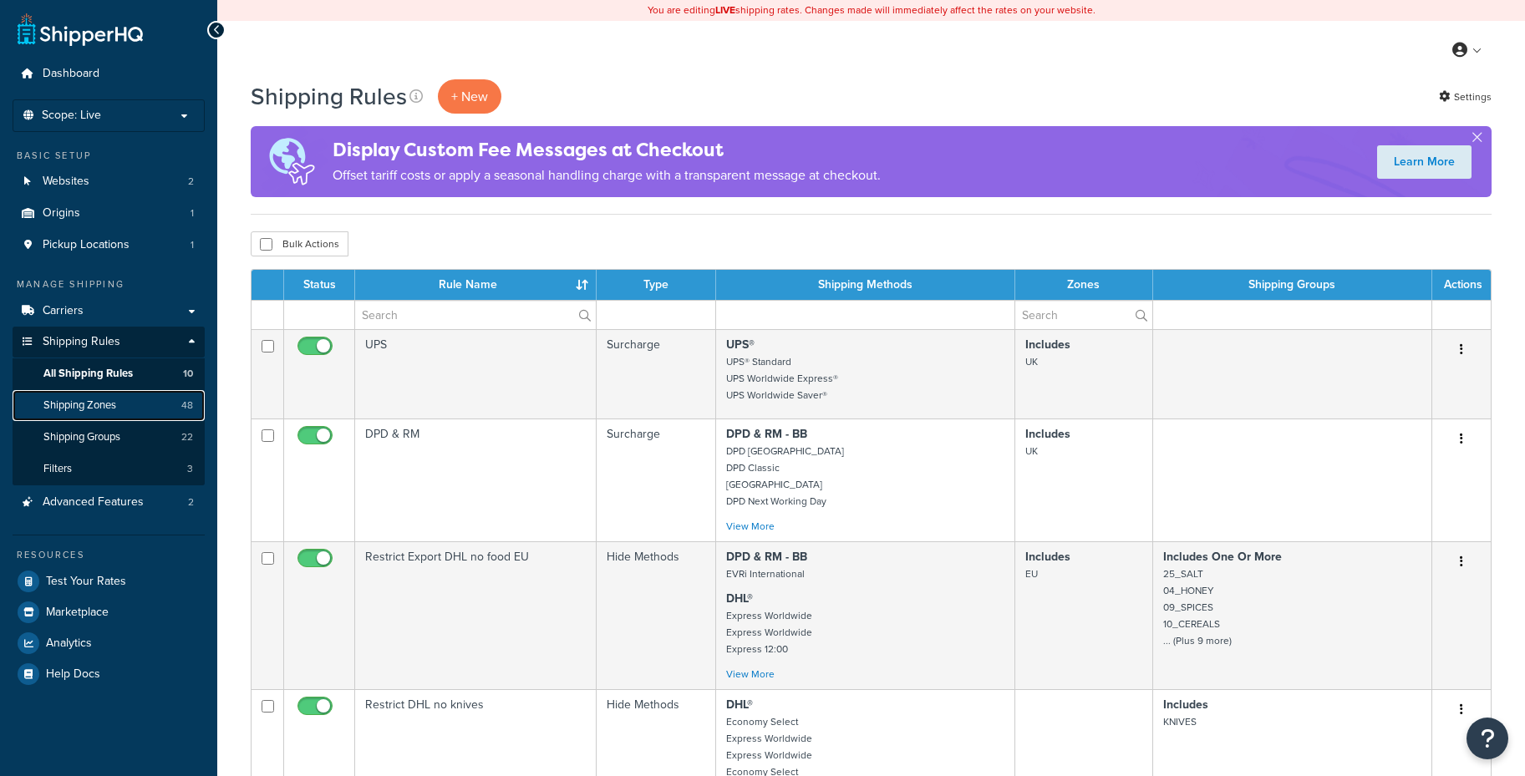
click at [145, 408] on link "Shipping Zones 48" at bounding box center [109, 405] width 192 height 31
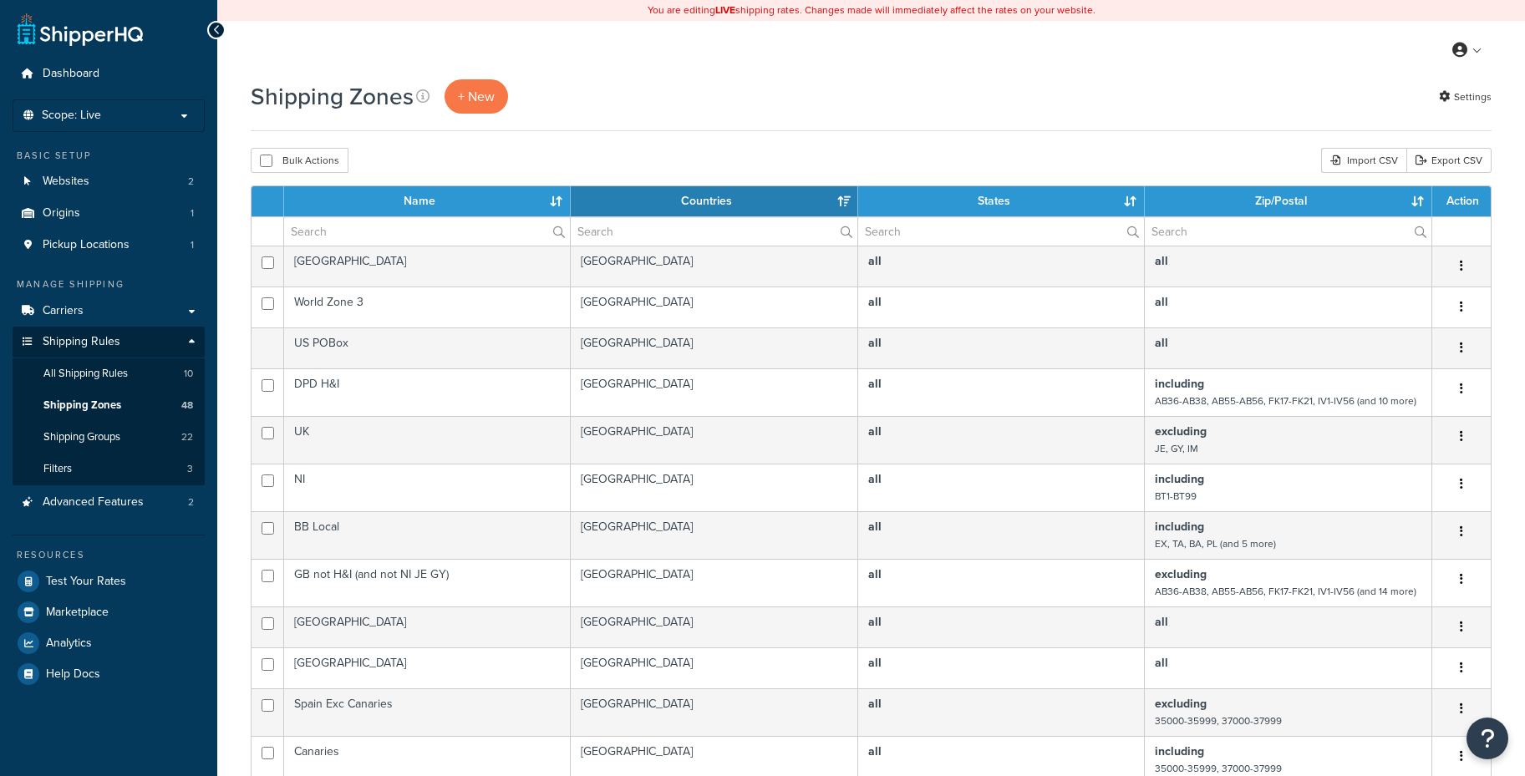
select select "15"
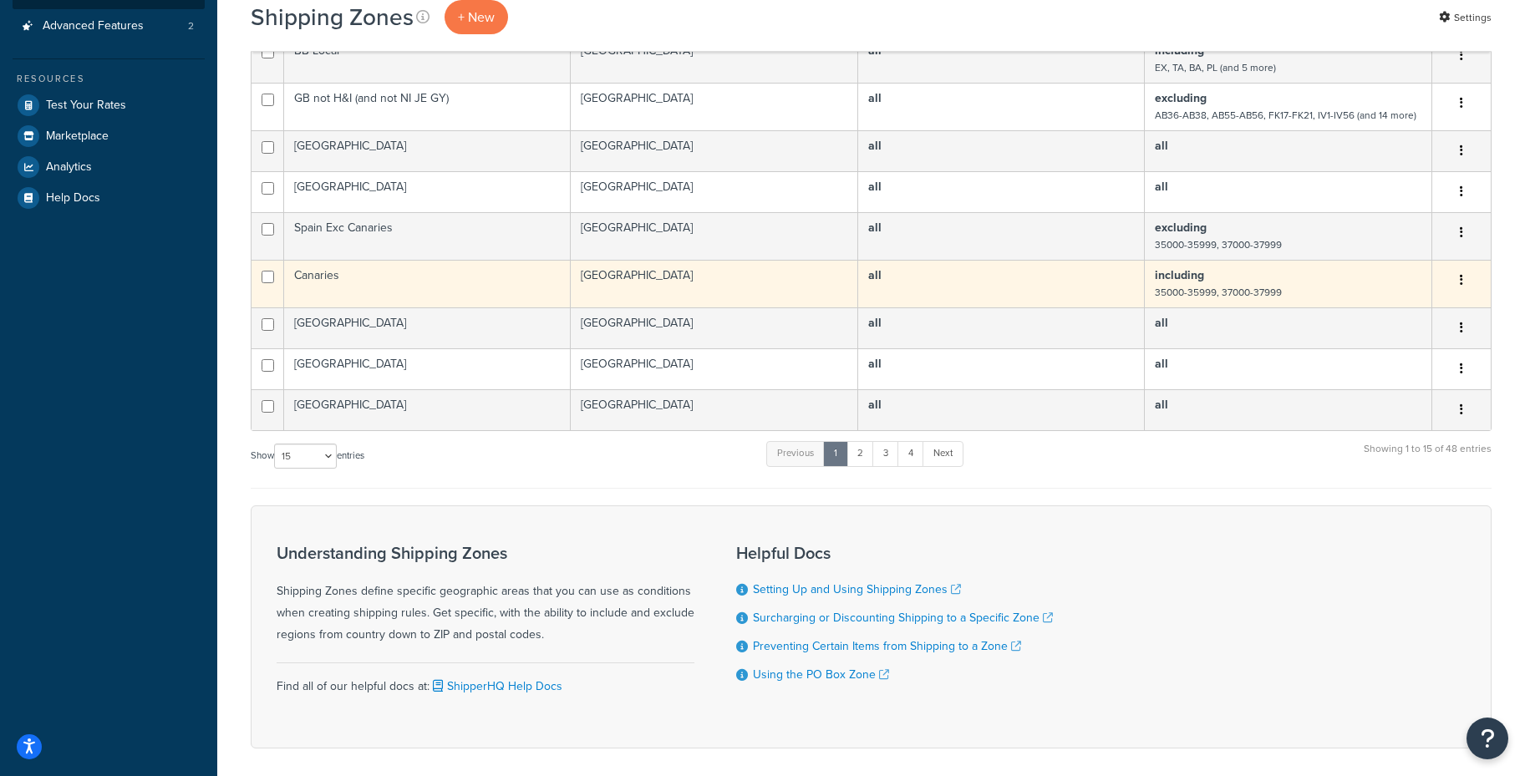
scroll to position [474, 0]
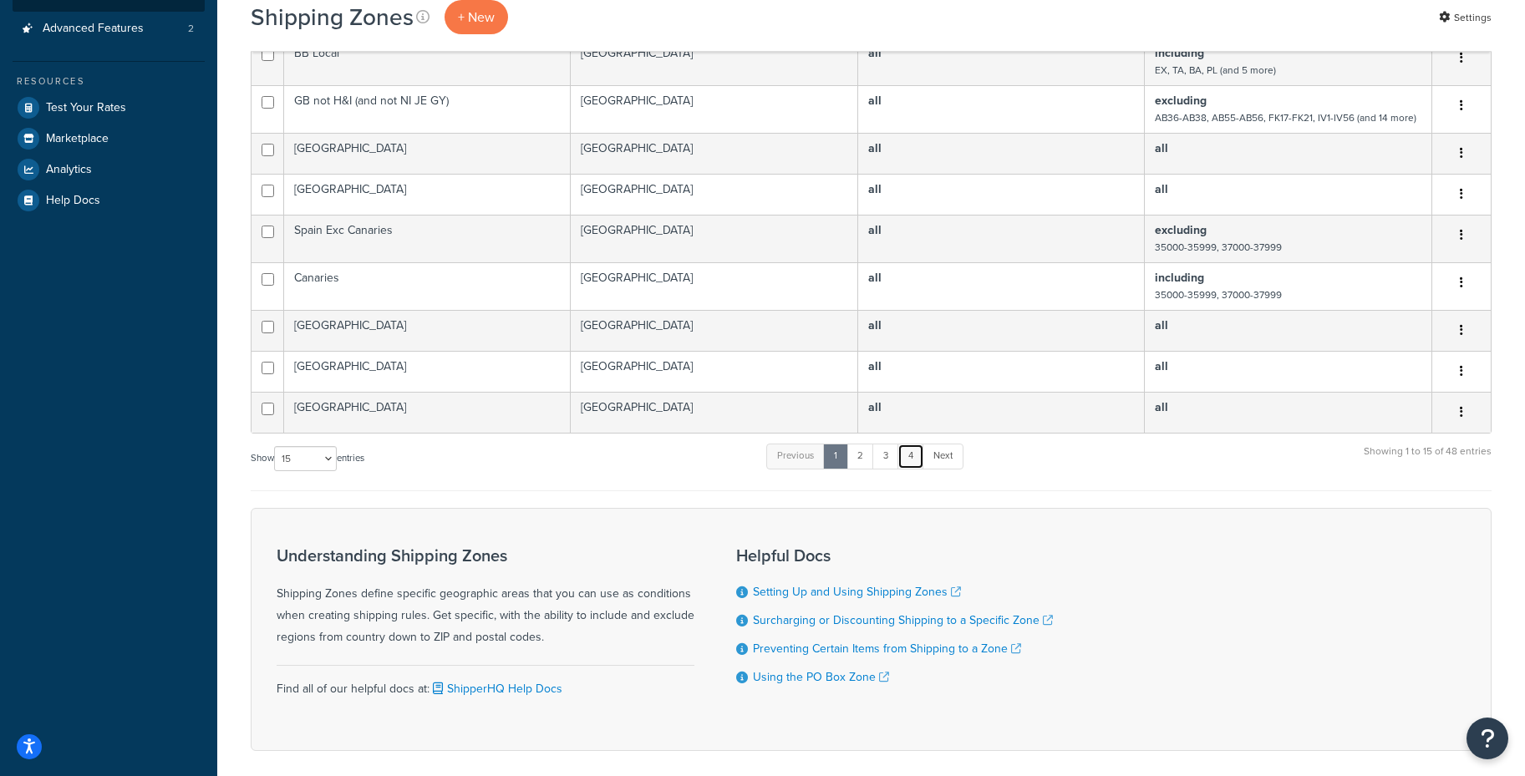
click at [911, 460] on link "4" at bounding box center [910, 456] width 27 height 25
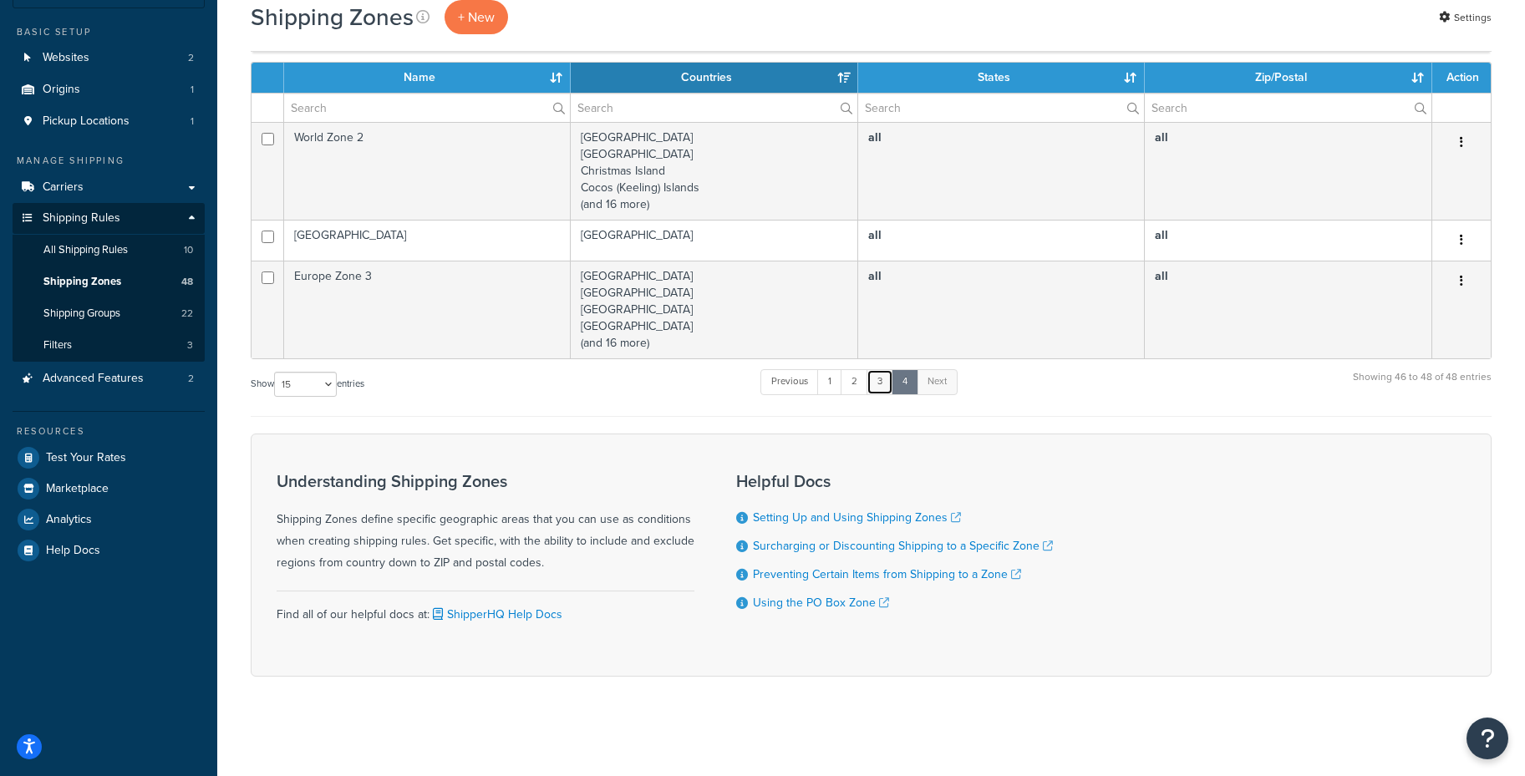
click at [883, 384] on link "3" at bounding box center [879, 381] width 27 height 25
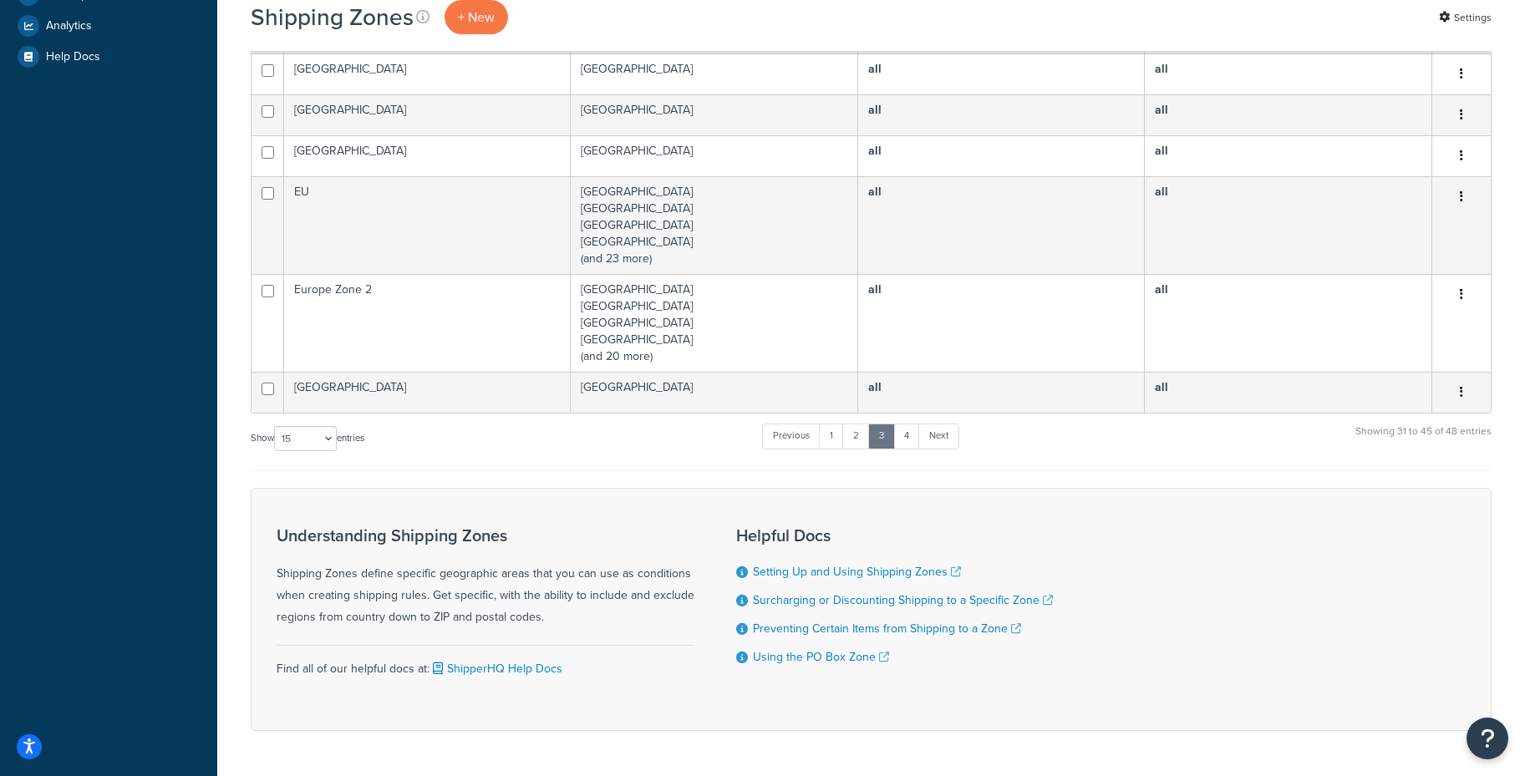
scroll to position [672, 0]
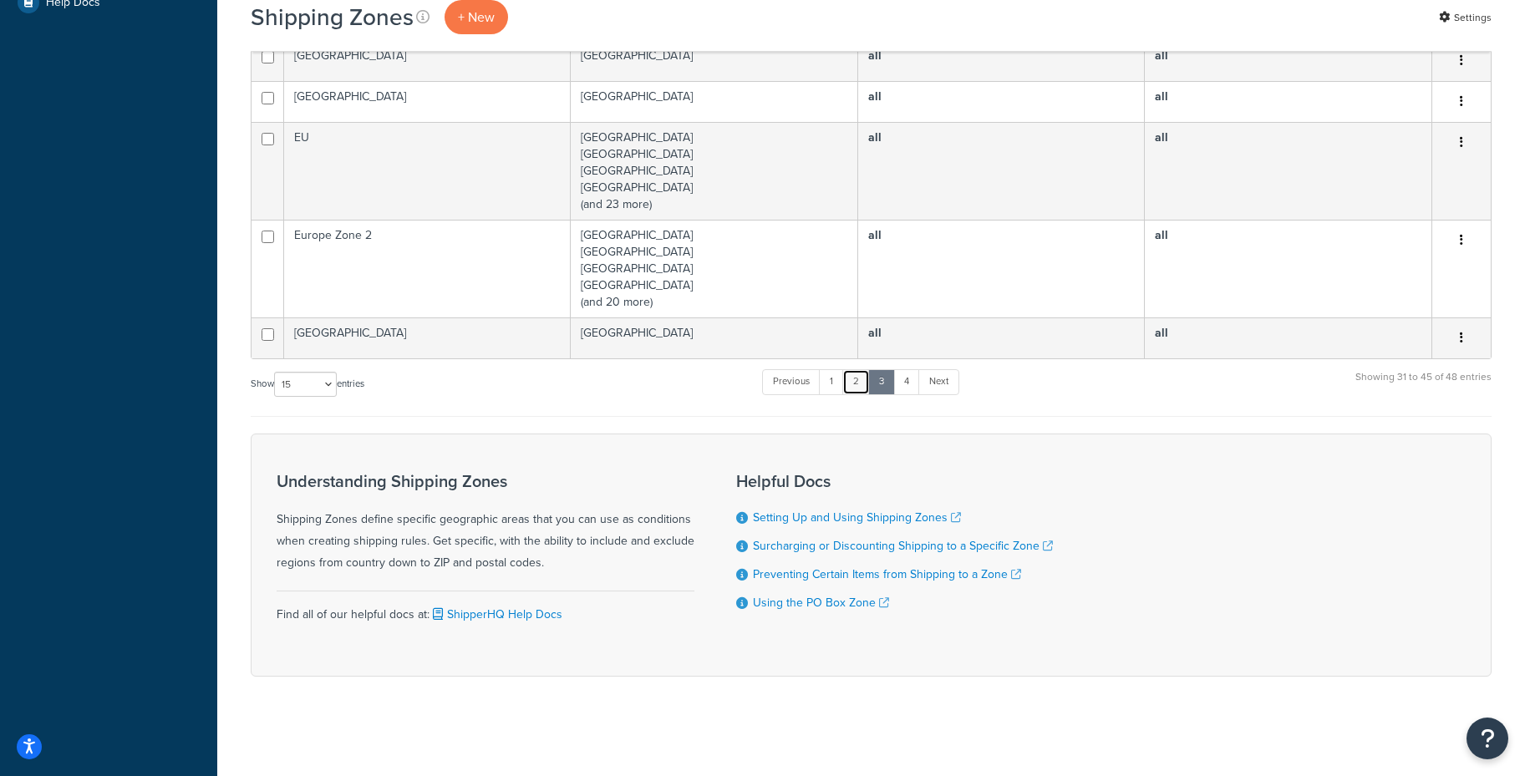
click at [864, 388] on link "2" at bounding box center [856, 381] width 28 height 25
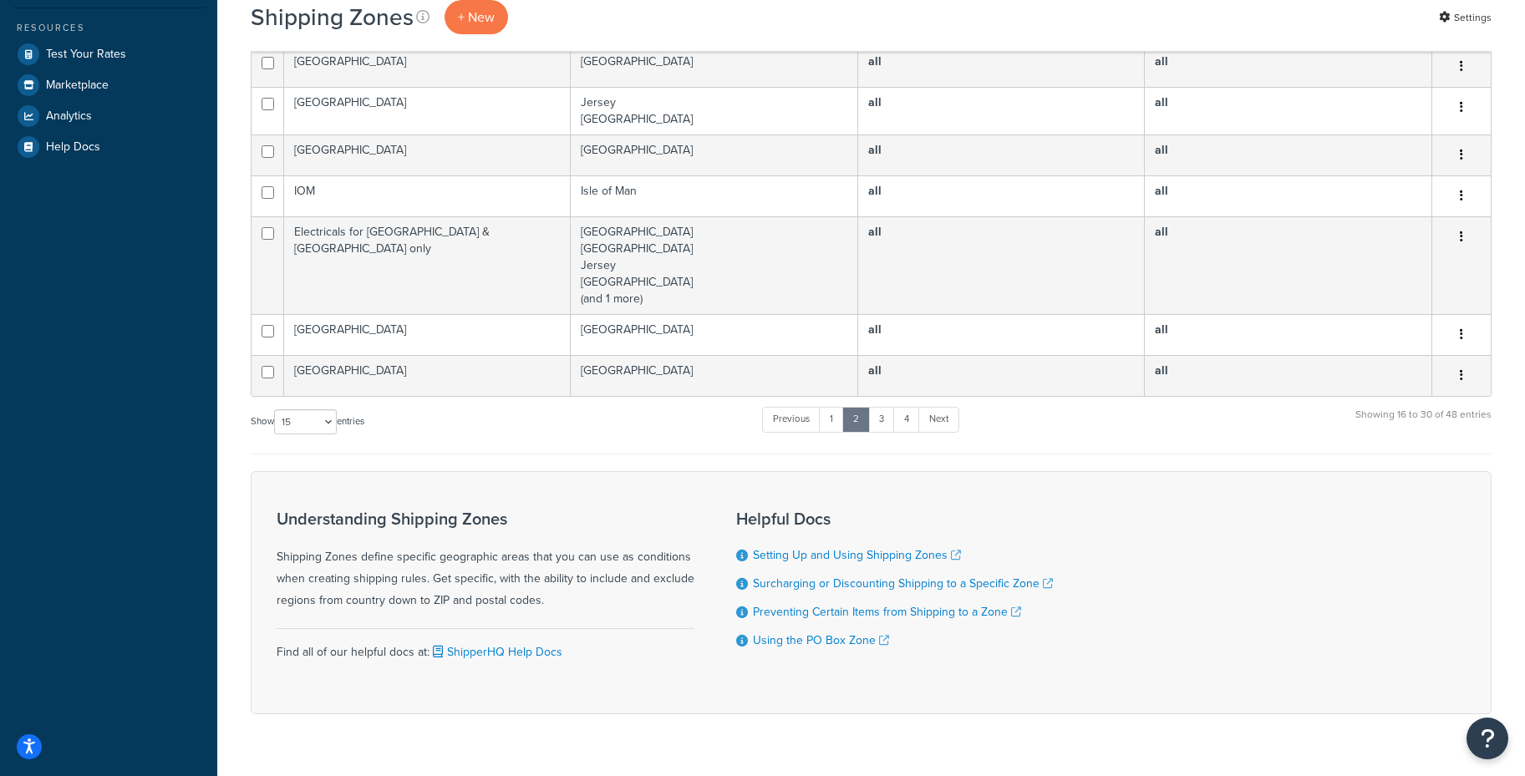
scroll to position [528, 0]
click at [832, 417] on link "1" at bounding box center [831, 418] width 25 height 25
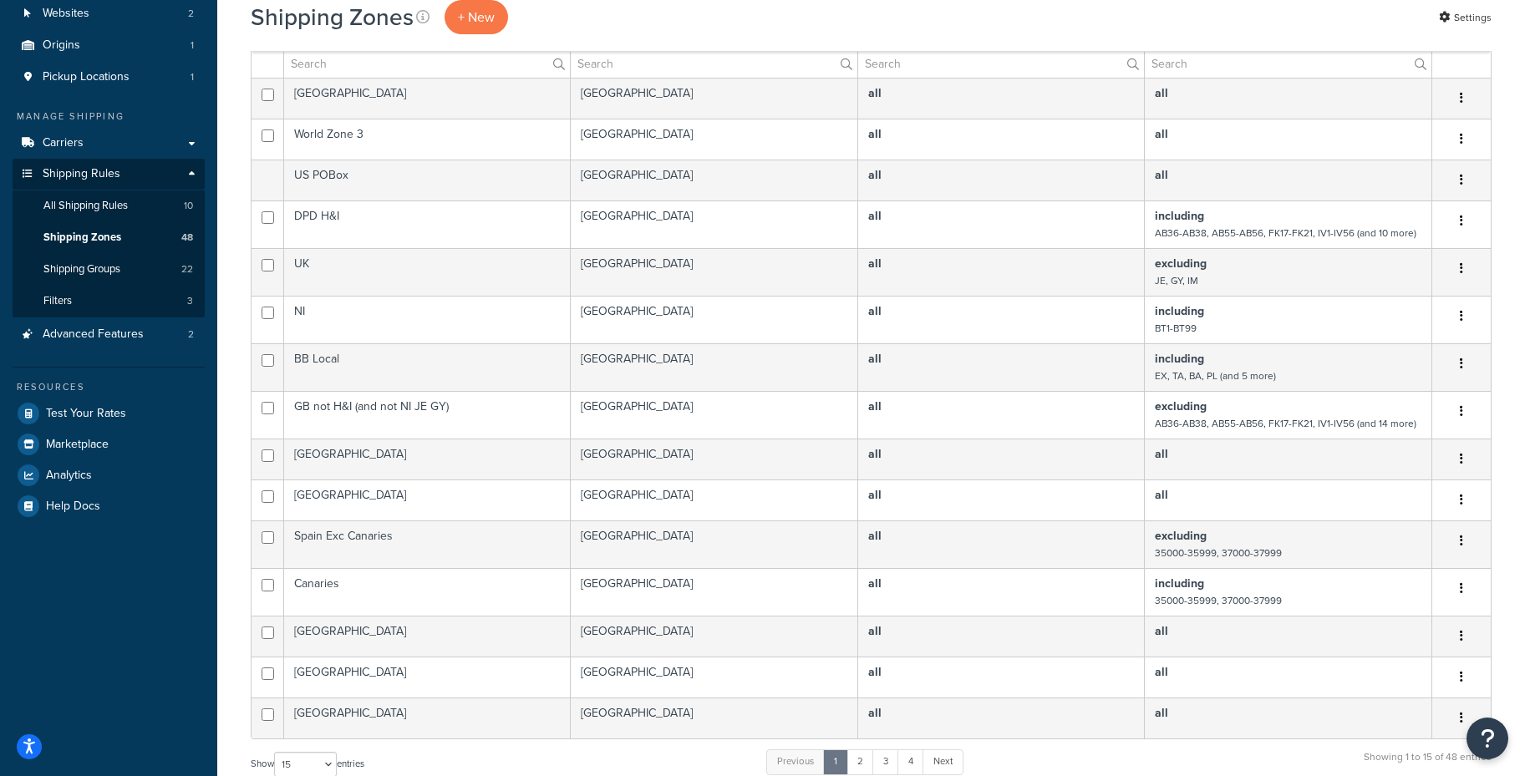
scroll to position [234, 0]
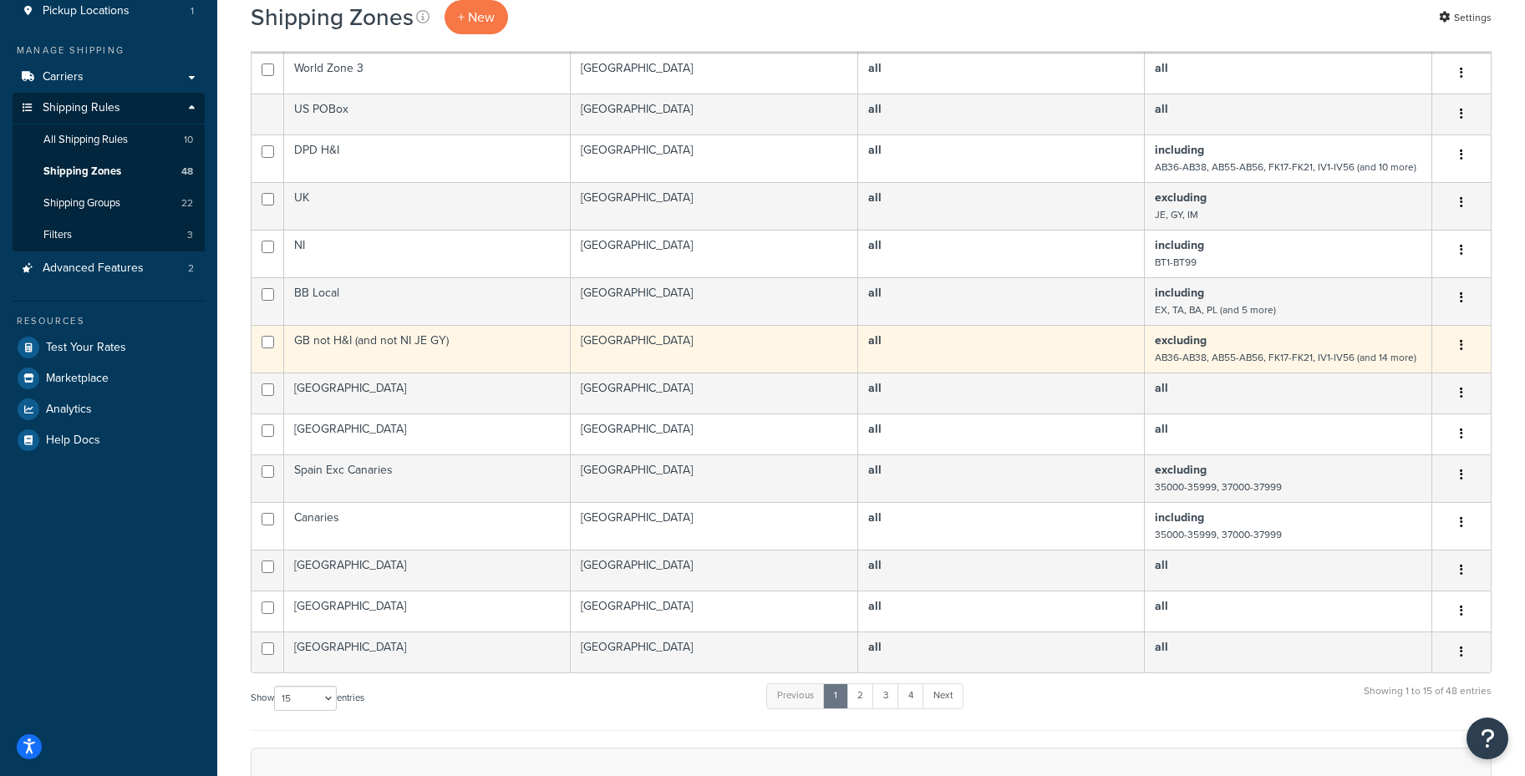
click at [1204, 360] on small "AB36-AB38, AB55-AB56, FK17-FK21, IV1-IV56 (and 14 more)" at bounding box center [1286, 357] width 262 height 15
click at [1460, 343] on icon "button" at bounding box center [1461, 345] width 3 height 12
click at [1381, 378] on link "Edit" at bounding box center [1394, 381] width 132 height 34
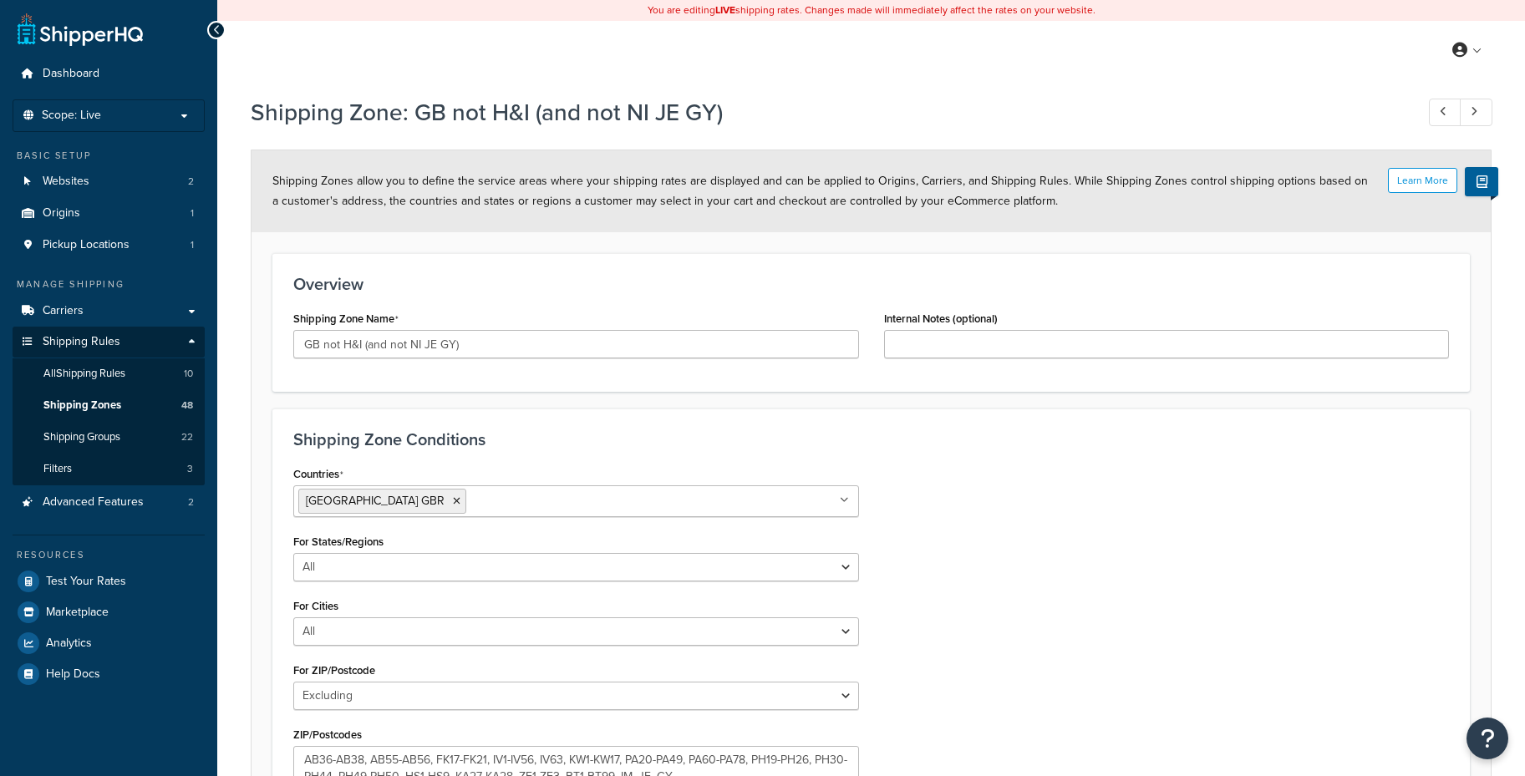
select select "excluding"
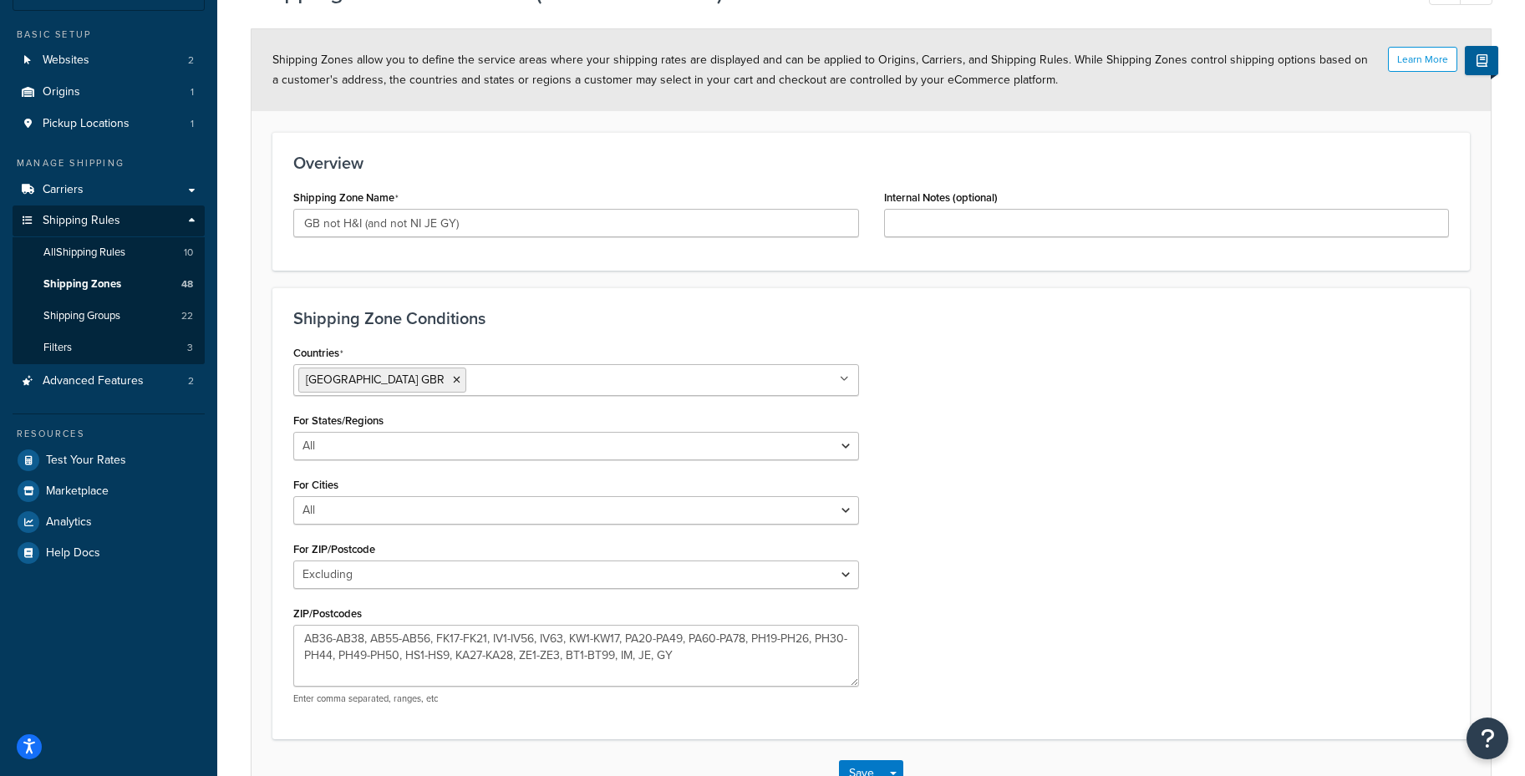
scroll to position [236, 0]
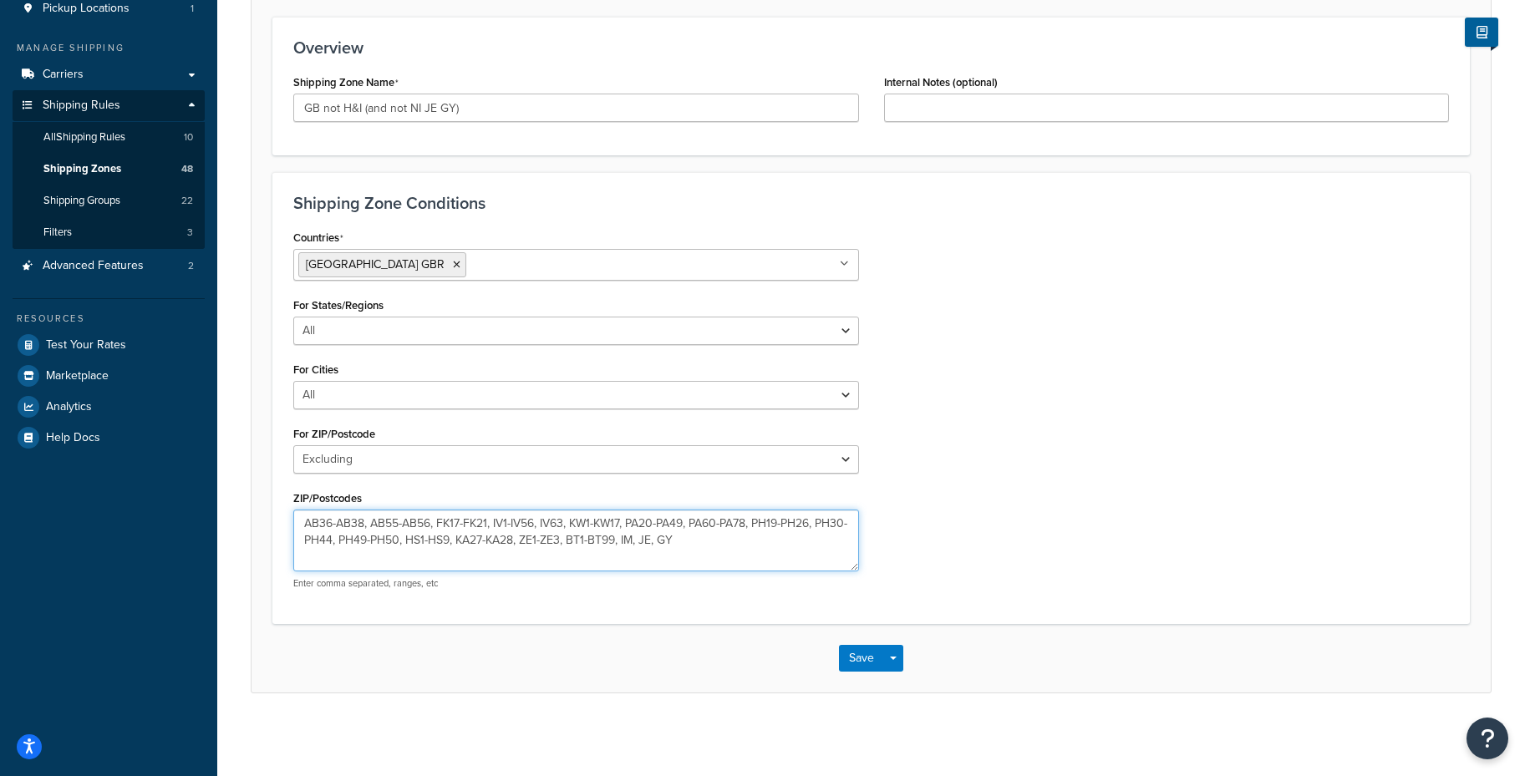
click at [704, 534] on textarea "AB36-AB38, AB55-AB56, FK17-FK21, IV1-IV56, IV63, KW1-KW17, PA20-PA49, PA60-PA78…" at bounding box center [576, 541] width 566 height 62
click at [159, 177] on link "Shipping Zones 48" at bounding box center [109, 169] width 192 height 31
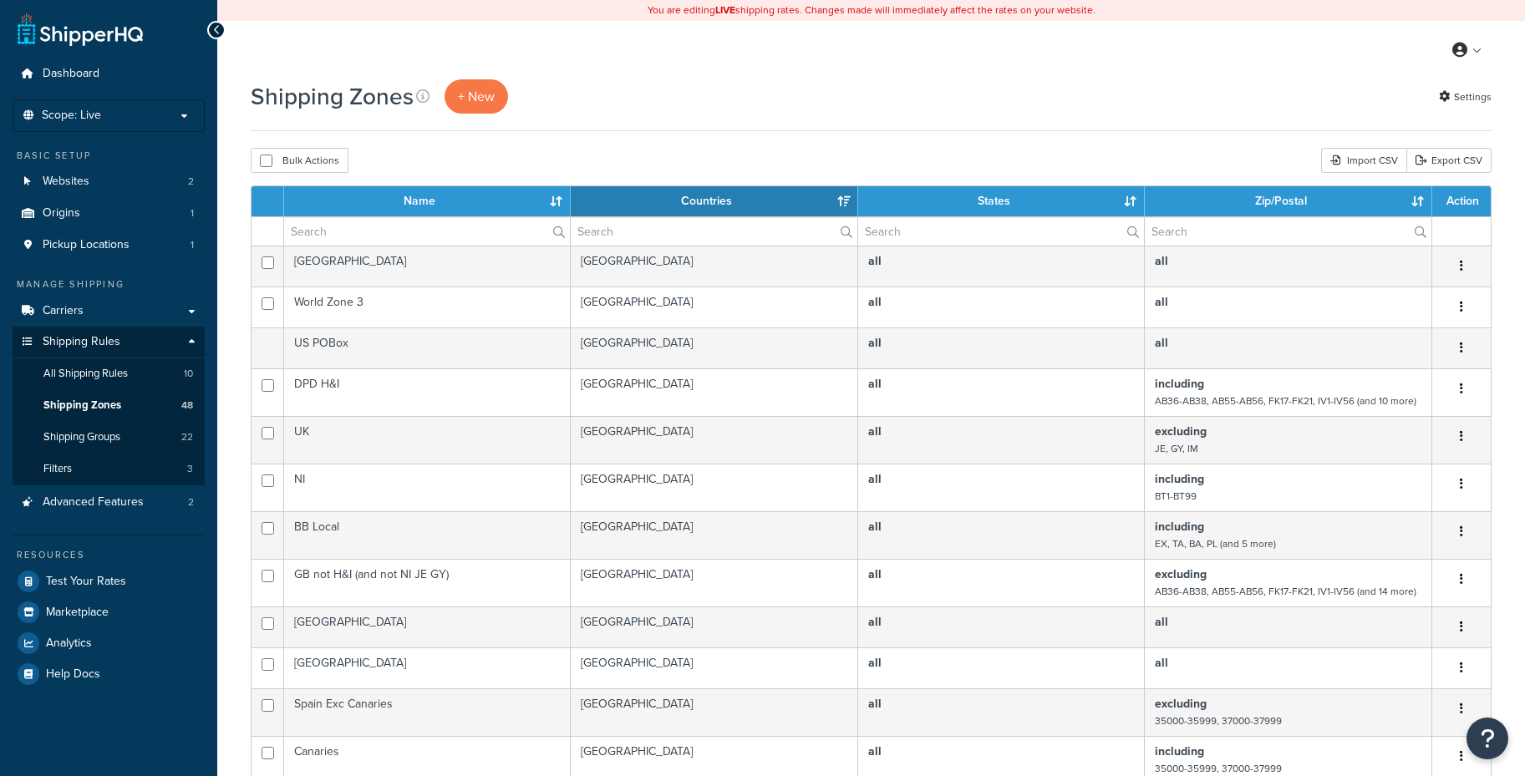
select select "15"
click at [477, 99] on span "+ New" at bounding box center [476, 96] width 37 height 19
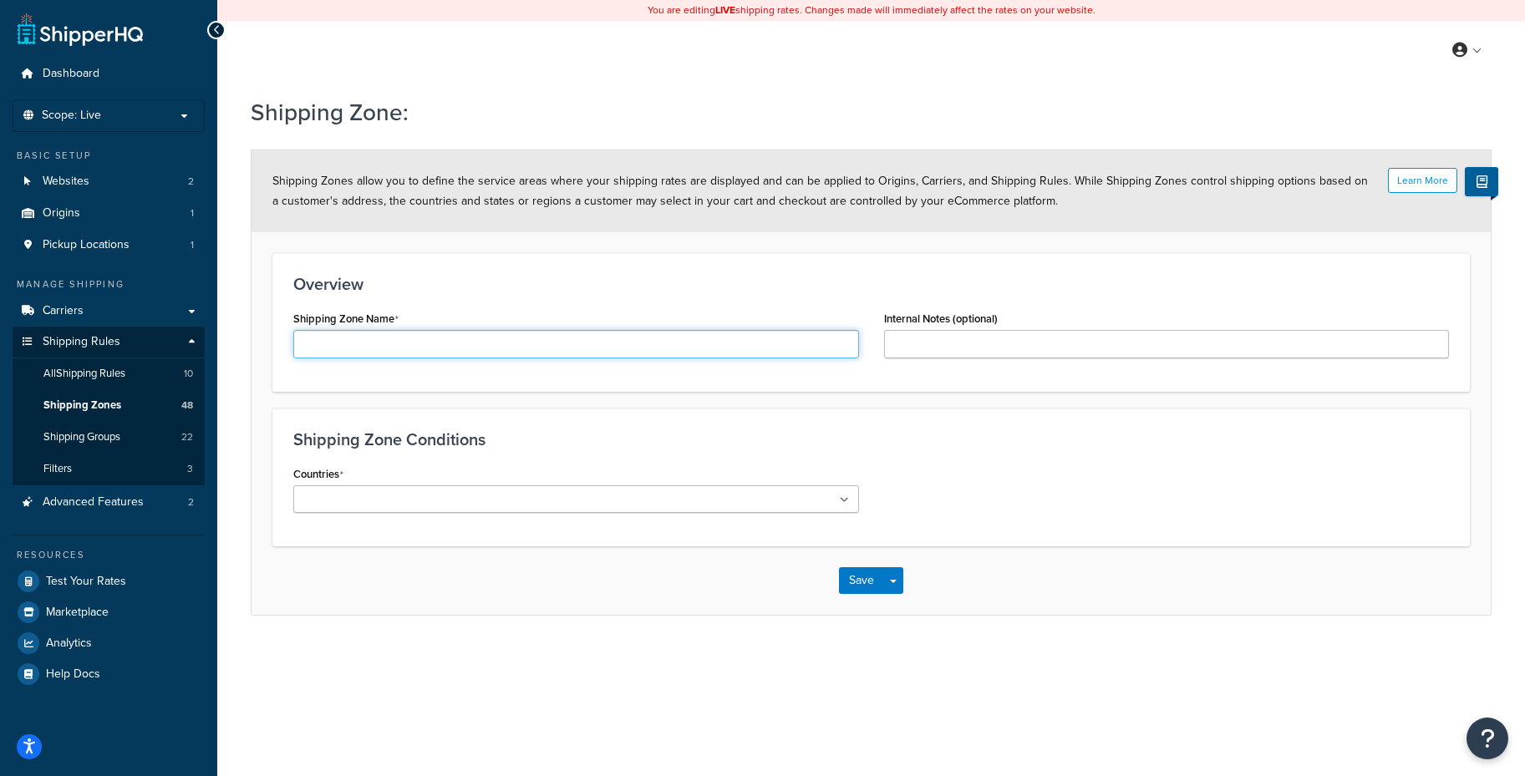
click at [578, 346] on input "Shipping Zone Name" at bounding box center [576, 344] width 566 height 28
type input "Everywhere except mainland GB not H&I"
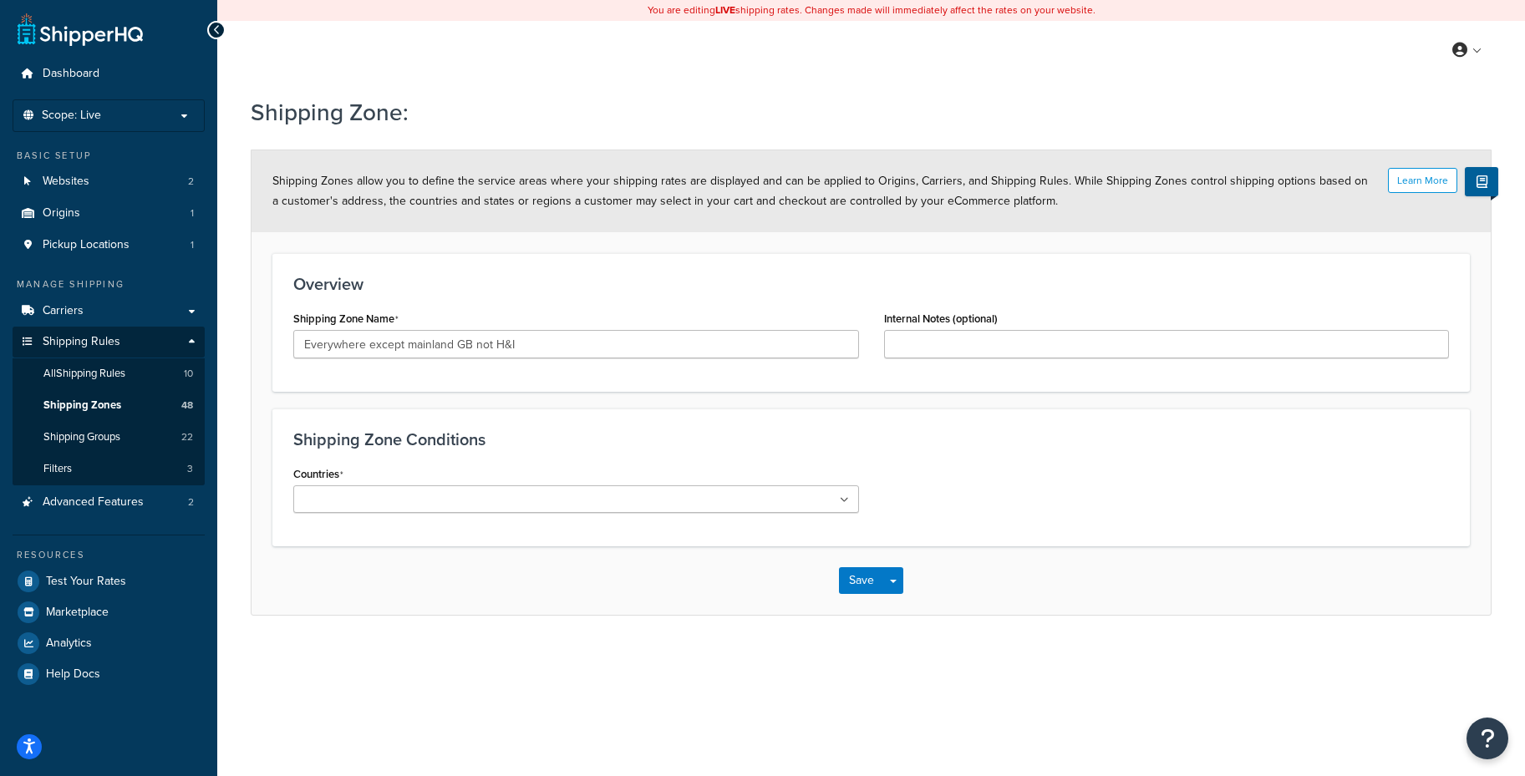
click at [568, 500] on ul at bounding box center [576, 499] width 566 height 28
drag, startPoint x: 961, startPoint y: 563, endPoint x: 923, endPoint y: 575, distance: 39.4
click at [961, 563] on div "Save Save Dropdown Save and Edit Save and Duplicate Save and Create New" at bounding box center [870, 585] width 1239 height 69
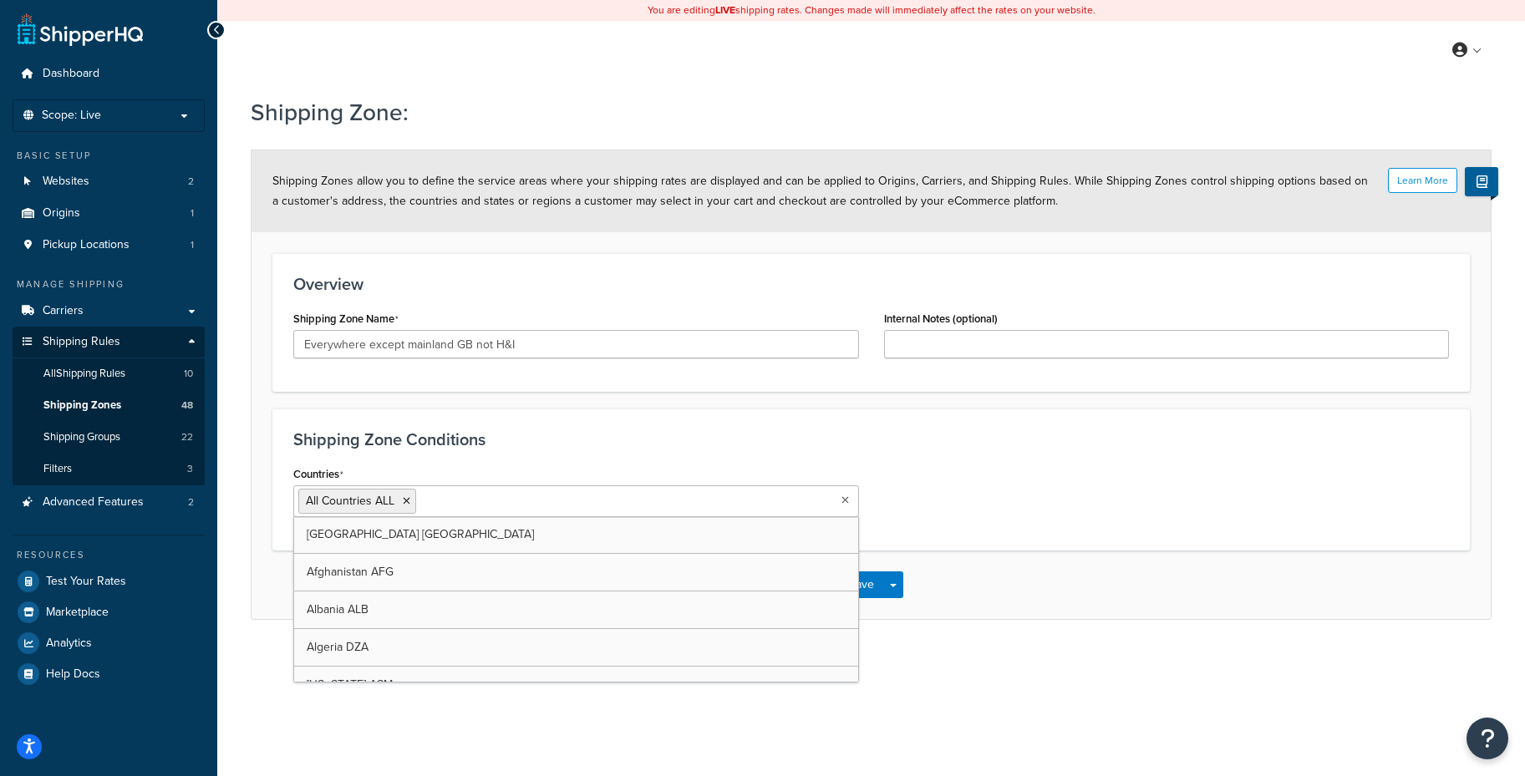
click at [828, 512] on ul "All Countries ALL" at bounding box center [576, 501] width 566 height 32
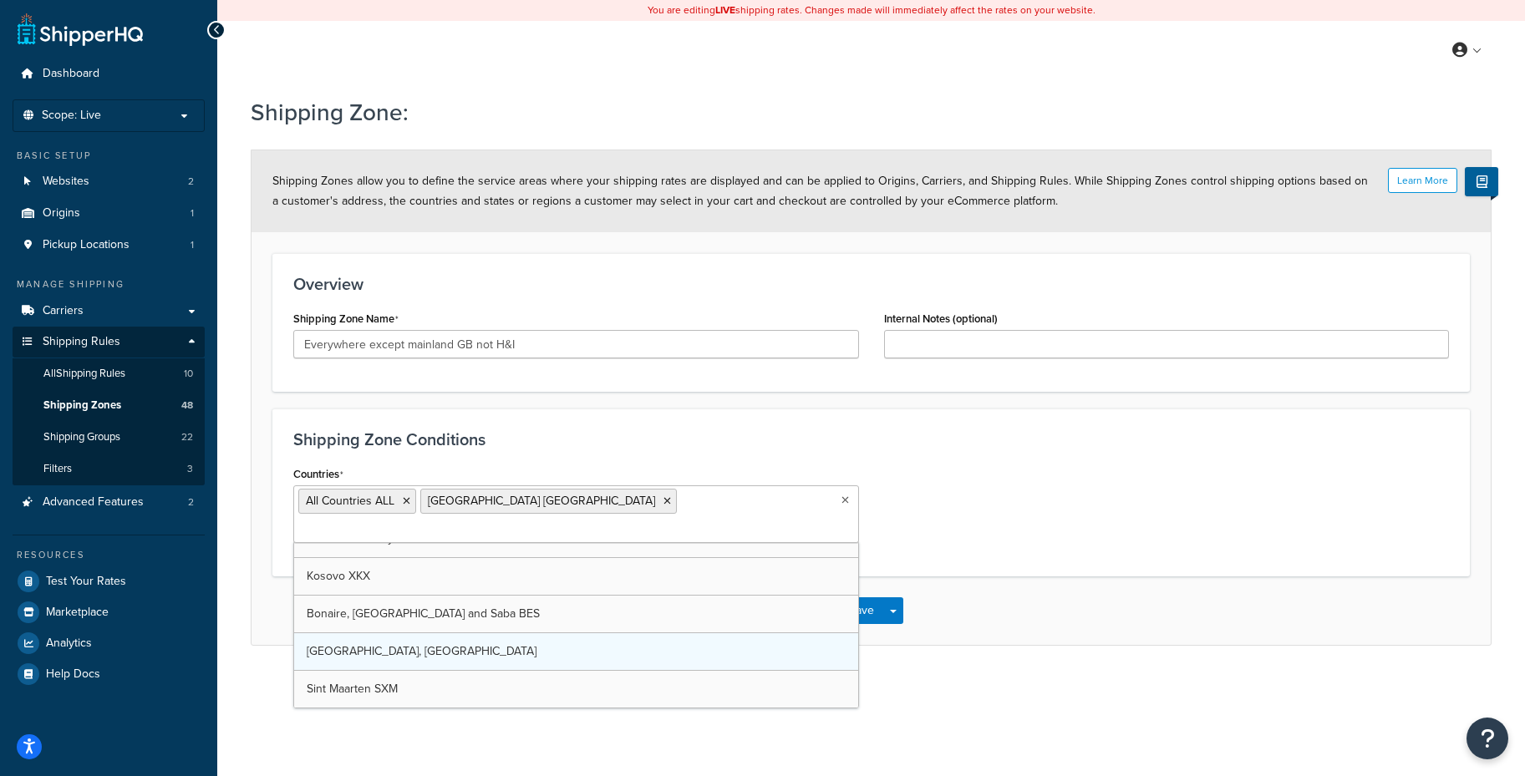
scroll to position [9233, 0]
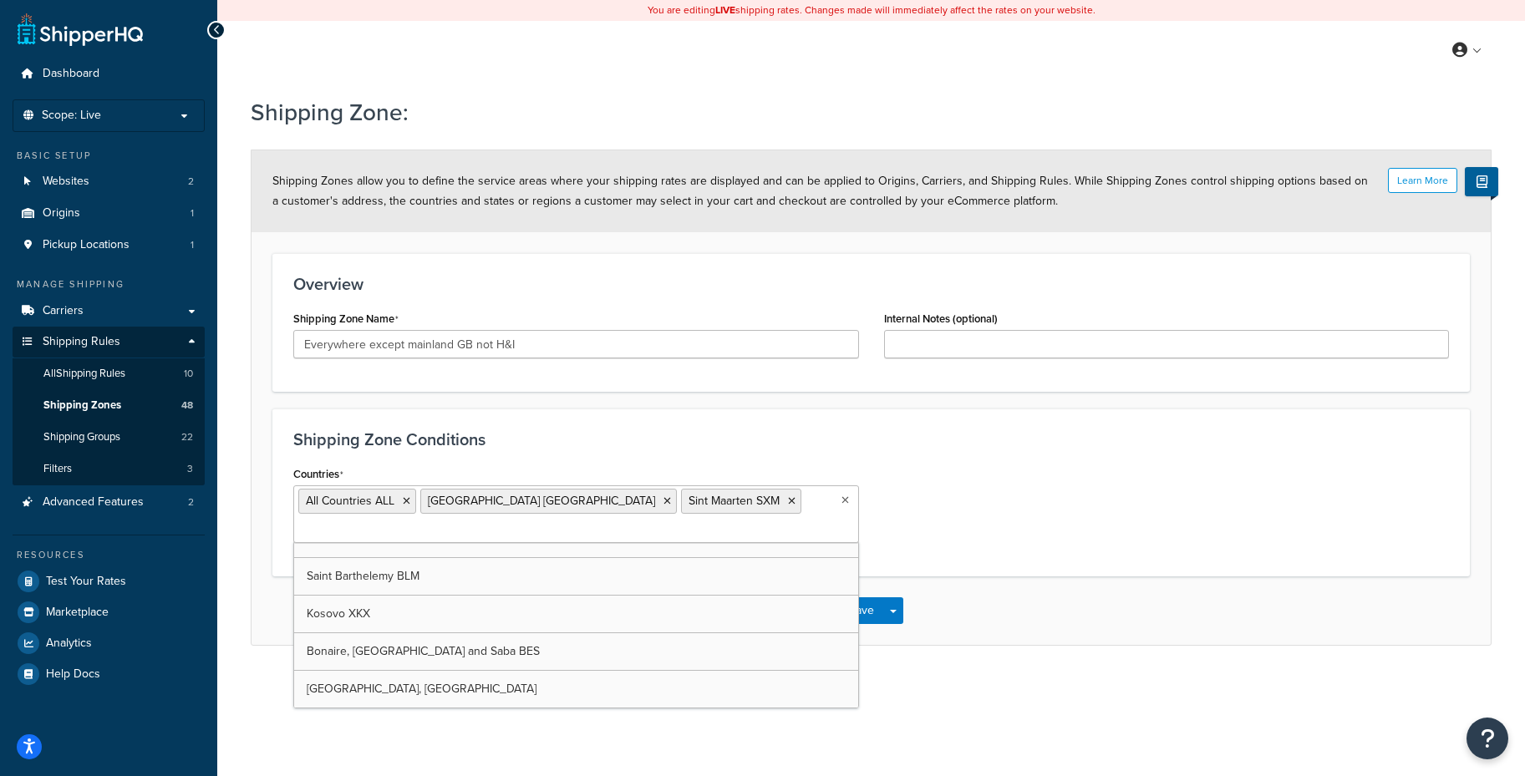
click at [841, 494] on ul "All Countries ALL [GEOGRAPHIC_DATA] [GEOGRAPHIC_DATA] [GEOGRAPHIC_DATA] SXM" at bounding box center [576, 514] width 566 height 58
click at [681, 505] on li "Sint Maarten SXM" at bounding box center [741, 501] width 120 height 25
click at [788, 501] on icon at bounding box center [792, 501] width 8 height 10
drag, startPoint x: 530, startPoint y: 501, endPoint x: 465, endPoint y: 500, distance: 64.4
click at [663, 501] on icon at bounding box center [667, 501] width 8 height 10
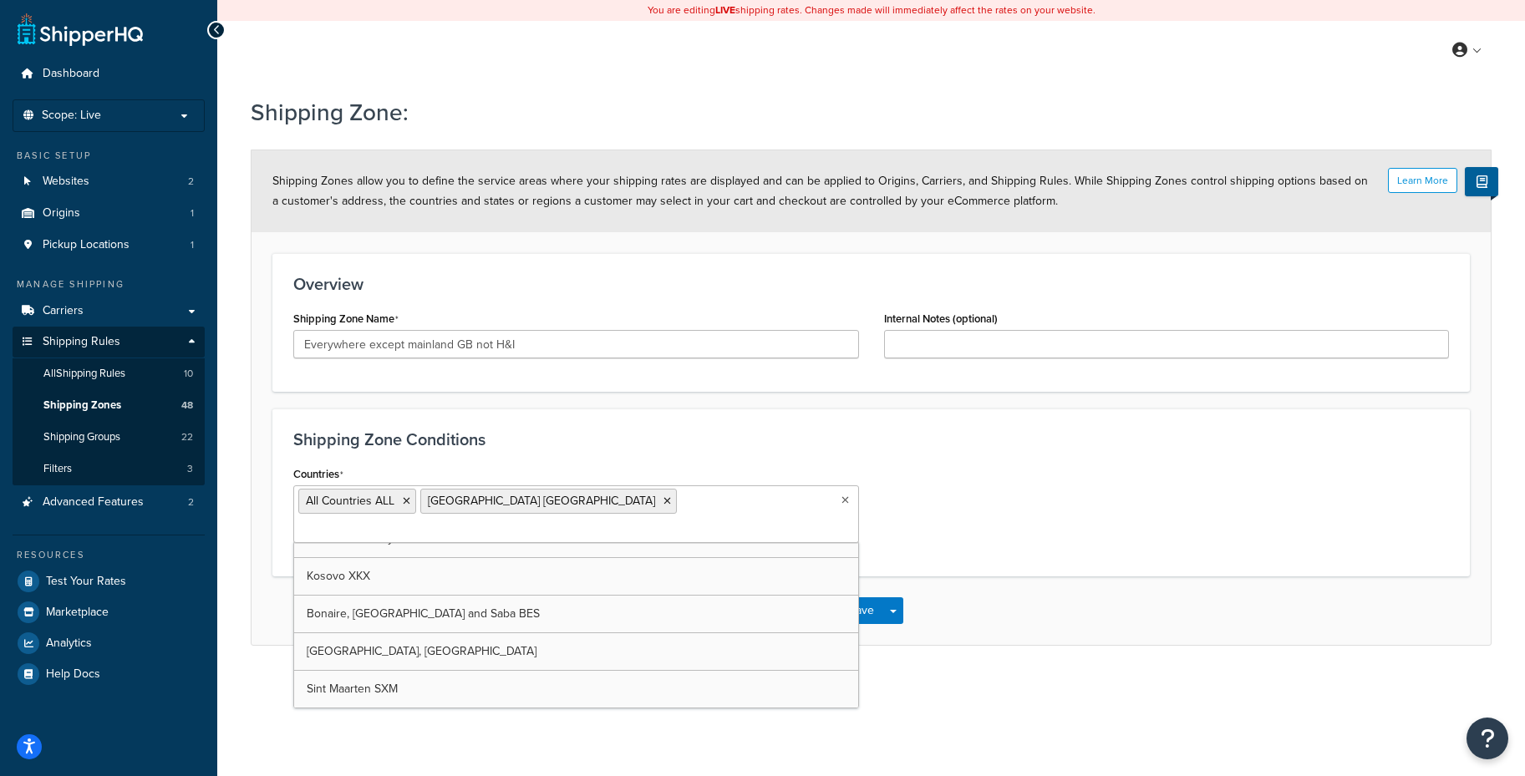
scroll to position [9308, 0]
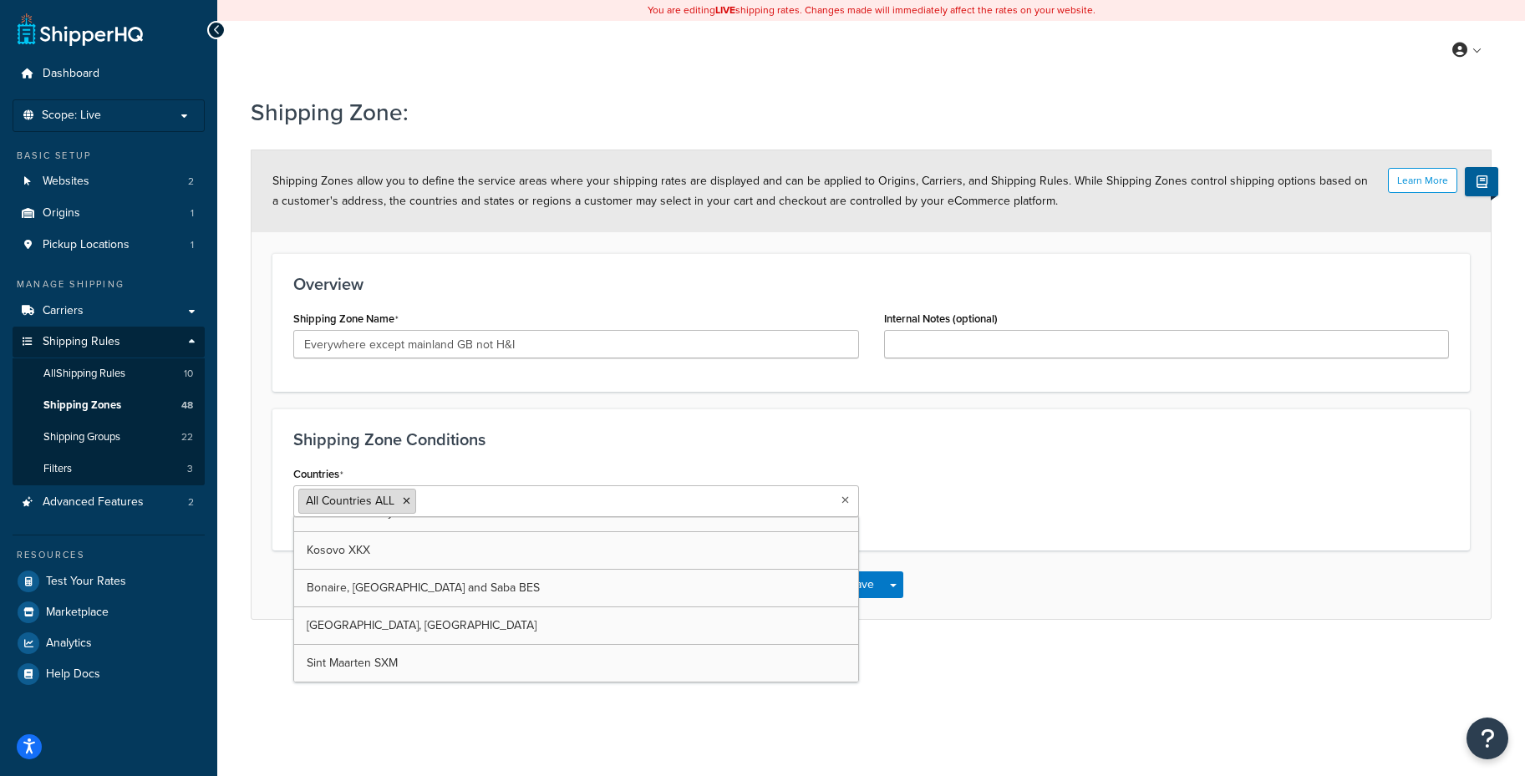
click at [411, 500] on li "All Countries ALL" at bounding box center [357, 501] width 118 height 25
click at [408, 501] on icon at bounding box center [407, 501] width 8 height 10
click at [1484, 730] on icon "Open Resource Center" at bounding box center [1488, 738] width 16 height 23
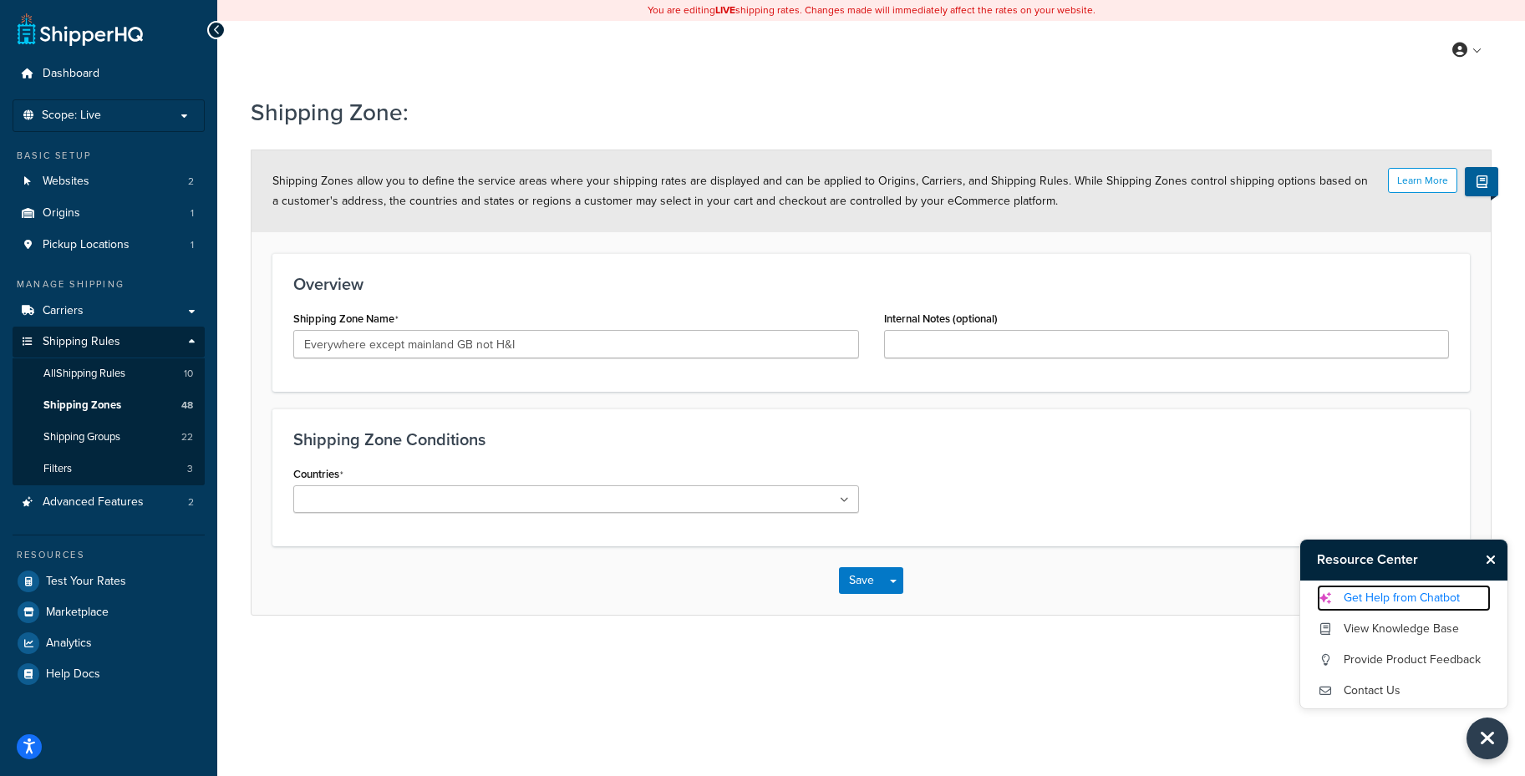
click at [1379, 596] on link "Get Help from Chatbot" at bounding box center [1404, 598] width 174 height 27
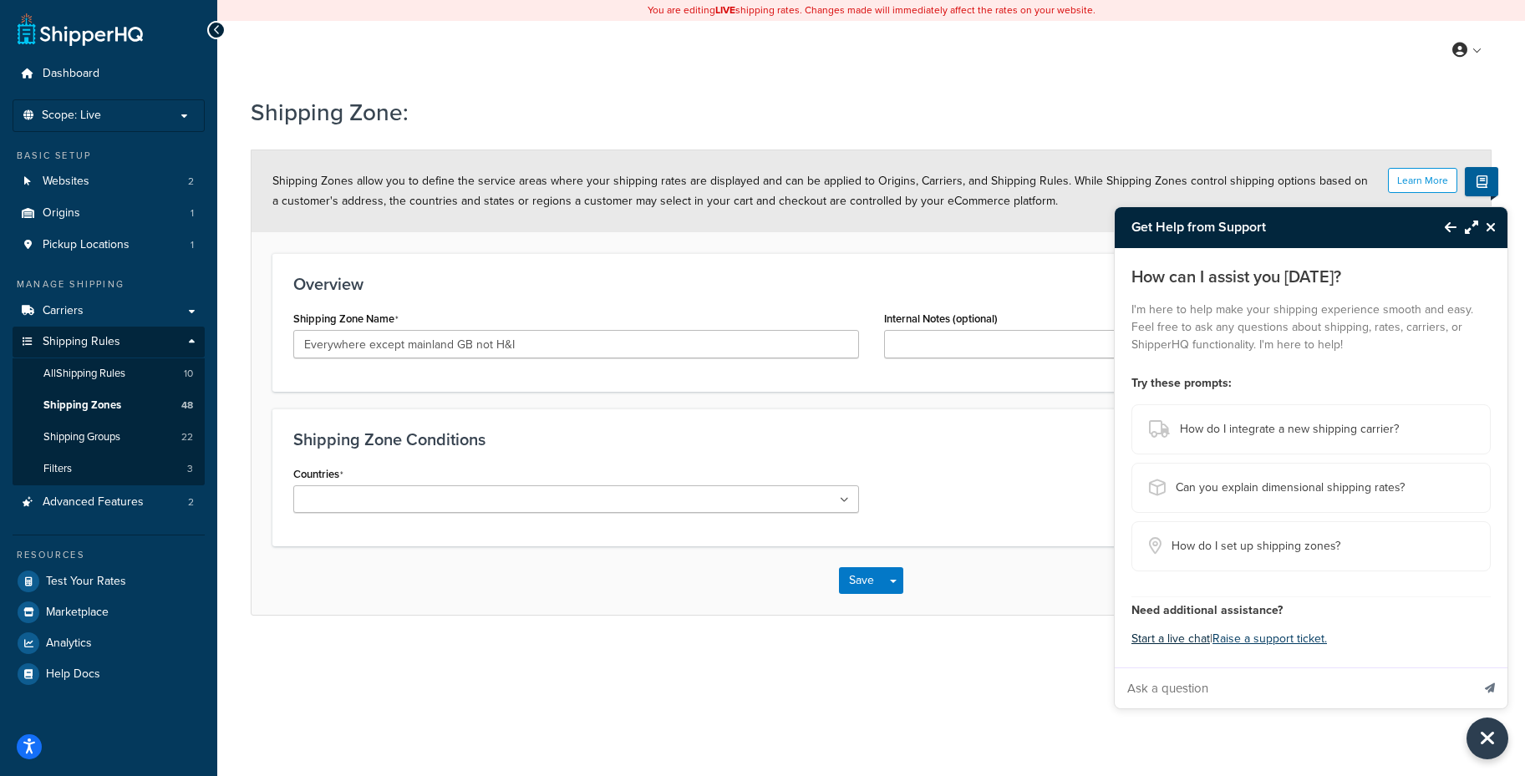
click at [1173, 635] on button "Start a live chat" at bounding box center [1170, 638] width 79 height 23
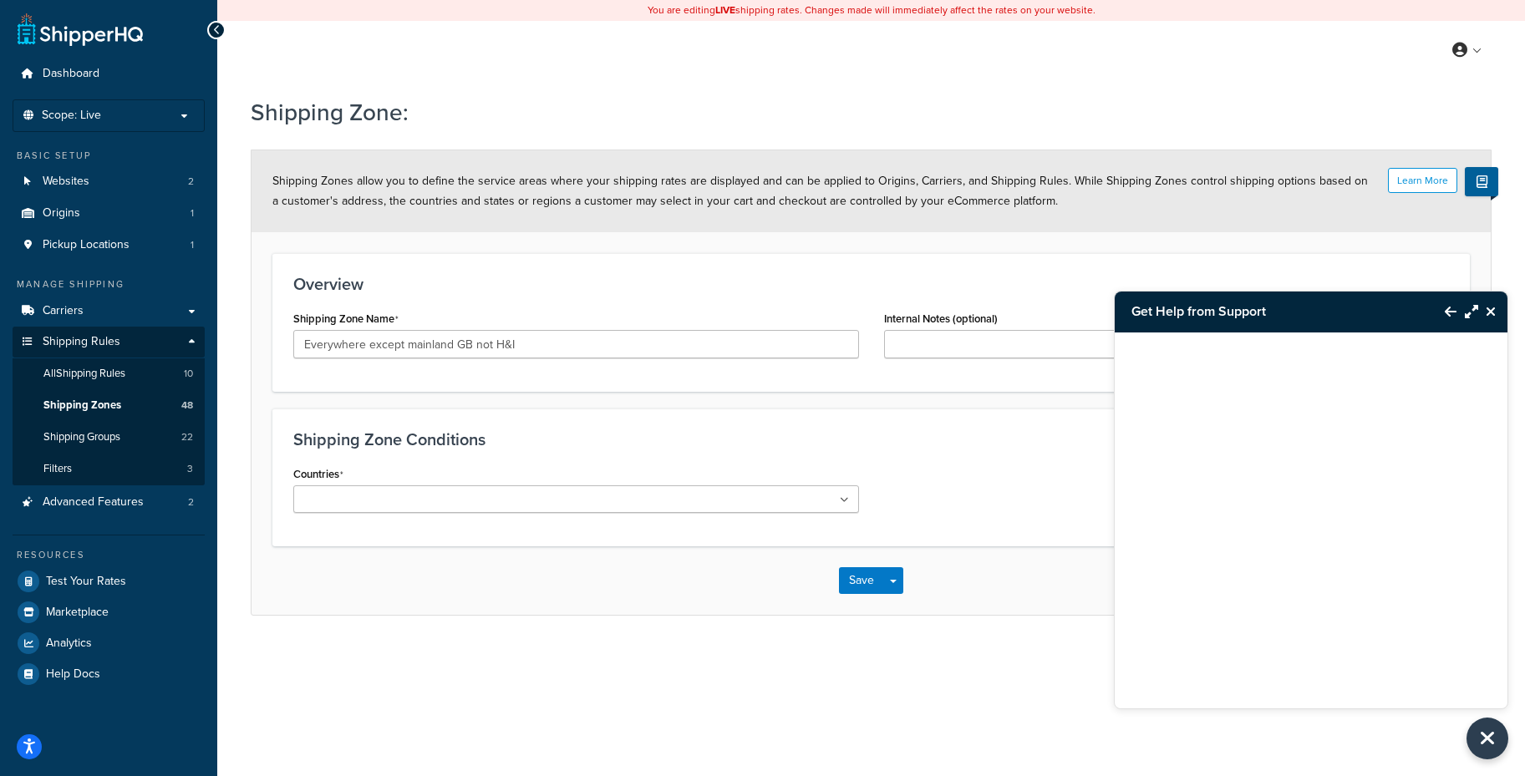
click at [1443, 311] on button "Back to Resource Center" at bounding box center [1442, 311] width 28 height 38
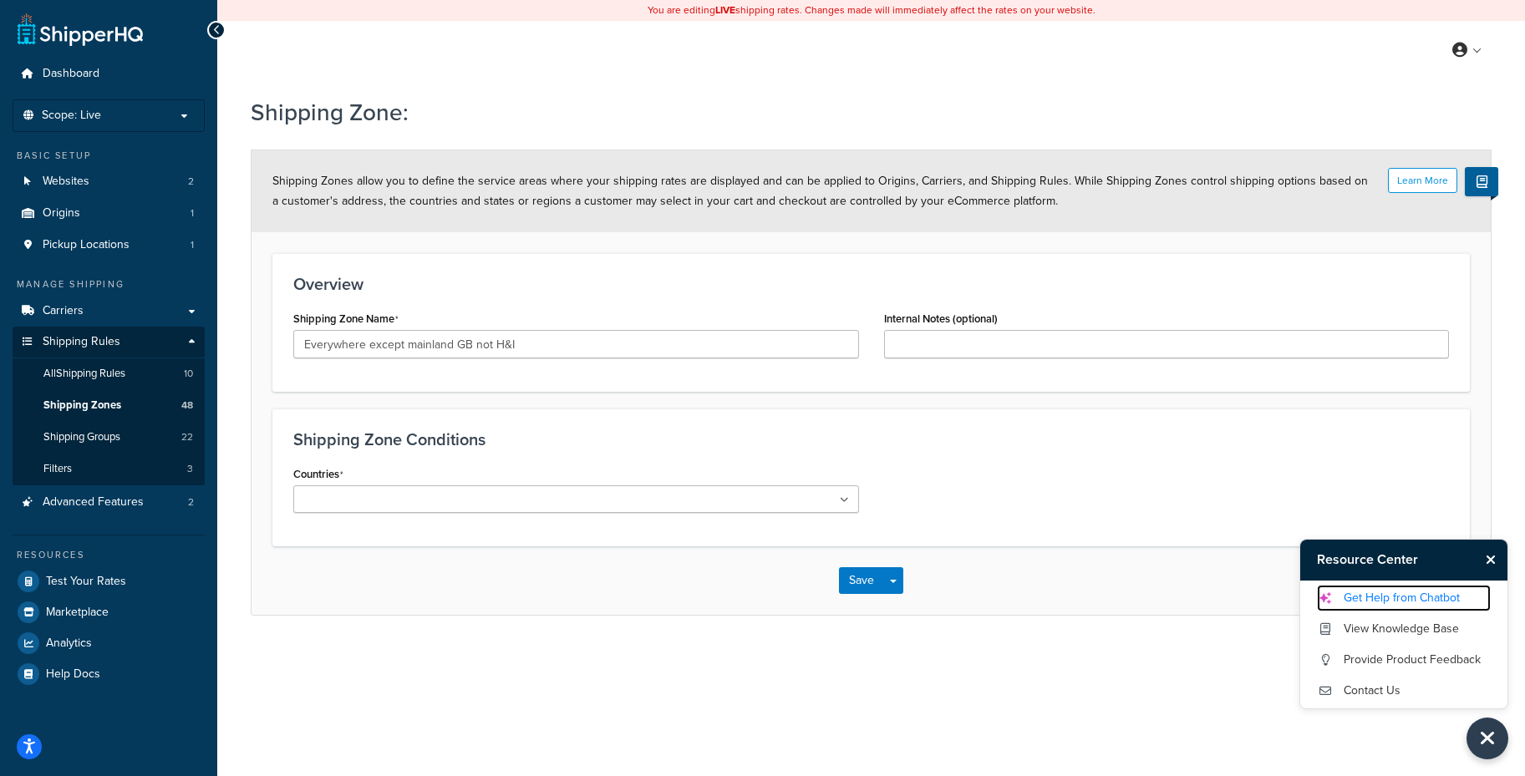
click at [1359, 597] on link "Get Help from Chatbot" at bounding box center [1404, 598] width 174 height 27
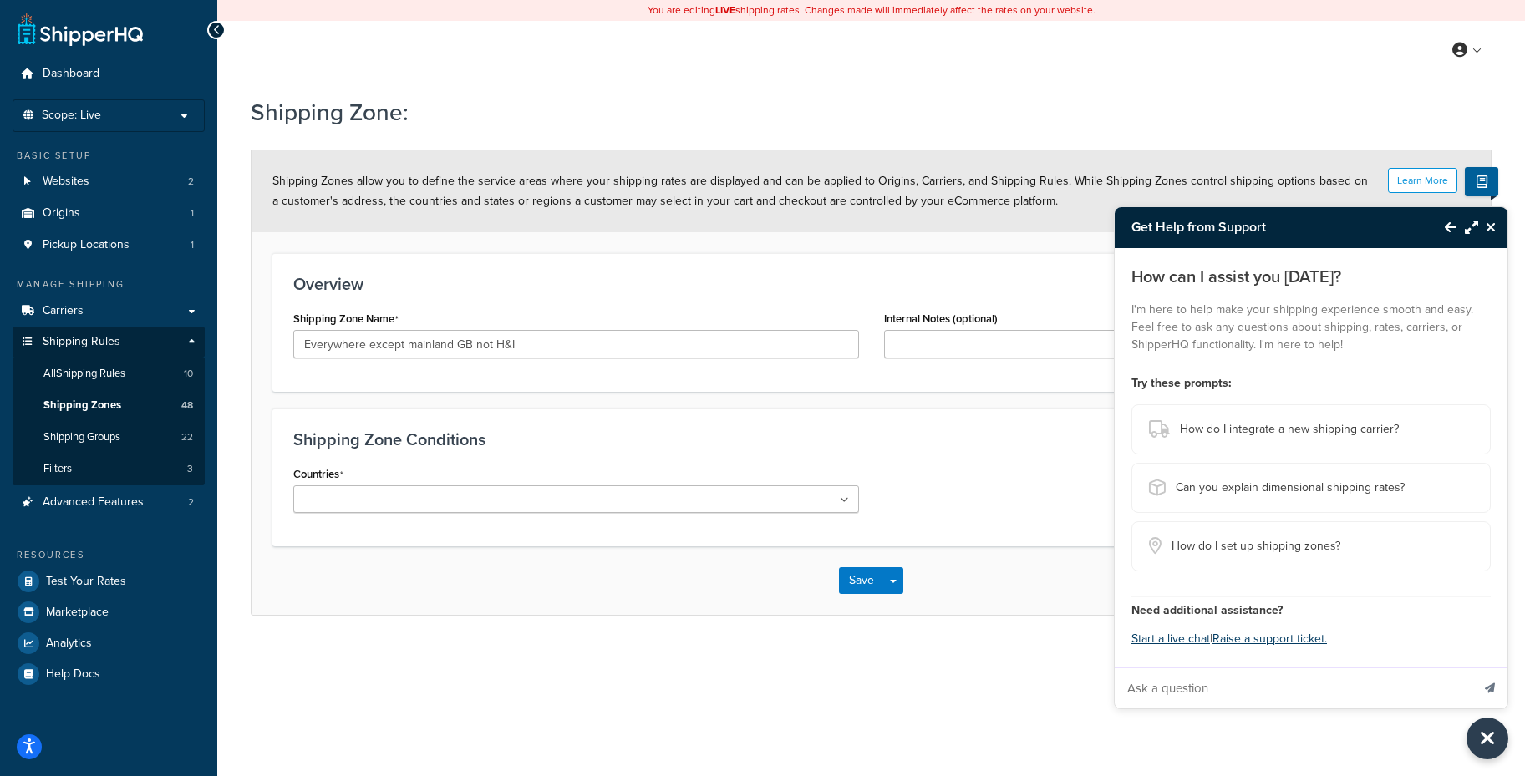
click at [1268, 675] on input "Ask a question" at bounding box center [1293, 688] width 356 height 40
type input "how do i create a zone that is all countries of the world except some postcodes…"
click at [1472, 668] on button "Send message" at bounding box center [1489, 688] width 35 height 41
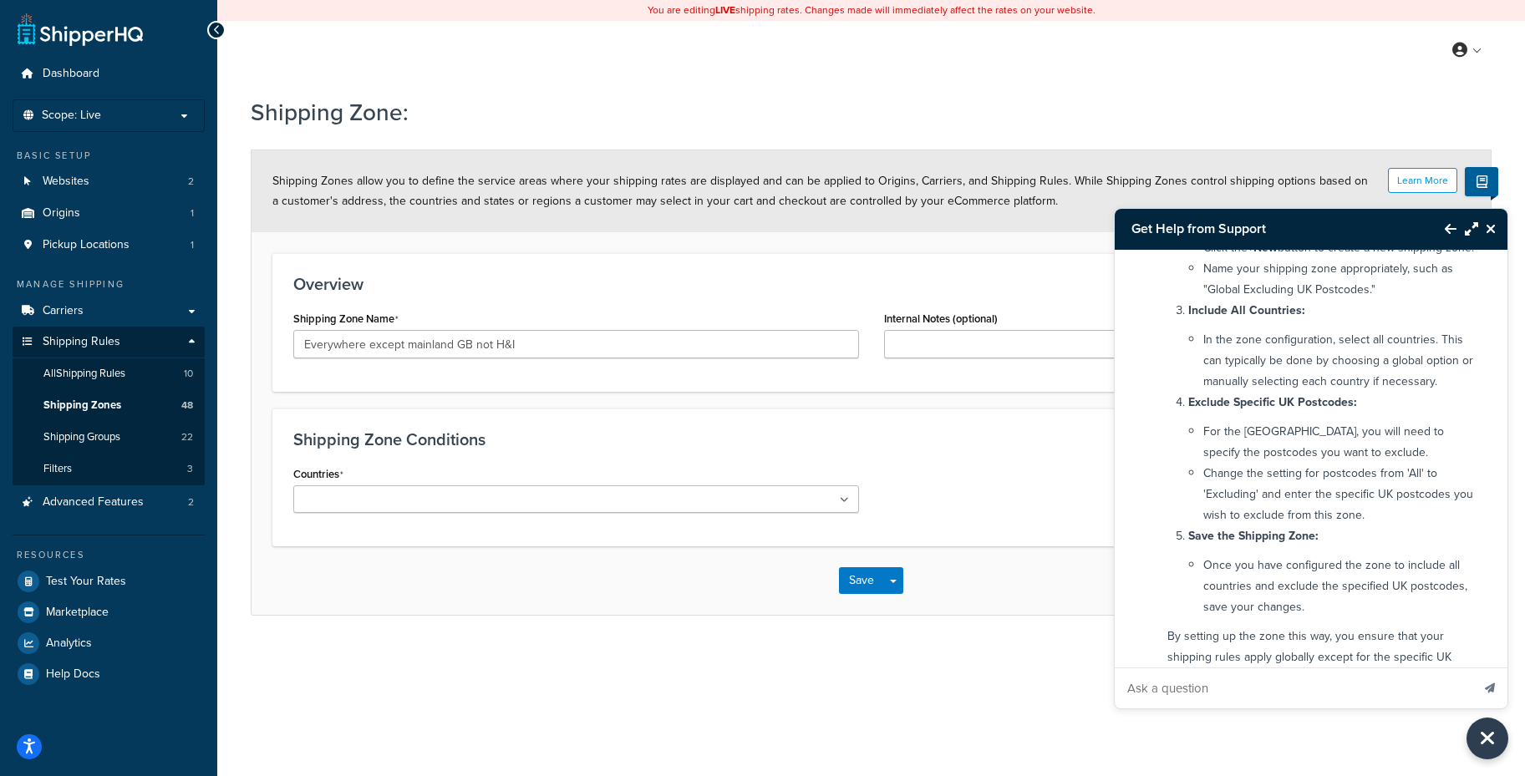
scroll to position [330, 0]
click at [1245, 698] on input "Ask a question" at bounding box center [1293, 688] width 356 height 40
type input "looks like i have to manually select every country in order"
click at [717, 495] on ul at bounding box center [576, 499] width 566 height 28
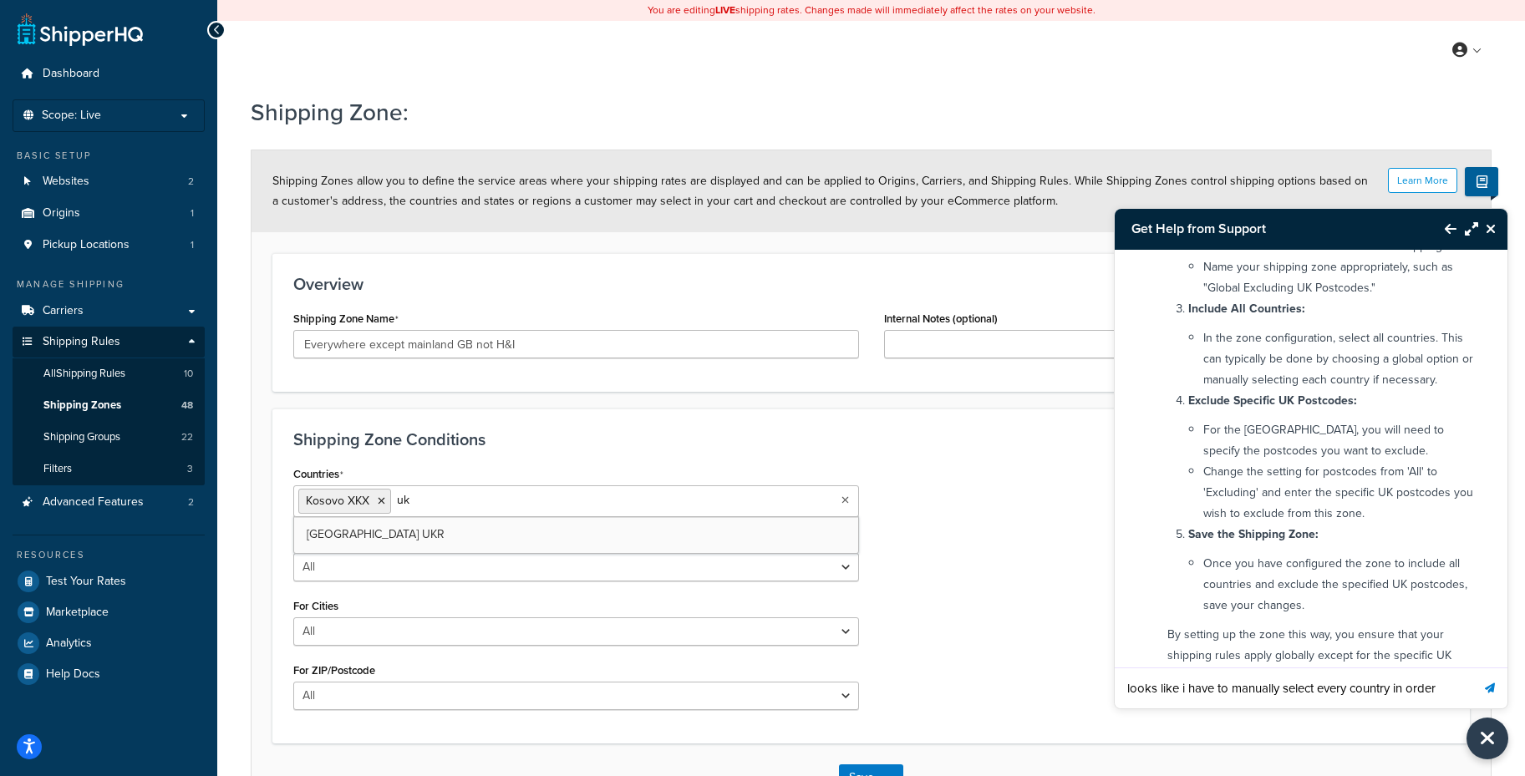
scroll to position [0, 0]
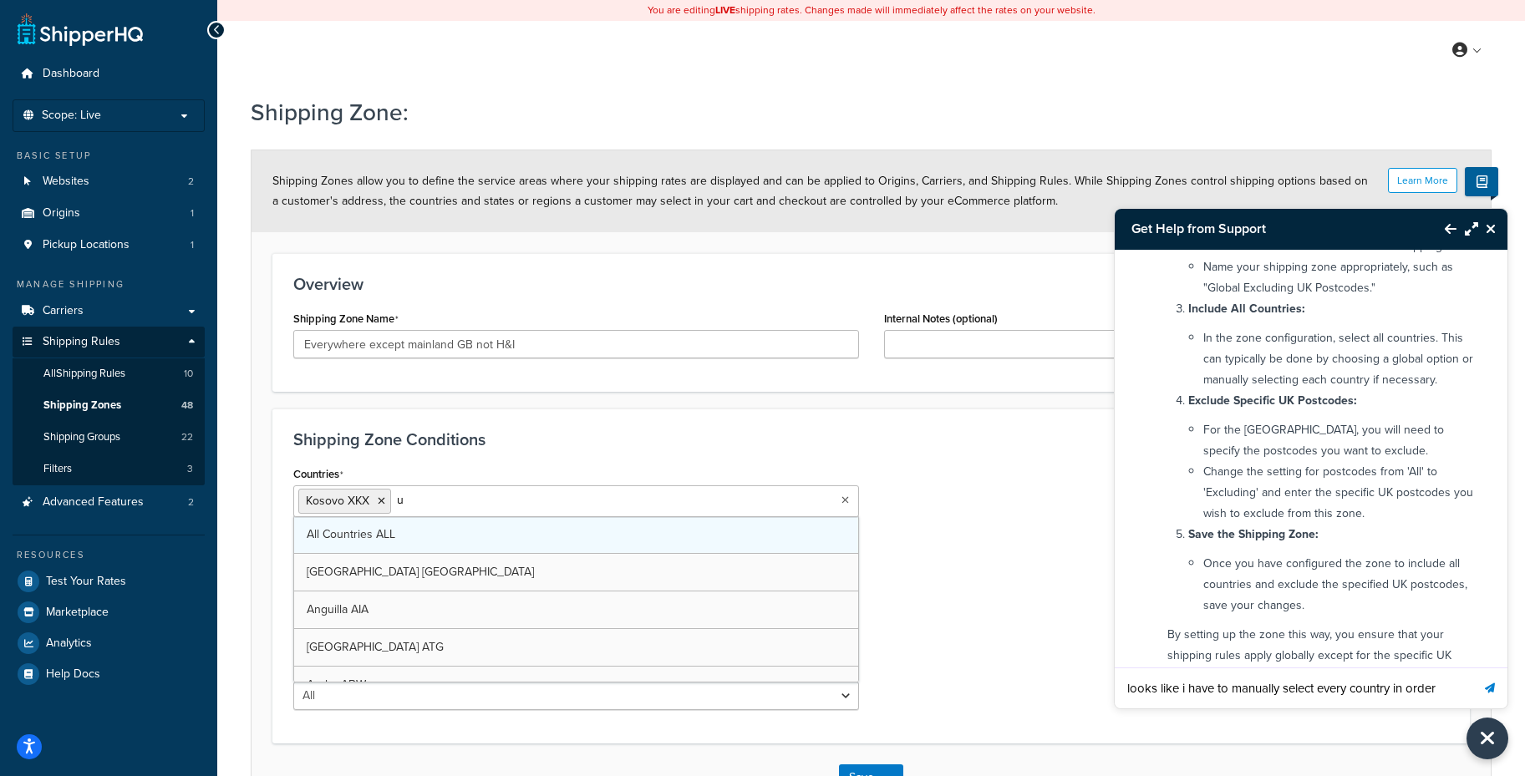
type input "[GEOGRAPHIC_DATA]"
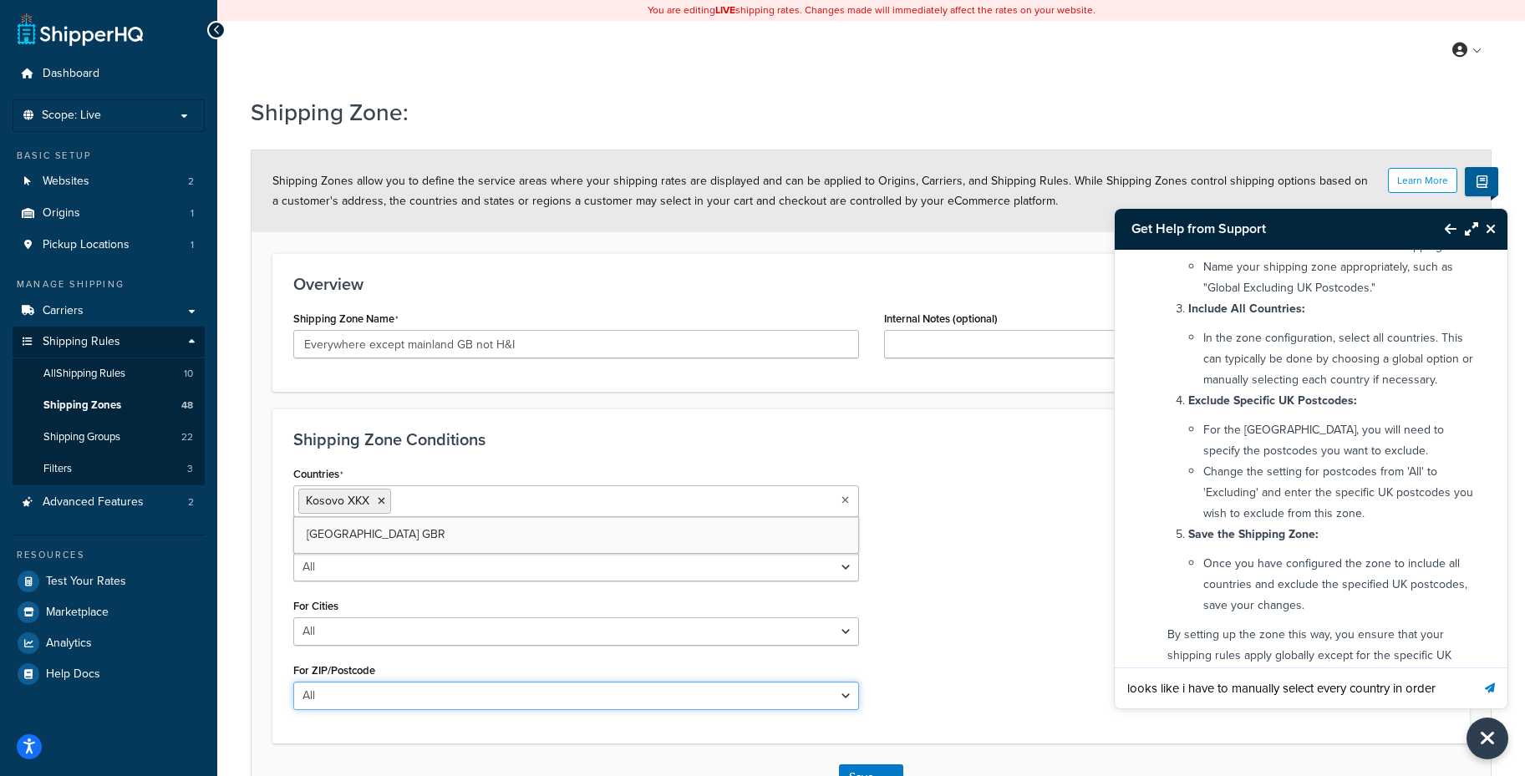
click at [510, 694] on select "All Including Excluding" at bounding box center [576, 696] width 566 height 28
select select "excluding"
click at [293, 682] on select "All Including Excluding" at bounding box center [576, 696] width 566 height 28
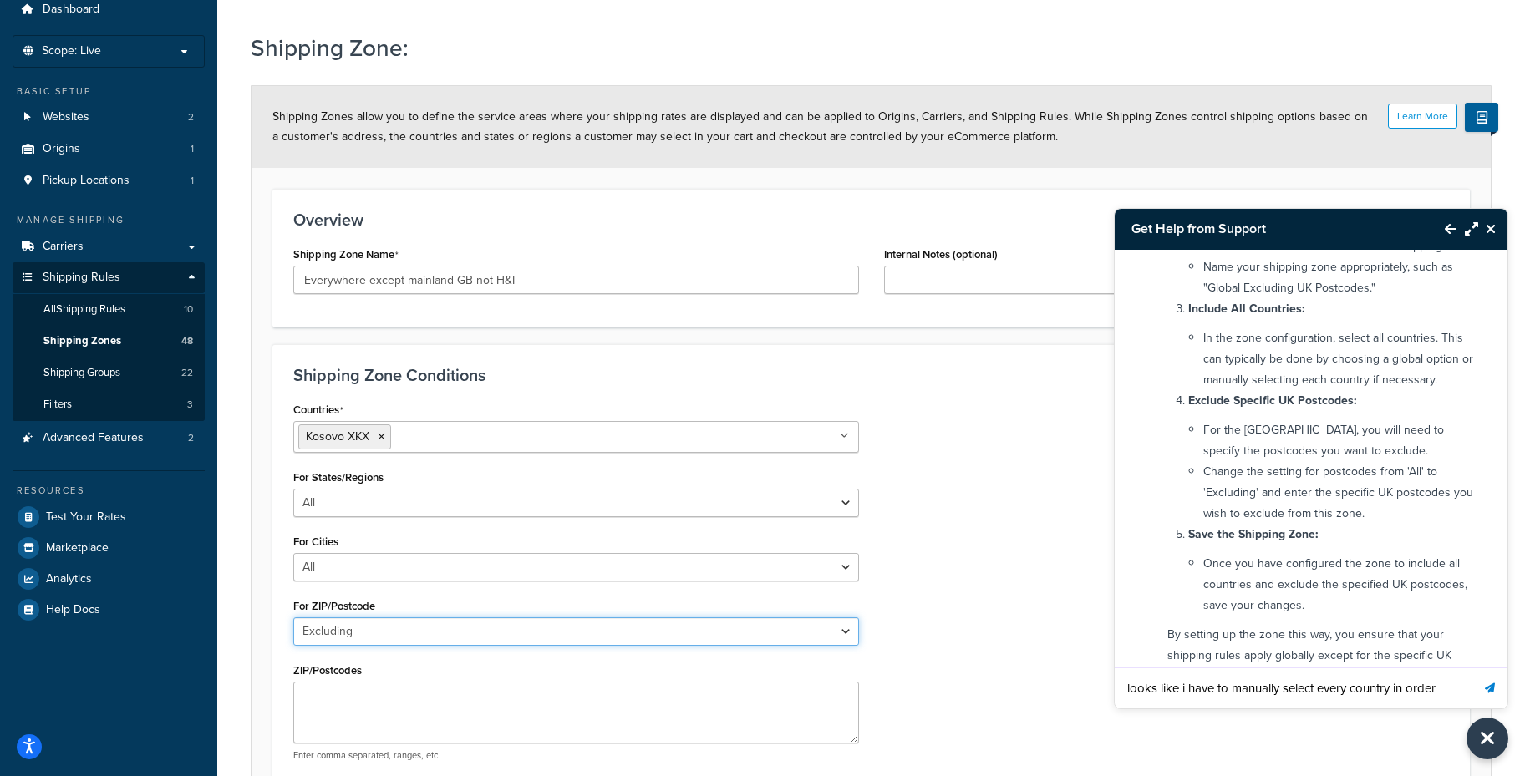
scroll to position [76, 0]
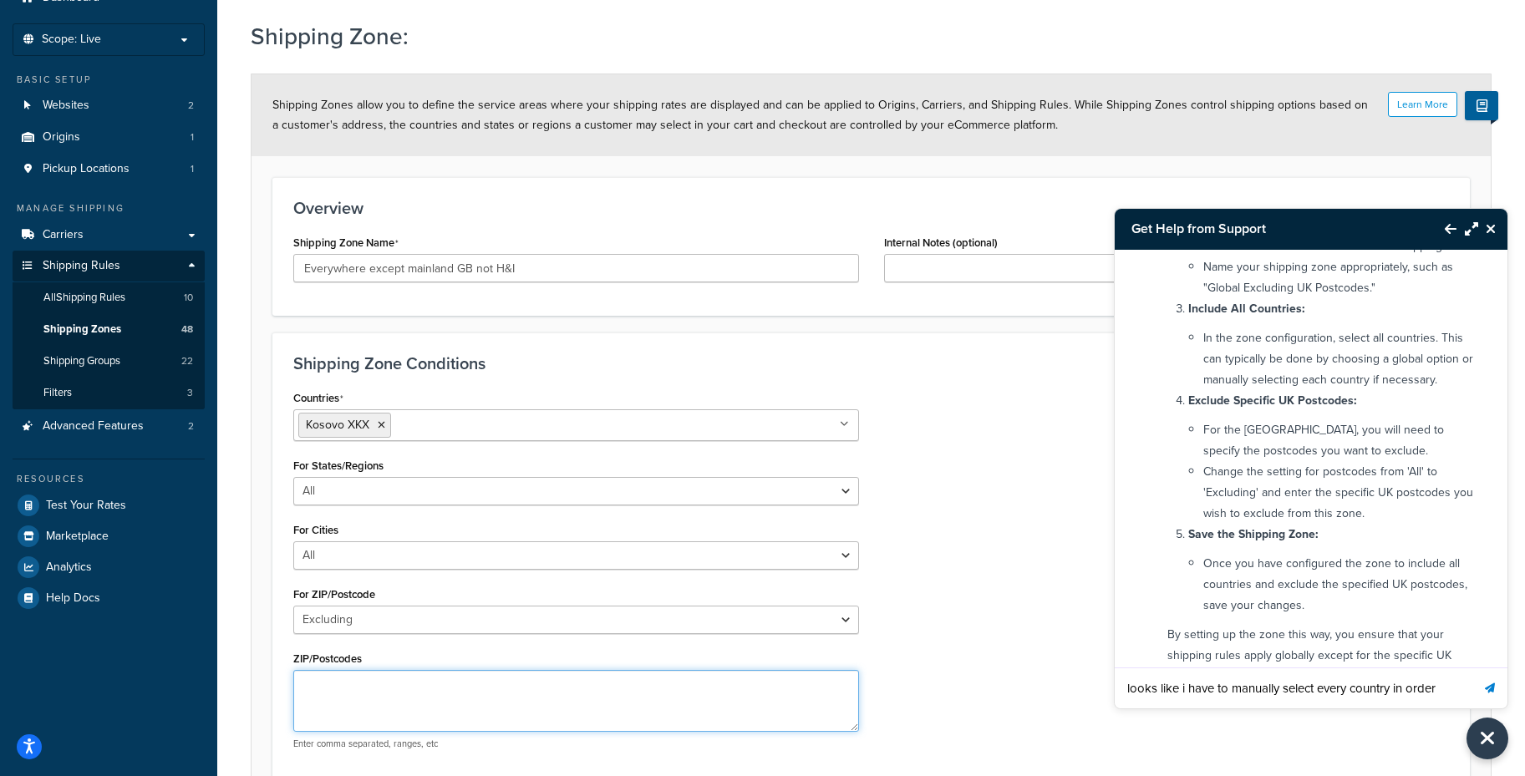
click at [505, 709] on textarea "ZIP/Postcodes" at bounding box center [576, 701] width 566 height 62
paste textarea "AB36-AB38, AB55-AB56, FK17-FK21, IV1-IV56, IV63, KW1-KW17, PA20-PA49, PA60-PA78…"
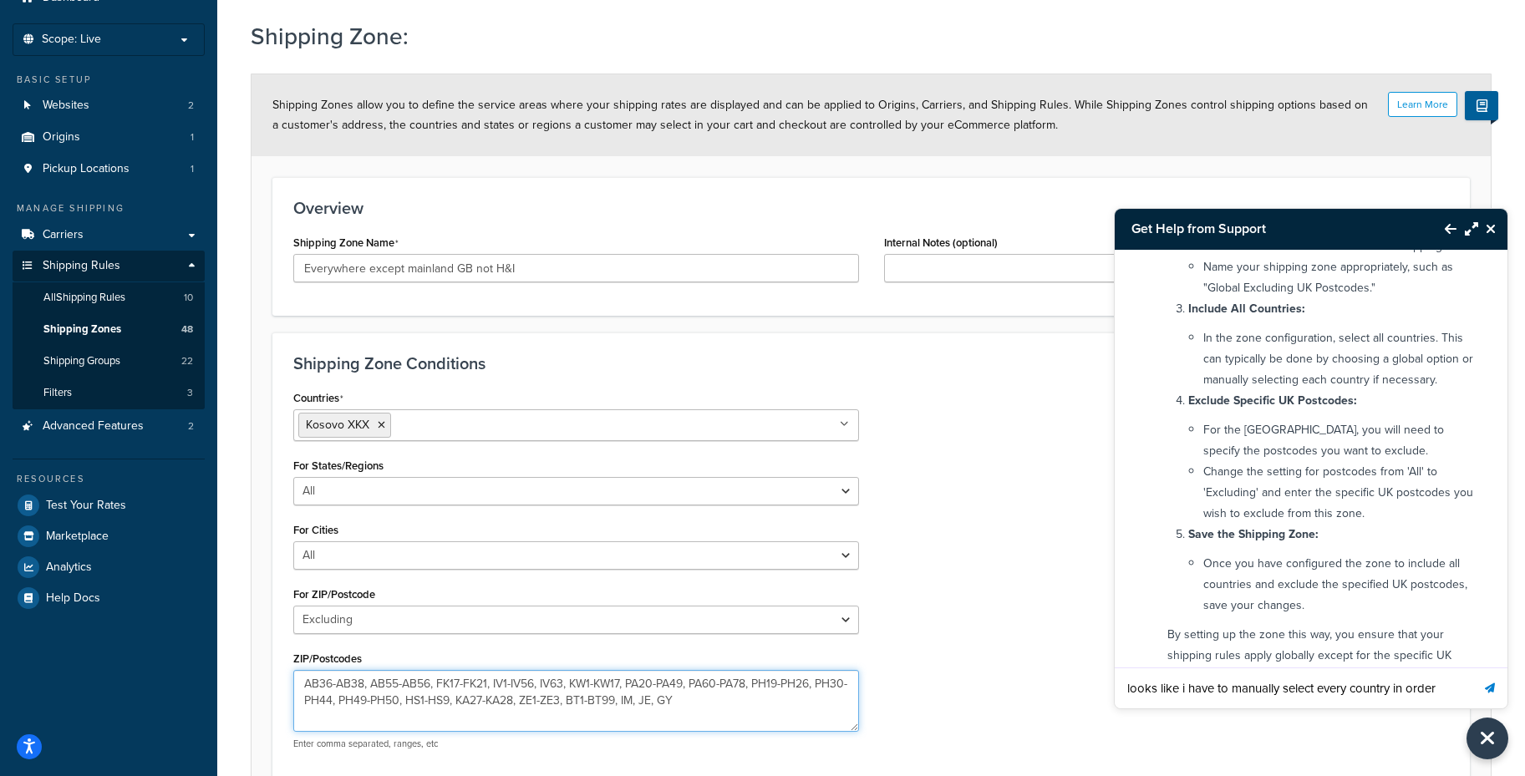
type textarea "AB36-AB38, AB55-AB56, FK17-FK21, IV1-IV56, IV63, KW1-KW17, PA20-PA49, PA60-PA78…"
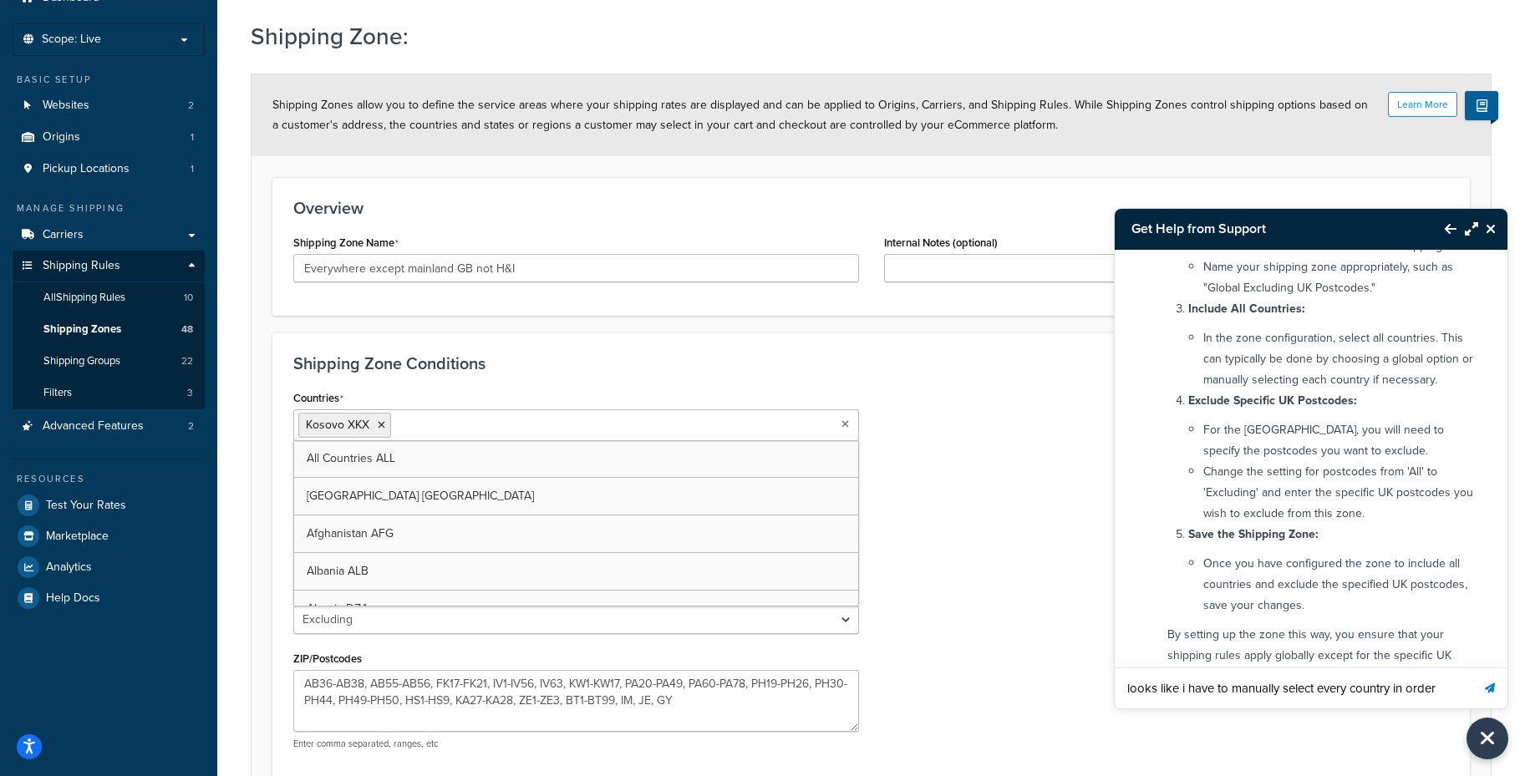
click at [416, 430] on input "Countries" at bounding box center [469, 424] width 148 height 18
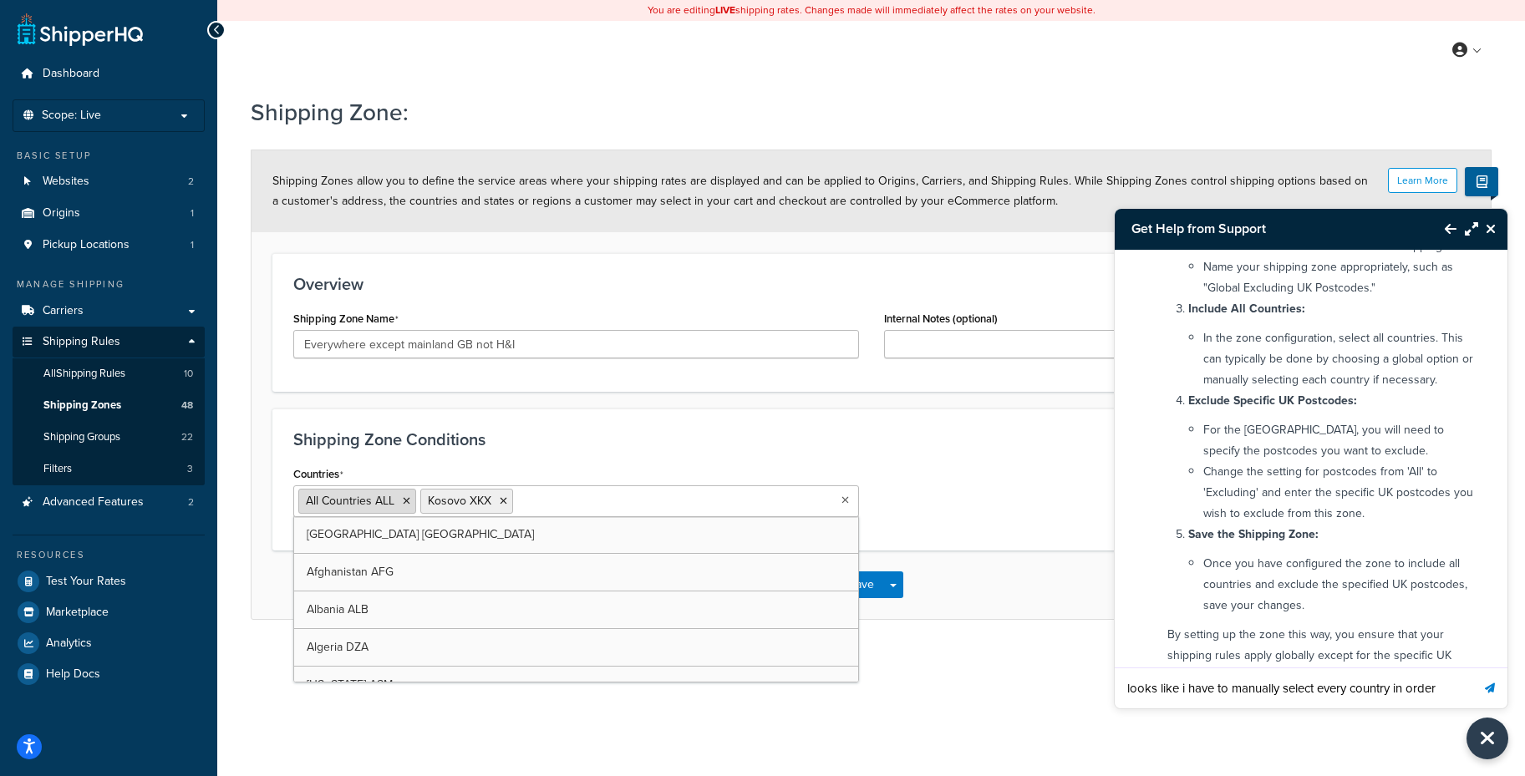
click at [410, 504] on li "All Countries ALL" at bounding box center [357, 501] width 118 height 25
click at [395, 501] on li "All Countries ALL" at bounding box center [357, 501] width 118 height 25
click at [403, 500] on icon at bounding box center [407, 501] width 8 height 10
select select "excluding"
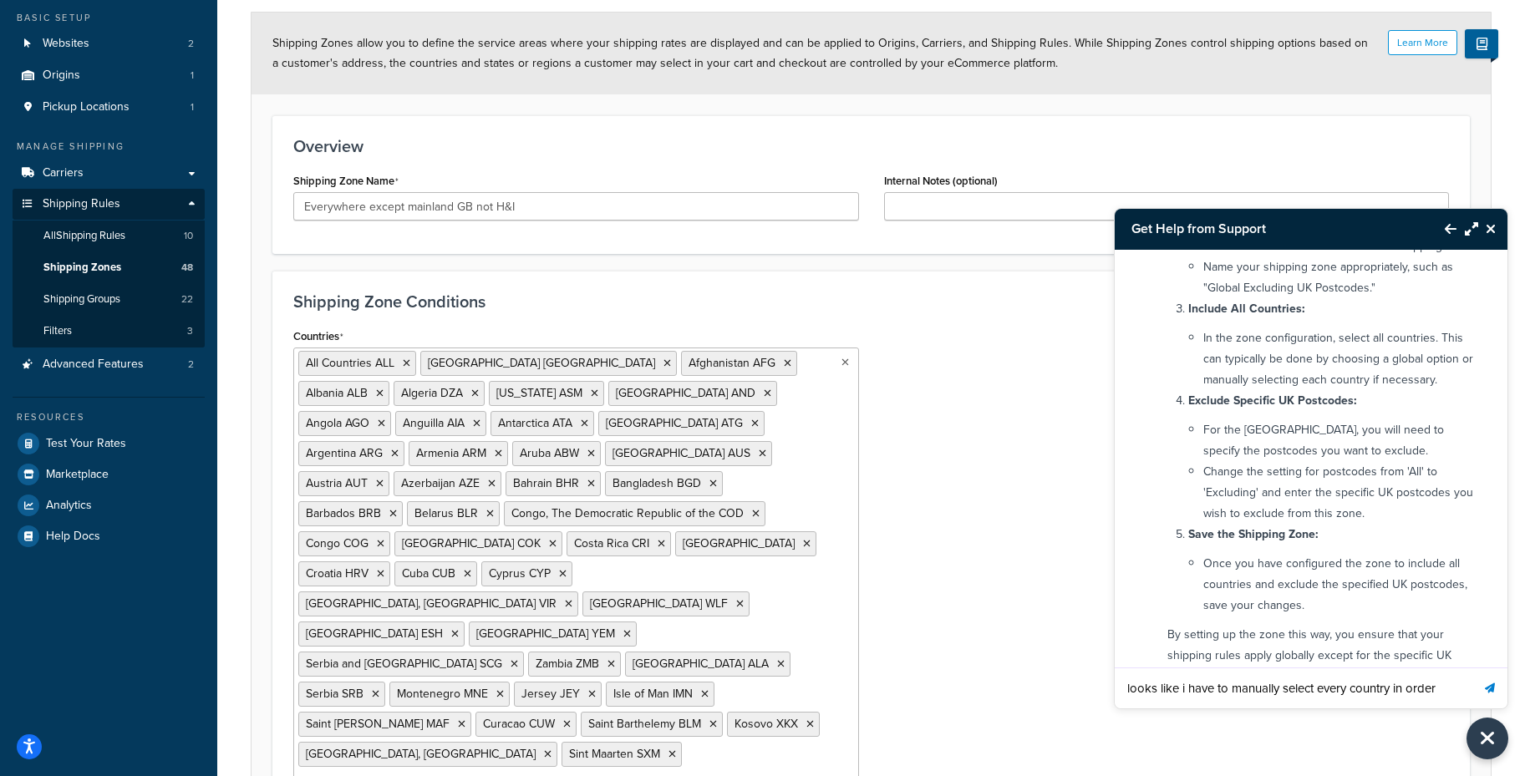
scroll to position [7579, 0]
click at [406, 365] on icon at bounding box center [407, 363] width 8 height 10
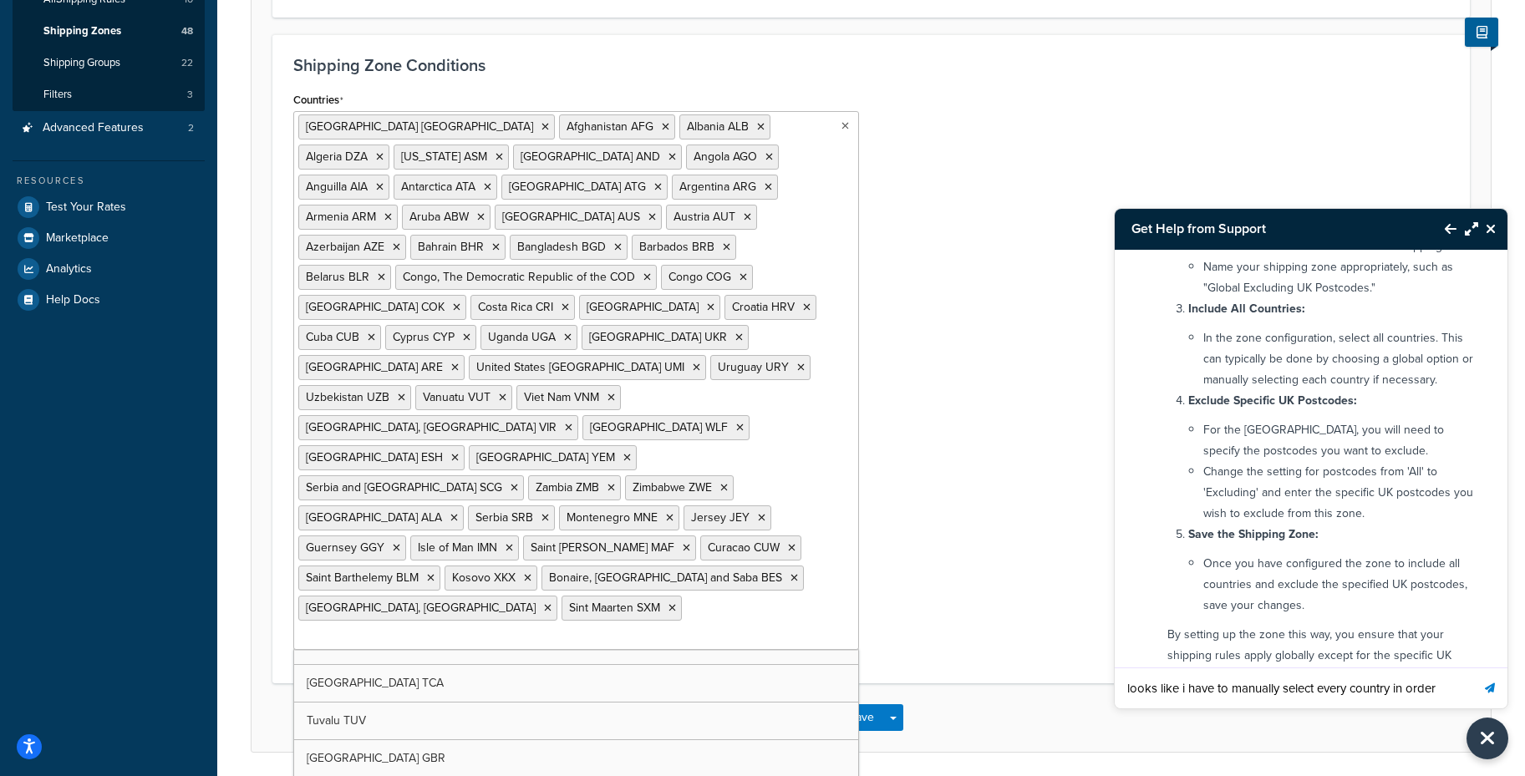
scroll to position [48, 0]
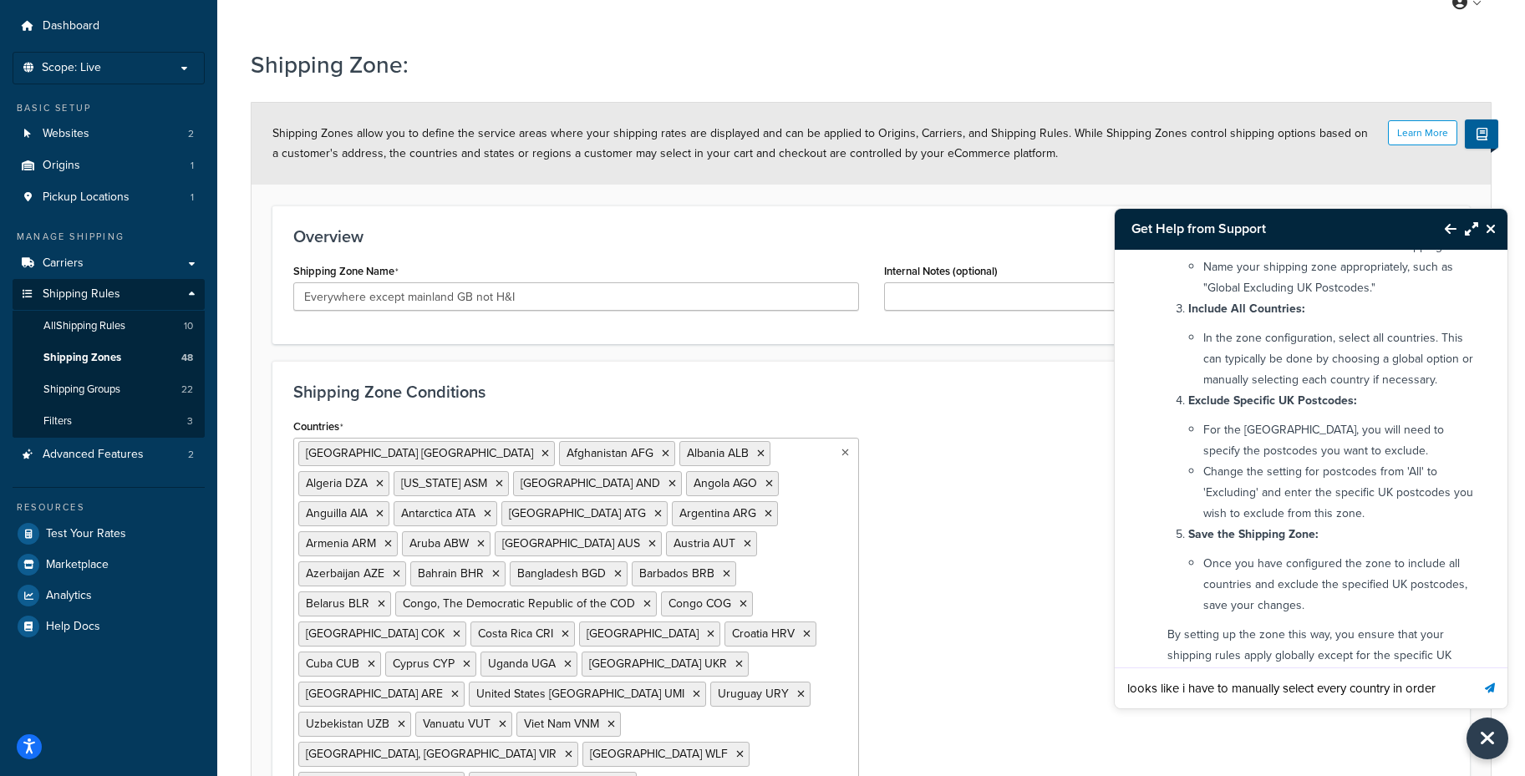
click at [897, 600] on div "Countries [GEOGRAPHIC_DATA] [GEOGRAPHIC_DATA] [GEOGRAPHIC_DATA] AFG [GEOGRAPHIC…" at bounding box center [871, 701] width 1181 height 575
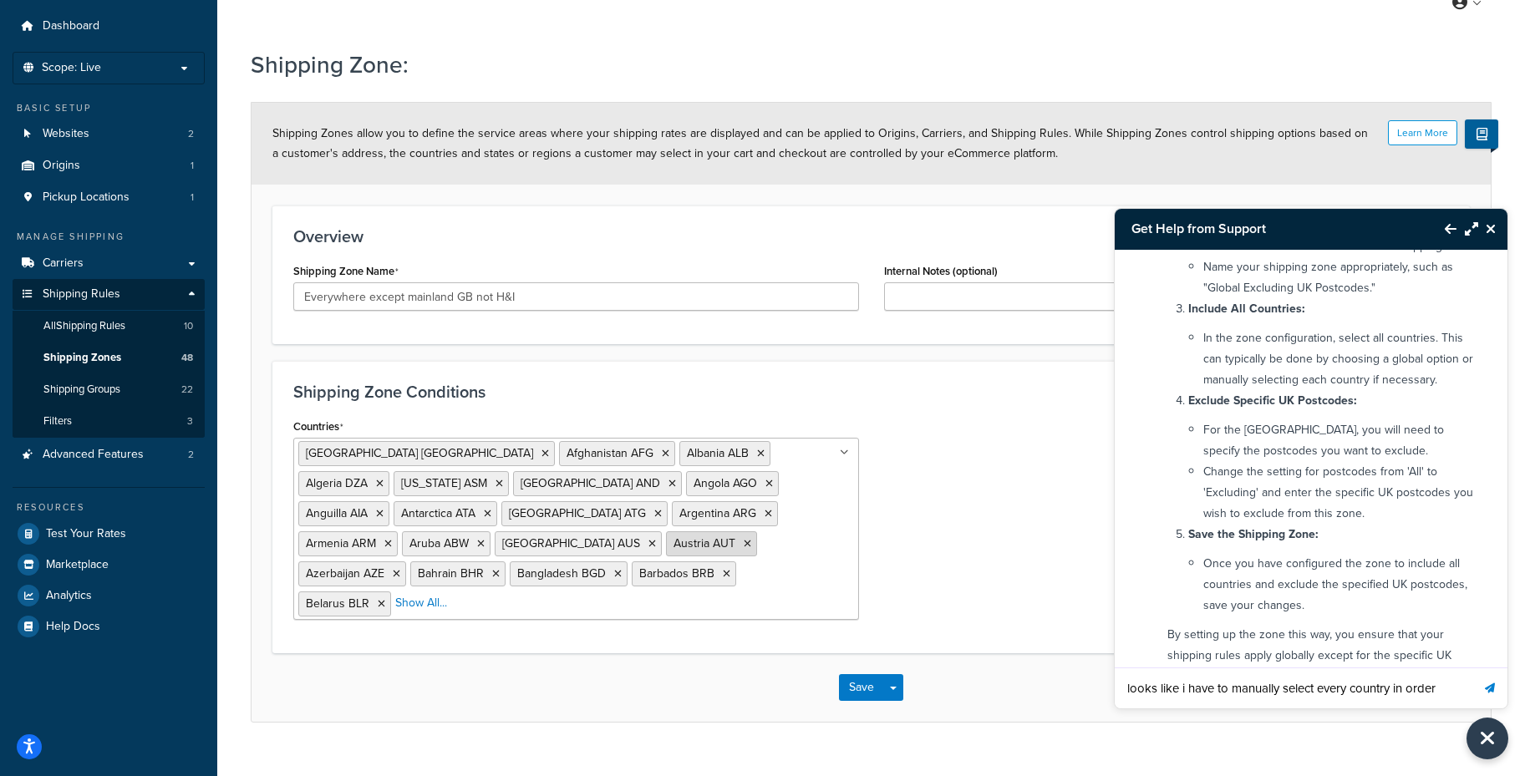
scroll to position [0, 0]
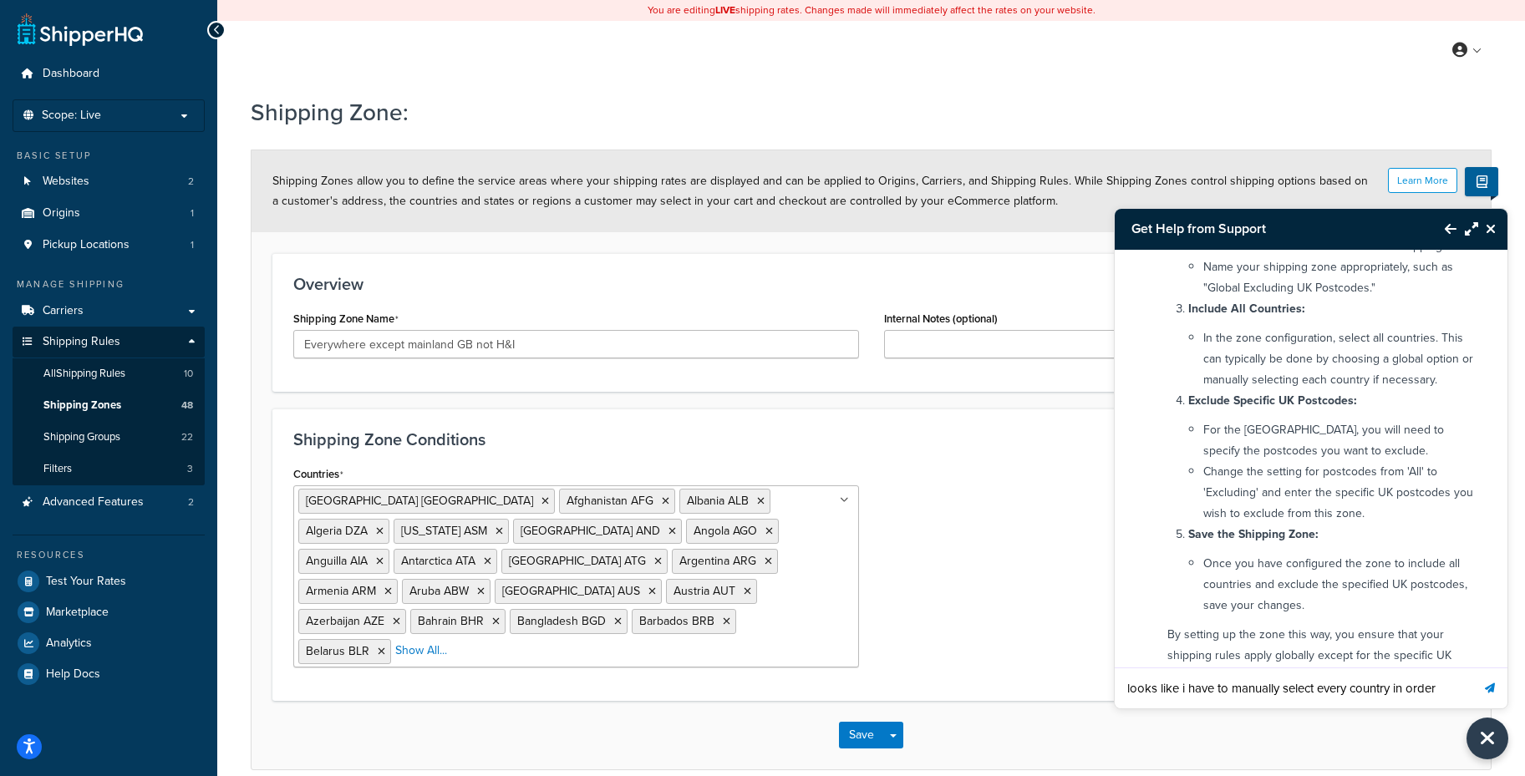
click at [1398, 692] on input "looks like i have to manually select every country in order" at bounding box center [1293, 688] width 356 height 40
click at [1452, 223] on icon "Back to Resource Center" at bounding box center [1451, 228] width 12 height 13
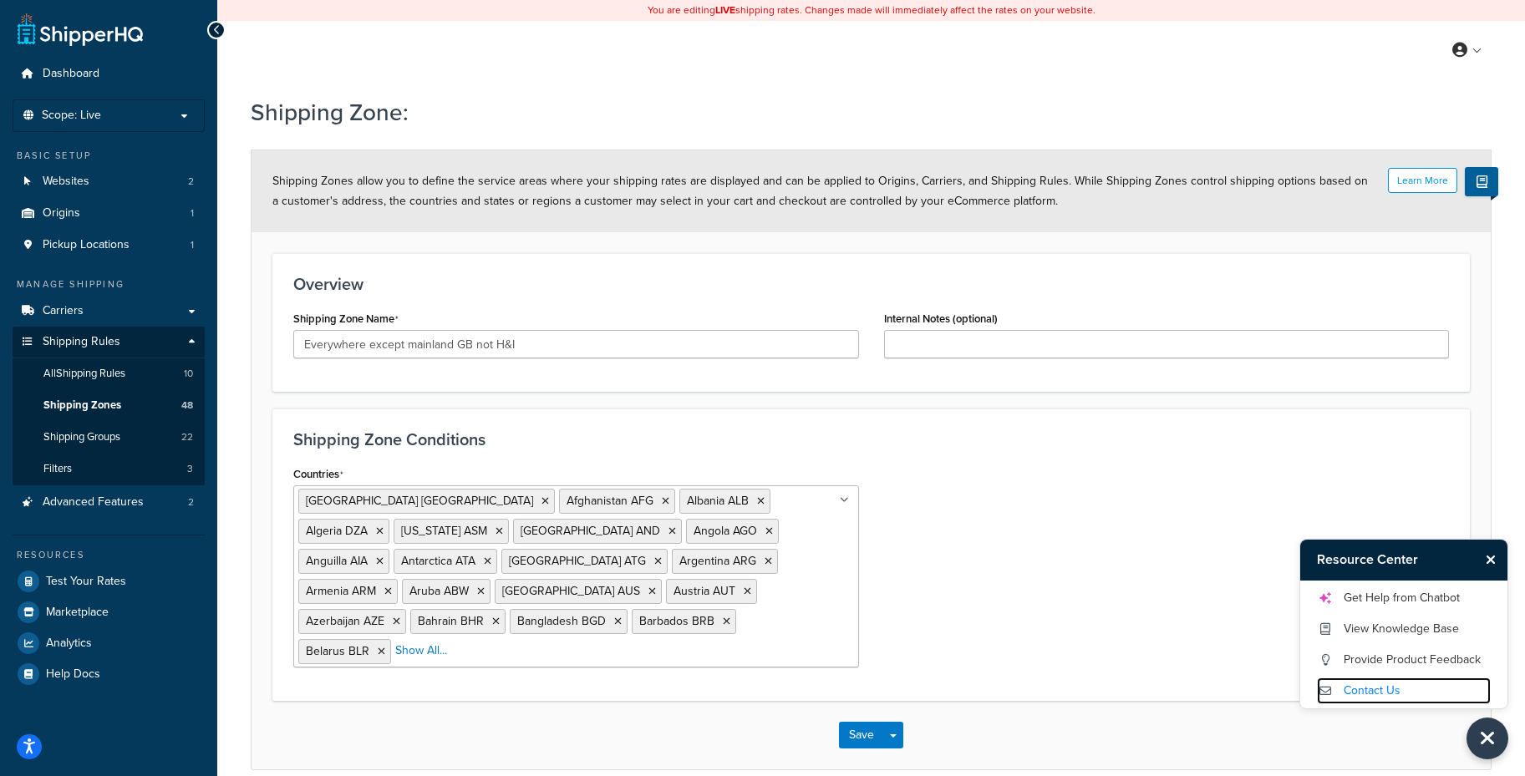
click at [1369, 690] on link "Contact Us" at bounding box center [1404, 691] width 174 height 27
